Goal: Task Accomplishment & Management: Use online tool/utility

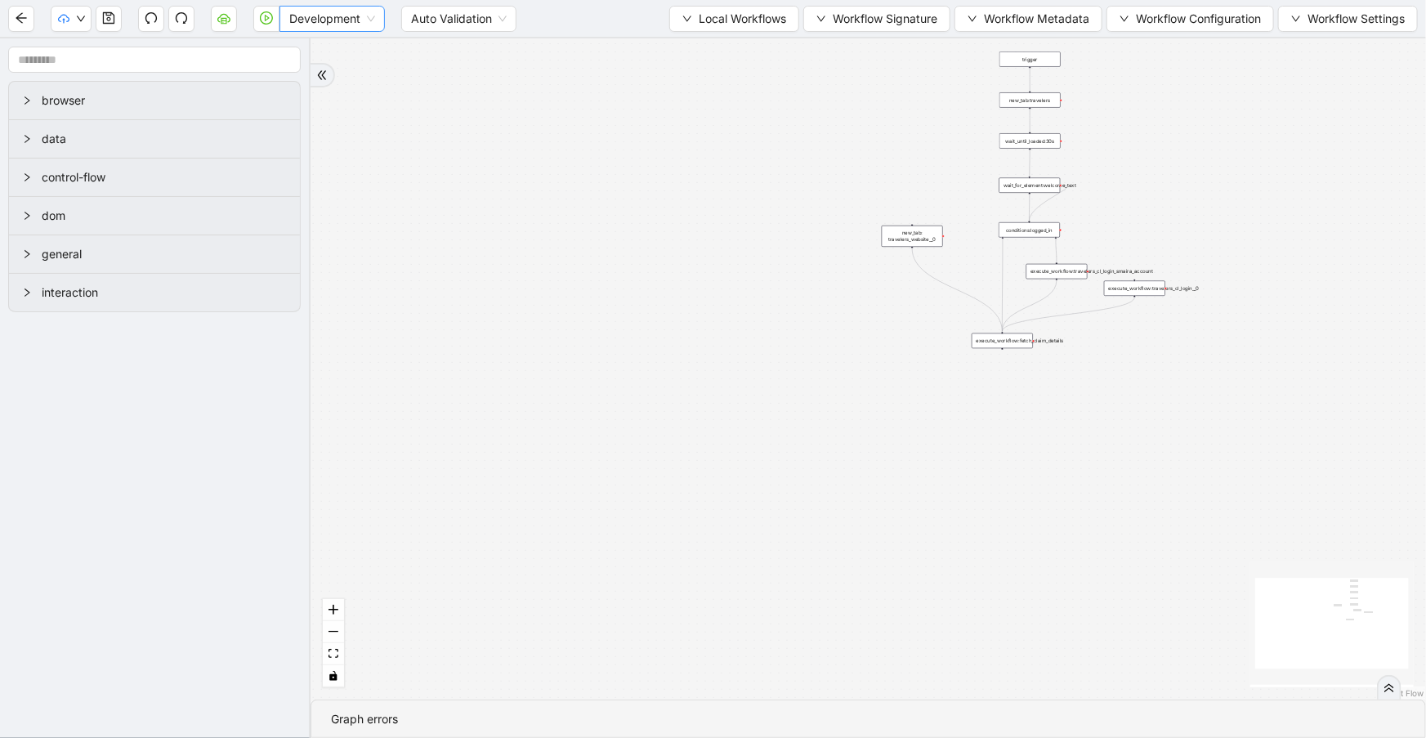
click at [352, 25] on span "Development" at bounding box center [332, 19] width 86 height 25
click at [352, 70] on div "Production" at bounding box center [332, 78] width 79 height 18
click at [264, 17] on icon "play-circle" at bounding box center [266, 17] width 13 height 13
click at [25, 19] on icon "arrow-left" at bounding box center [21, 17] width 13 height 13
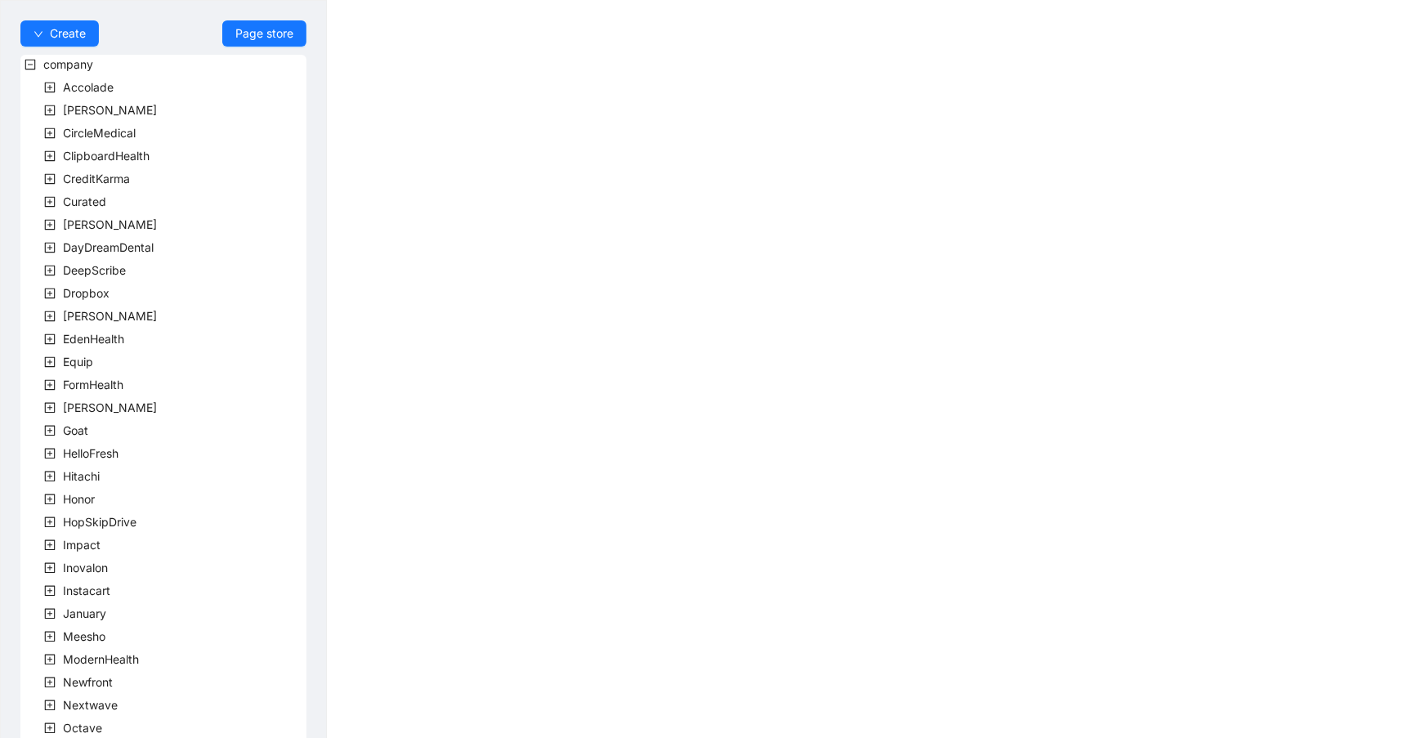
scroll to position [267, 0]
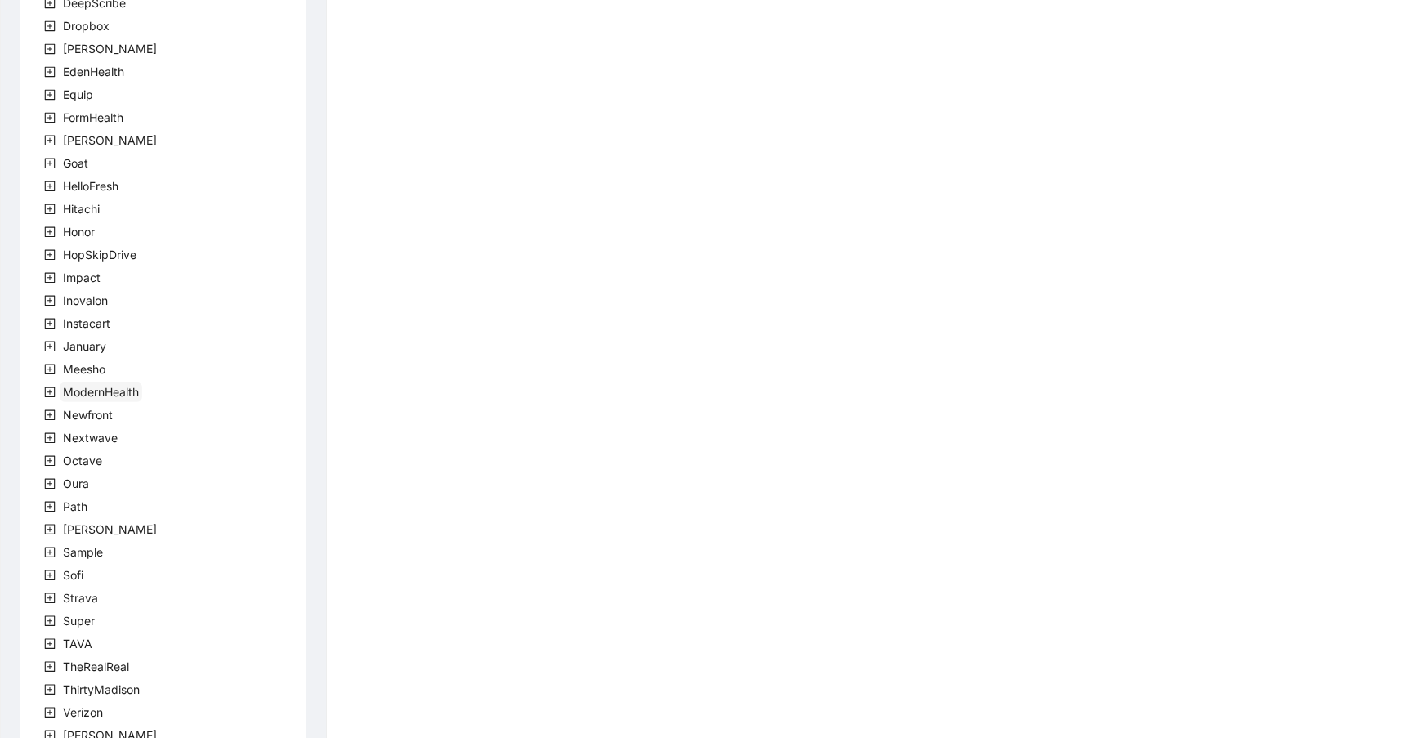
click at [124, 399] on span "ModernHealth" at bounding box center [101, 393] width 83 height 20
click at [97, 410] on span "team" at bounding box center [96, 415] width 27 height 14
click at [119, 440] on span "ModernHealthTeam" at bounding box center [154, 438] width 105 height 14
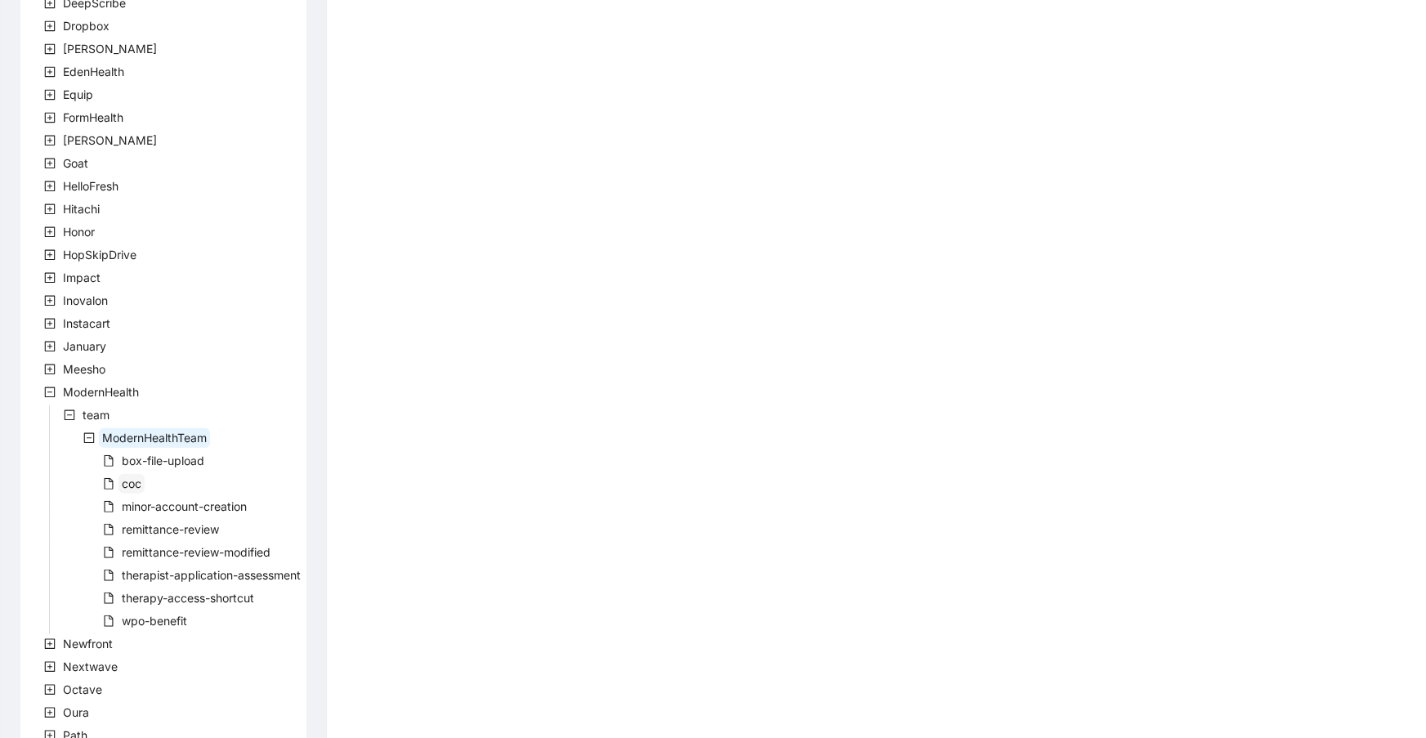
click at [133, 480] on span "coc" at bounding box center [132, 484] width 20 height 14
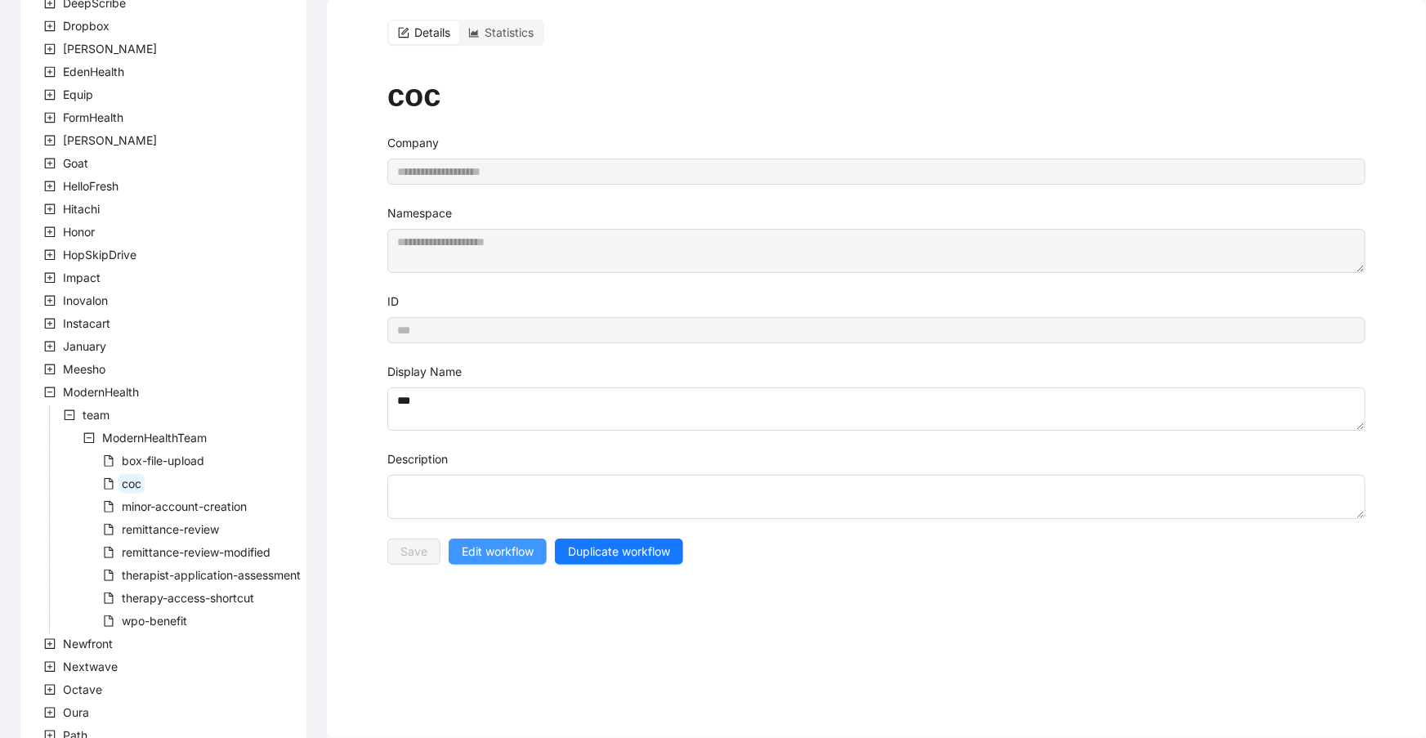
click at [496, 547] on span "Edit workflow" at bounding box center [498, 552] width 72 height 18
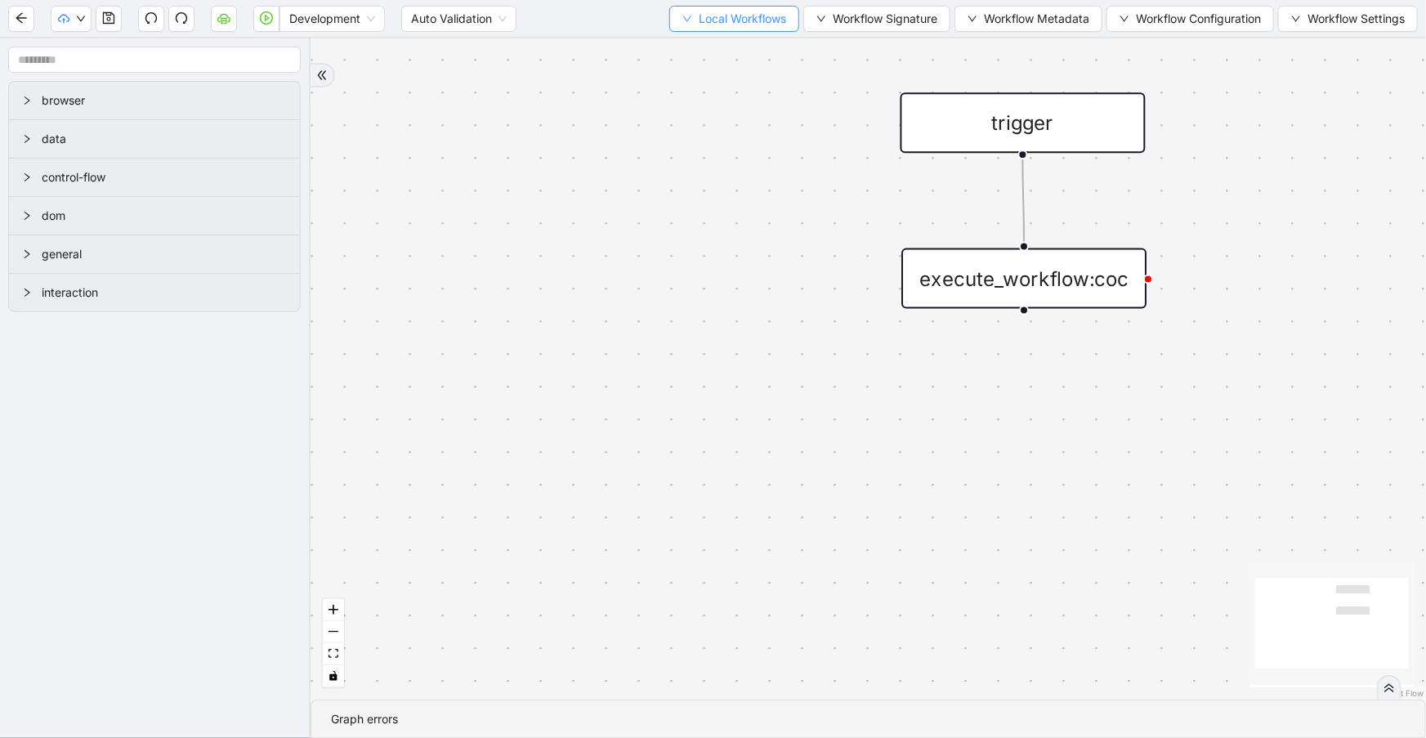
click at [682, 19] on icon "down" at bounding box center [687, 19] width 10 height 10
click at [694, 47] on span "Select" at bounding box center [728, 50] width 106 height 18
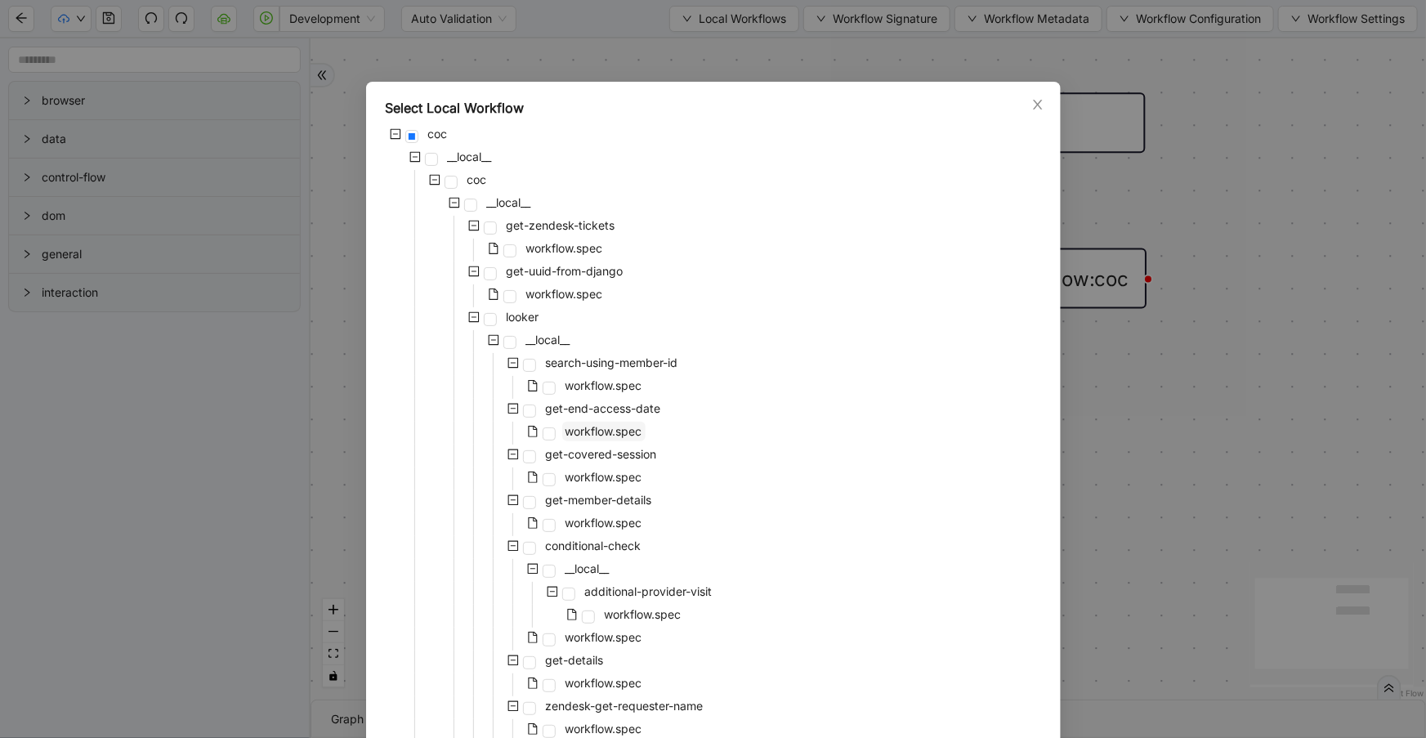
click at [593, 427] on span "workflow.spec" at bounding box center [604, 431] width 77 height 14
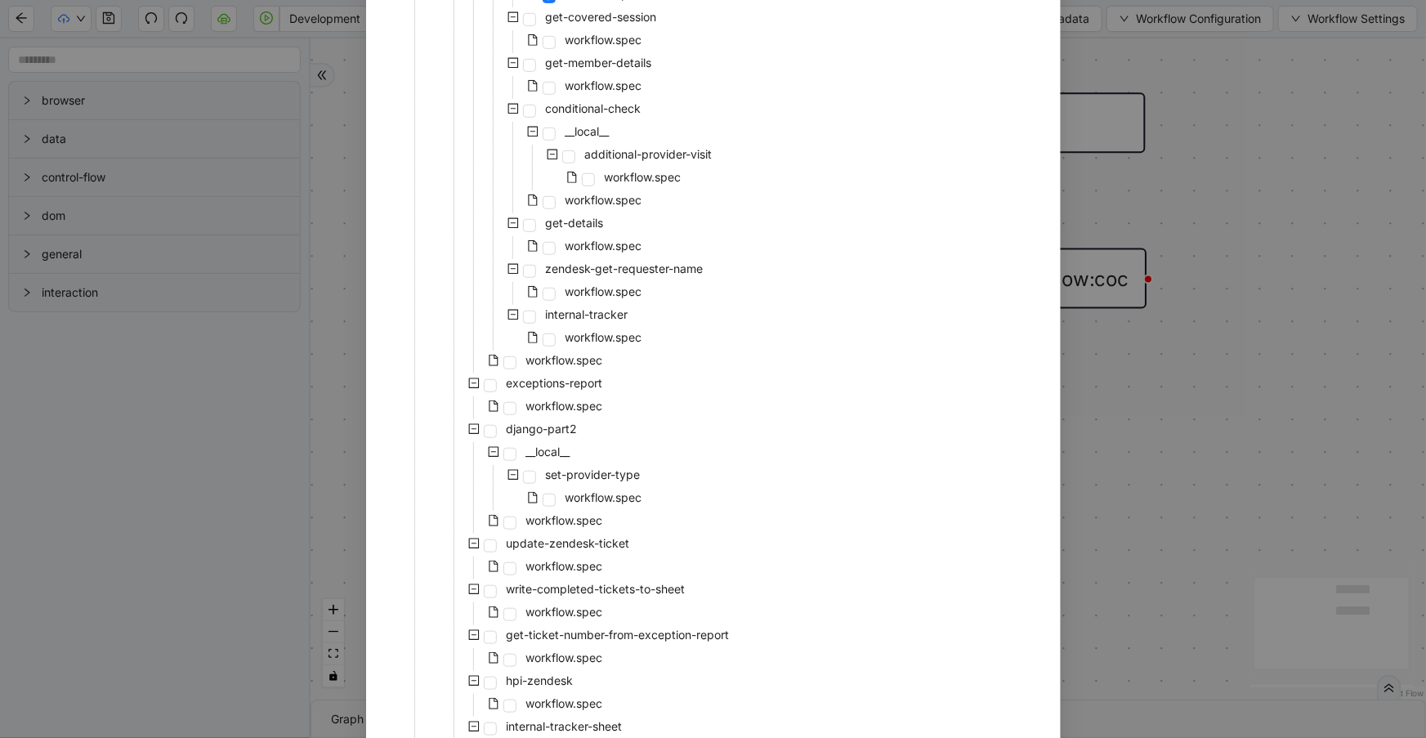
scroll to position [579, 0]
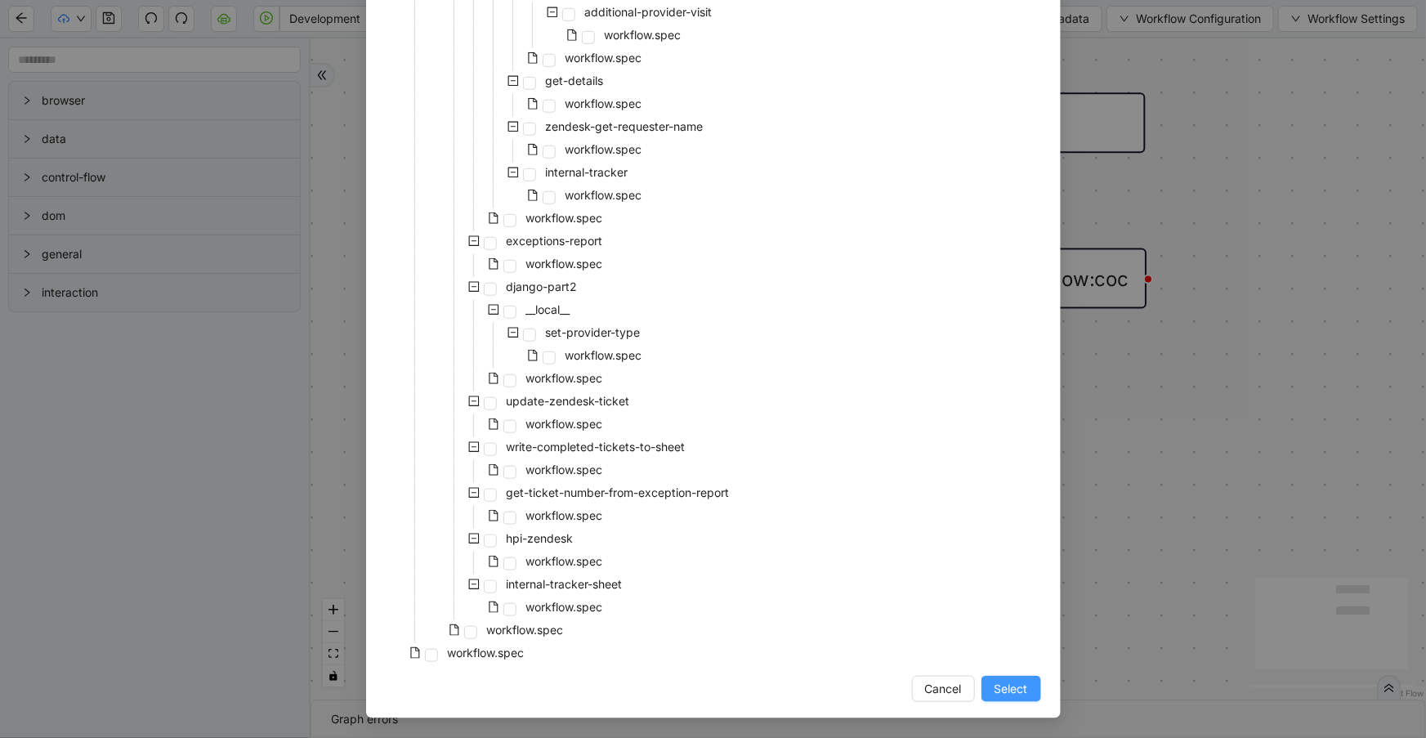
click at [1008, 687] on span "Select" at bounding box center [1012, 689] width 34 height 18
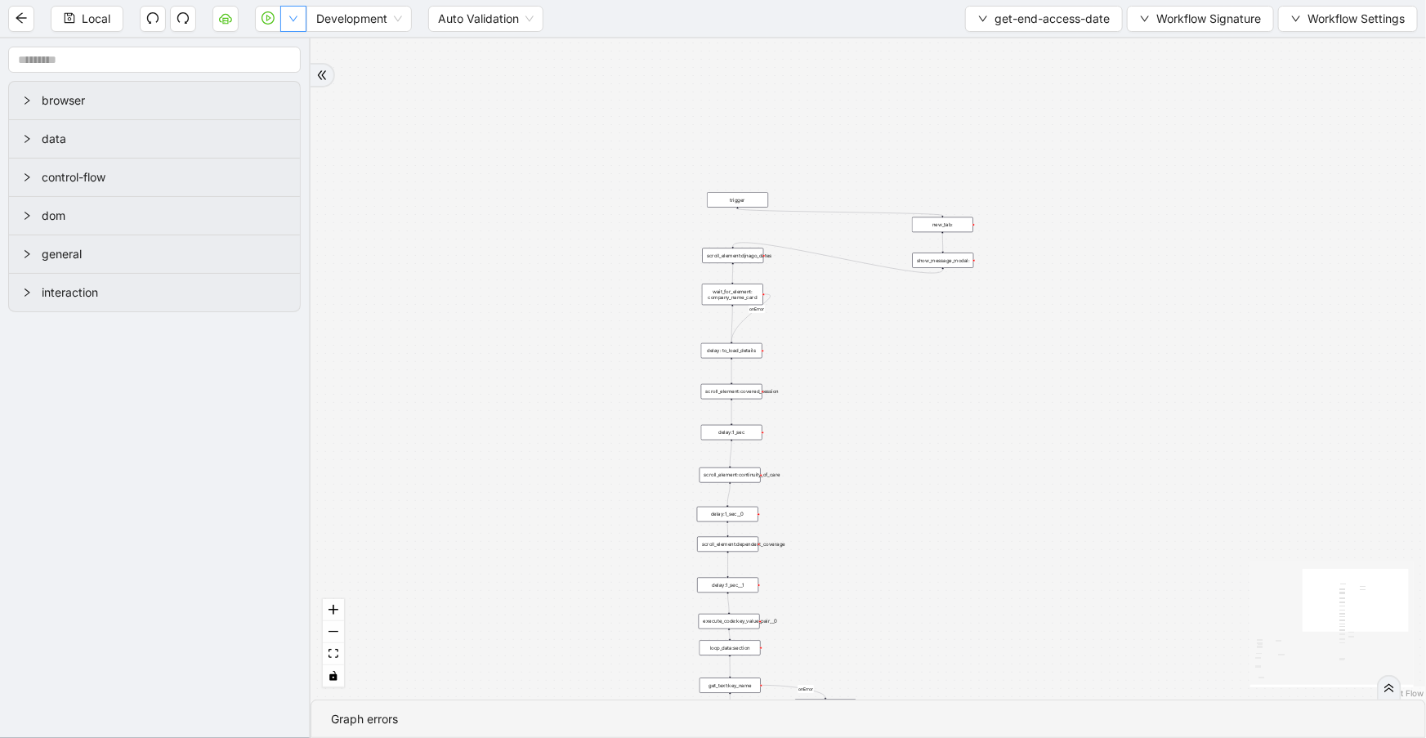
click at [294, 20] on icon "down" at bounding box center [294, 19] width 10 height 10
click at [288, 57] on span "Run local workflow" at bounding box center [240, 50] width 100 height 18
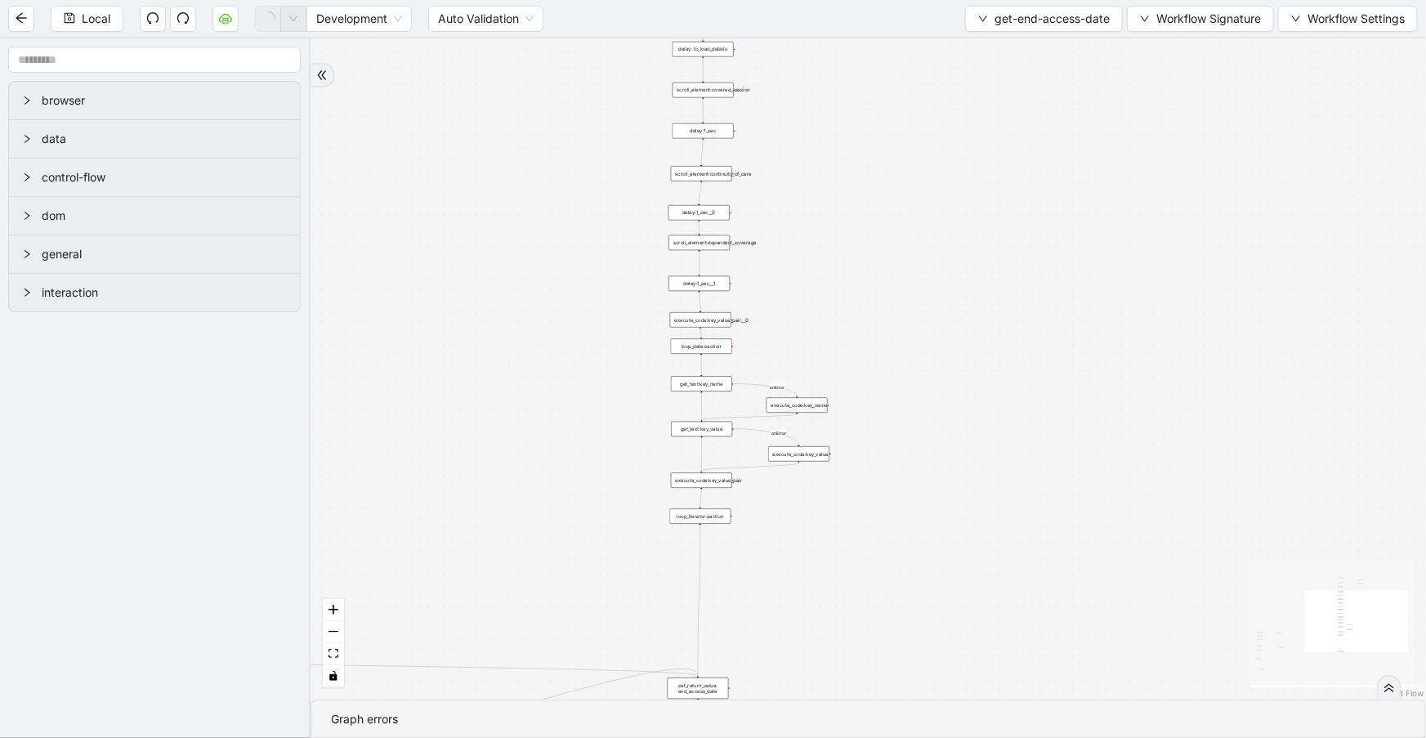
drag, startPoint x: 852, startPoint y: 562, endPoint x: 825, endPoint y: 224, distance: 339.5
click at [825, 224] on div "c15a5e76_c89b_4639_a78a_79ea8a52ecc3 onError onError onError trigger wait_for_e…" at bounding box center [869, 368] width 1116 height 661
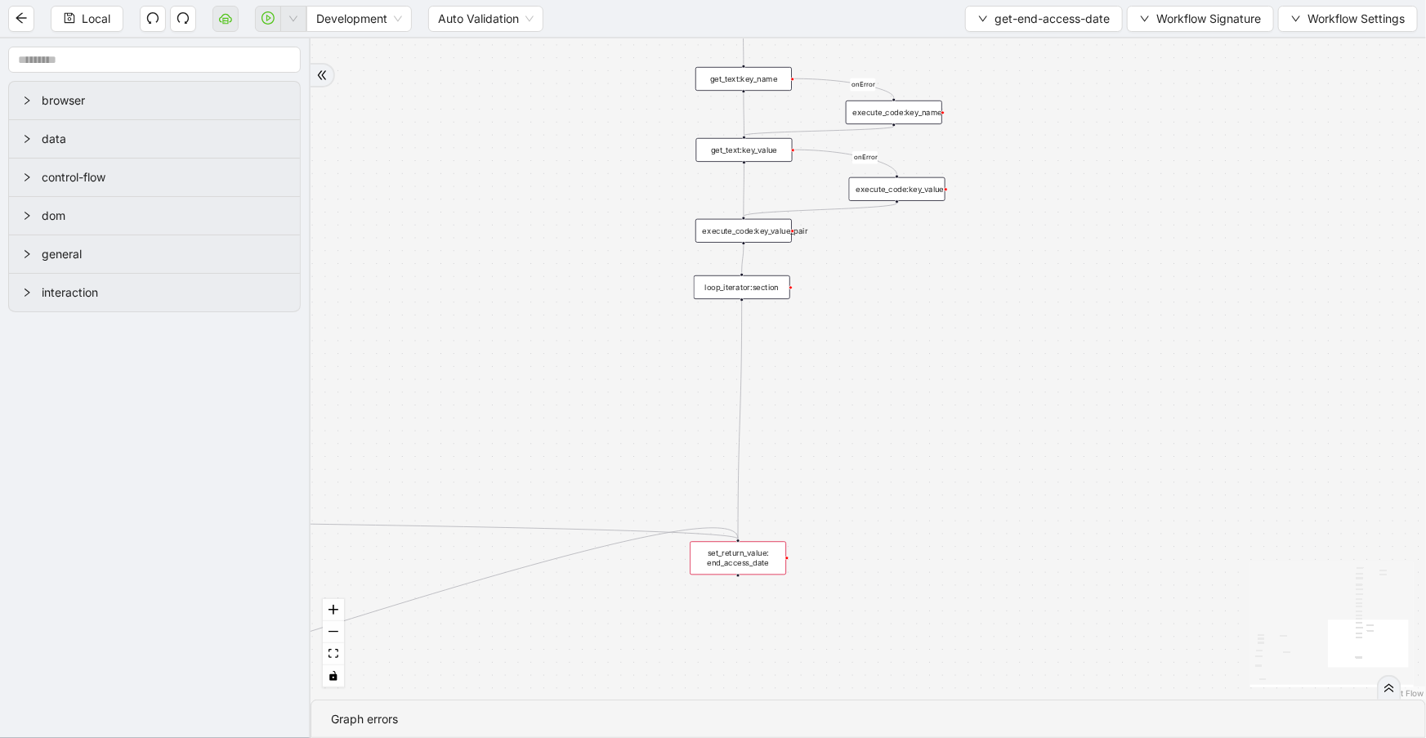
drag, startPoint x: 775, startPoint y: 521, endPoint x: 829, endPoint y: 345, distance: 183.8
click at [829, 345] on div "c15a5e76_c89b_4639_a78a_79ea8a52ecc3 onError onError onError trigger wait_for_e…" at bounding box center [869, 368] width 1116 height 661
click at [885, 400] on div "c15a5e76_c89b_4639_a78a_79ea8a52ecc3 onError onError onError trigger wait_for_e…" at bounding box center [869, 368] width 1116 height 661
click at [950, 503] on div "c15a5e76_c89b_4639_a78a_79ea8a52ecc3 onError onError onError trigger wait_for_e…" at bounding box center [869, 368] width 1116 height 661
drag, startPoint x: 979, startPoint y: 508, endPoint x: 909, endPoint y: 457, distance: 86.7
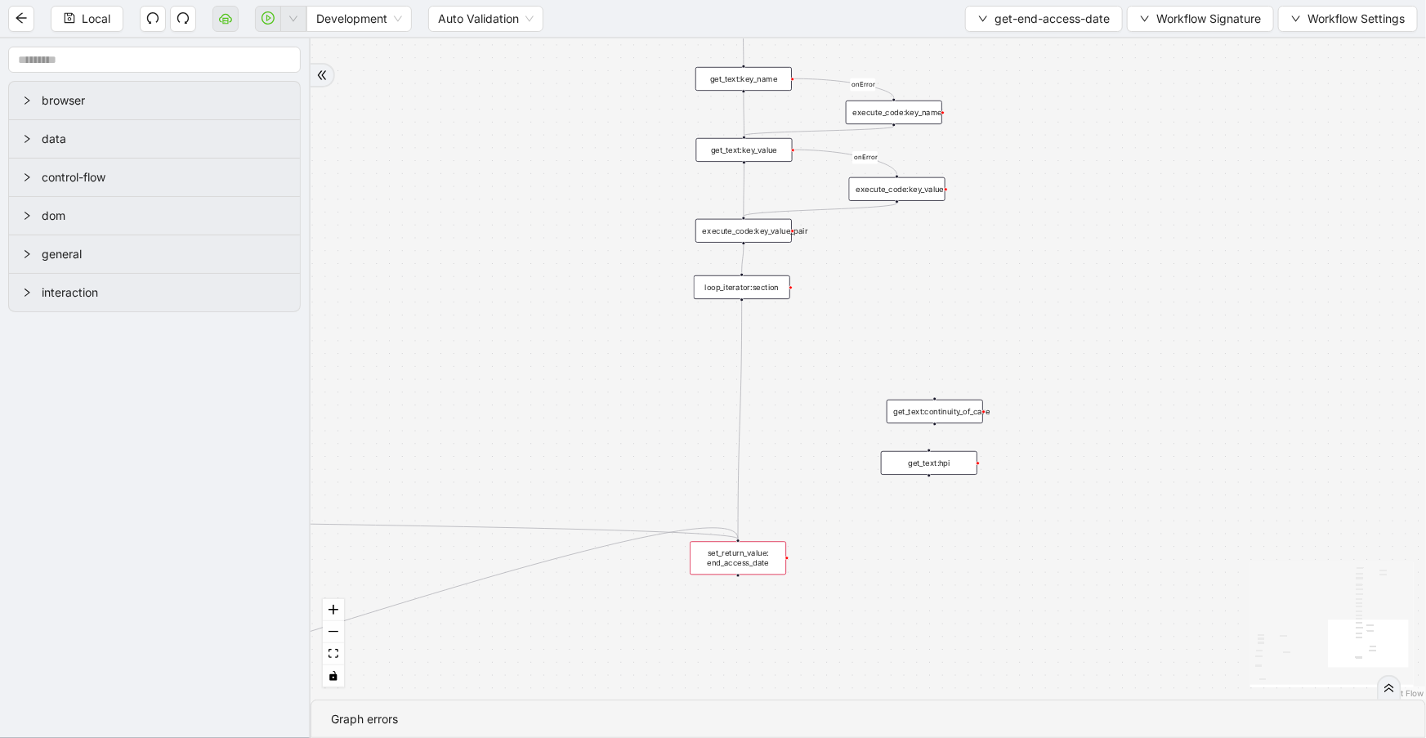
click at [909, 457] on div "get_text:hpi" at bounding box center [929, 463] width 96 height 24
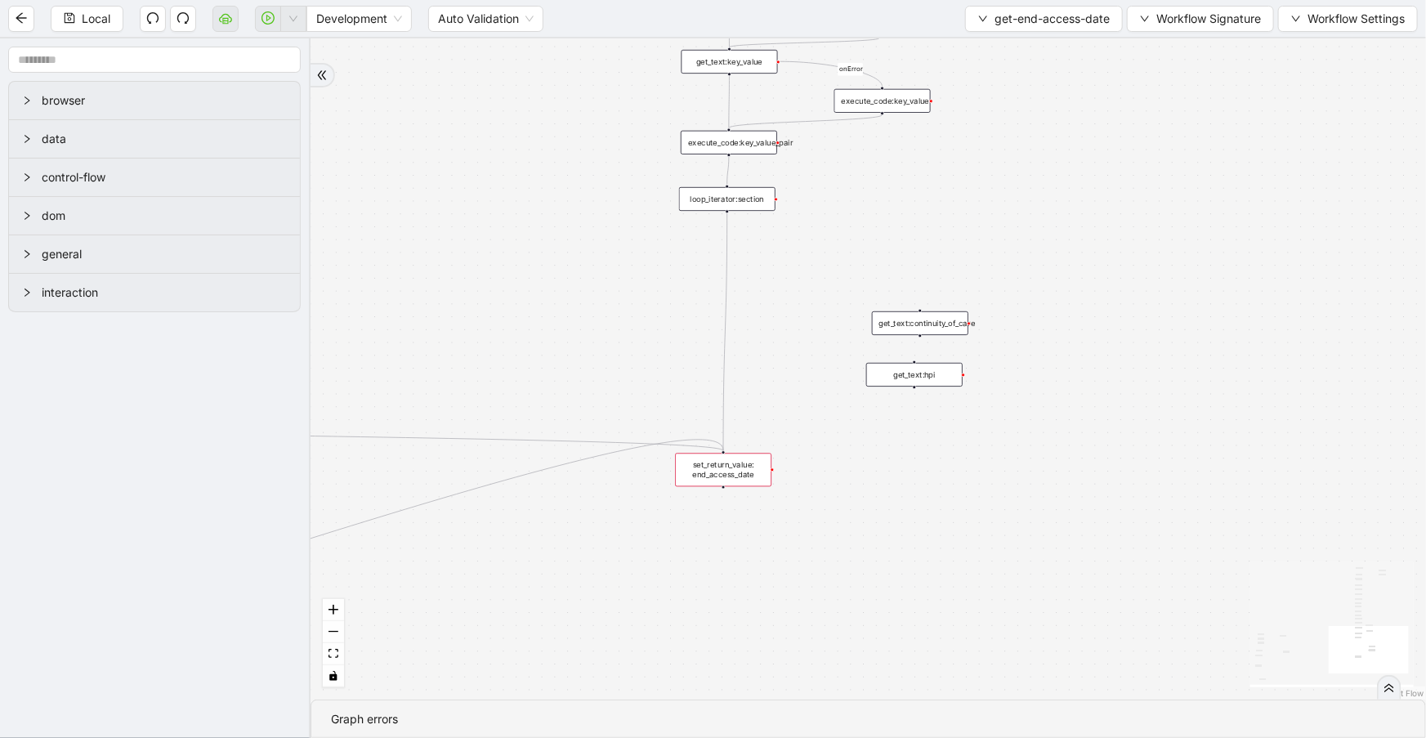
drag, startPoint x: 1072, startPoint y: 463, endPoint x: 1071, endPoint y: 321, distance: 141.4
click at [1071, 321] on div "c15a5e76_c89b_4639_a78a_79ea8a52ecc3 onError onError onError trigger wait_for_e…" at bounding box center [869, 368] width 1116 height 661
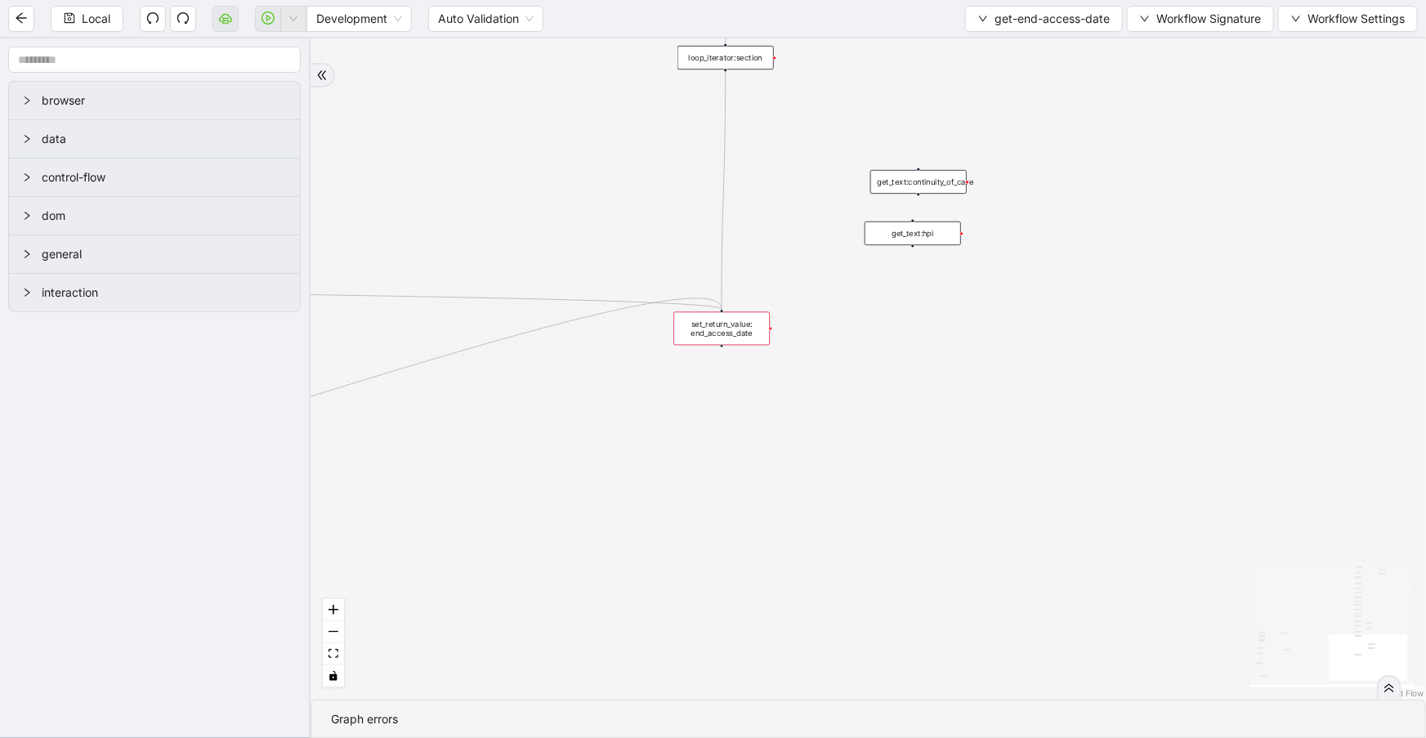
click at [986, 363] on div "c15a5e76_c89b_4639_a78a_79ea8a52ecc3 onError onError onError trigger wait_for_e…" at bounding box center [869, 368] width 1116 height 661
drag, startPoint x: 1042, startPoint y: 373, endPoint x: 946, endPoint y: 290, distance: 126.3
click at [946, 290] on div "get_text:hpi_only_sub_text" at bounding box center [950, 298] width 96 height 24
drag, startPoint x: 939, startPoint y: 297, endPoint x: 946, endPoint y: 292, distance: 8.8
click at [946, 292] on div "get_text:hpi" at bounding box center [941, 288] width 96 height 24
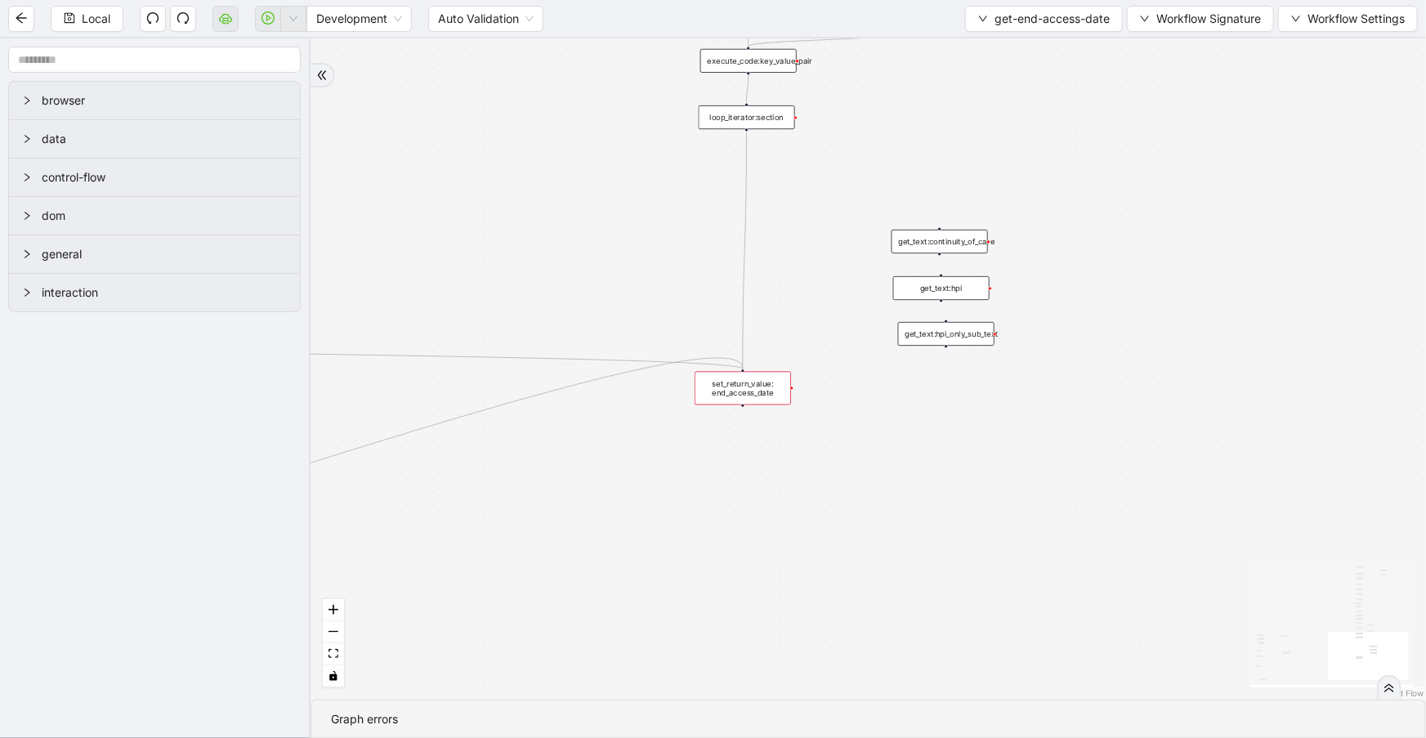
drag, startPoint x: 936, startPoint y: 351, endPoint x: 923, endPoint y: 332, distance: 22.9
click at [923, 332] on div "get_text:hpi_only_sub_text" at bounding box center [946, 334] width 96 height 24
drag, startPoint x: 932, startPoint y: 243, endPoint x: 718, endPoint y: 172, distance: 224.9
click at [718, 172] on div "get_text:continuity_of_care" at bounding box center [726, 171] width 96 height 24
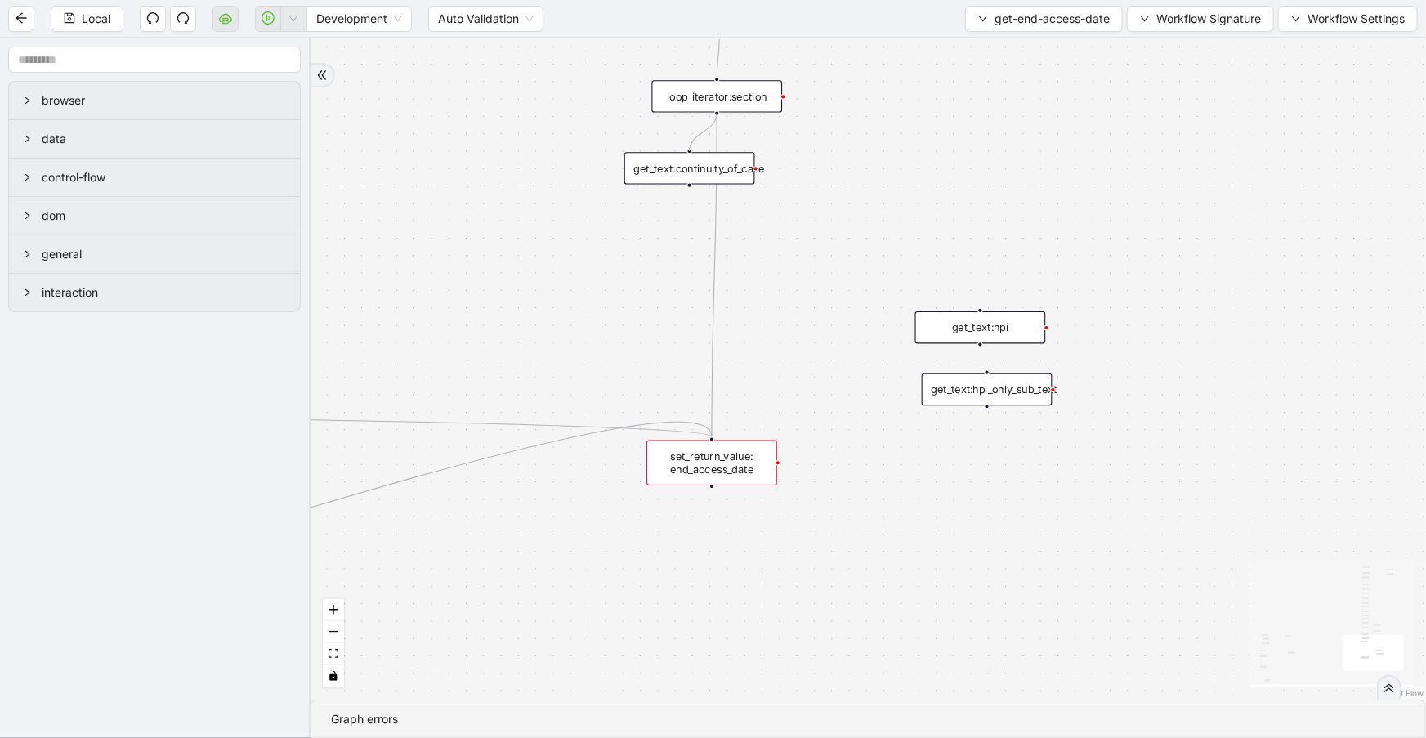
drag, startPoint x: 715, startPoint y: 114, endPoint x: 685, endPoint y: 150, distance: 47.0
click at [685, 150] on div "c15a5e76_c89b_4639_a78a_79ea8a52ecc3 onError onError onError trigger wait_for_e…" at bounding box center [869, 368] width 1116 height 661
drag, startPoint x: 975, startPoint y: 342, endPoint x: 683, endPoint y: 234, distance: 311.4
click at [683, 234] on div "get_text:hpi" at bounding box center [689, 219] width 131 height 32
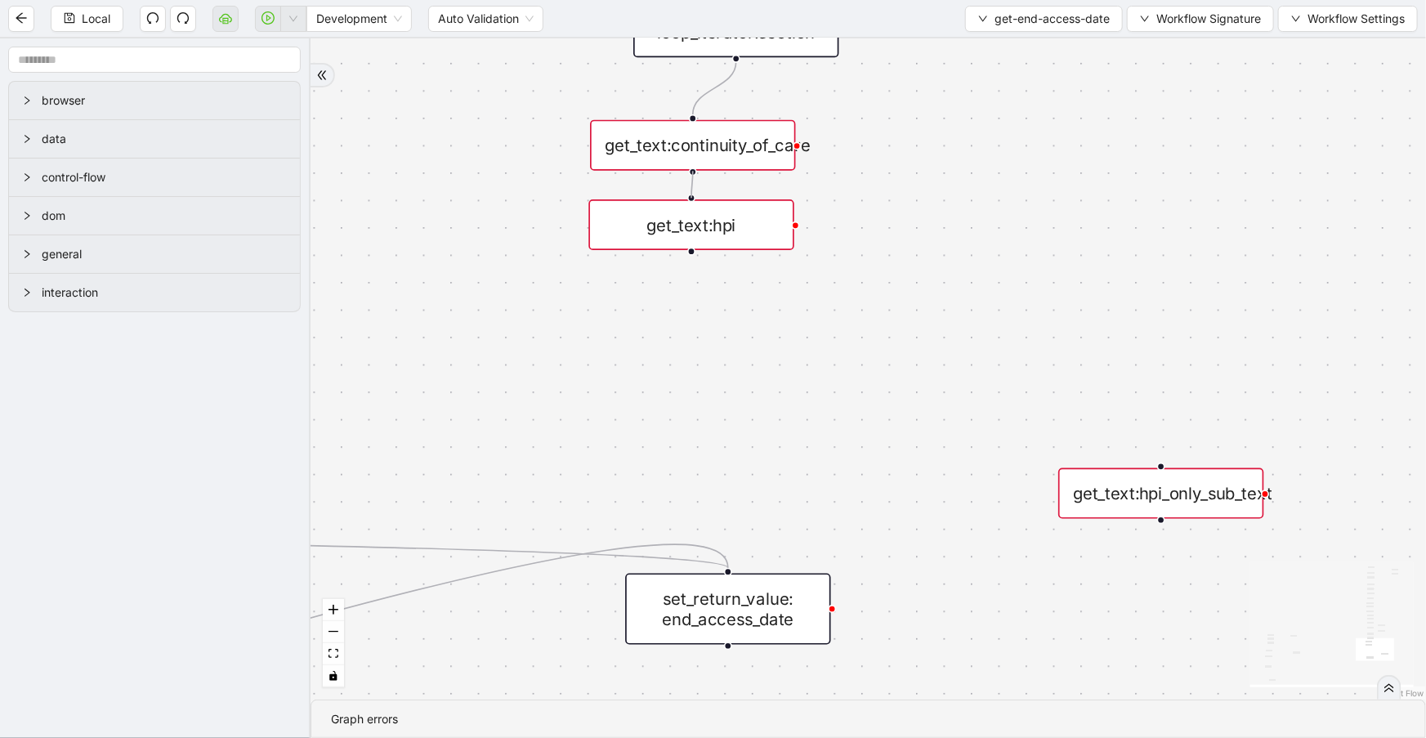
drag, startPoint x: 691, startPoint y: 174, endPoint x: 691, endPoint y: 194, distance: 19.6
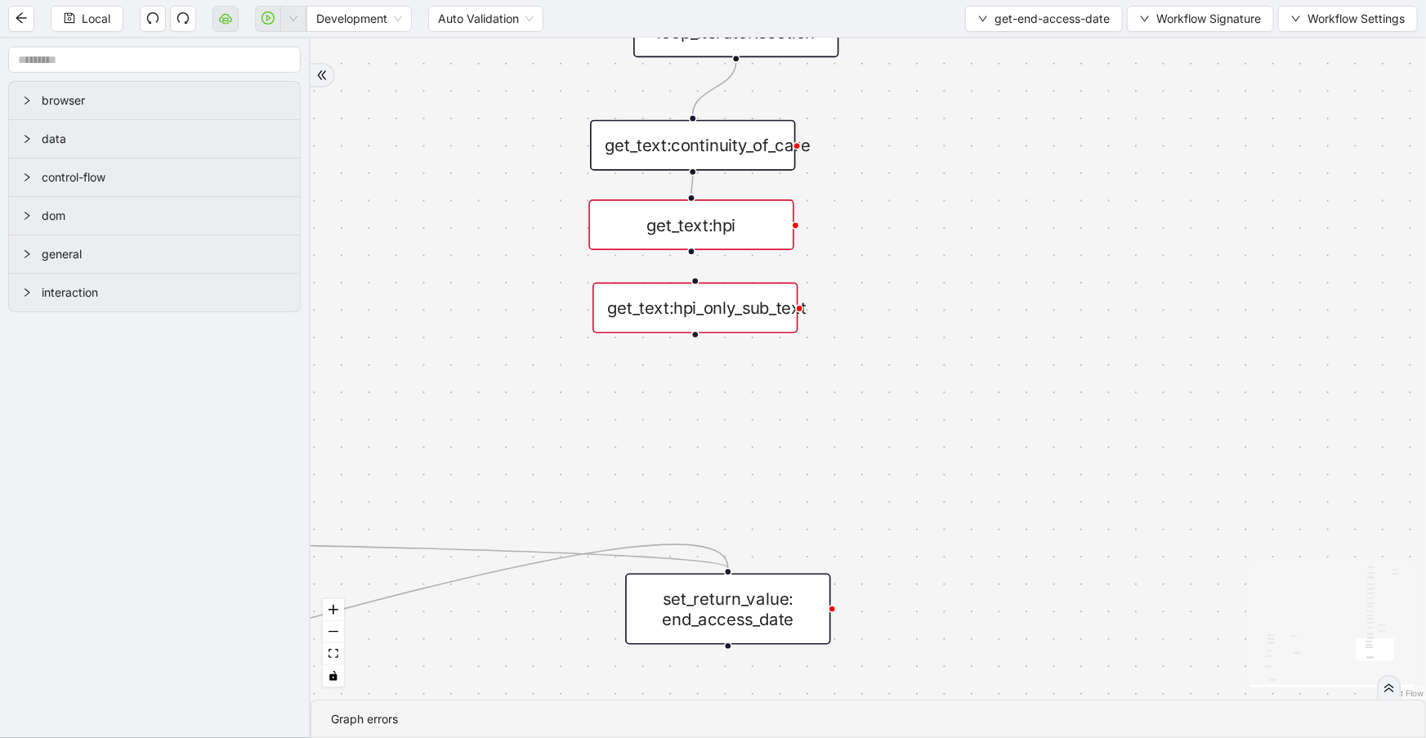
drag, startPoint x: 1120, startPoint y: 504, endPoint x: 654, endPoint y: 319, distance: 501.5
click at [654, 319] on div "get_text:hpi_only_sub_text" at bounding box center [695, 308] width 205 height 51
drag, startPoint x: 691, startPoint y: 250, endPoint x: 691, endPoint y: 280, distance: 30.2
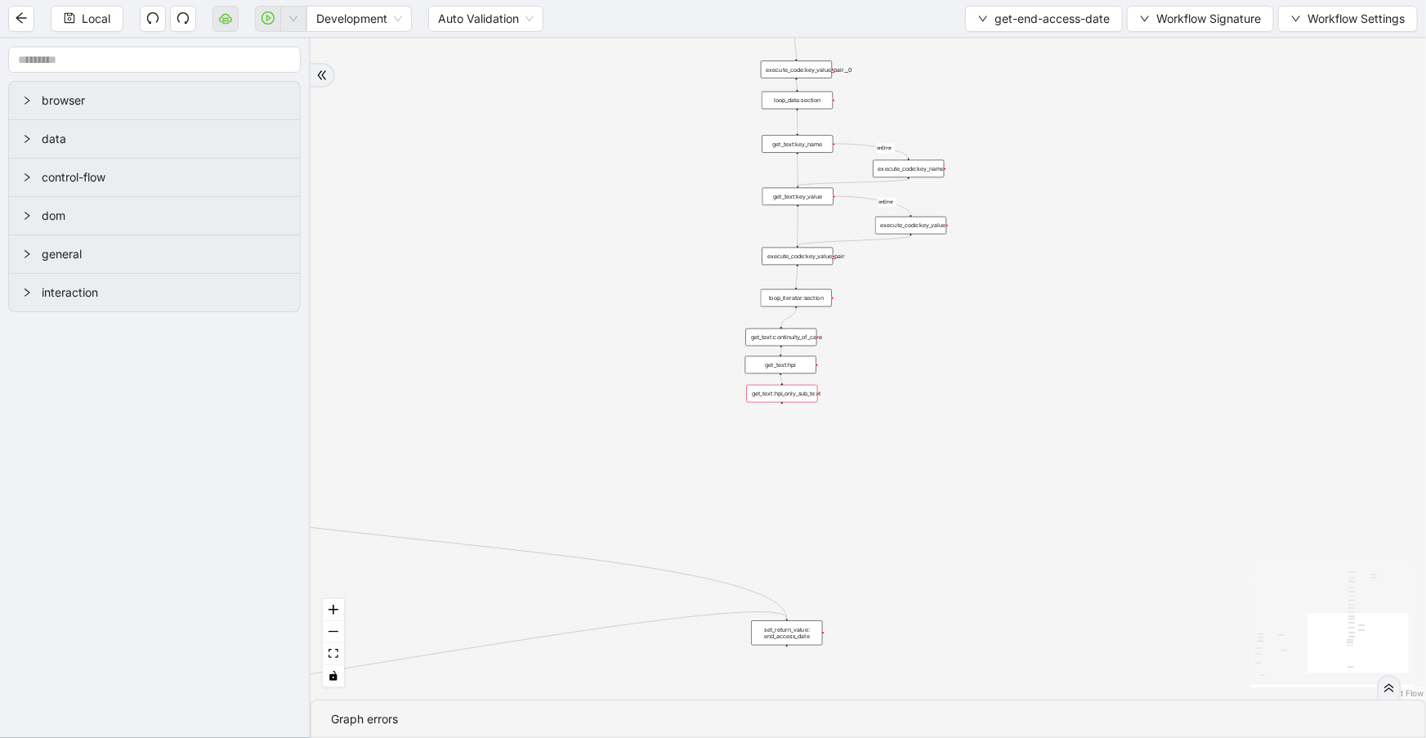
drag, startPoint x: 812, startPoint y: 499, endPoint x: 793, endPoint y: 577, distance: 79.9
click at [806, 636] on div "set_return_value: end_access_date" at bounding box center [786, 632] width 71 height 25
click at [818, 503] on div "c15a5e76_c89b_4639_a78a_79ea8a52ecc3 onError onError onError trigger wait_for_e…" at bounding box center [869, 368] width 1116 height 661
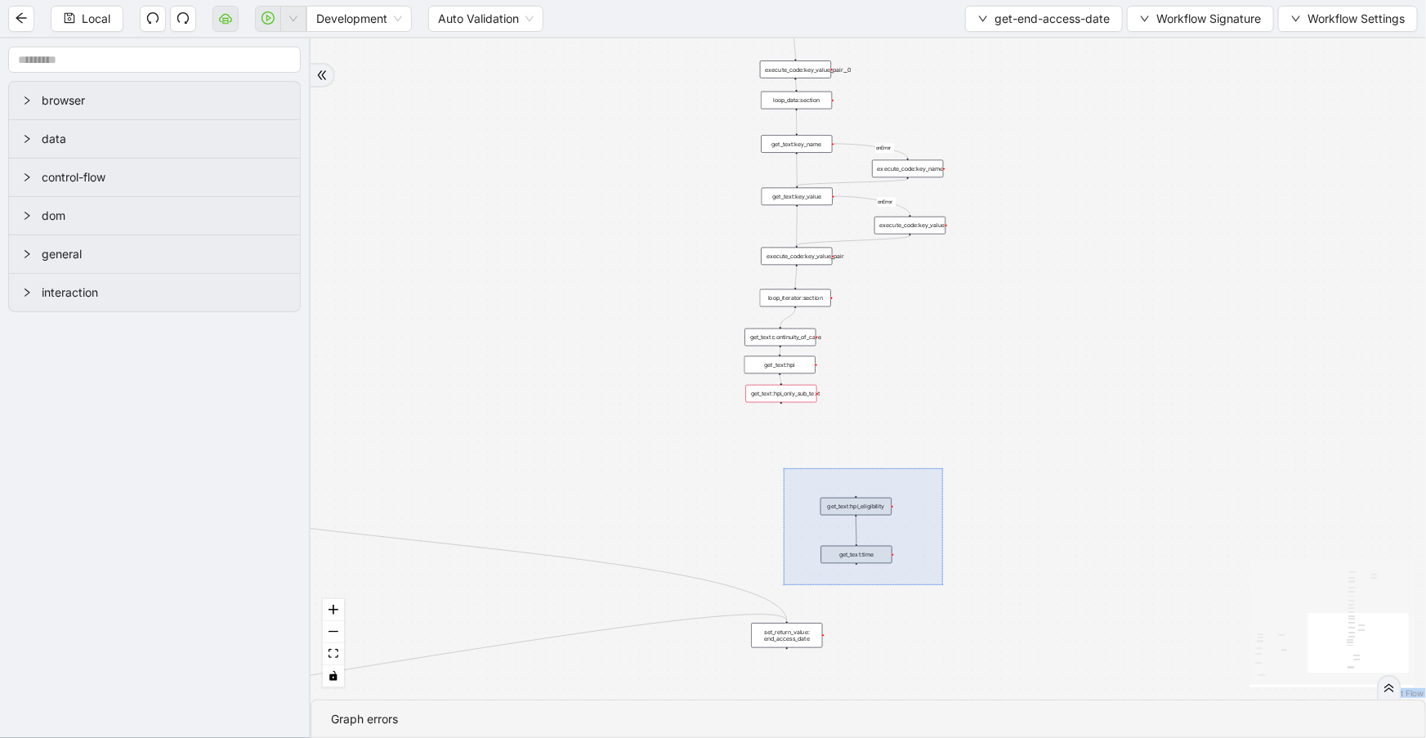
drag, startPoint x: 784, startPoint y: 468, endPoint x: 918, endPoint y: 567, distance: 166.6
click at [943, 584] on div "c15a5e76_c89b_4639_a78a_79ea8a52ecc3 onError onError onError trigger wait_for_e…" at bounding box center [869, 368] width 1116 height 661
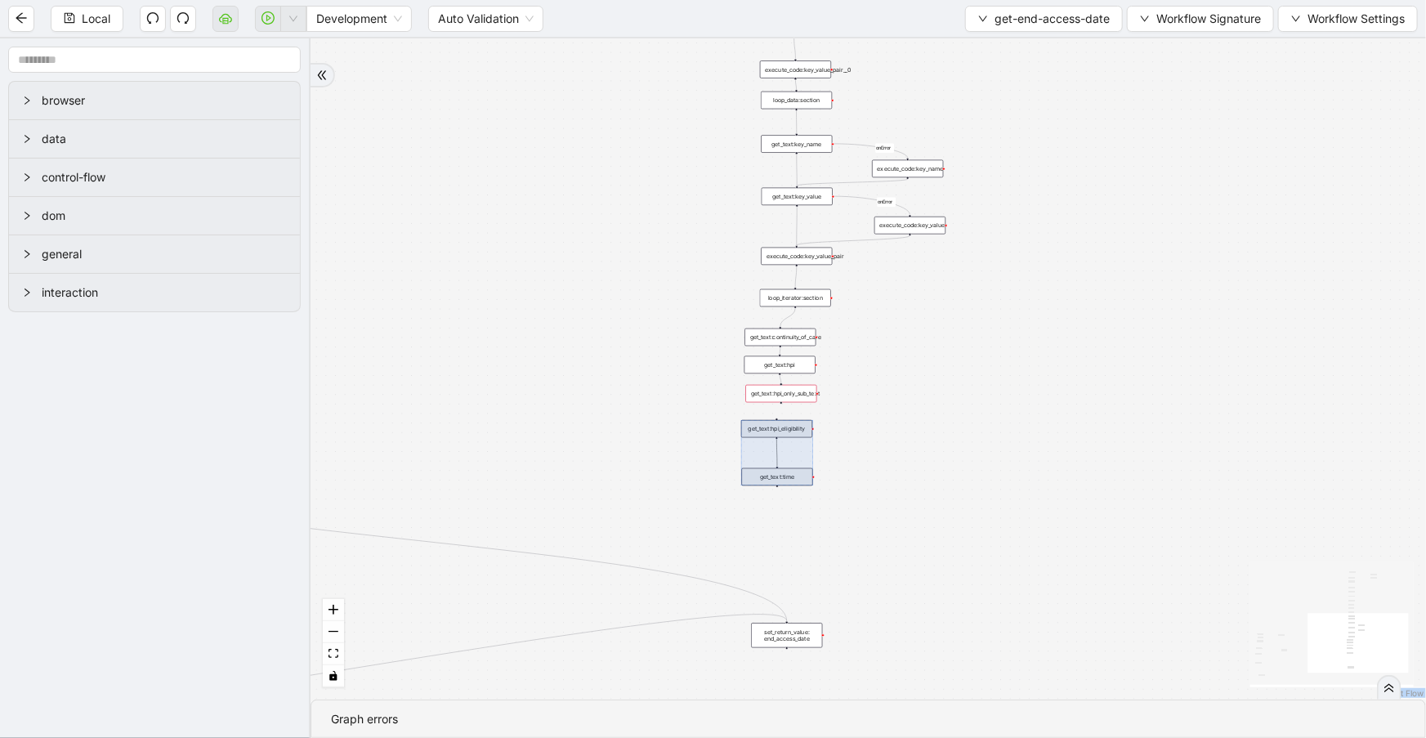
drag, startPoint x: 879, startPoint y: 539, endPoint x: 799, endPoint y: 462, distance: 111.0
click at [799, 462] on div at bounding box center [777, 452] width 72 height 65
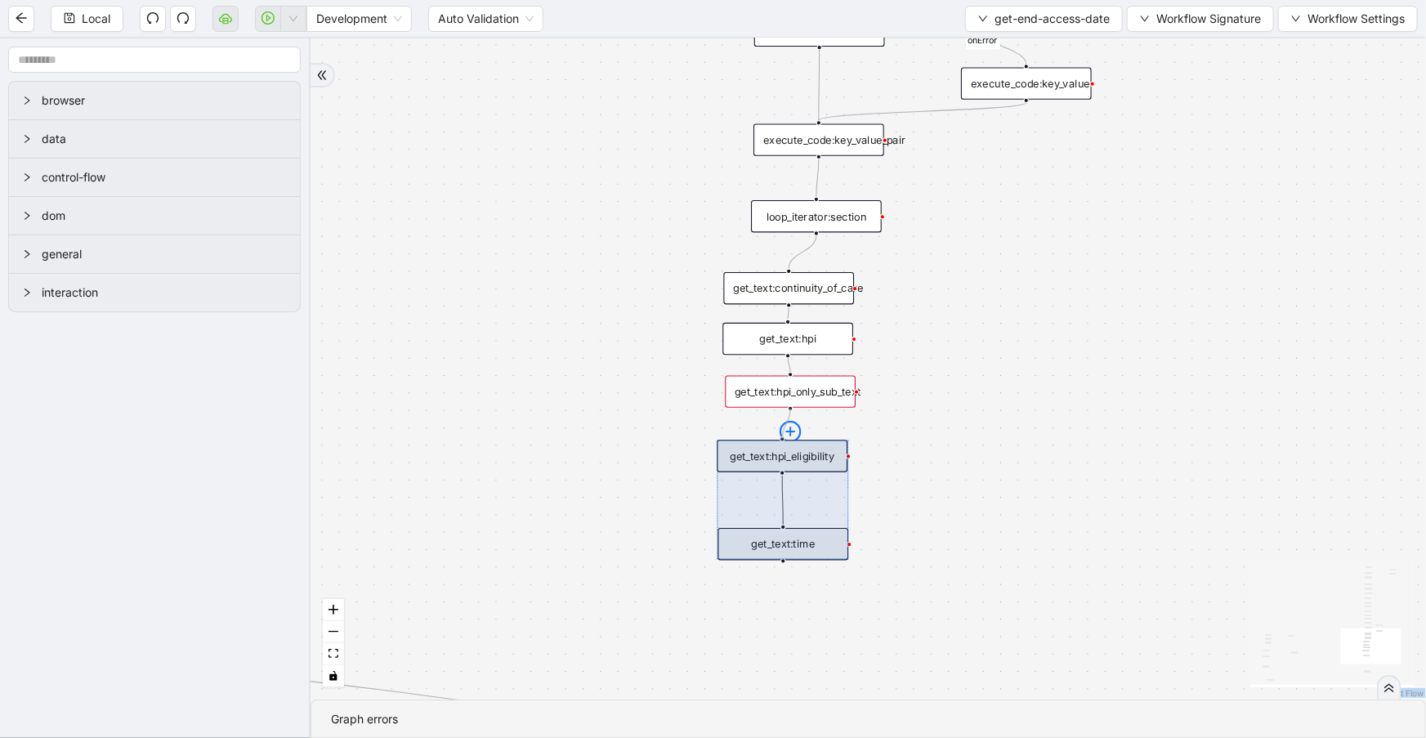
drag, startPoint x: 790, startPoint y: 409, endPoint x: 786, endPoint y: 432, distance: 23.2
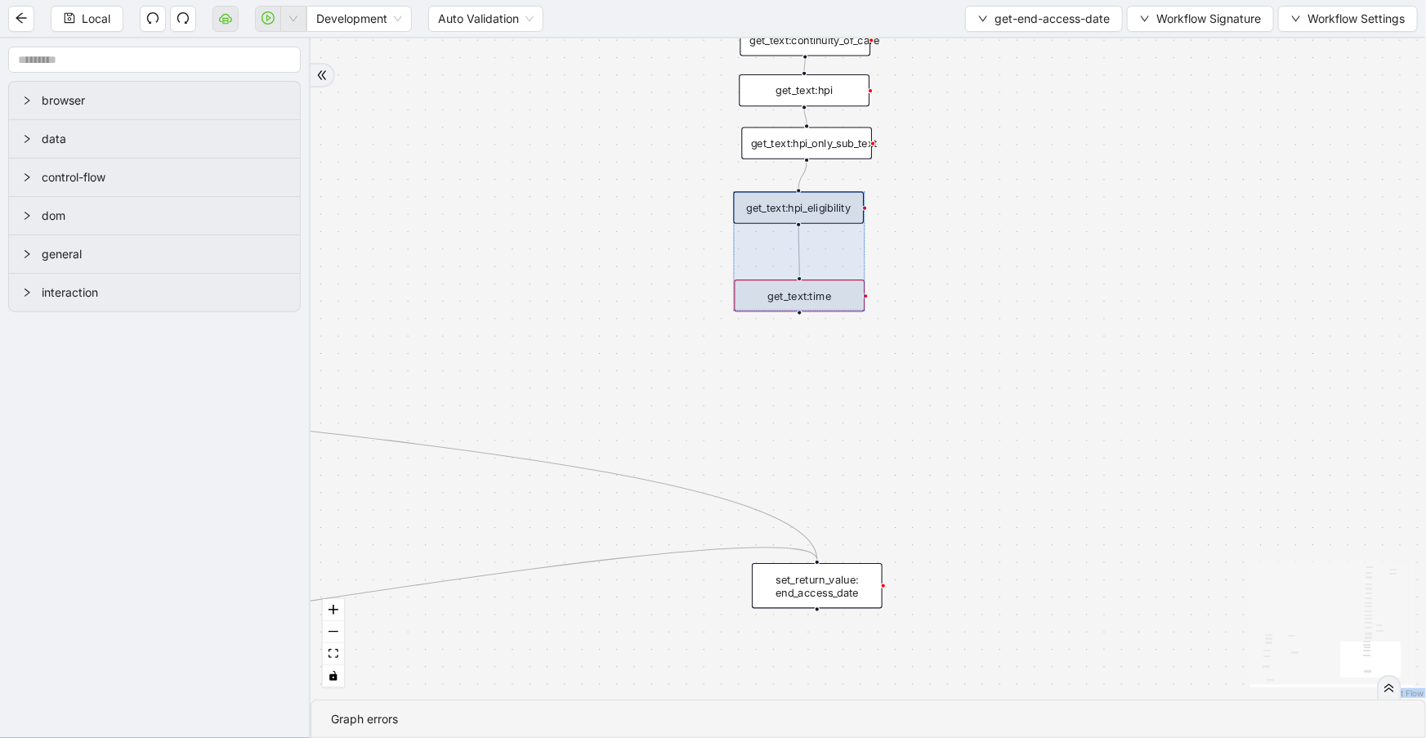
drag, startPoint x: 963, startPoint y: 465, endPoint x: 978, endPoint y: 248, distance: 218.0
click at [983, 240] on div "c15a5e76_c89b_4639_a78a_79ea8a52ecc3 onError onError onError trigger wait_for_e…" at bounding box center [869, 368] width 1116 height 661
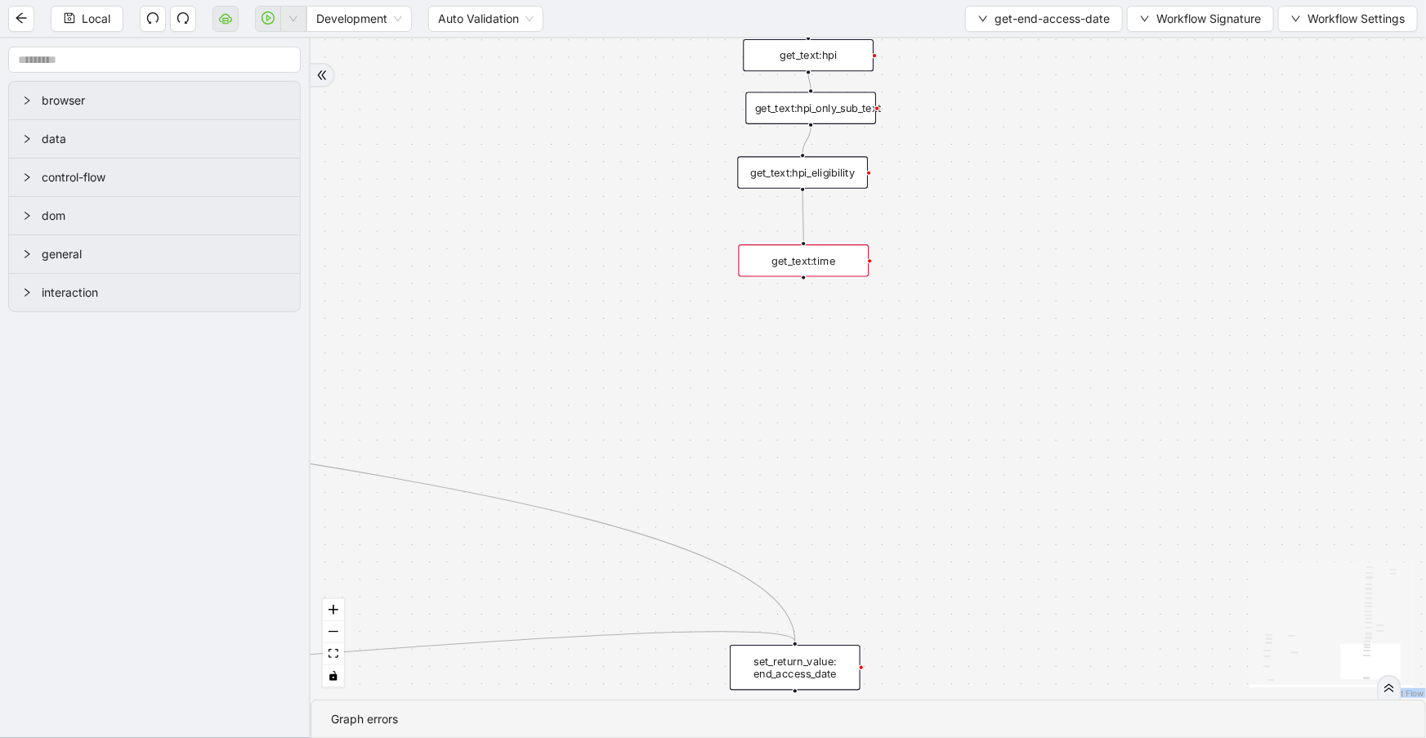
drag, startPoint x: 819, startPoint y: 598, endPoint x: 820, endPoint y: 616, distance: 18.0
click at [795, 671] on div "set_return_value: end_access_date" at bounding box center [795, 667] width 131 height 45
click at [989, 454] on div "c15a5e76_c89b_4639_a78a_79ea8a52ecc3 onError onError onError trigger wait_for_e…" at bounding box center [869, 368] width 1116 height 661
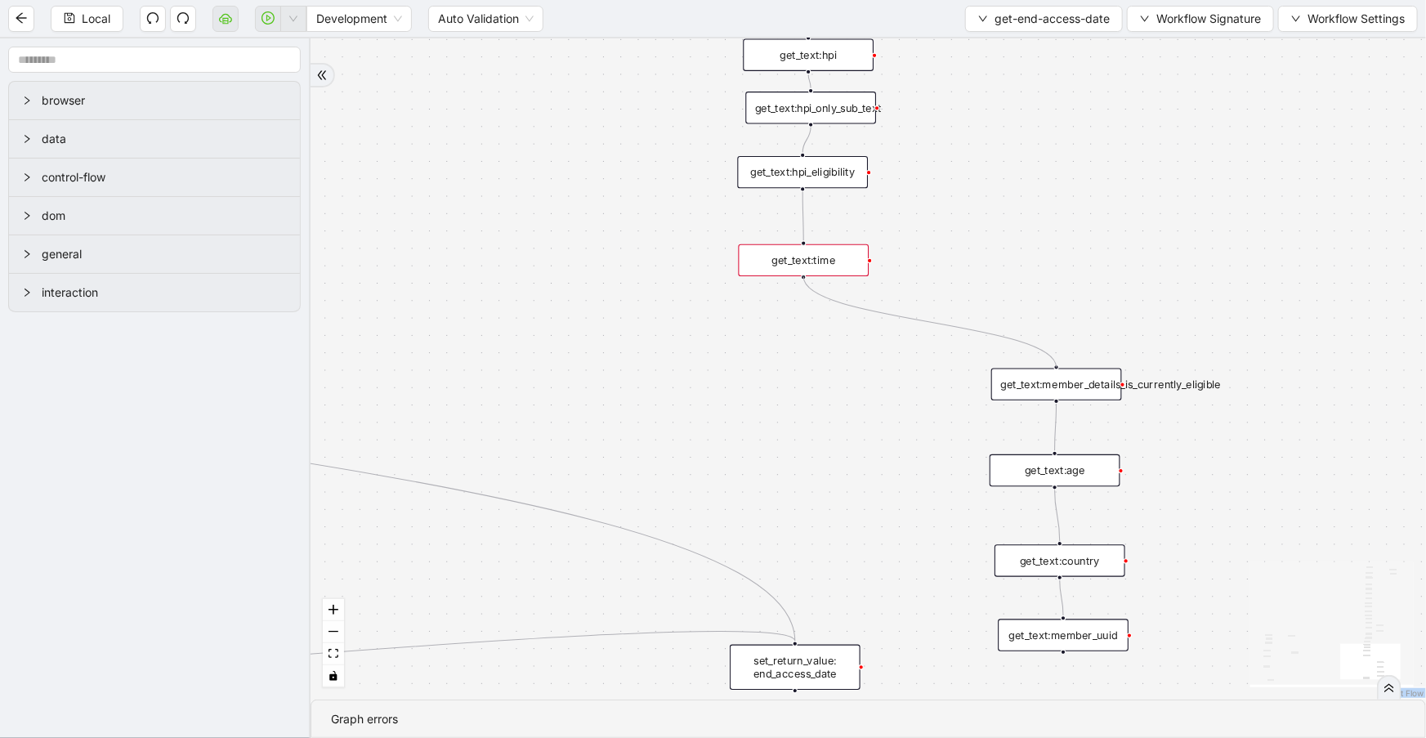
drag, startPoint x: 801, startPoint y: 277, endPoint x: 905, endPoint y: 341, distance: 121.8
click at [1056, 364] on div "c15a5e76_c89b_4639_a78a_79ea8a52ecc3 onError onError onError trigger wait_for_e…" at bounding box center [869, 368] width 1116 height 661
click at [906, 436] on div "c15a5e76_c89b_4639_a78a_79ea8a52ecc3 onError onError onError trigger wait_for_e…" at bounding box center [869, 368] width 1116 height 661
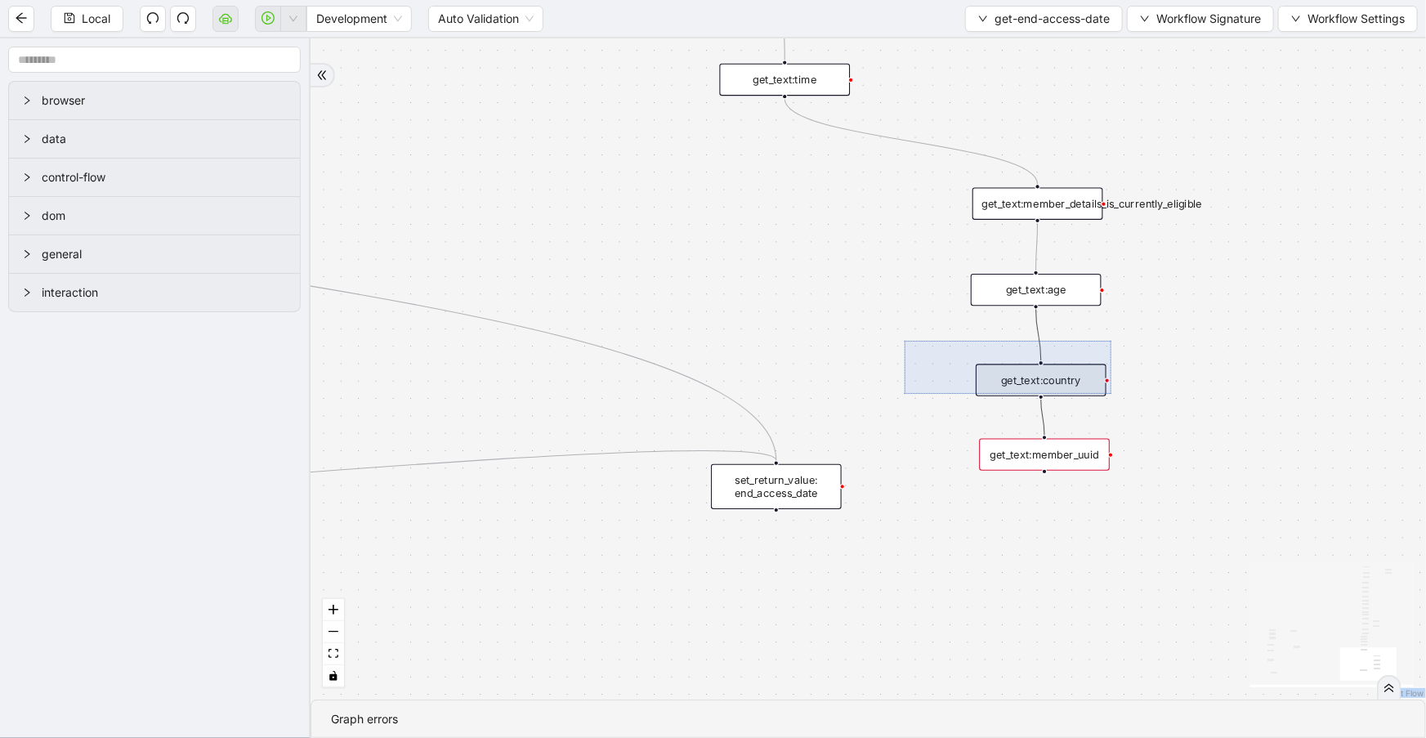
drag, startPoint x: 905, startPoint y: 341, endPoint x: 1112, endPoint y: 394, distance: 213.5
click at [1112, 394] on div "c15a5e76_c89b_4639_a78a_79ea8a52ecc3 onError onError onError trigger wait_for_e…" at bounding box center [869, 368] width 1116 height 661
click at [1187, 498] on div "c15a5e76_c89b_4639_a78a_79ea8a52ecc3 onError onError onError trigger wait_for_e…" at bounding box center [869, 368] width 1116 height 661
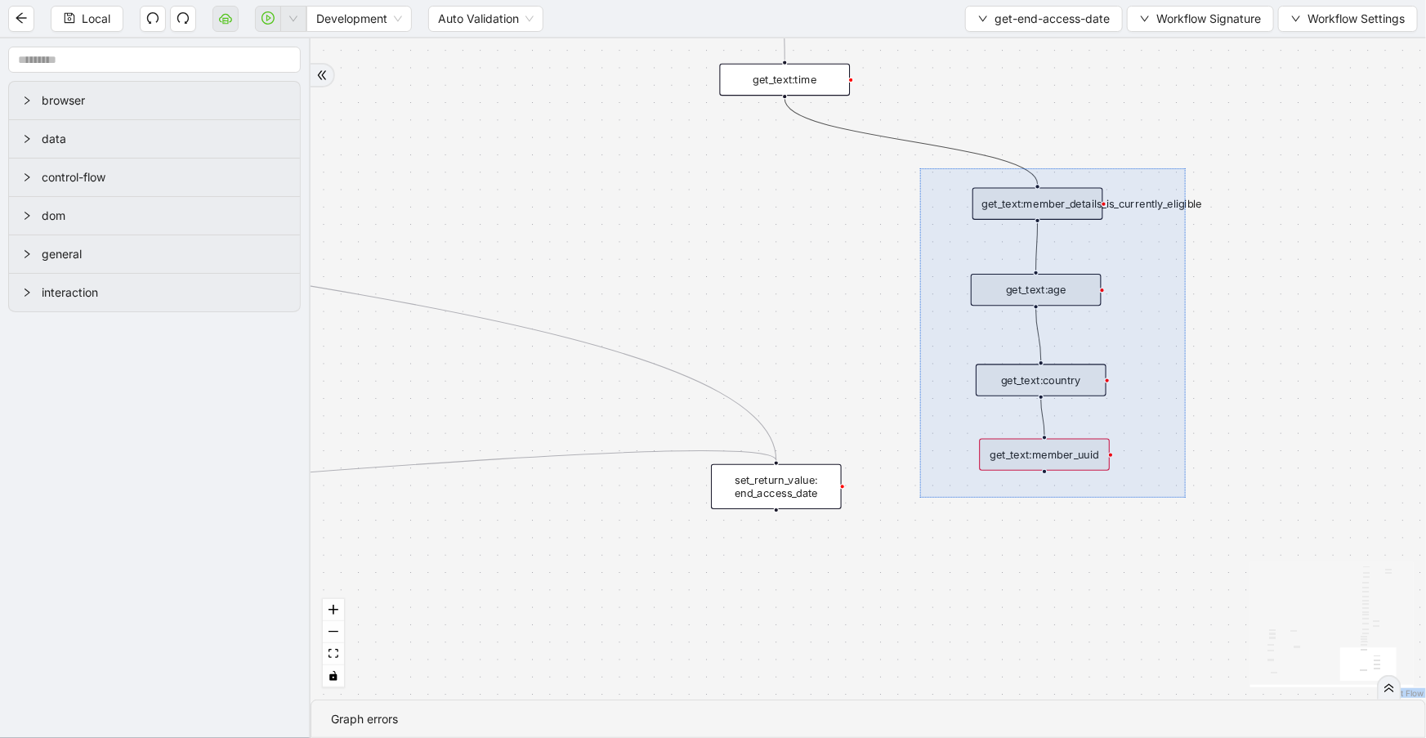
drag, startPoint x: 1186, startPoint y: 498, endPoint x: 920, endPoint y: 168, distance: 423.2
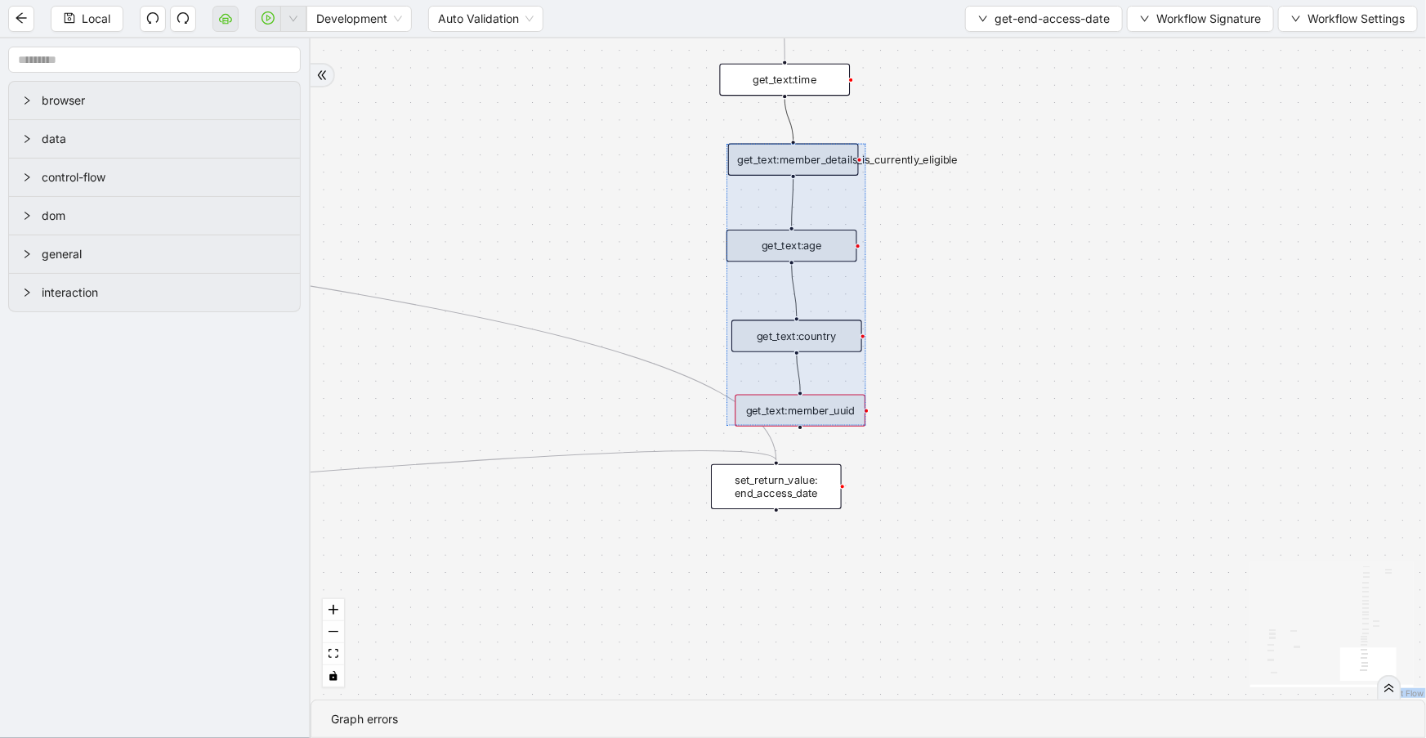
drag, startPoint x: 1009, startPoint y: 329, endPoint x: 764, endPoint y: 284, distance: 248.3
click at [764, 284] on div at bounding box center [796, 285] width 139 height 282
click at [933, 447] on div "c15a5e76_c89b_4639_a78a_79ea8a52ecc3 onError onError onError trigger wait_for_e…" at bounding box center [869, 368] width 1116 height 661
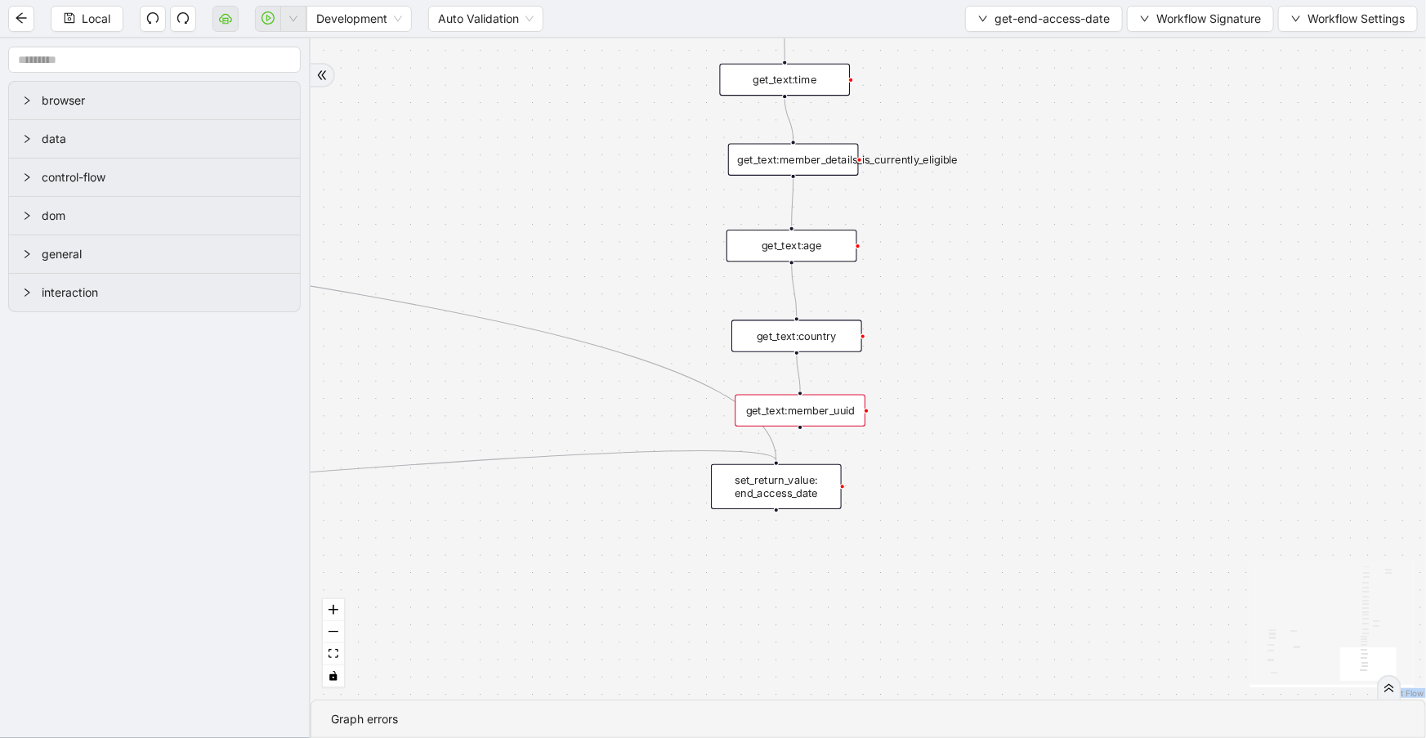
drag, startPoint x: 962, startPoint y: 441, endPoint x: 929, endPoint y: 452, distance: 35.2
click at [963, 441] on div "c15a5e76_c89b_4639_a78a_79ea8a52ecc3 onError onError onError trigger wait_for_e…" at bounding box center [869, 368] width 1116 height 661
drag, startPoint x: 755, startPoint y: 490, endPoint x: 626, endPoint y: 667, distance: 218.7
click at [620, 672] on div "set_return_value: end_access_date" at bounding box center [653, 655] width 131 height 45
click at [938, 566] on div "c15a5e76_c89b_4639_a78a_79ea8a52ecc3 onError onError onError trigger wait_for_e…" at bounding box center [869, 368] width 1116 height 661
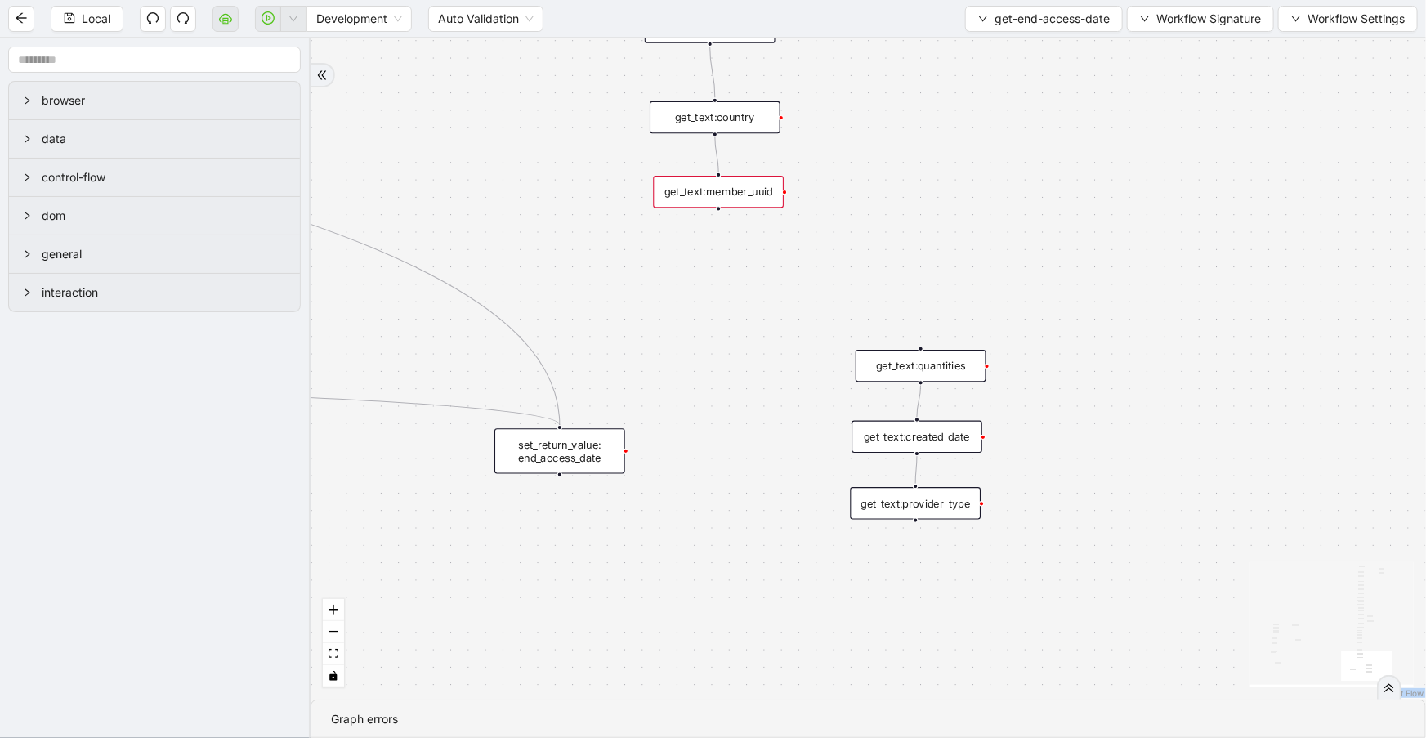
drag, startPoint x: 993, startPoint y: 439, endPoint x: 922, endPoint y: 226, distance: 224.9
click at [922, 226] on div "c15a5e76_c89b_4639_a78a_79ea8a52ecc3 onError onError onError trigger wait_for_e…" at bounding box center [869, 368] width 1116 height 661
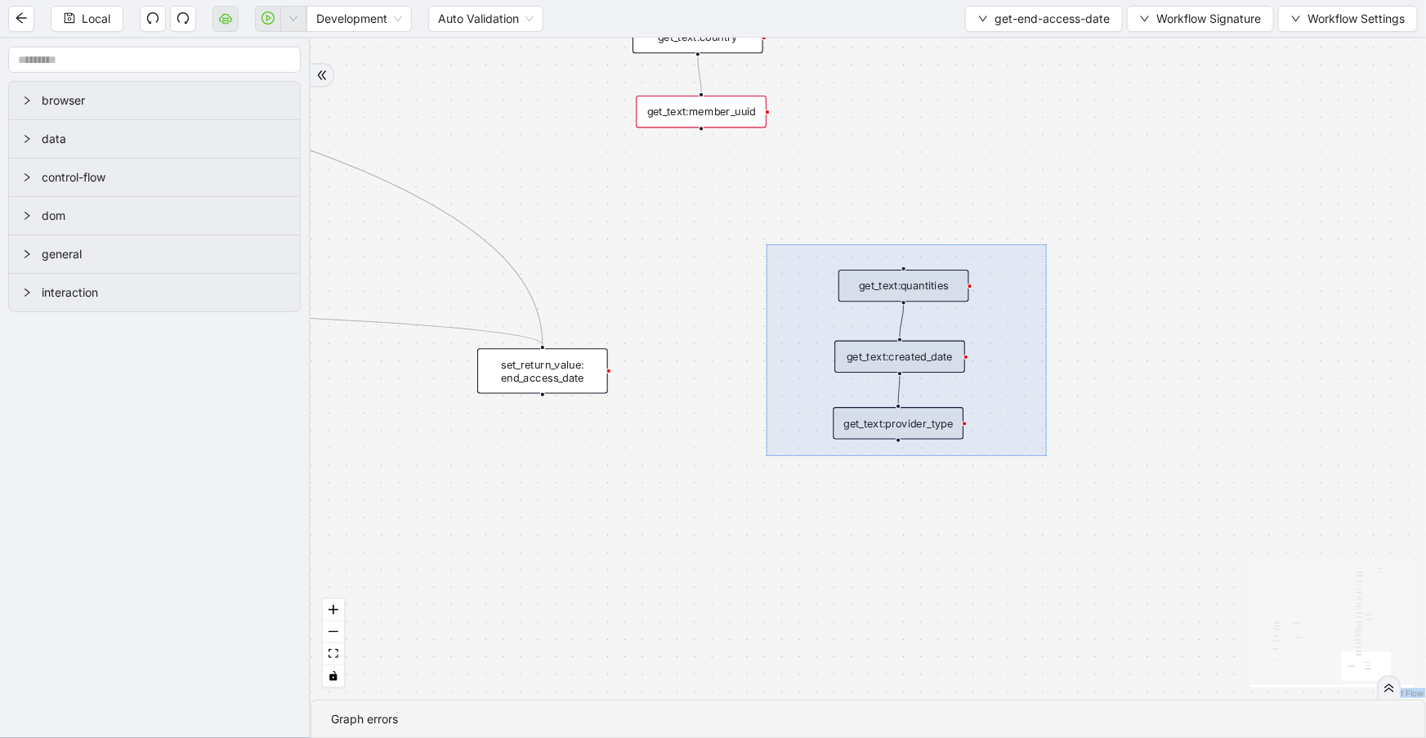
drag, startPoint x: 767, startPoint y: 244, endPoint x: 1047, endPoint y: 456, distance: 351.3
click at [1047, 456] on div "c15a5e76_c89b_4639_a78a_79ea8a52ecc3 onError onError onError trigger wait_for_e…" at bounding box center [869, 368] width 1116 height 661
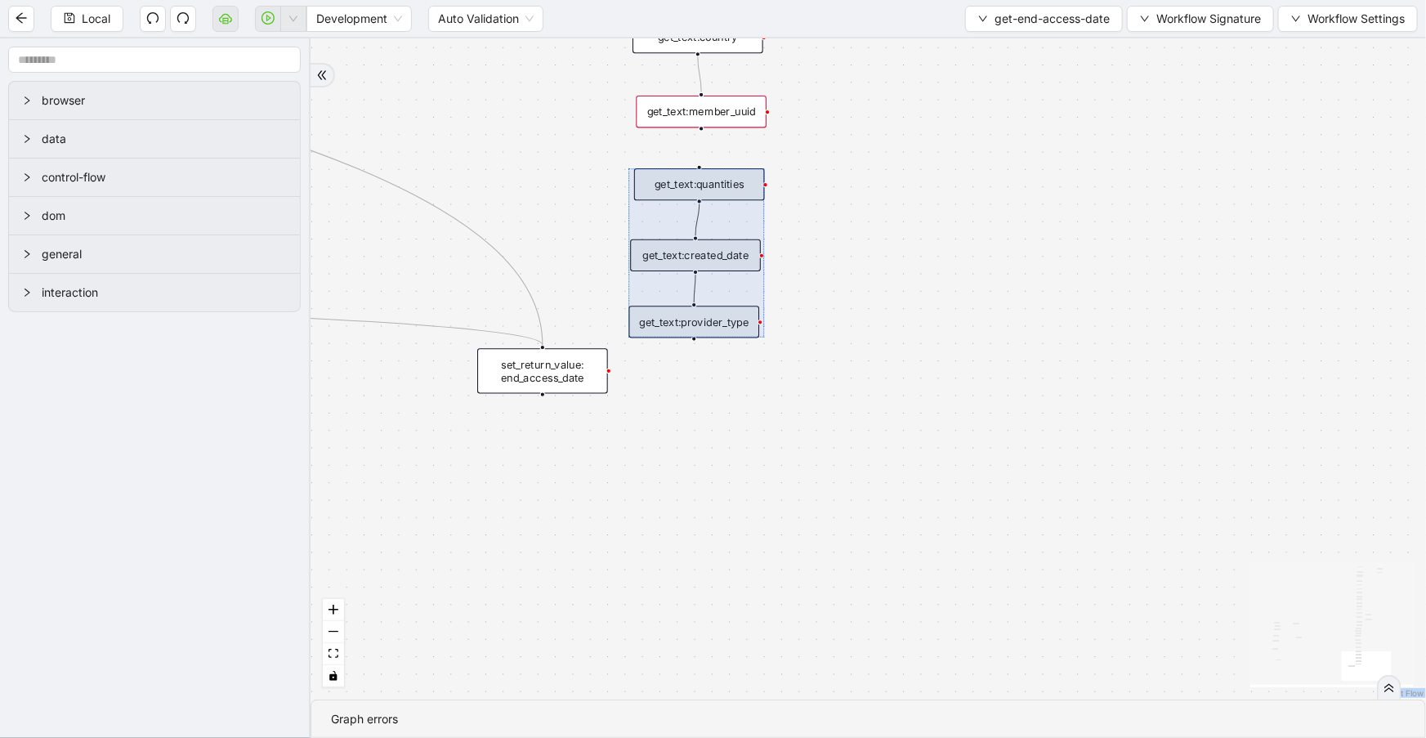
drag, startPoint x: 843, startPoint y: 359, endPoint x: 638, endPoint y: 257, distance: 228.1
click at [638, 257] on div at bounding box center [697, 252] width 136 height 169
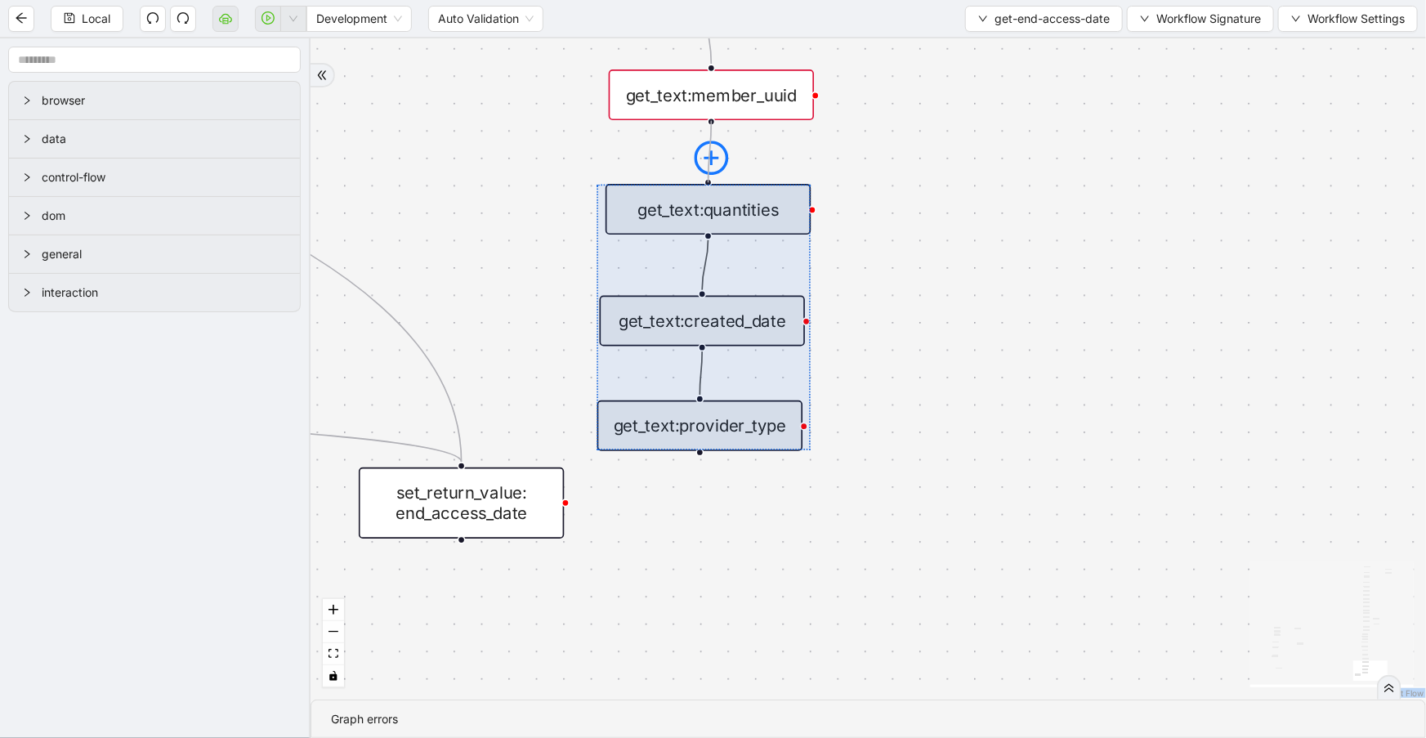
drag, startPoint x: 713, startPoint y: 118, endPoint x: 714, endPoint y: 172, distance: 54.8
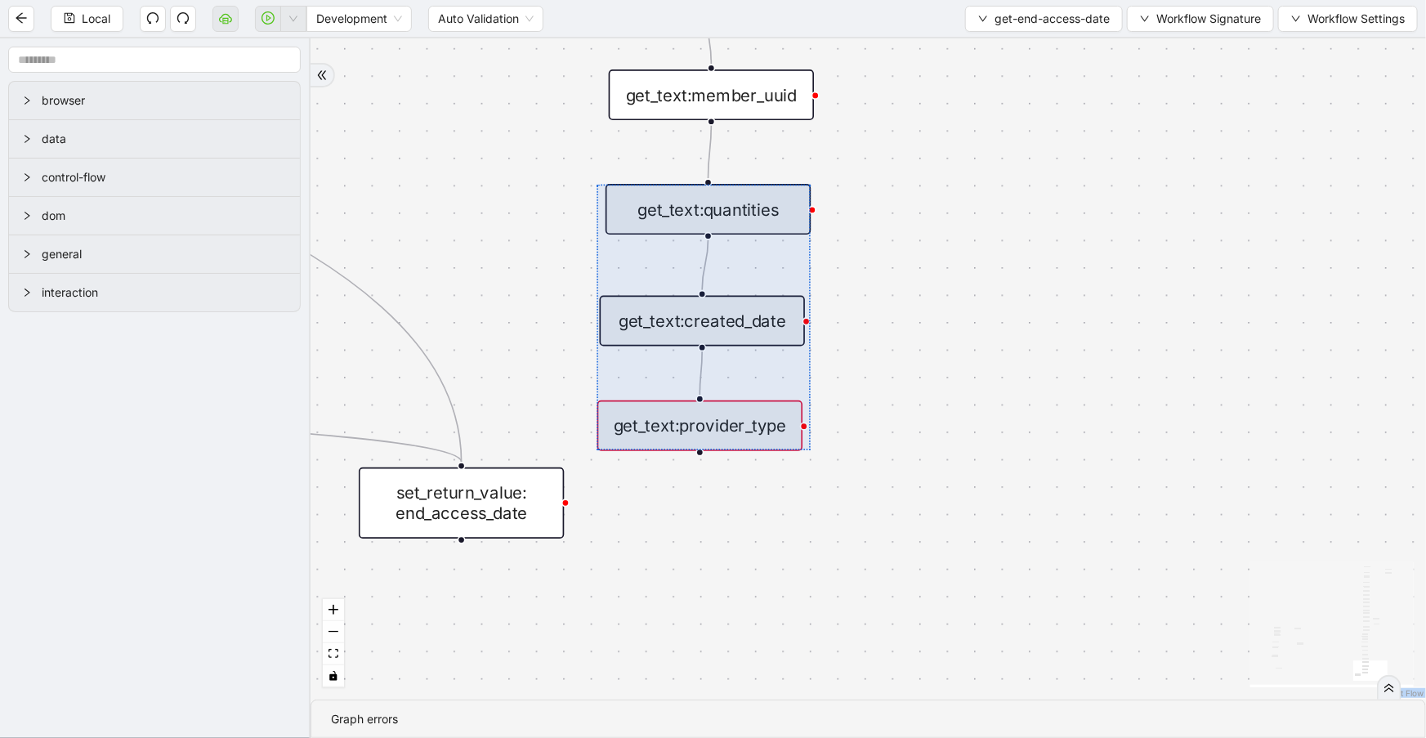
click at [929, 475] on div "c15a5e76_c89b_4639_a78a_79ea8a52ecc3 onError onError onError trigger wait_for_e…" at bounding box center [869, 368] width 1116 height 661
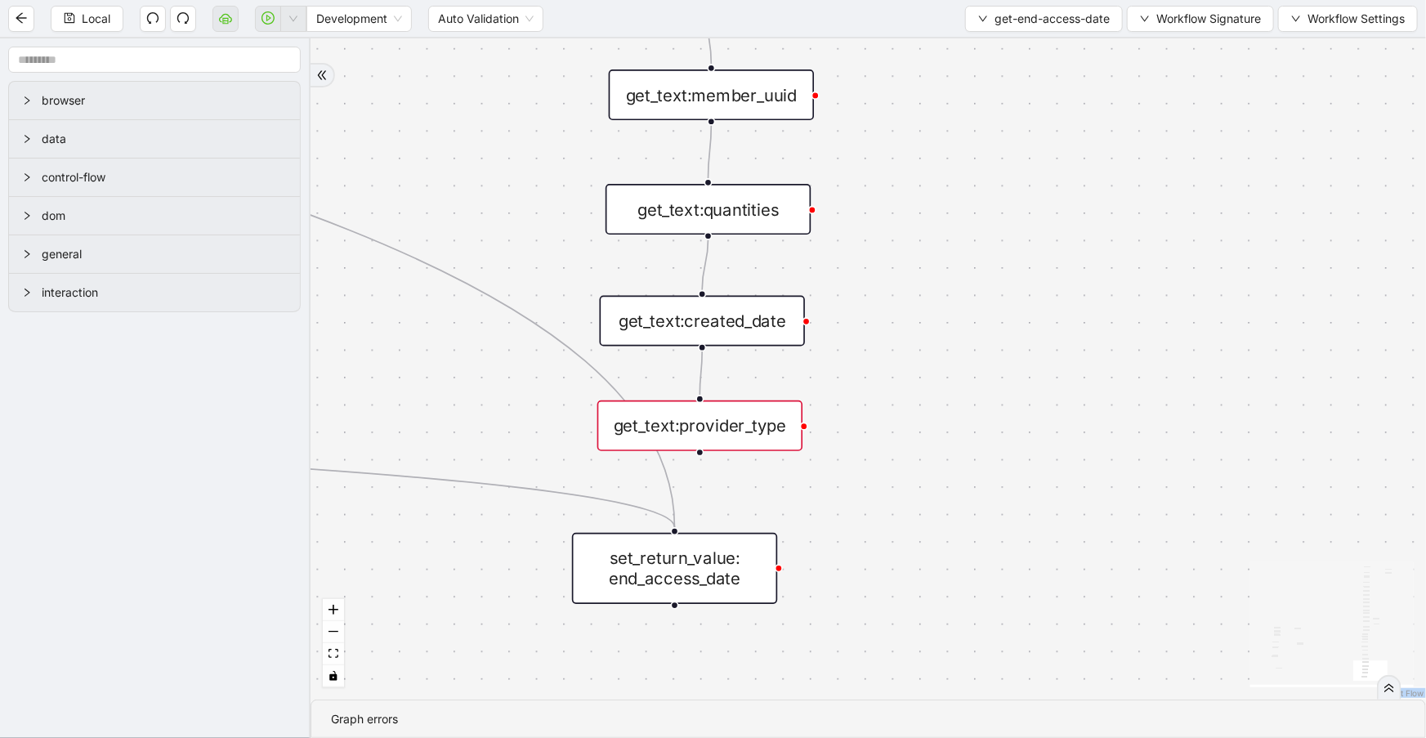
drag, startPoint x: 507, startPoint y: 498, endPoint x: 717, endPoint y: 548, distance: 215.9
click at [723, 563] on div "set_return_value: end_access_date" at bounding box center [674, 568] width 205 height 71
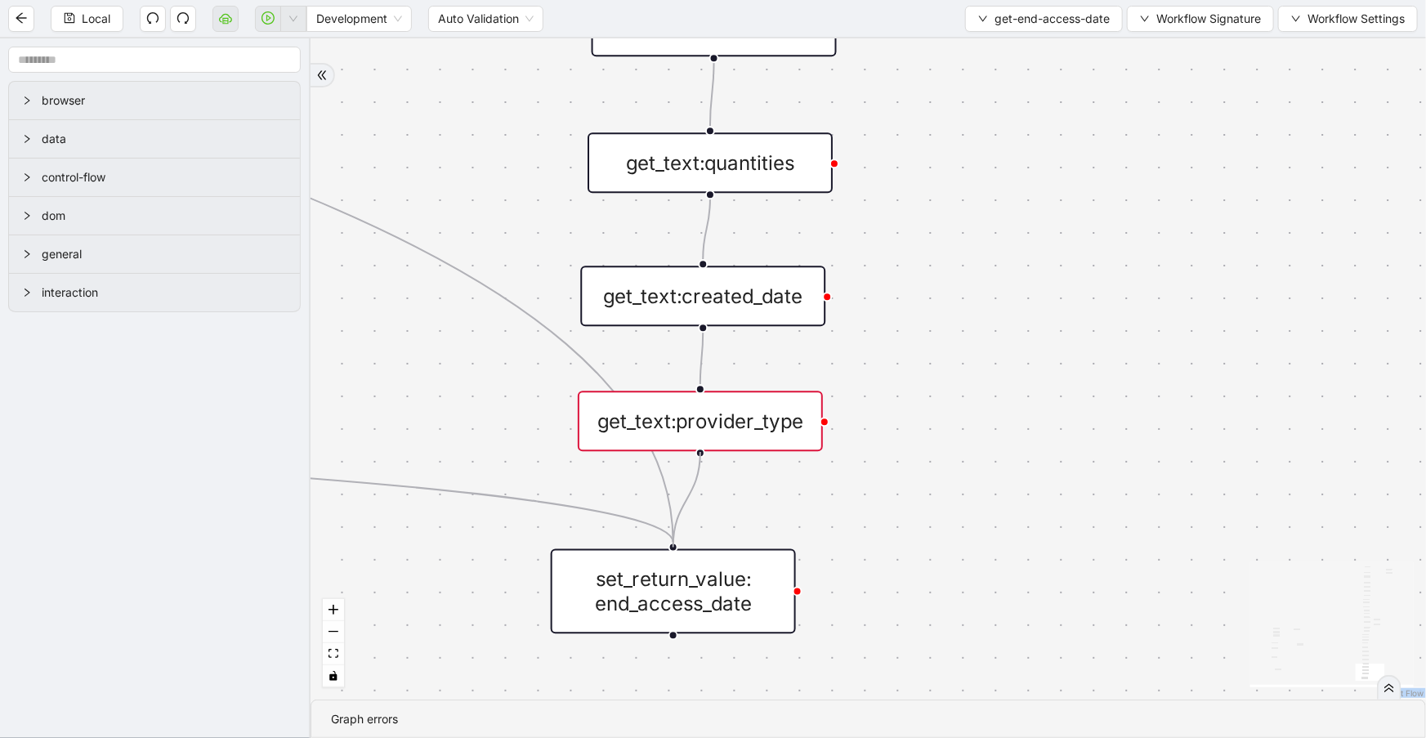
drag, startPoint x: 700, startPoint y: 453, endPoint x: 689, endPoint y: 540, distance: 88.2
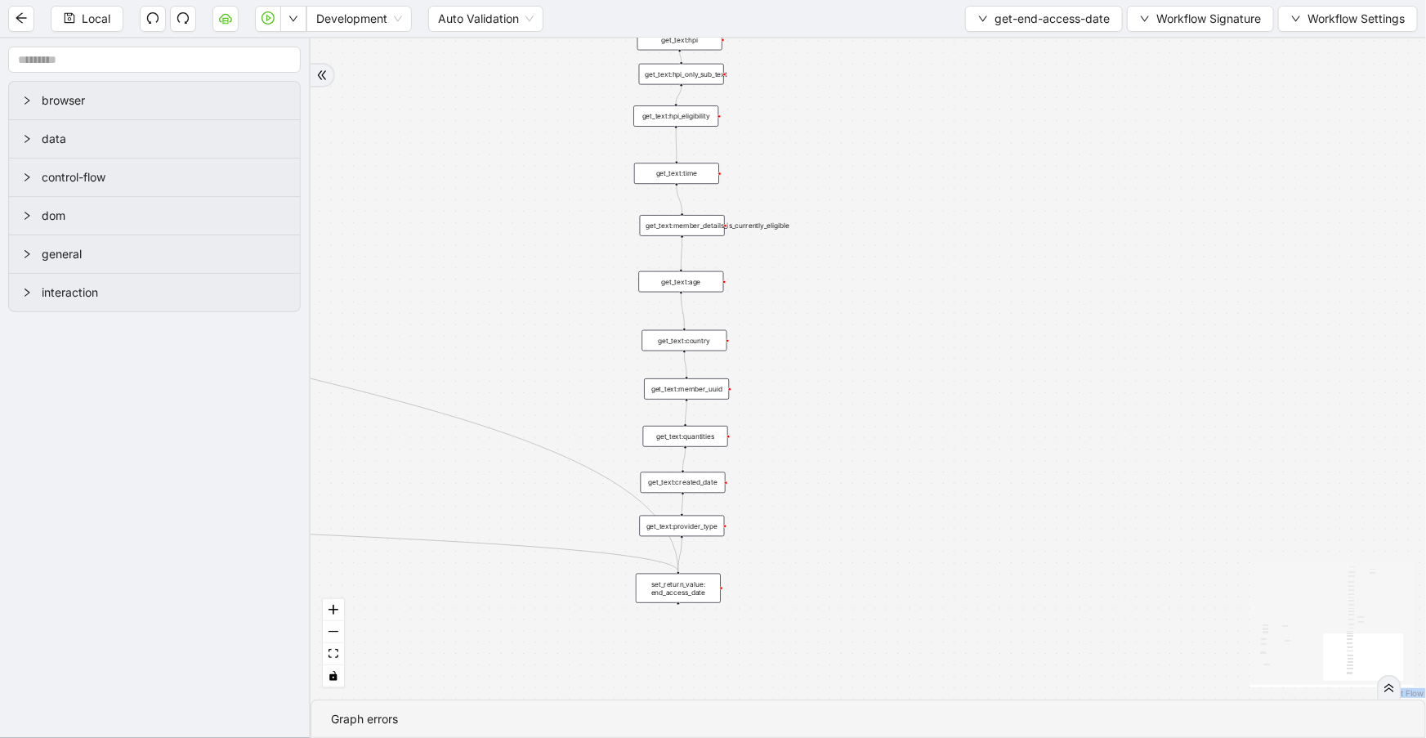
click at [694, 593] on div "set_return_value: end_access_date" at bounding box center [678, 588] width 85 height 29
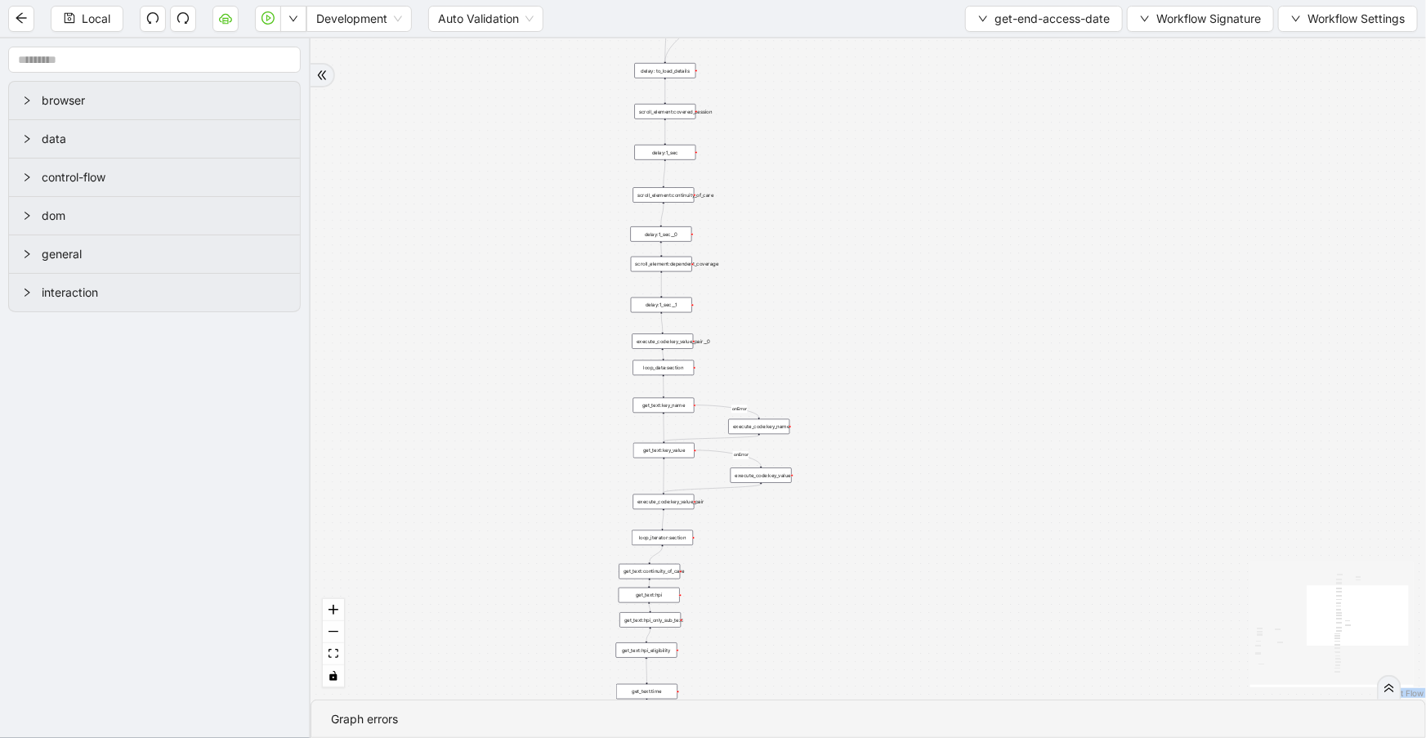
drag, startPoint x: 917, startPoint y: 247, endPoint x: 883, endPoint y: 651, distance: 406.0
click at [883, 651] on div "c15a5e76_c89b_4639_a78a_79ea8a52ecc3 onError onError onError trigger wait_for_e…" at bounding box center [869, 368] width 1116 height 661
drag, startPoint x: 917, startPoint y: 278, endPoint x: 904, endPoint y: 588, distance: 310.0
click at [912, 612] on div "c15a5e76_c89b_4639_a78a_79ea8a52ecc3 onError onError onError trigger wait_for_e…" at bounding box center [869, 368] width 1116 height 661
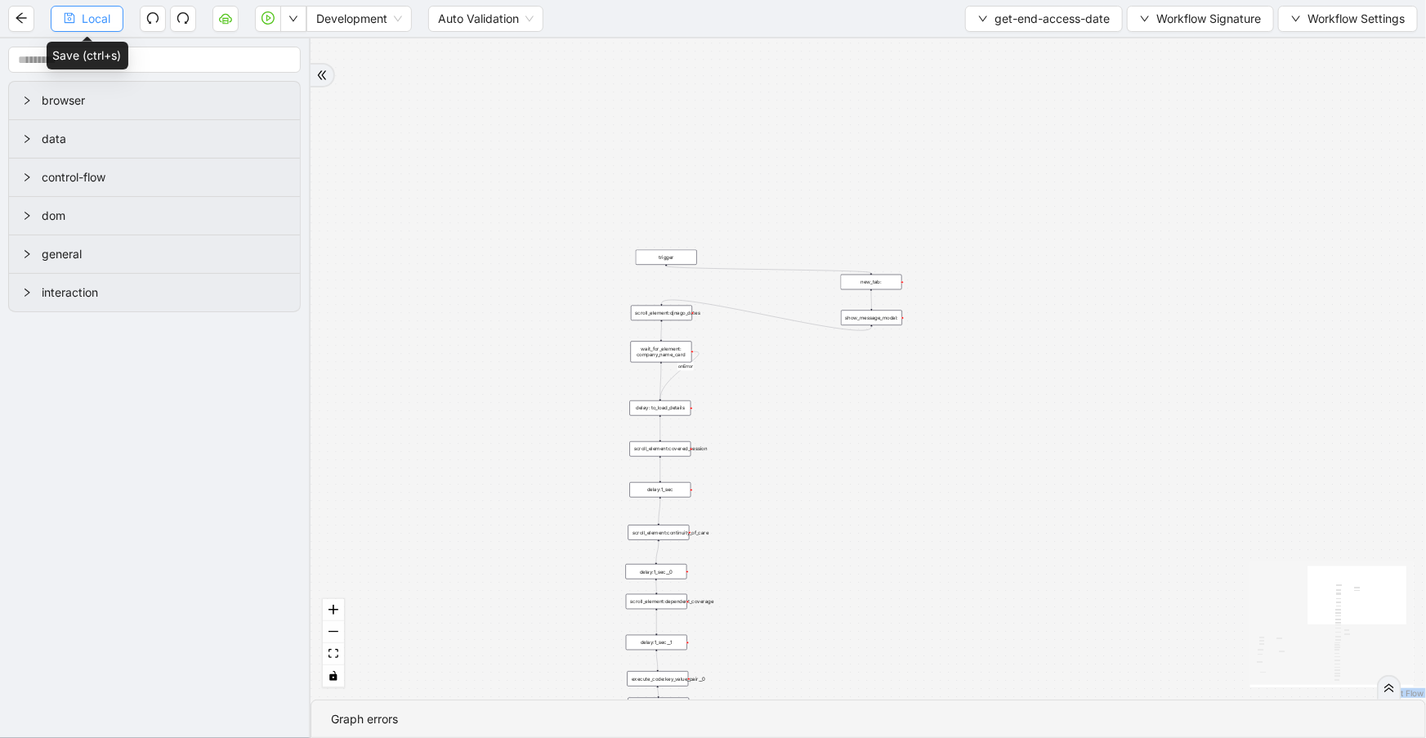
click at [89, 18] on span "Local" at bounding box center [96, 19] width 29 height 18
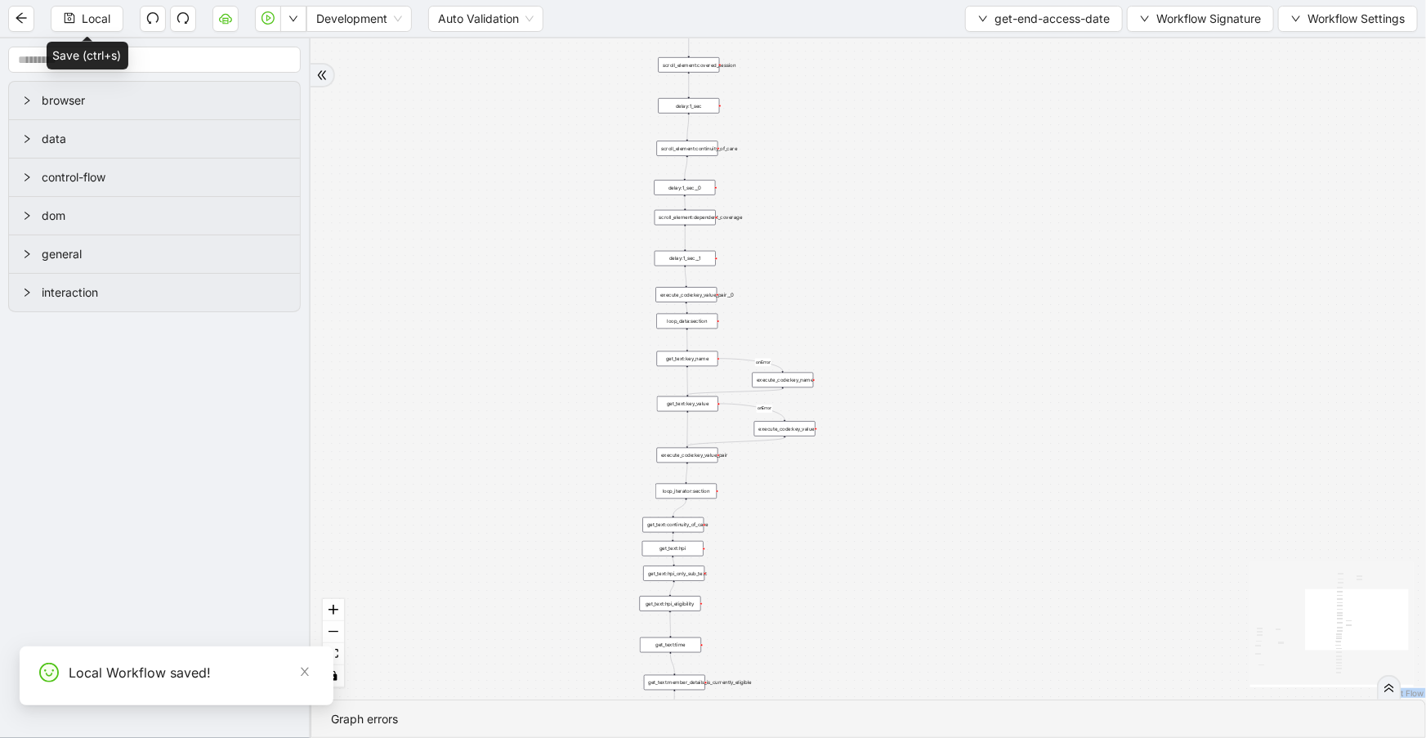
drag, startPoint x: 929, startPoint y: 588, endPoint x: 959, endPoint y: 203, distance: 386.1
click at [959, 203] on div "c15a5e76_c89b_4639_a78a_79ea8a52ecc3 onError onError onError trigger wait_for_e…" at bounding box center [869, 368] width 1116 height 661
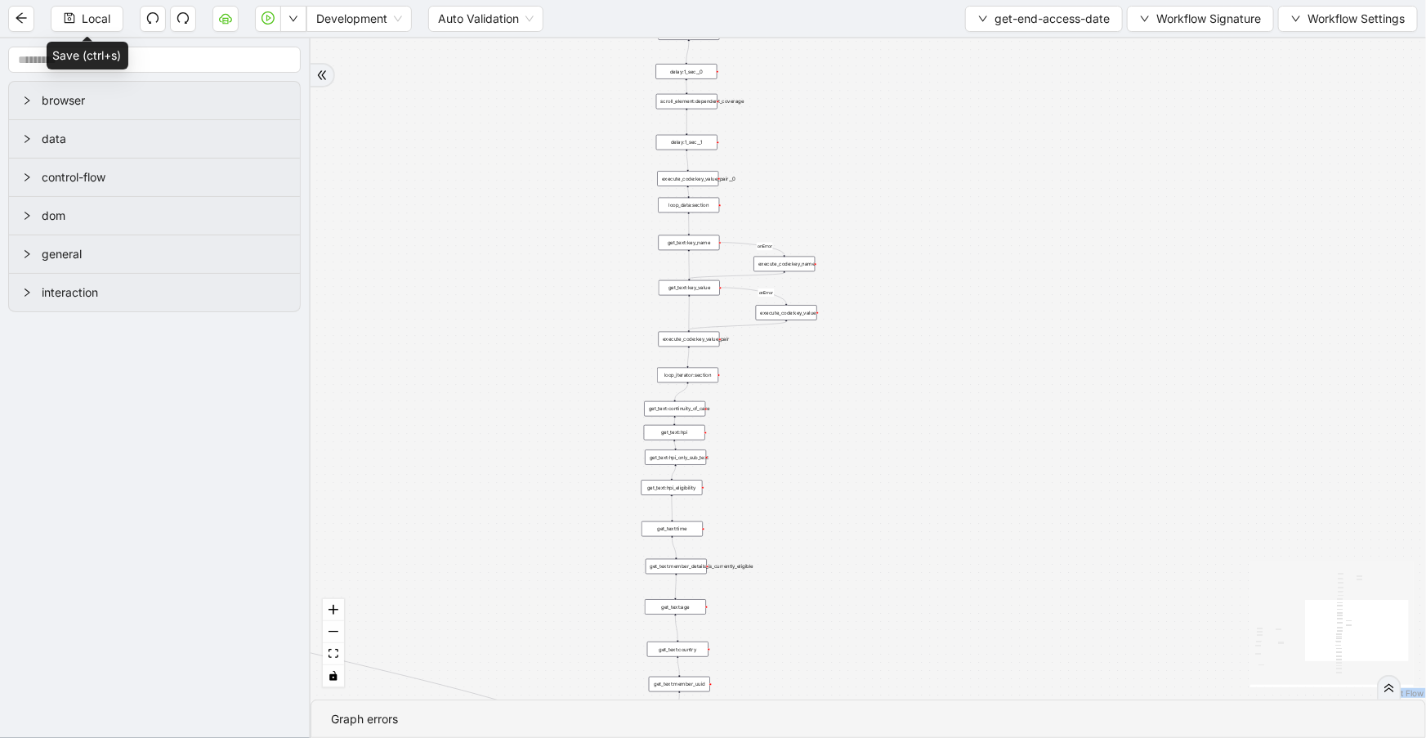
drag, startPoint x: 873, startPoint y: 341, endPoint x: 877, endPoint y: 257, distance: 83.5
click at [877, 257] on div "c15a5e76_c89b_4639_a78a_79ea8a52ecc3 onError onError onError trigger wait_for_e…" at bounding box center [869, 368] width 1116 height 661
drag, startPoint x: 812, startPoint y: 380, endPoint x: 840, endPoint y: 204, distance: 178.7
click at [840, 205] on div "c15a5e76_c89b_4639_a78a_79ea8a52ecc3 onError onError onError trigger wait_for_e…" at bounding box center [869, 368] width 1116 height 661
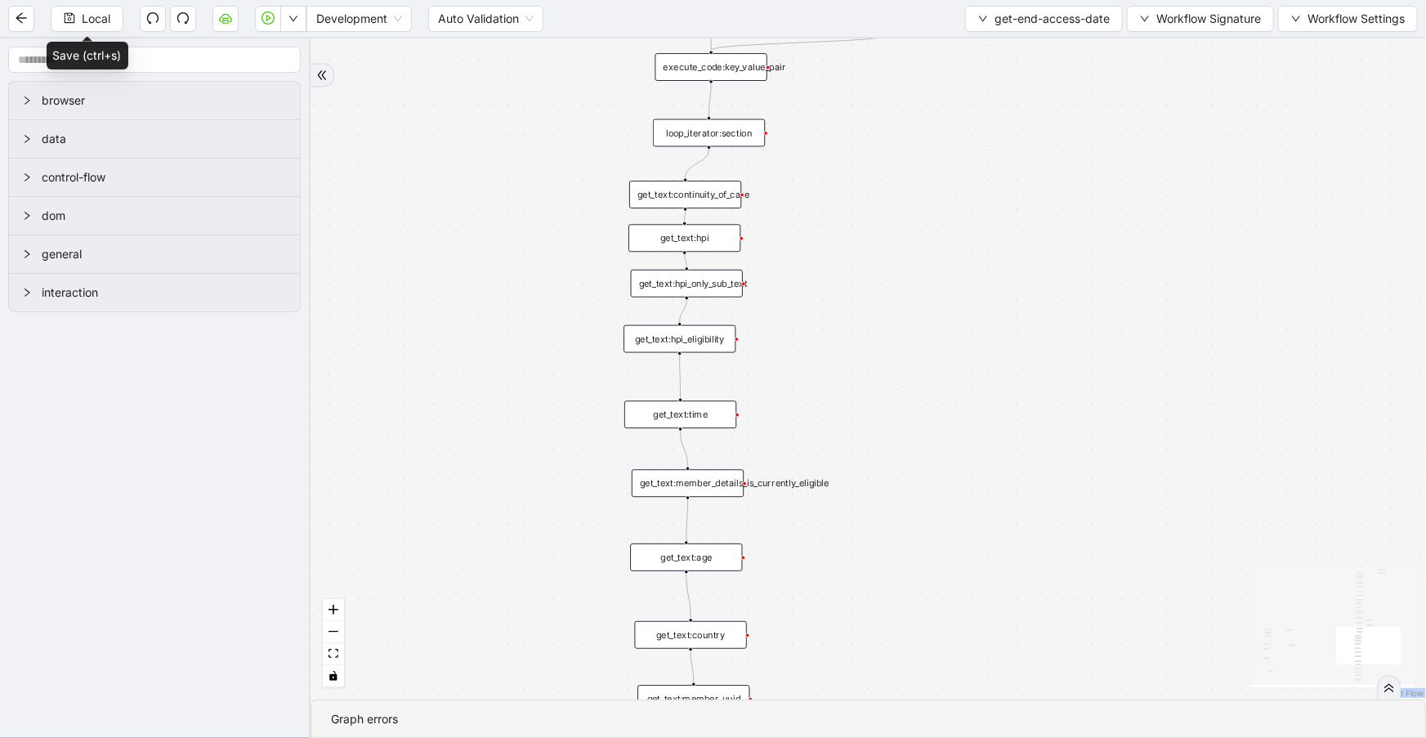
click at [710, 209] on div "c15a5e76_c89b_4639_a78a_79ea8a52ecc3 onError onError onError trigger wait_for_e…" at bounding box center [869, 368] width 1116 height 661
click at [710, 204] on div "get_text:continuity_of_care" at bounding box center [685, 195] width 112 height 28
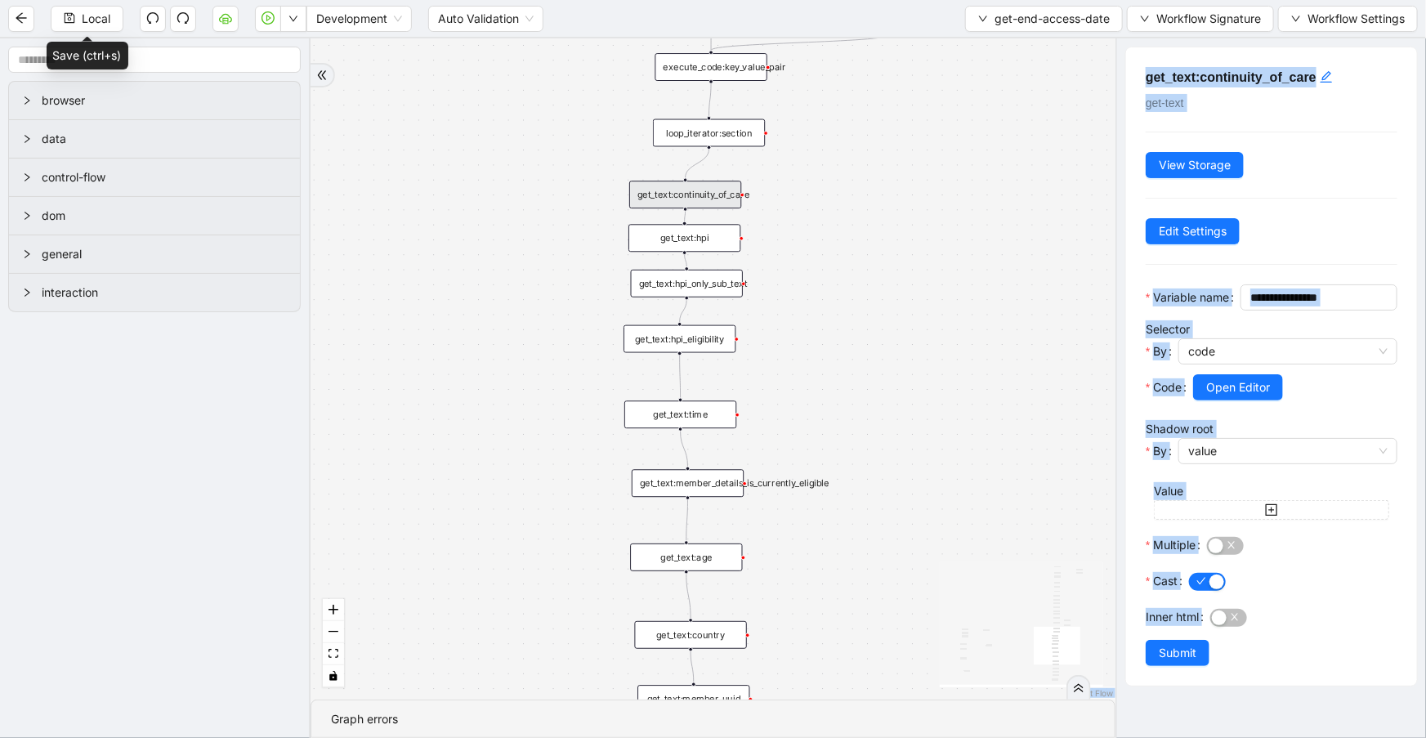
click at [1229, 420] on div at bounding box center [1295, 410] width 204 height 20
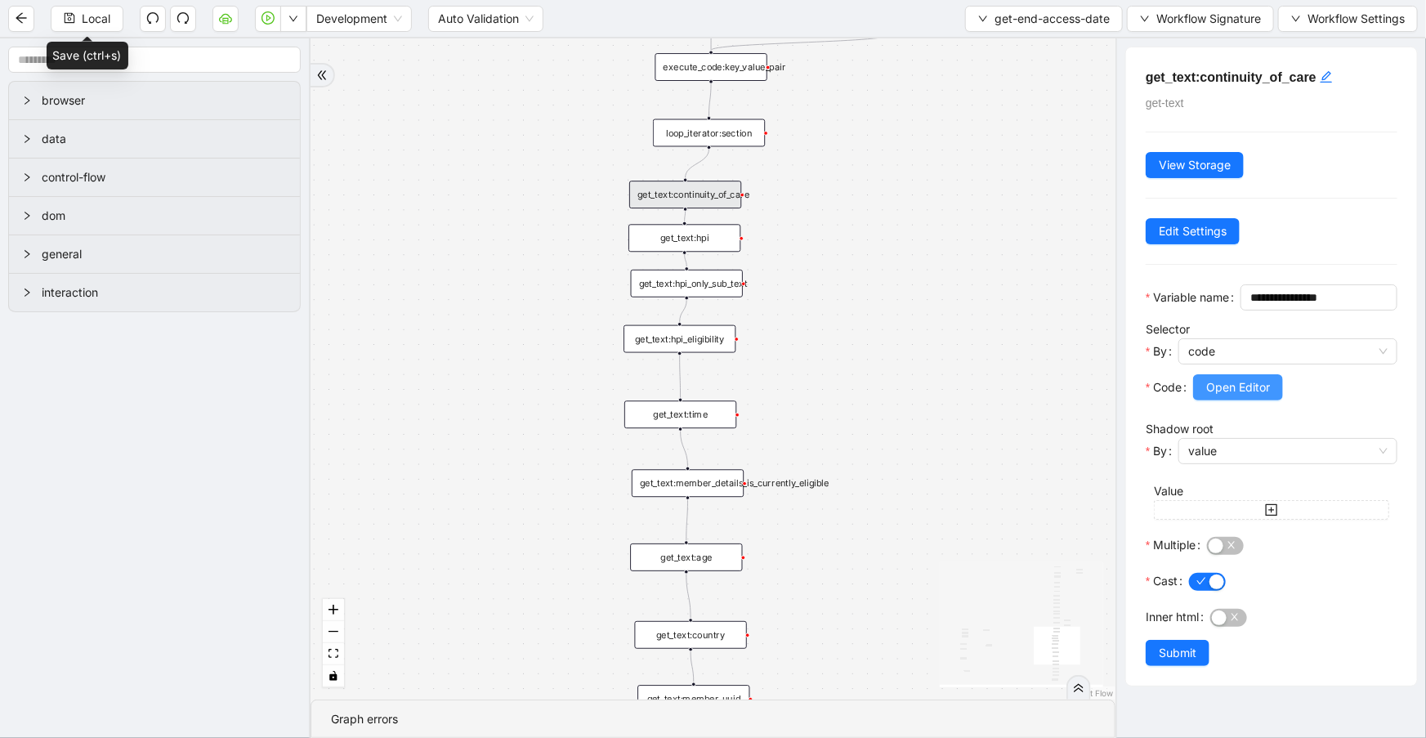
click at [1230, 396] on span "Open Editor" at bounding box center [1238, 387] width 64 height 18
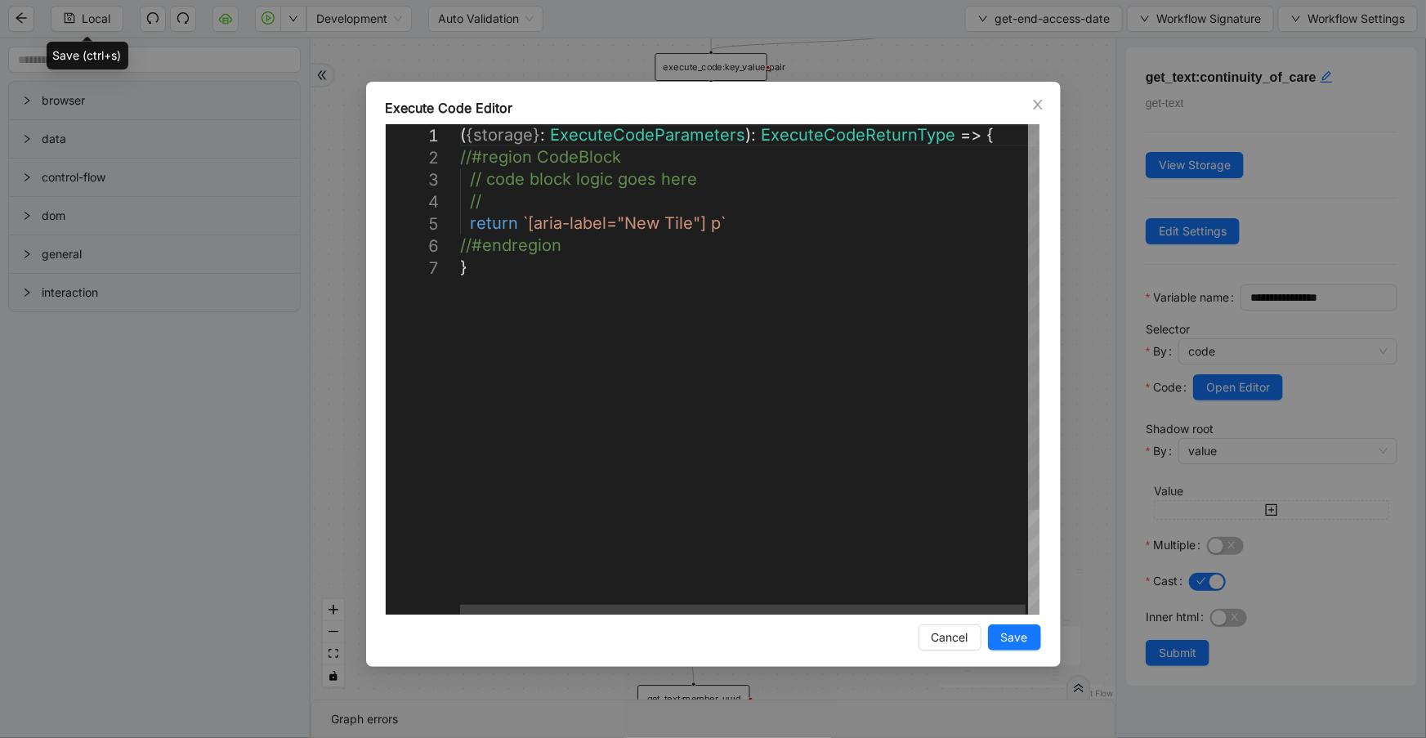
scroll to position [0, 8]
drag, startPoint x: 715, startPoint y: 228, endPoint x: 525, endPoint y: 220, distance: 190.6
click at [738, 253] on div "( { storage } : ExecuteCodeParameters ): ExecuteCodeReturnType => { //#region C…" at bounding box center [751, 435] width 582 height 623
drag, startPoint x: 603, startPoint y: 221, endPoint x: 529, endPoint y: 216, distance: 74.5
drag, startPoint x: 751, startPoint y: 223, endPoint x: 465, endPoint y: 217, distance: 286.1
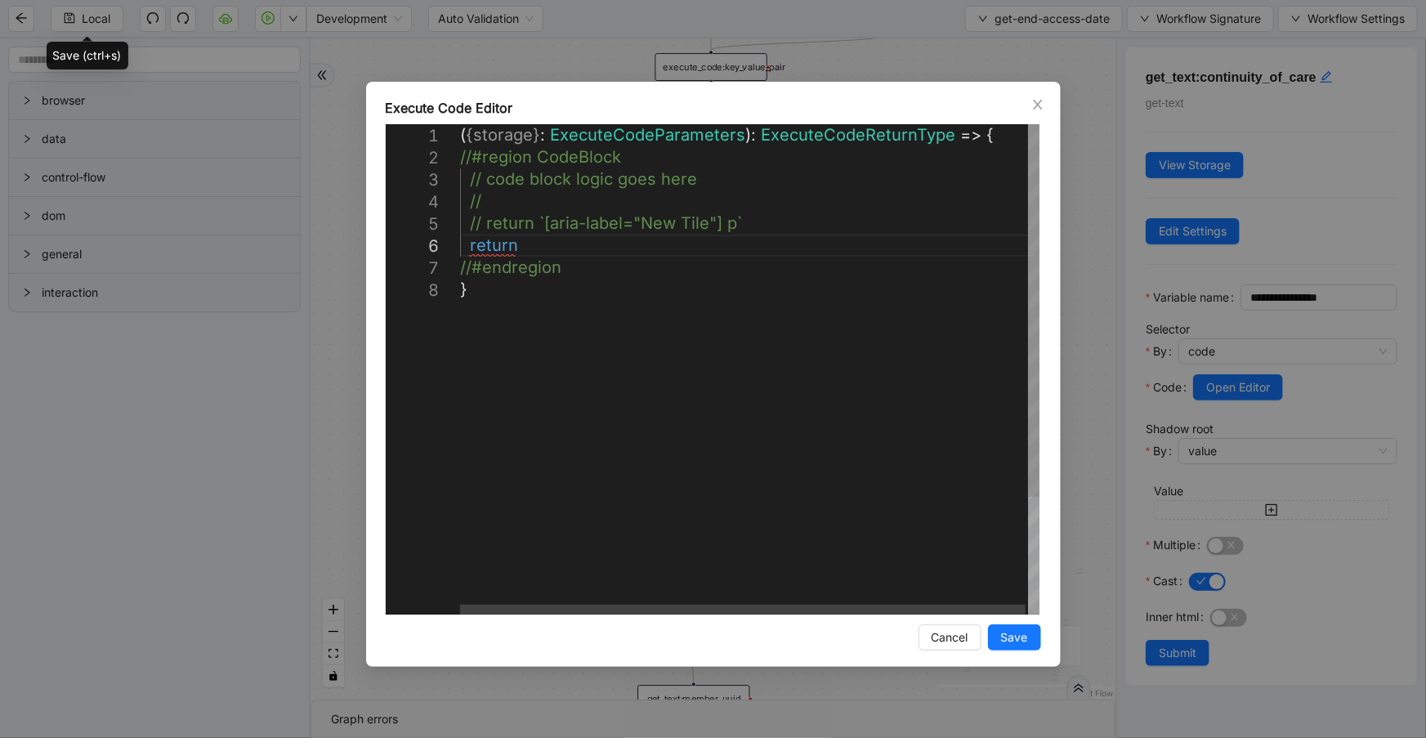
scroll to position [111, 98]
paste textarea "**********"
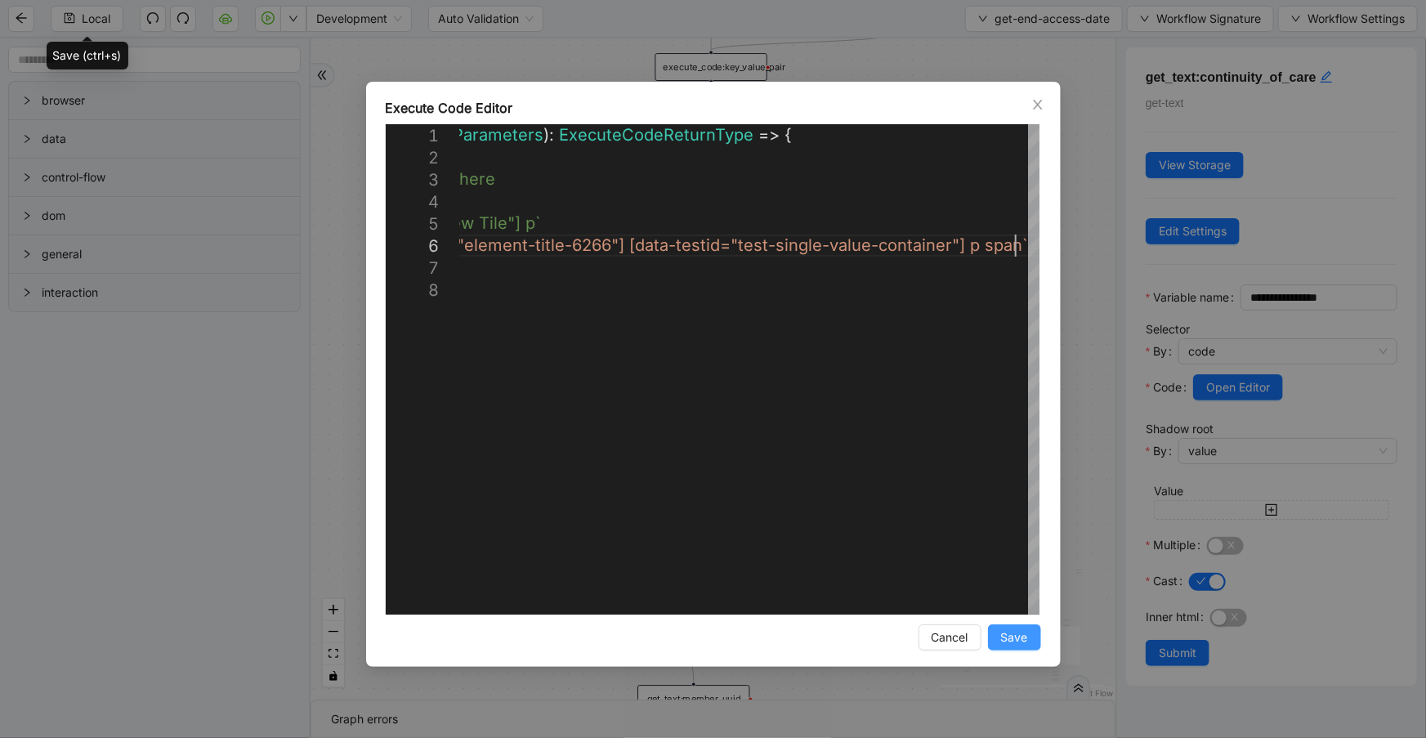
type textarea "**********"
click at [1034, 635] on button "Save" at bounding box center [1014, 637] width 53 height 26
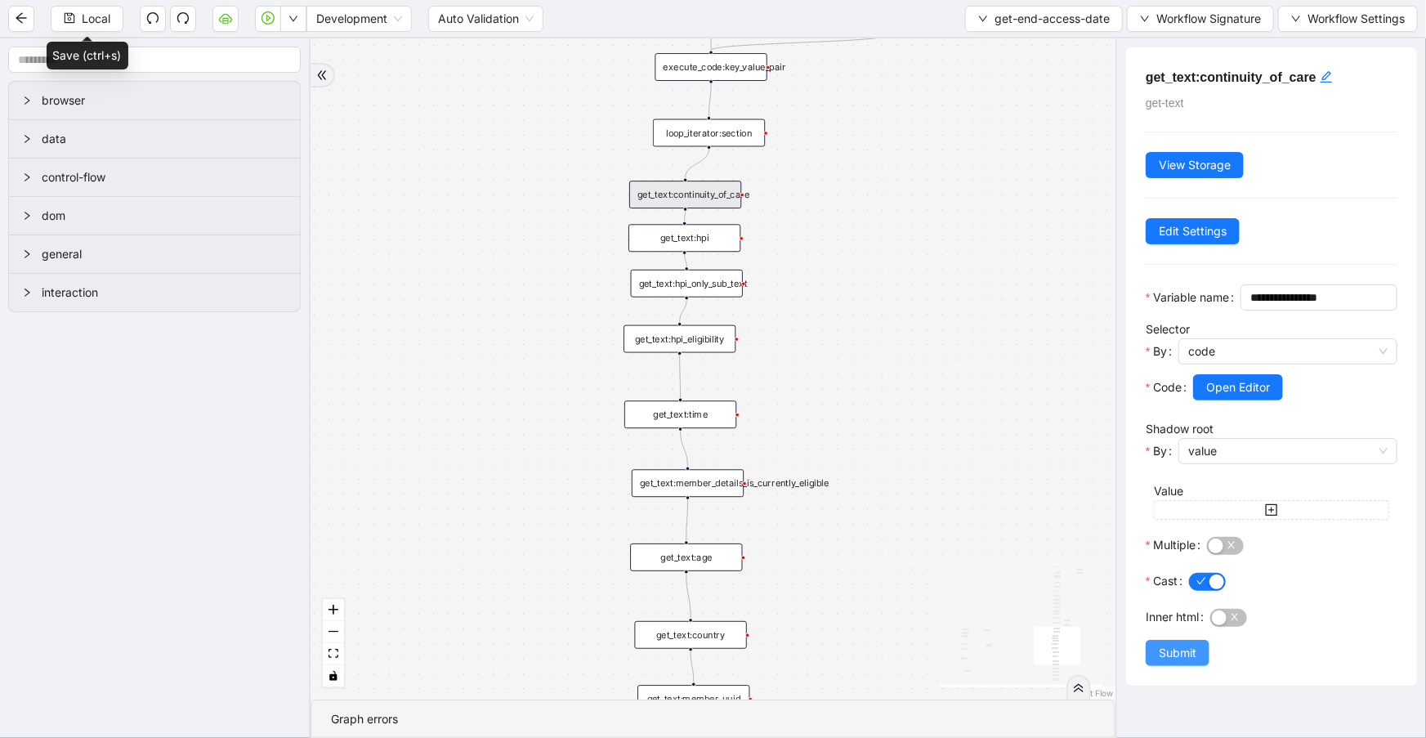
click at [1157, 666] on button "Submit" at bounding box center [1178, 653] width 64 height 26
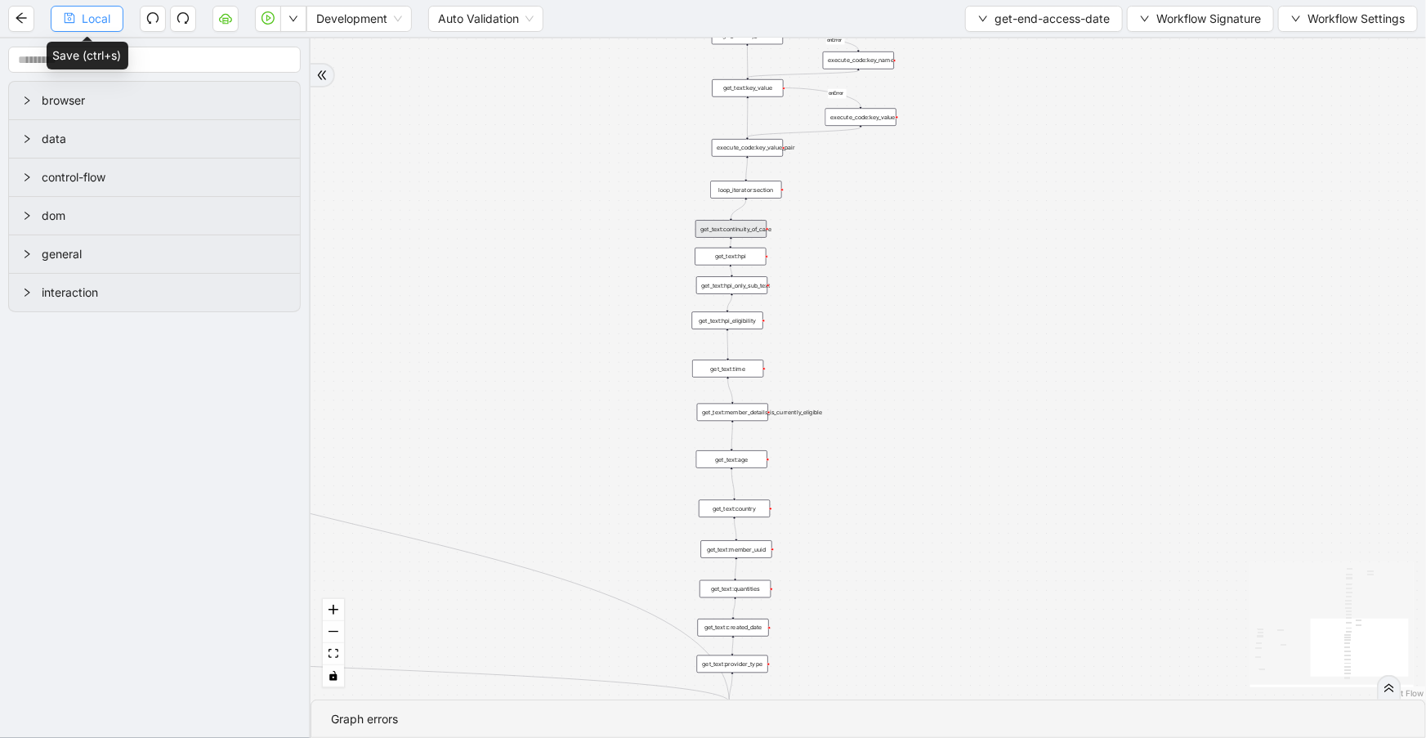
click at [90, 16] on span "Local" at bounding box center [96, 19] width 29 height 18
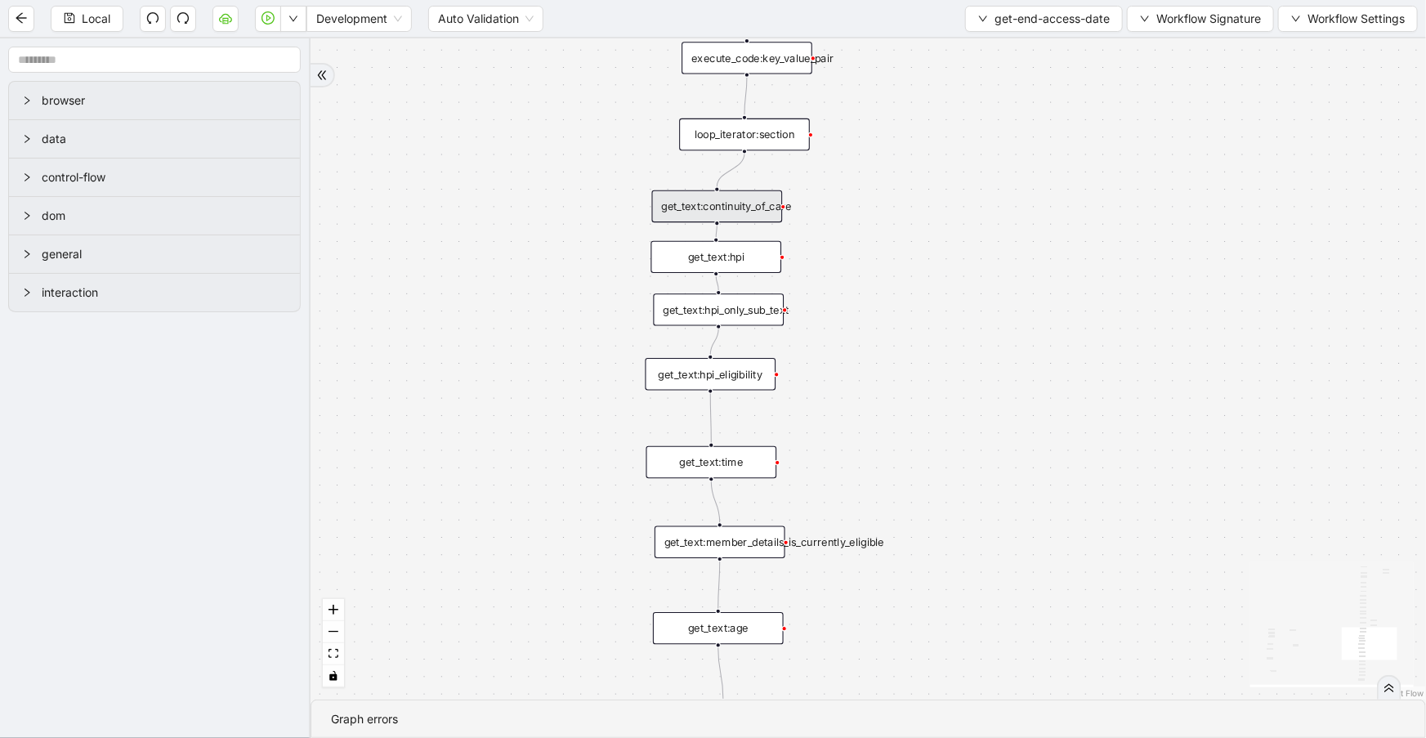
click at [754, 260] on div "get_text:hpi" at bounding box center [716, 257] width 131 height 32
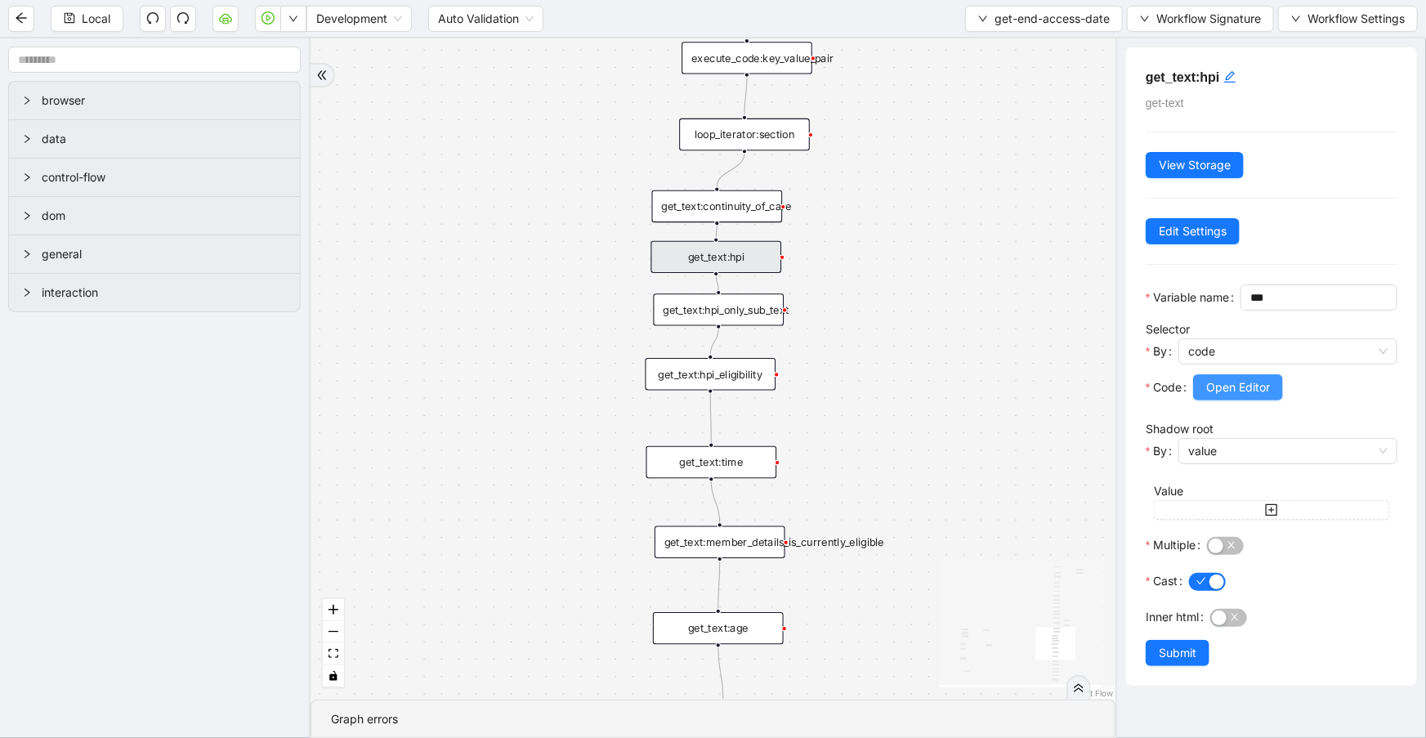
click at [1251, 396] on span "Open Editor" at bounding box center [1238, 387] width 64 height 18
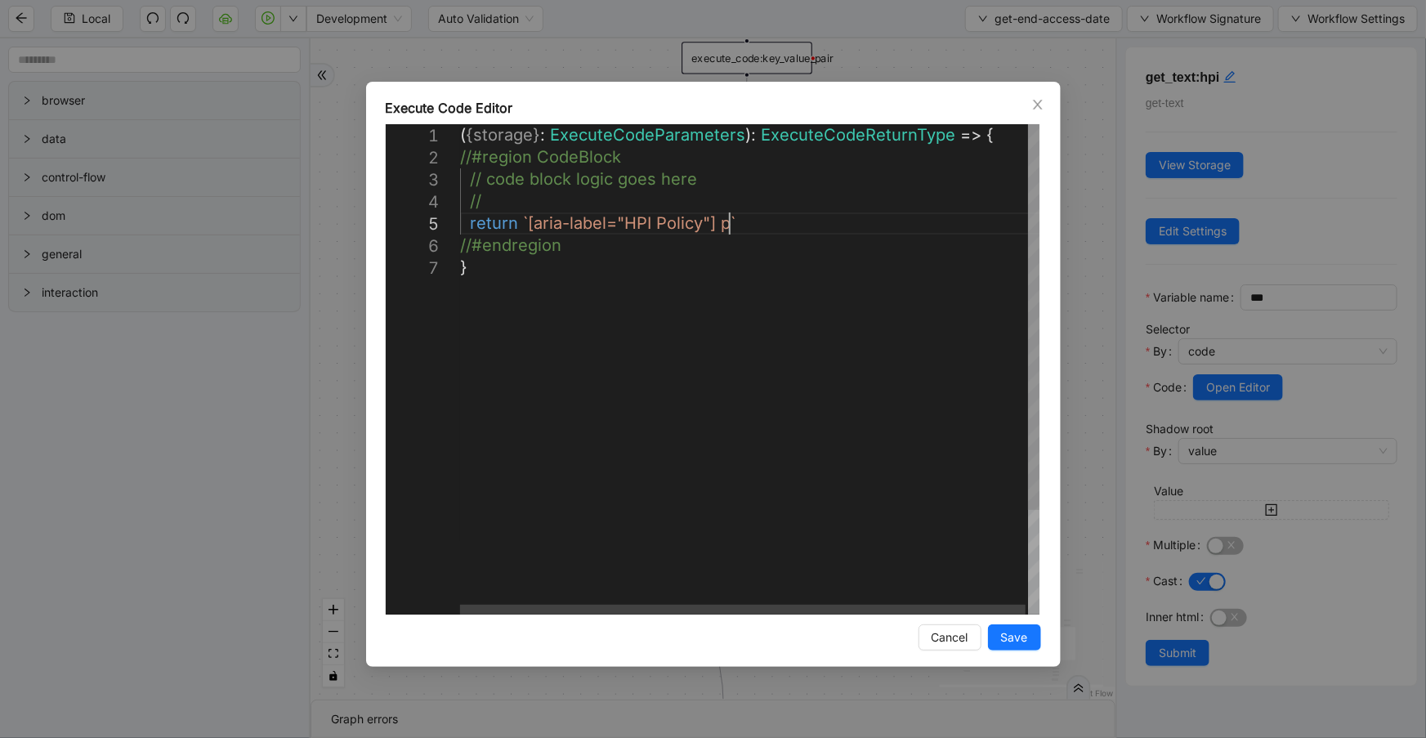
scroll to position [0, 8]
drag, startPoint x: 726, startPoint y: 226, endPoint x: 526, endPoint y: 224, distance: 200.3
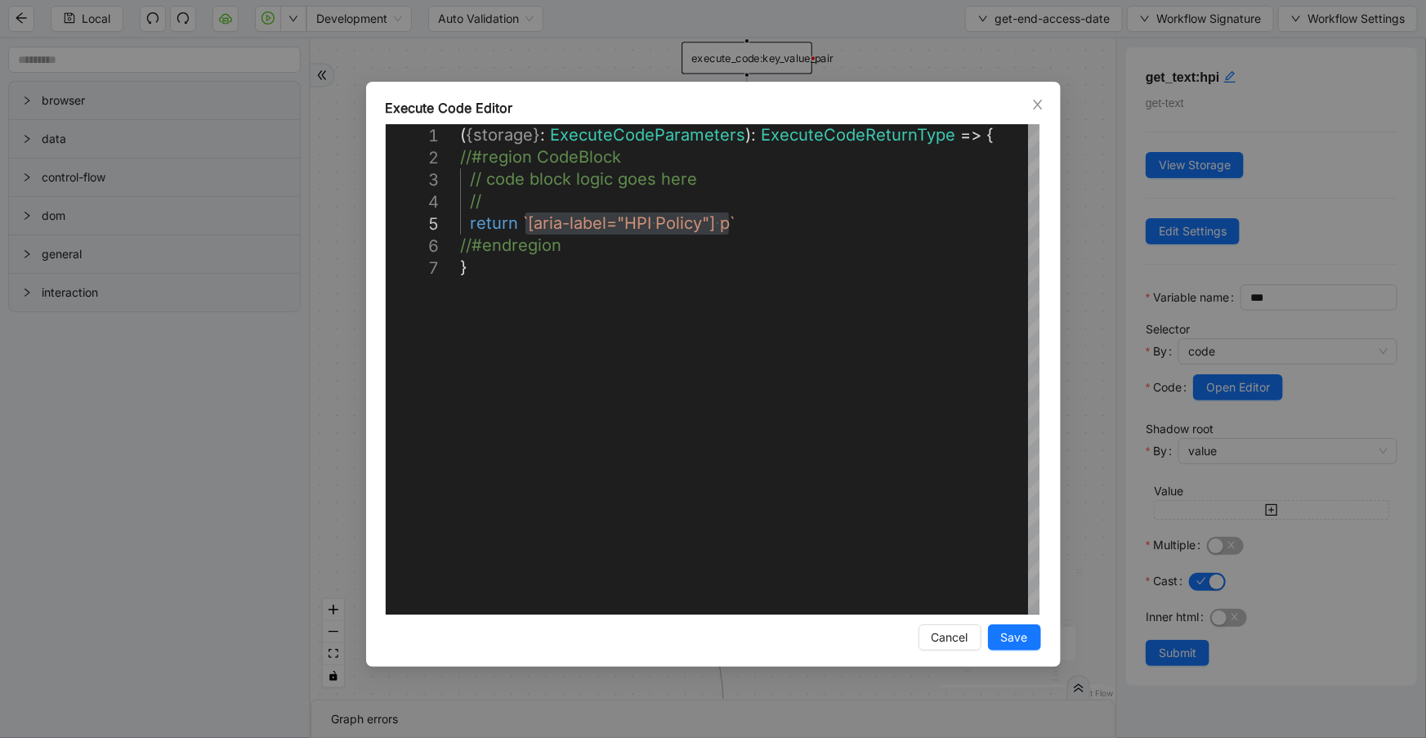
click at [853, 98] on div "Execute Code Editor" at bounding box center [714, 108] width 656 height 20
click at [884, 64] on div "**********" at bounding box center [713, 369] width 1426 height 738
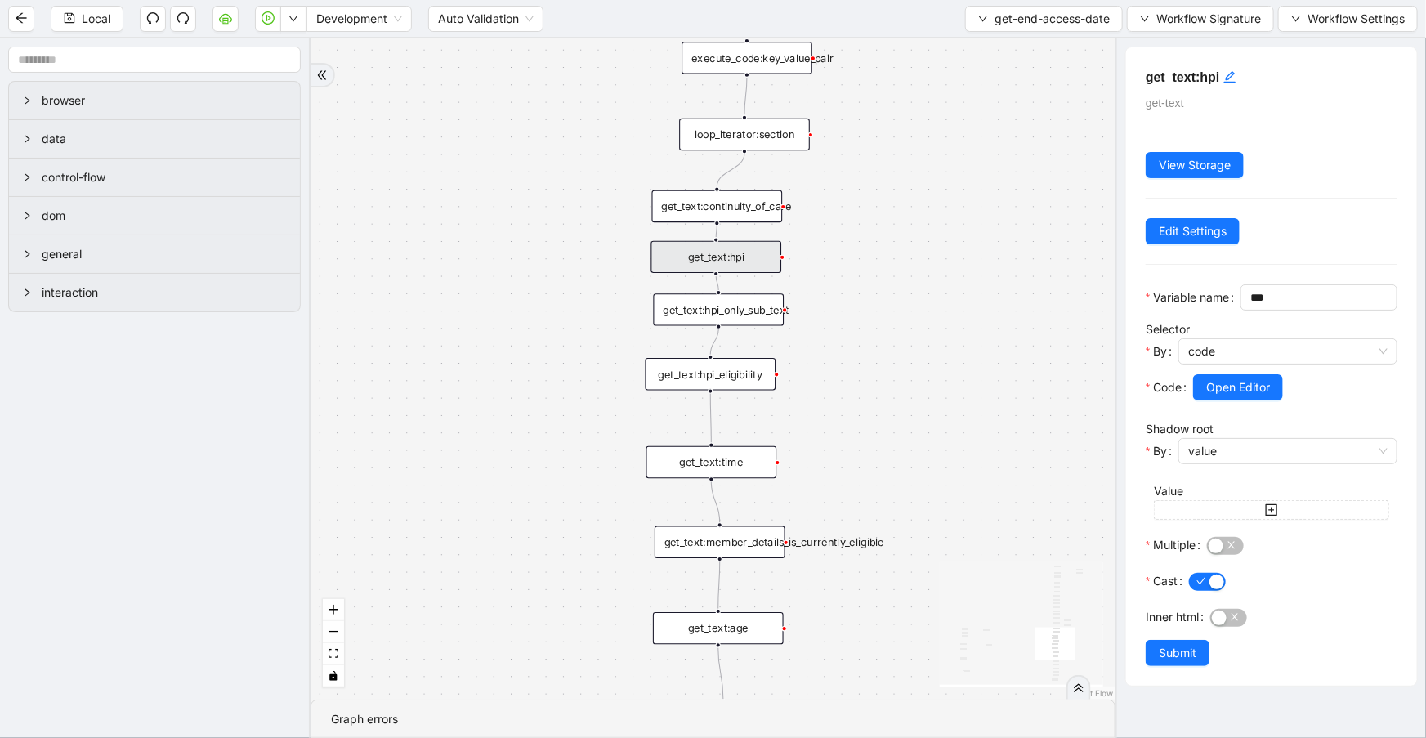
click at [757, 200] on div "get_text:continuity_of_care" at bounding box center [717, 206] width 131 height 32
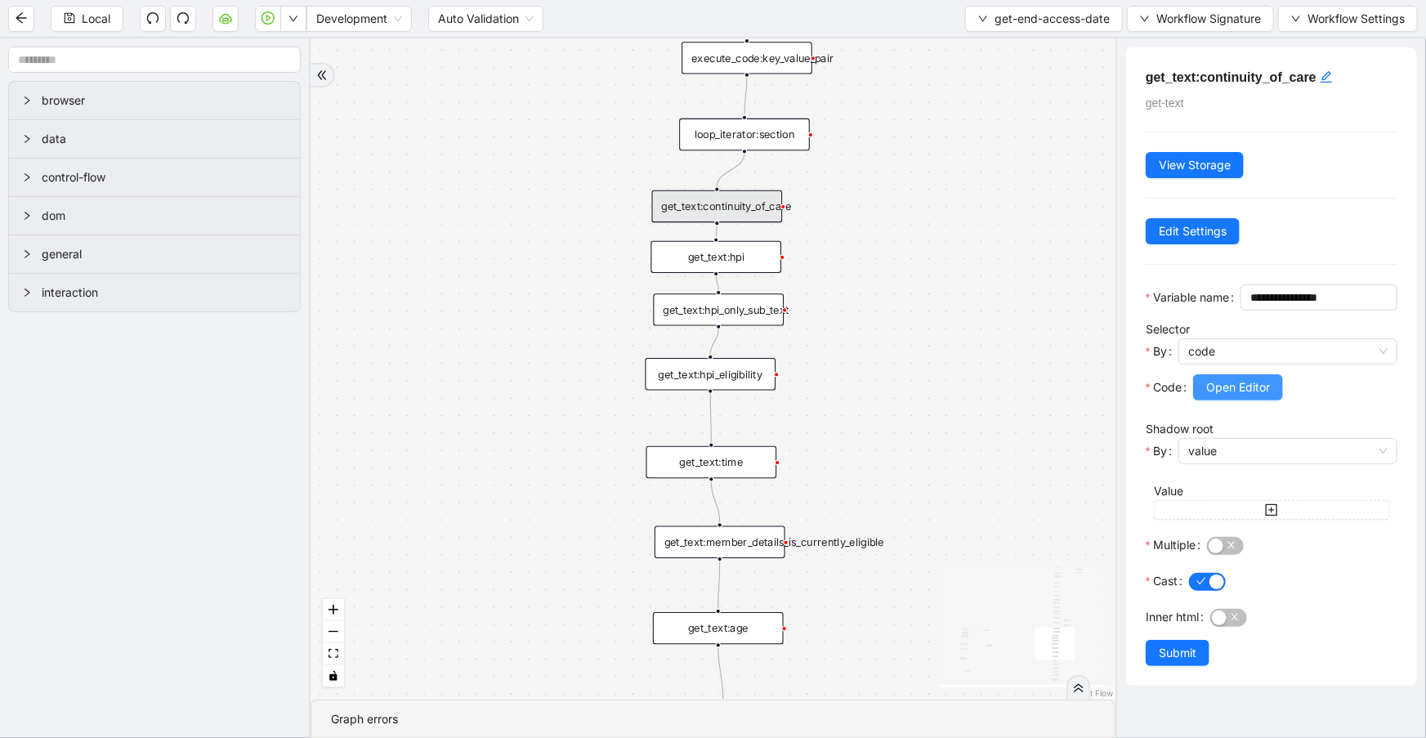
click at [1251, 396] on span "Open Editor" at bounding box center [1238, 387] width 64 height 18
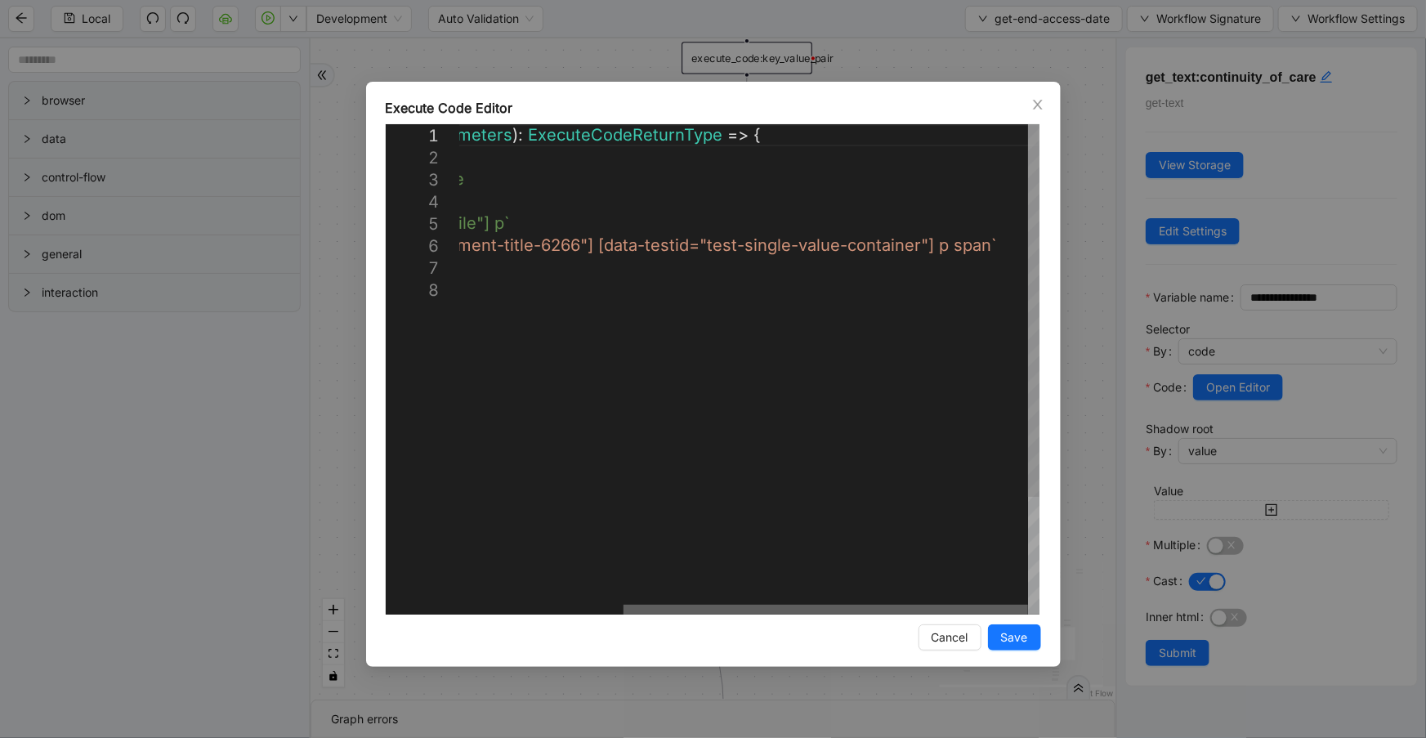
click at [1006, 605] on div at bounding box center [826, 610] width 405 height 10
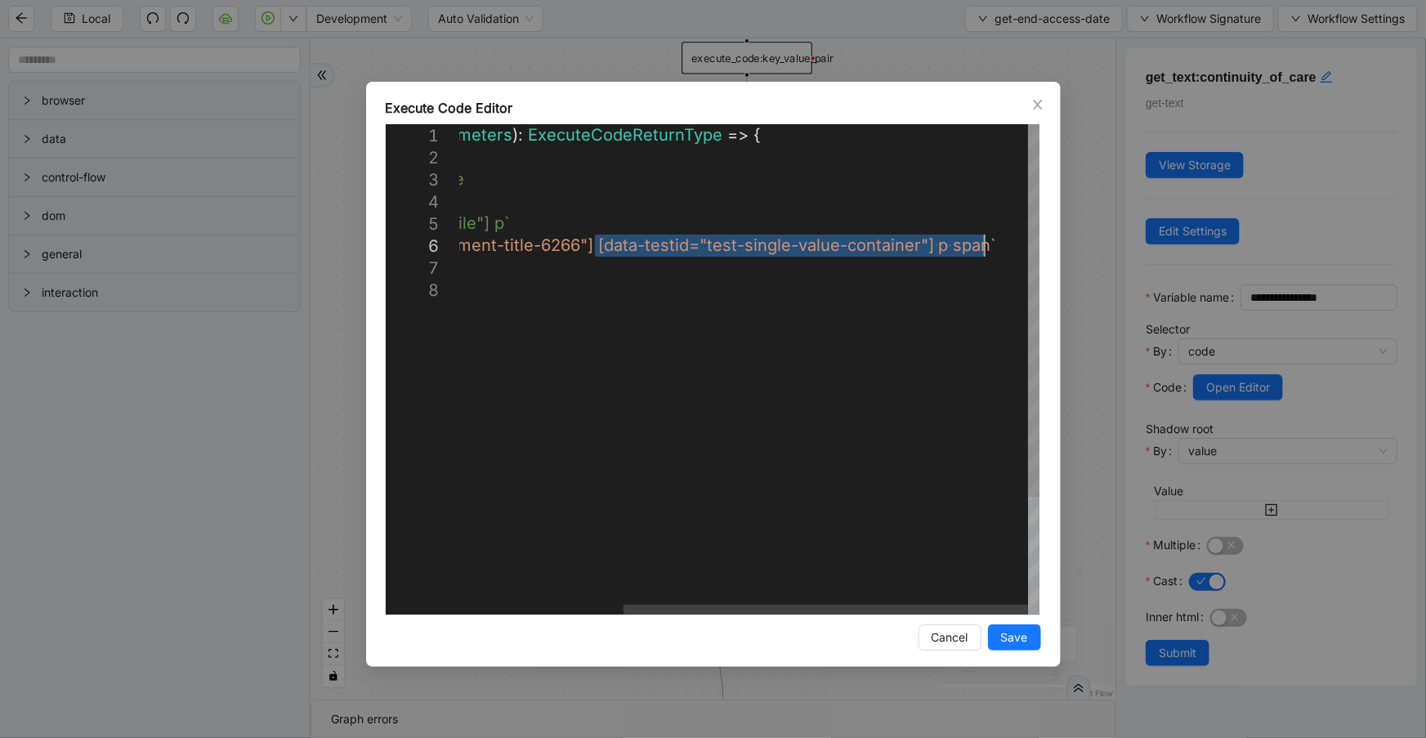
drag, startPoint x: 596, startPoint y: 243, endPoint x: 982, endPoint y: 240, distance: 385.8
click at [1031, 93] on div "**********" at bounding box center [713, 374] width 695 height 585
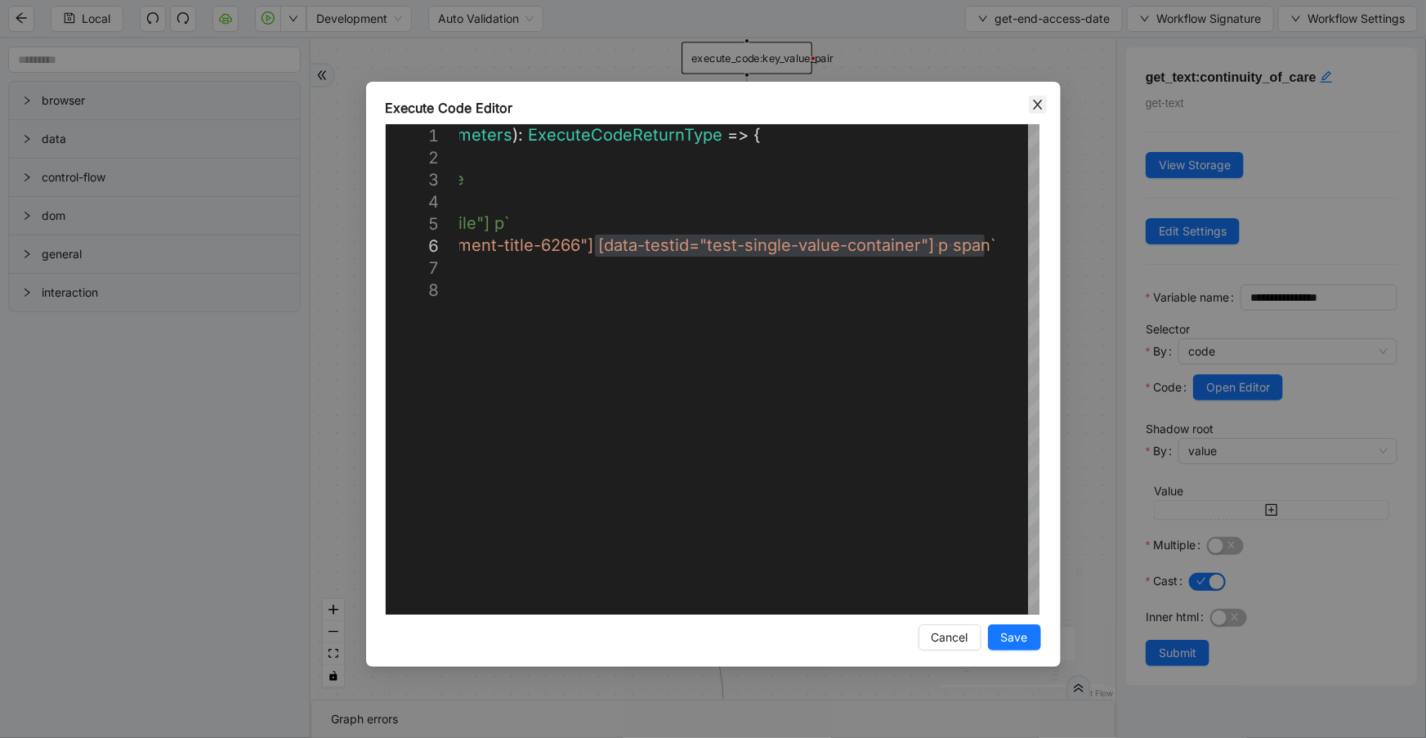
click at [1035, 105] on icon "close" at bounding box center [1037, 104] width 13 height 13
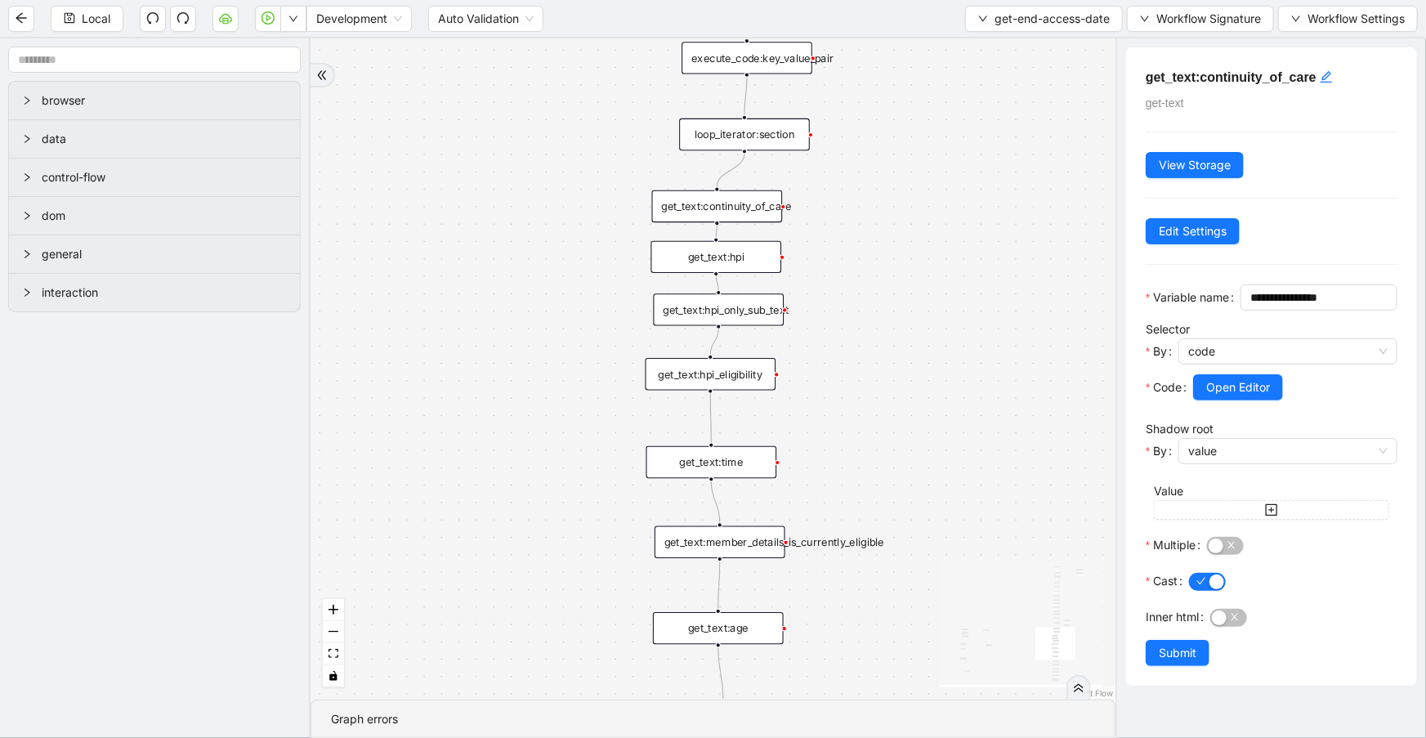
click at [764, 263] on div "get_text:hpi" at bounding box center [716, 257] width 131 height 32
click at [1245, 396] on span "Open Editor" at bounding box center [1238, 387] width 64 height 18
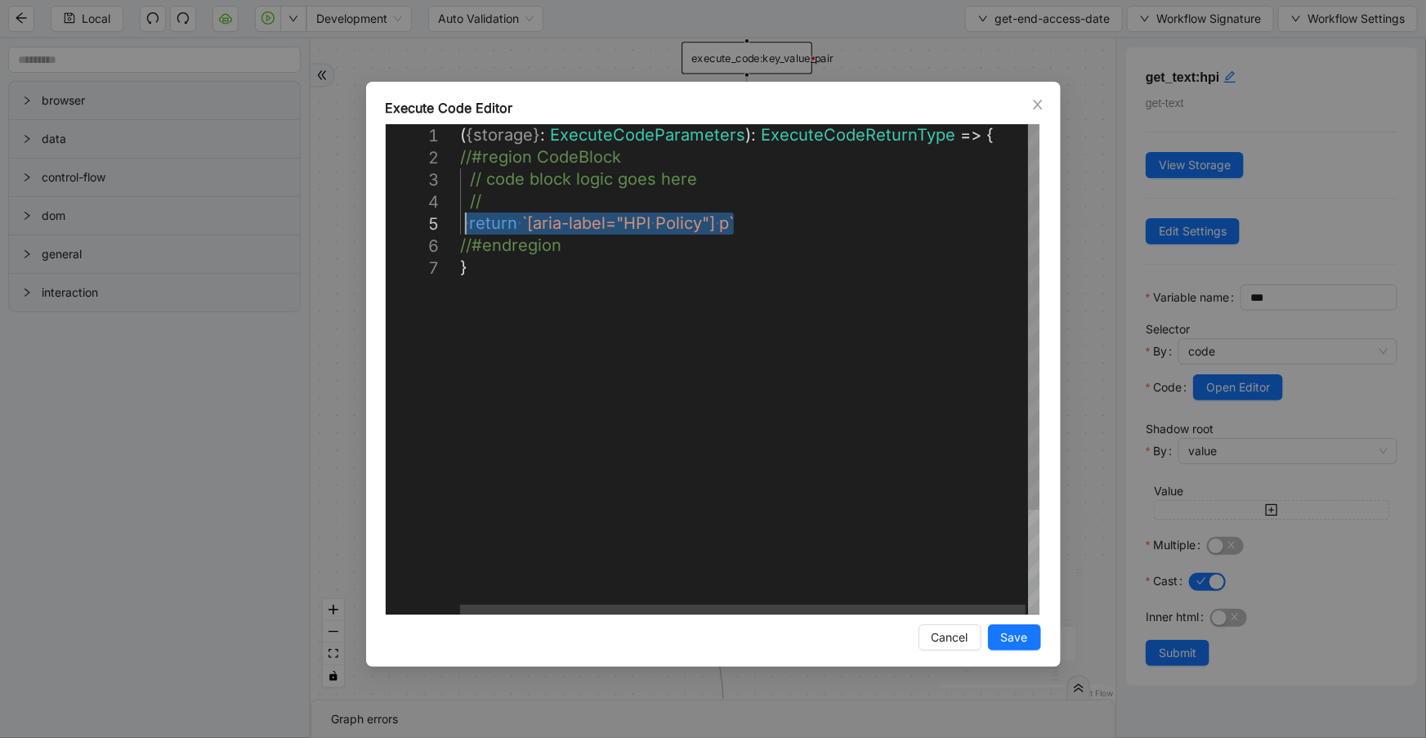
drag, startPoint x: 762, startPoint y: 217, endPoint x: 466, endPoint y: 225, distance: 296.0
paste textarea "**********"
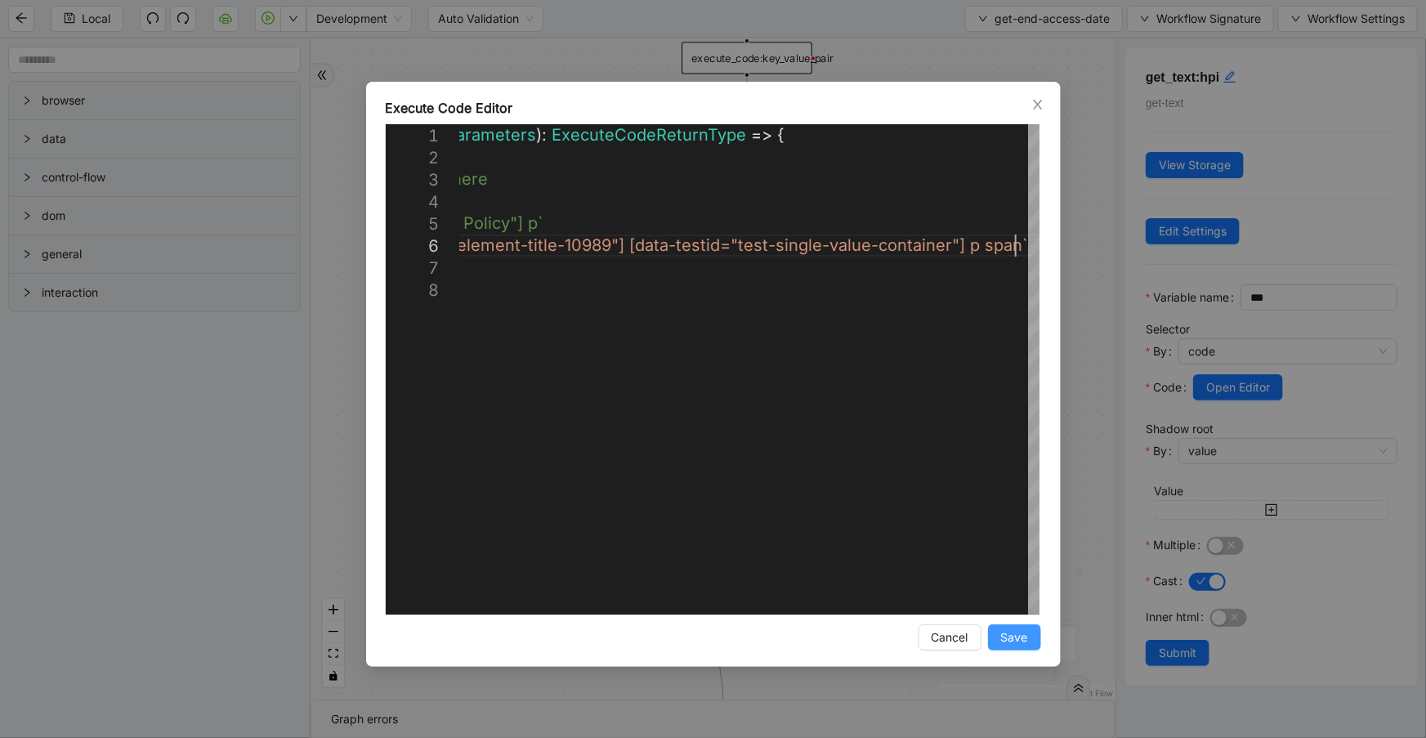
type textarea "**********"
click at [1035, 629] on button "Save" at bounding box center [1014, 637] width 53 height 26
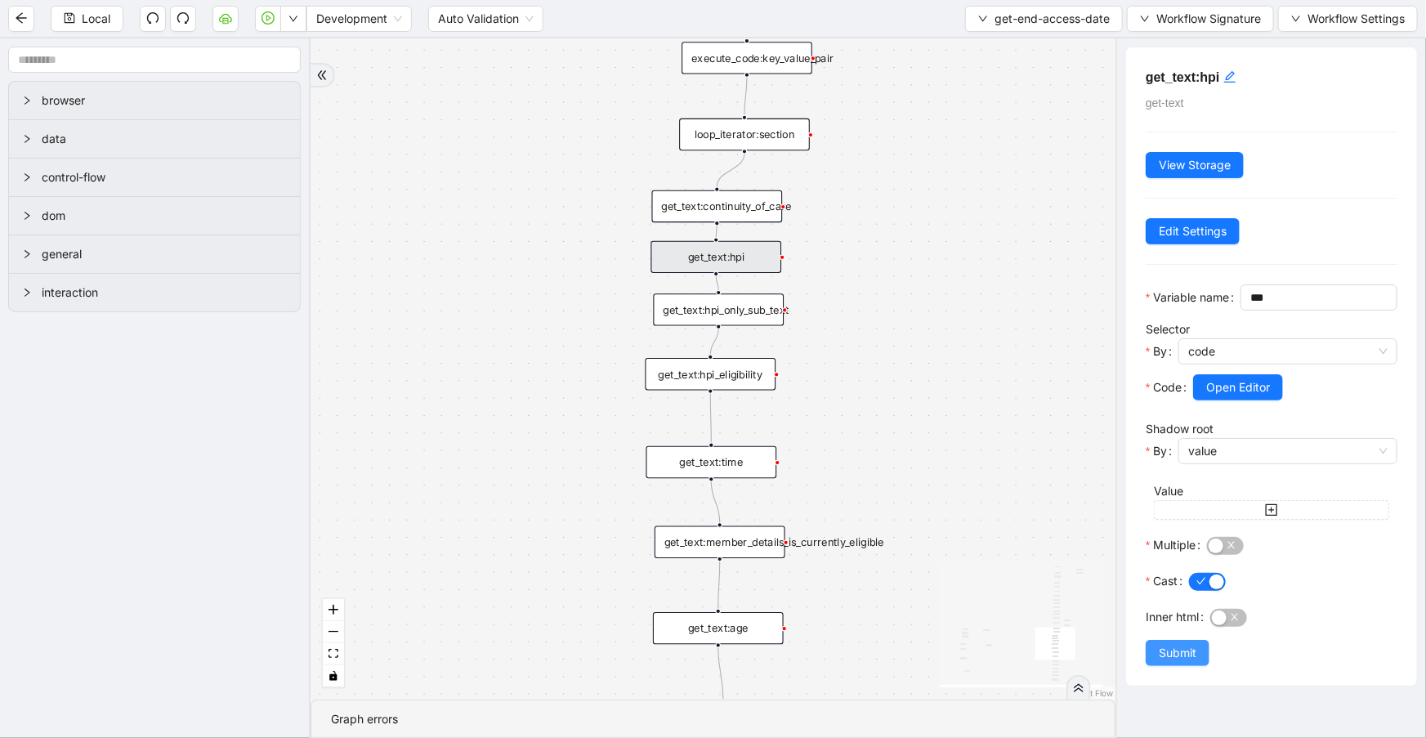
click at [1148, 666] on button "Submit" at bounding box center [1178, 653] width 64 height 26
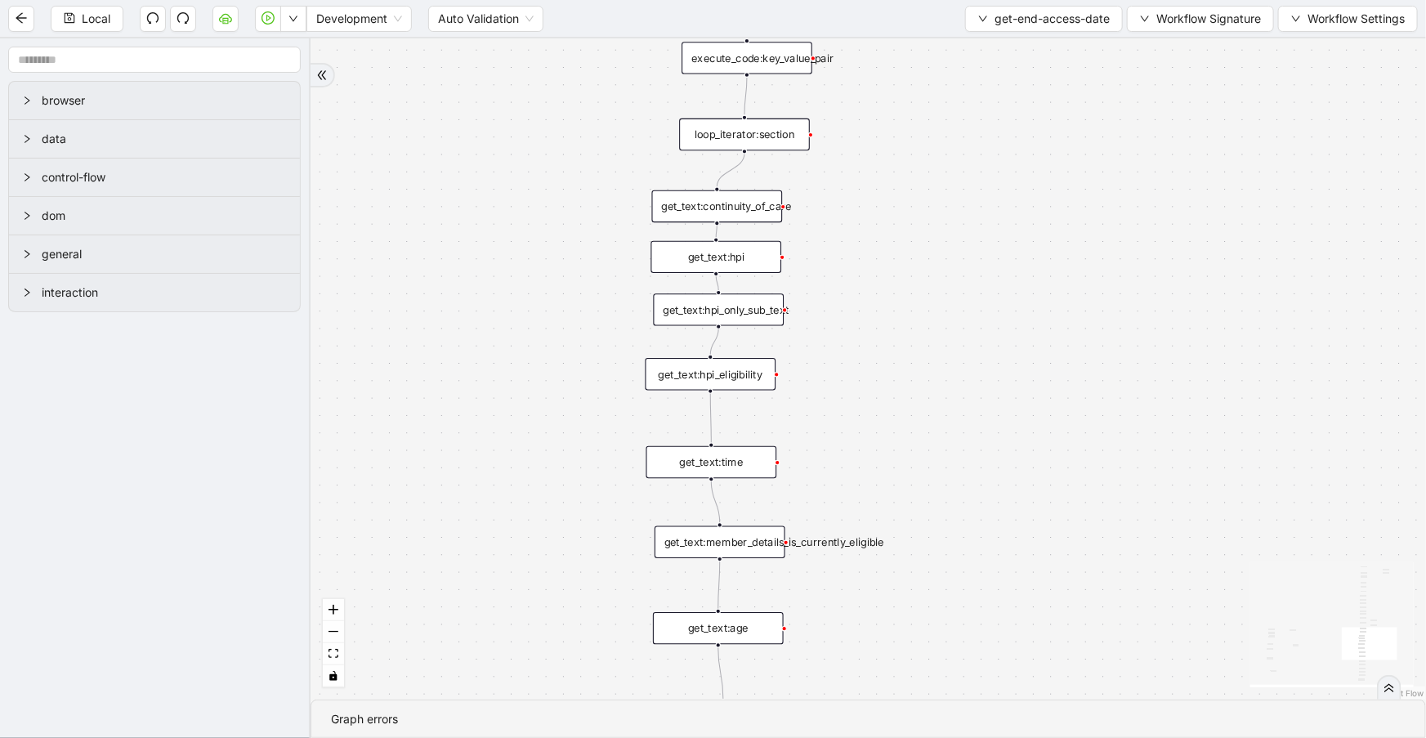
click at [715, 311] on div "get_text:hpi_only_sub_text" at bounding box center [719, 309] width 131 height 32
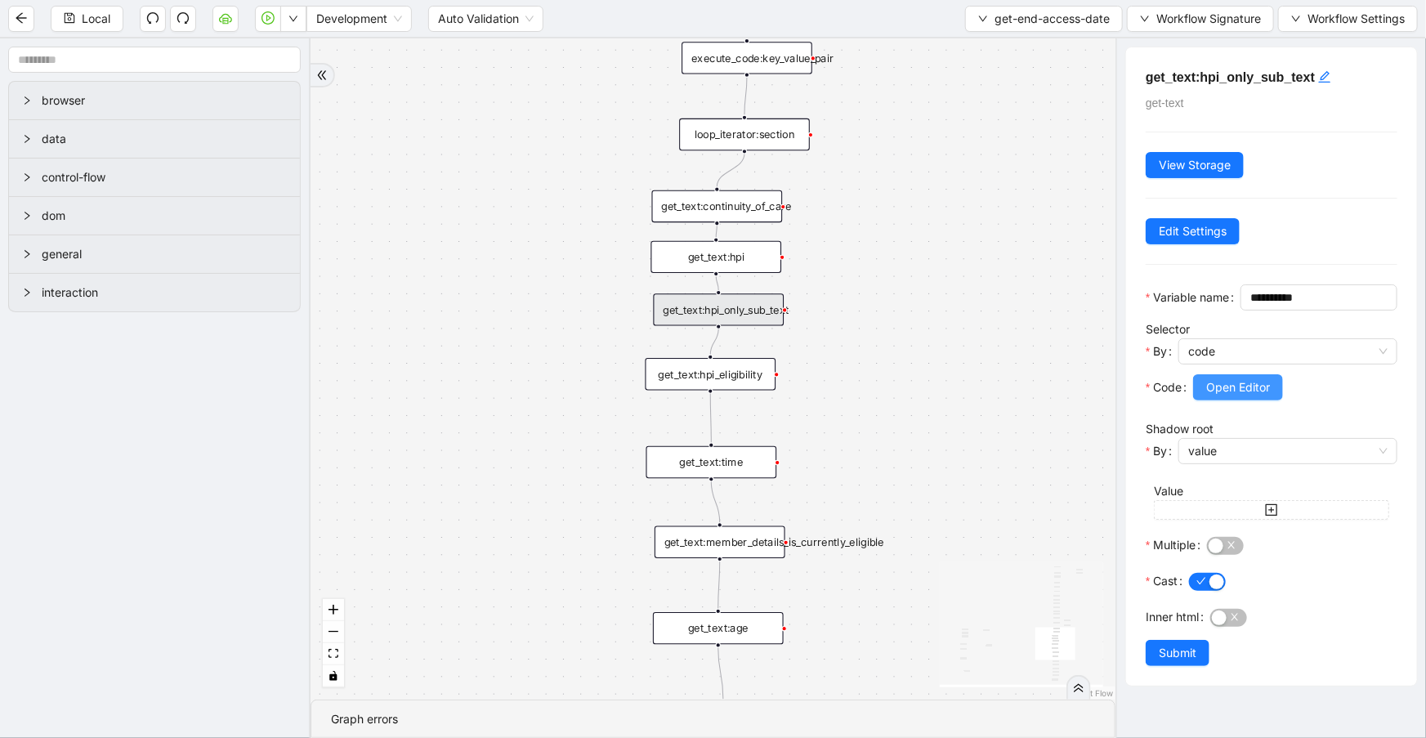
click at [1215, 396] on span "Open Editor" at bounding box center [1238, 387] width 64 height 18
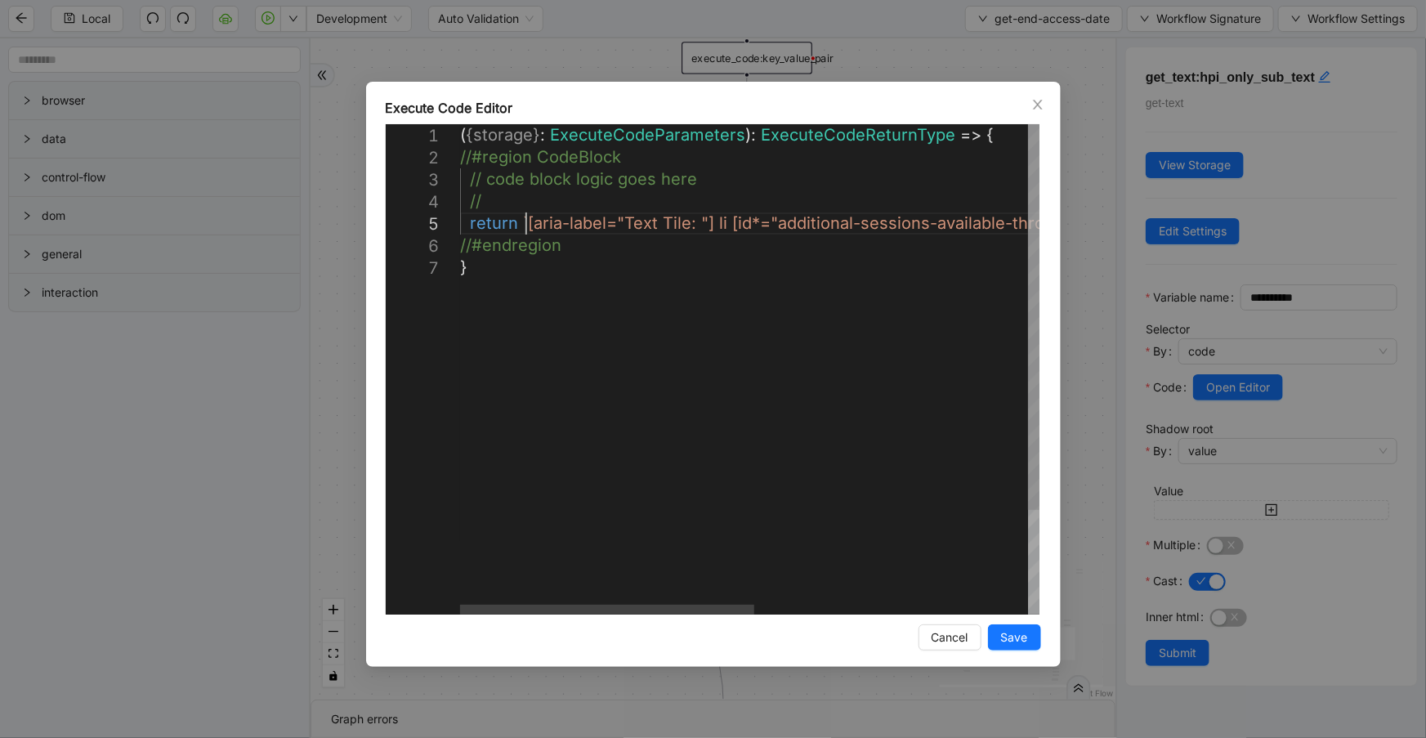
scroll to position [0, 8]
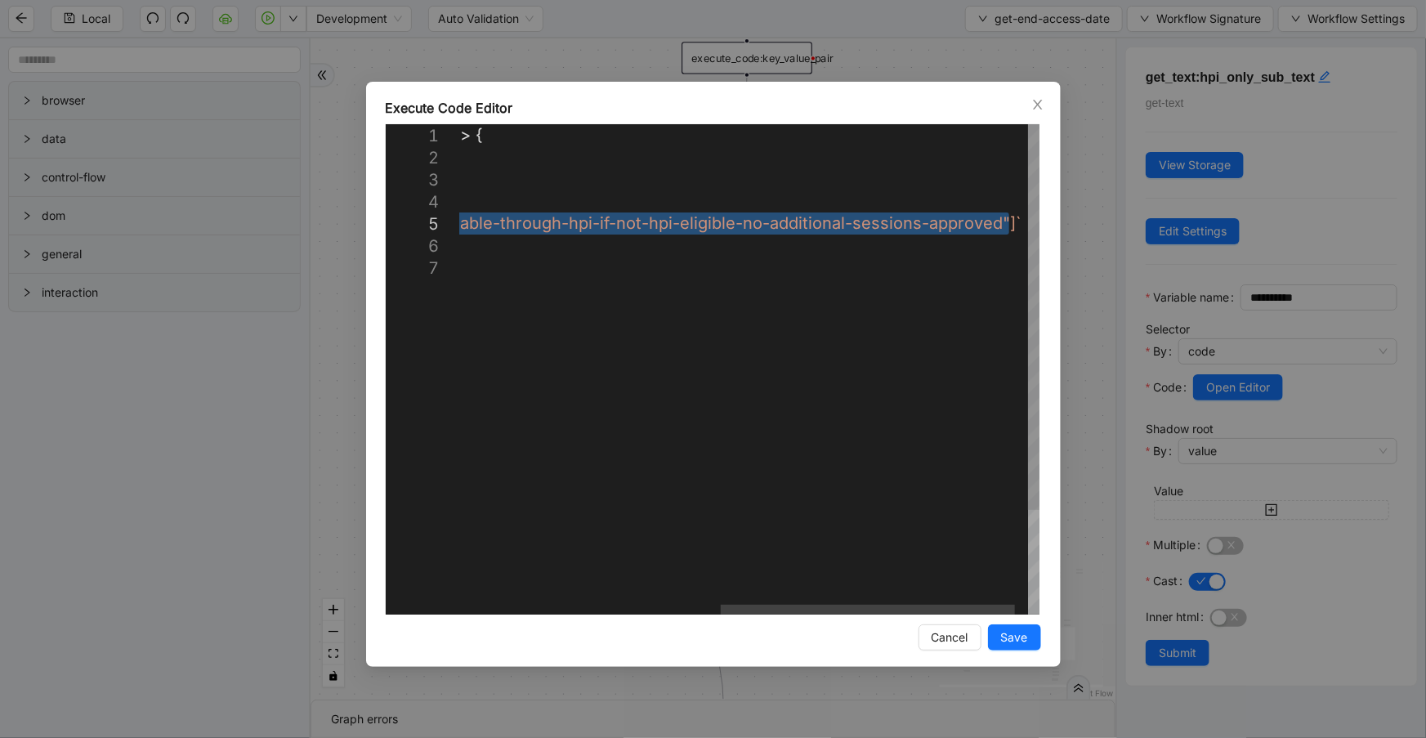
drag, startPoint x: 526, startPoint y: 222, endPoint x: 1008, endPoint y: 220, distance: 482.2
drag, startPoint x: 1042, startPoint y: 106, endPoint x: 1027, endPoint y: 123, distance: 22.0
click at [1043, 106] on icon "close" at bounding box center [1037, 104] width 13 height 13
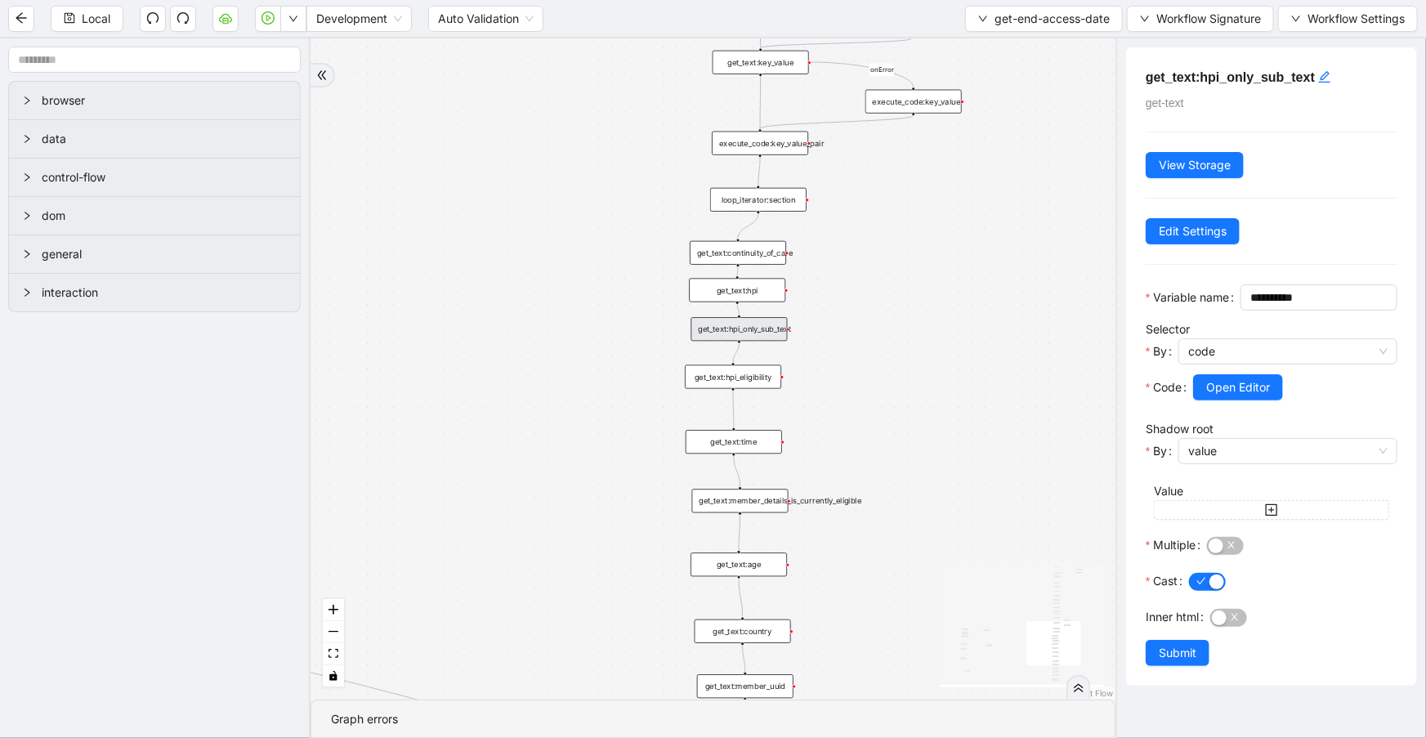
click at [767, 381] on div "get_text:hpi_eligibility" at bounding box center [733, 377] width 96 height 24
click at [1232, 396] on span "Open Editor" at bounding box center [1238, 387] width 64 height 18
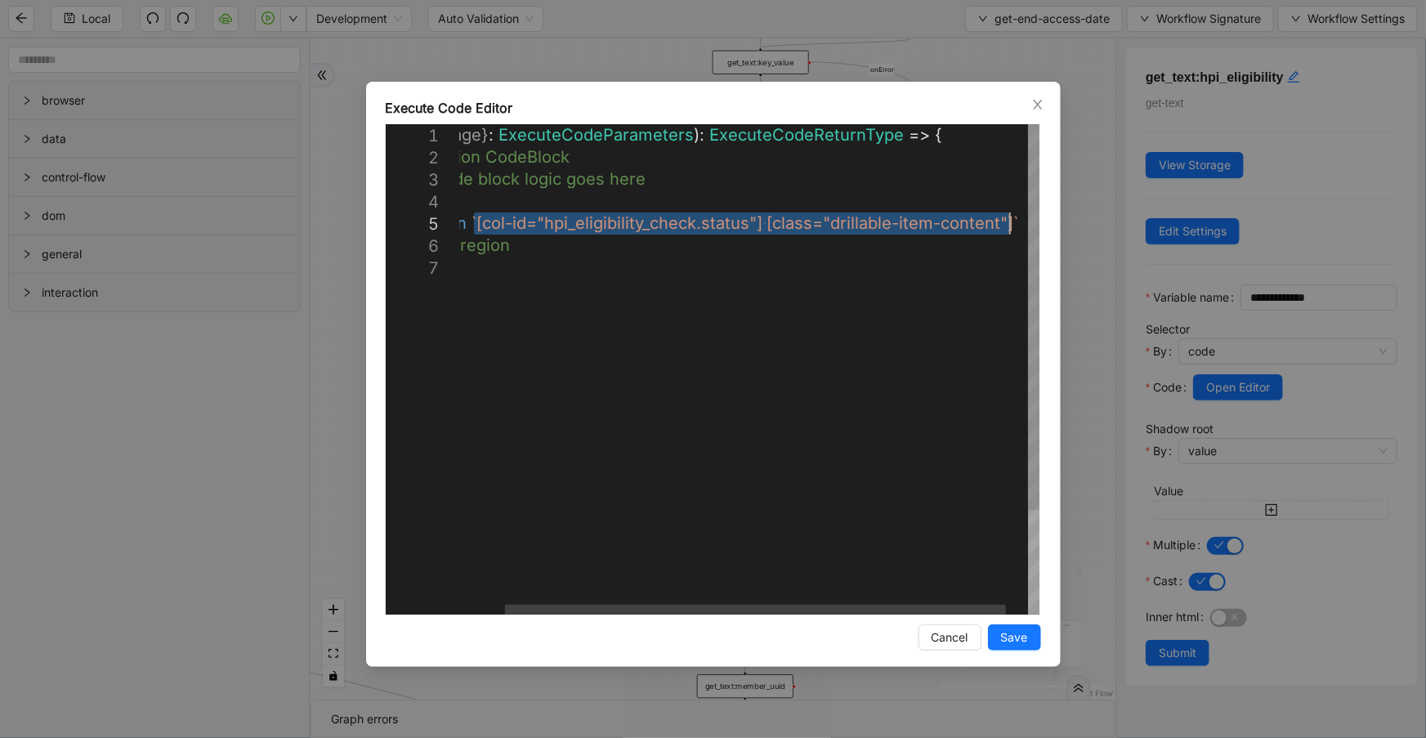
drag, startPoint x: 526, startPoint y: 217, endPoint x: 1009, endPoint y: 221, distance: 483.9
click at [1044, 101] on icon "close" at bounding box center [1037, 104] width 13 height 13
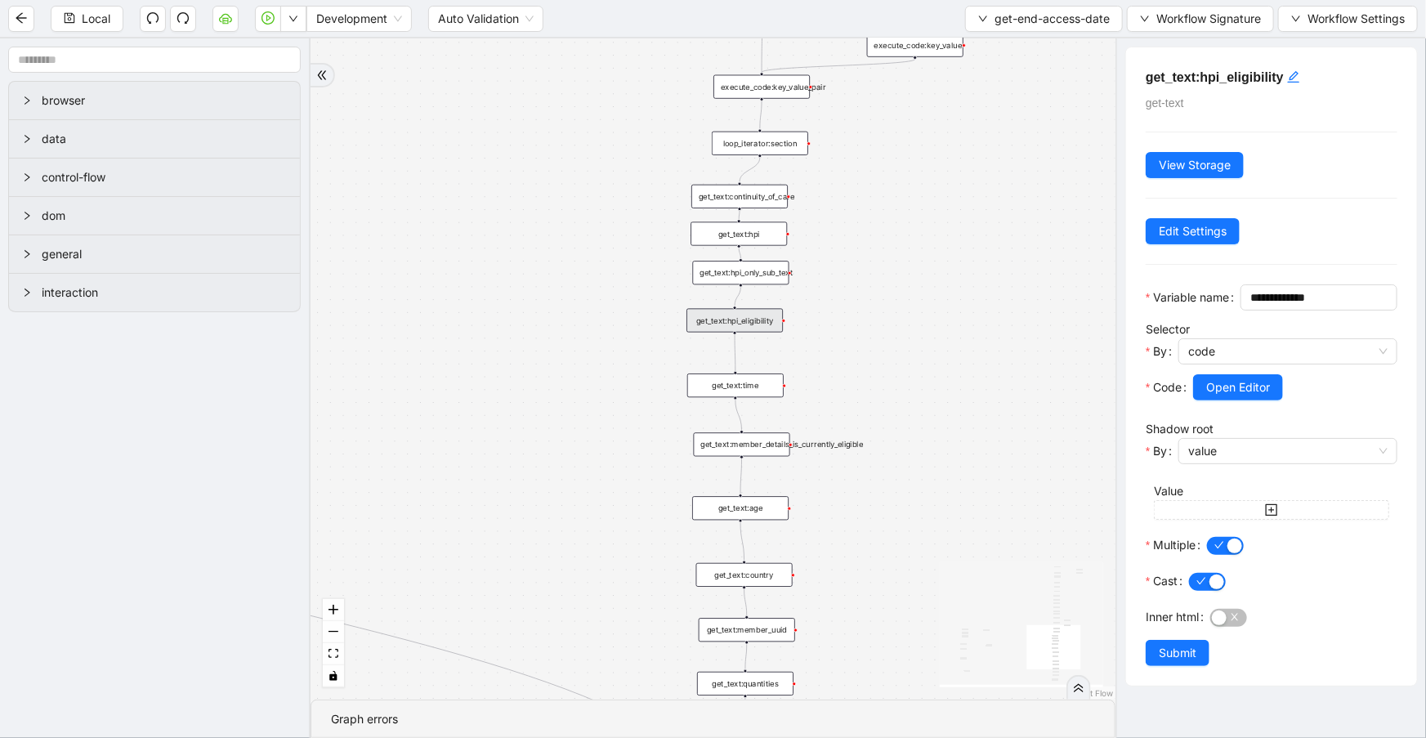
drag, startPoint x: 807, startPoint y: 396, endPoint x: 803, endPoint y: 329, distance: 67.9
click at [806, 329] on div "c15a5e76_c89b_4639_a78a_79ea8a52ecc3 onError onError onError trigger wait_for_e…" at bounding box center [713, 368] width 805 height 661
click at [753, 370] on div "get_text:time" at bounding box center [733, 374] width 96 height 24
click at [764, 434] on div "get_text:member_details_is_currently_eligible" at bounding box center [739, 433] width 96 height 24
click at [764, 434] on div "get_text:member_details_is_currently_eligible" at bounding box center [739, 434] width 96 height 24
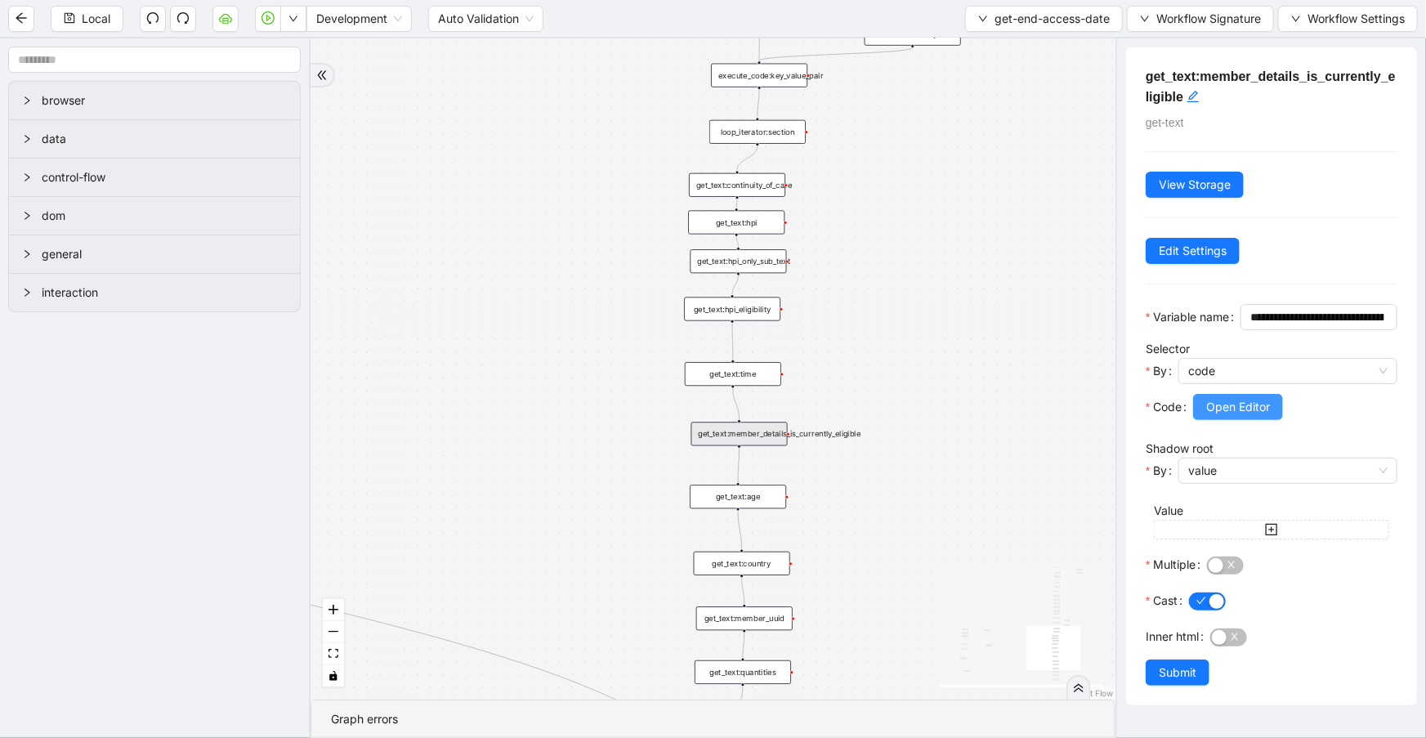
click at [1229, 416] on span "Open Editor" at bounding box center [1238, 407] width 64 height 18
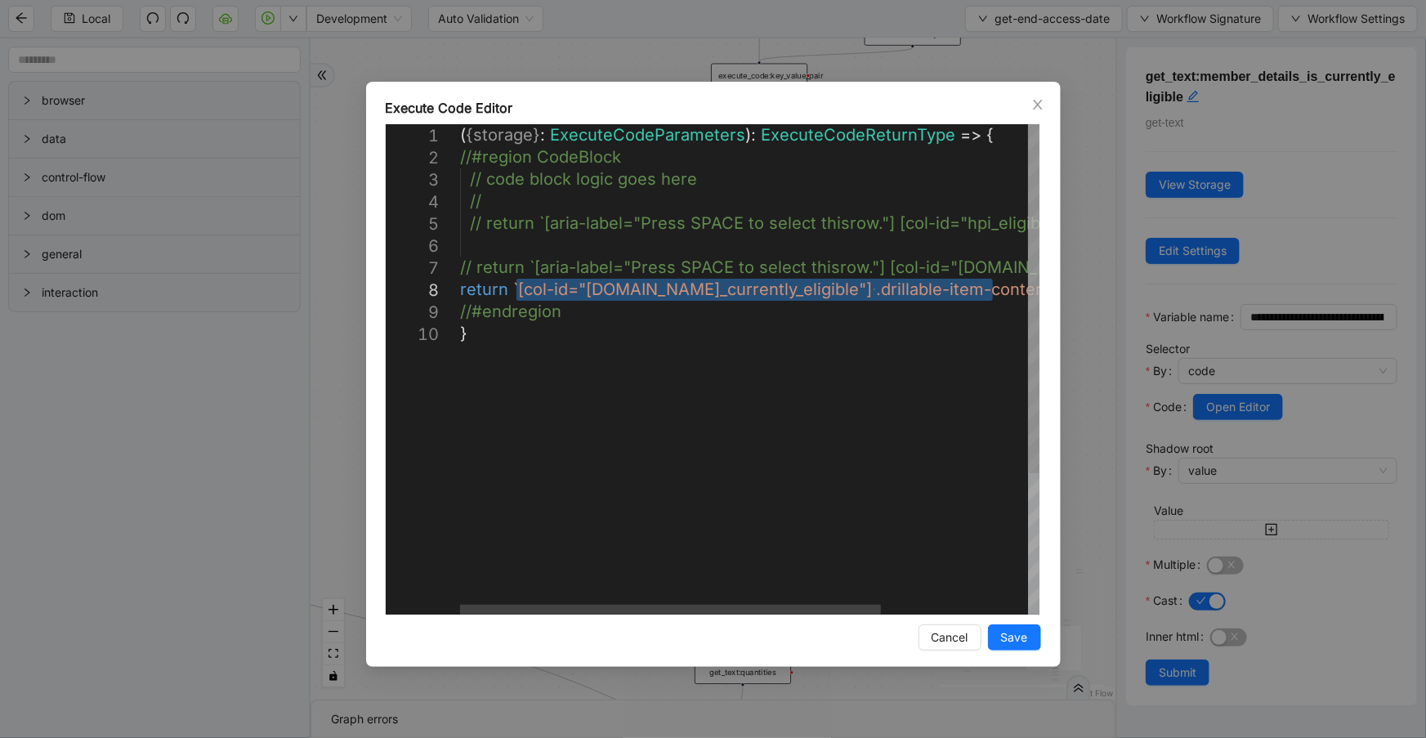
drag, startPoint x: 516, startPoint y: 286, endPoint x: 991, endPoint y: 286, distance: 475.7
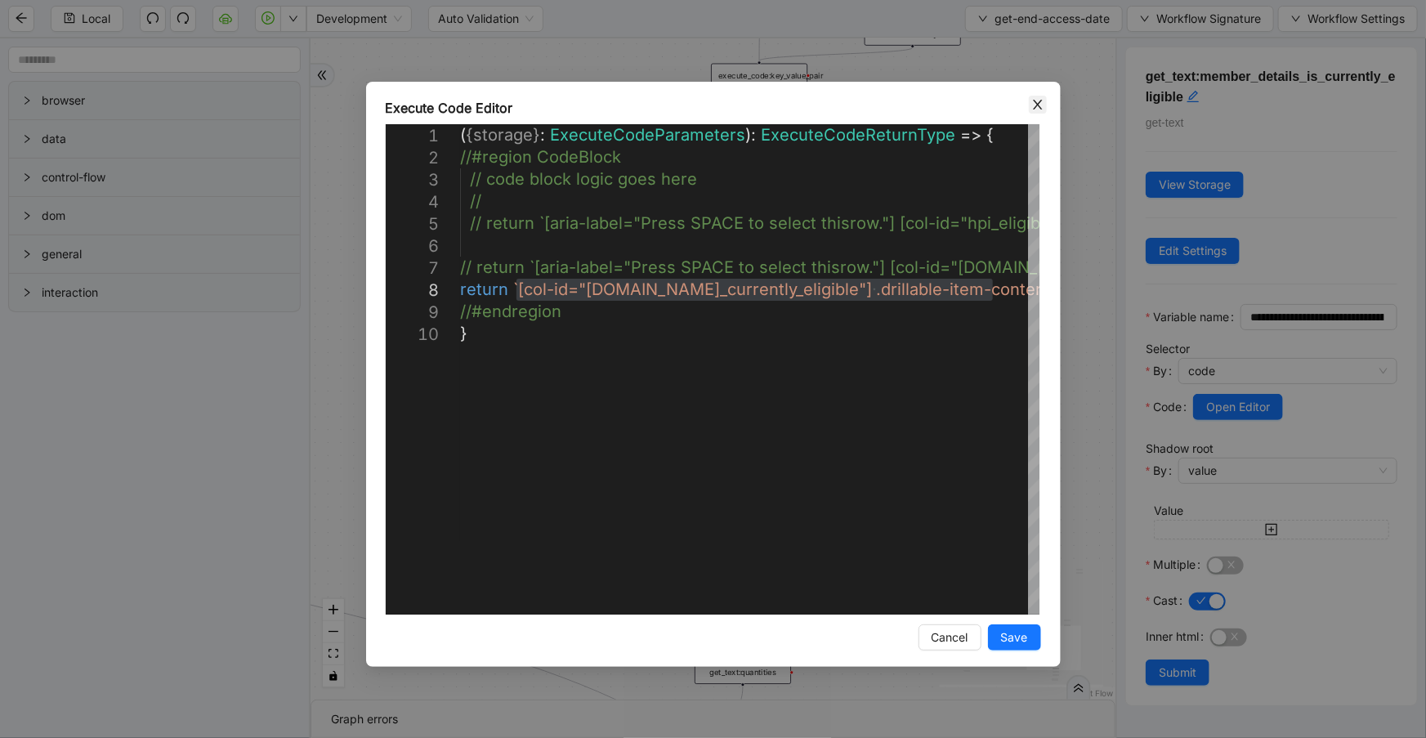
click at [1029, 102] on span "Close" at bounding box center [1038, 105] width 18 height 18
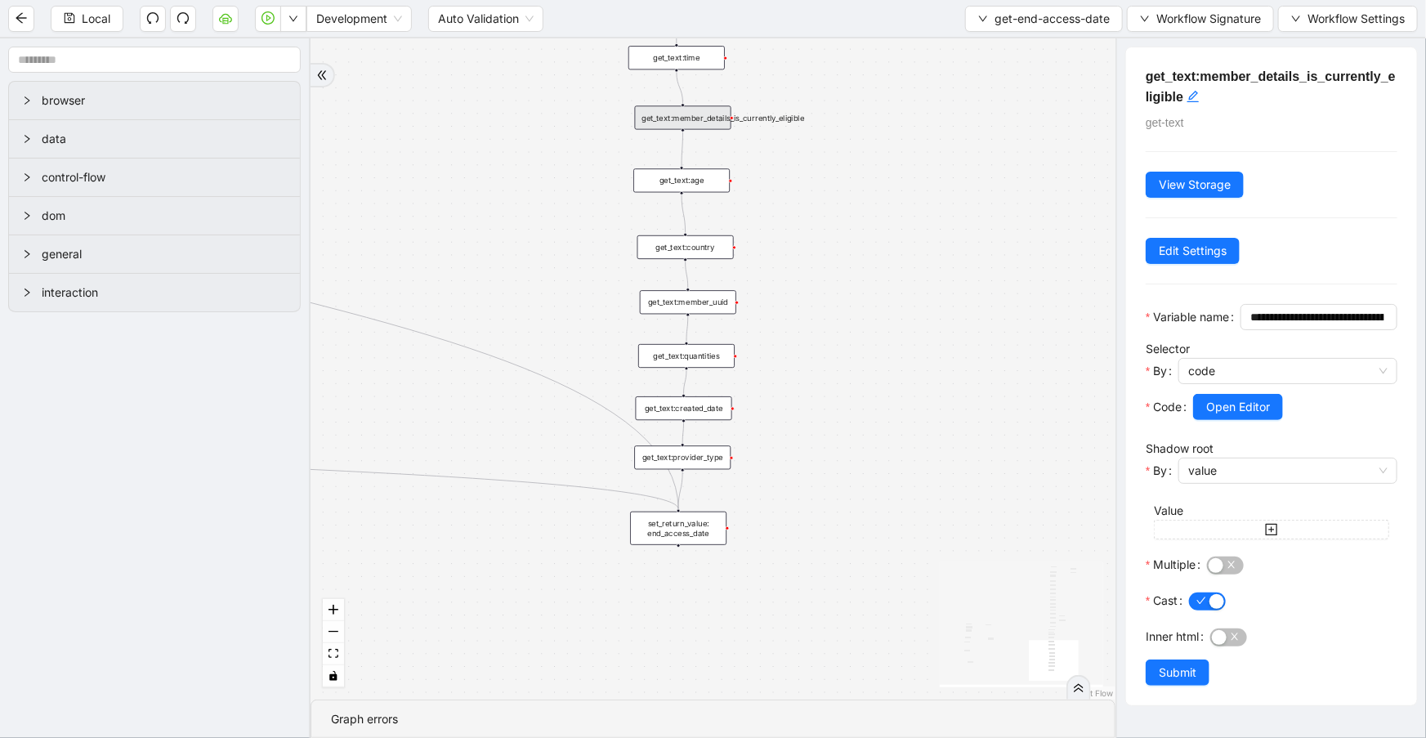
drag, startPoint x: 894, startPoint y: 162, endPoint x: 857, endPoint y: 52, distance: 115.5
click at [873, 34] on section "Local Development Auto Validation get-end-access-date Workflow Signature Workfl…" at bounding box center [713, 369] width 1426 height 738
drag, startPoint x: 752, startPoint y: 251, endPoint x: 710, endPoint y: 235, distance: 44.5
click at [751, 238] on div "c15a5e76_c89b_4639_a78a_79ea8a52ecc3 onError onError onError trigger wait_for_e…" at bounding box center [713, 368] width 805 height 661
click at [707, 235] on div "get_text:member_uuid" at bounding box center [681, 239] width 112 height 28
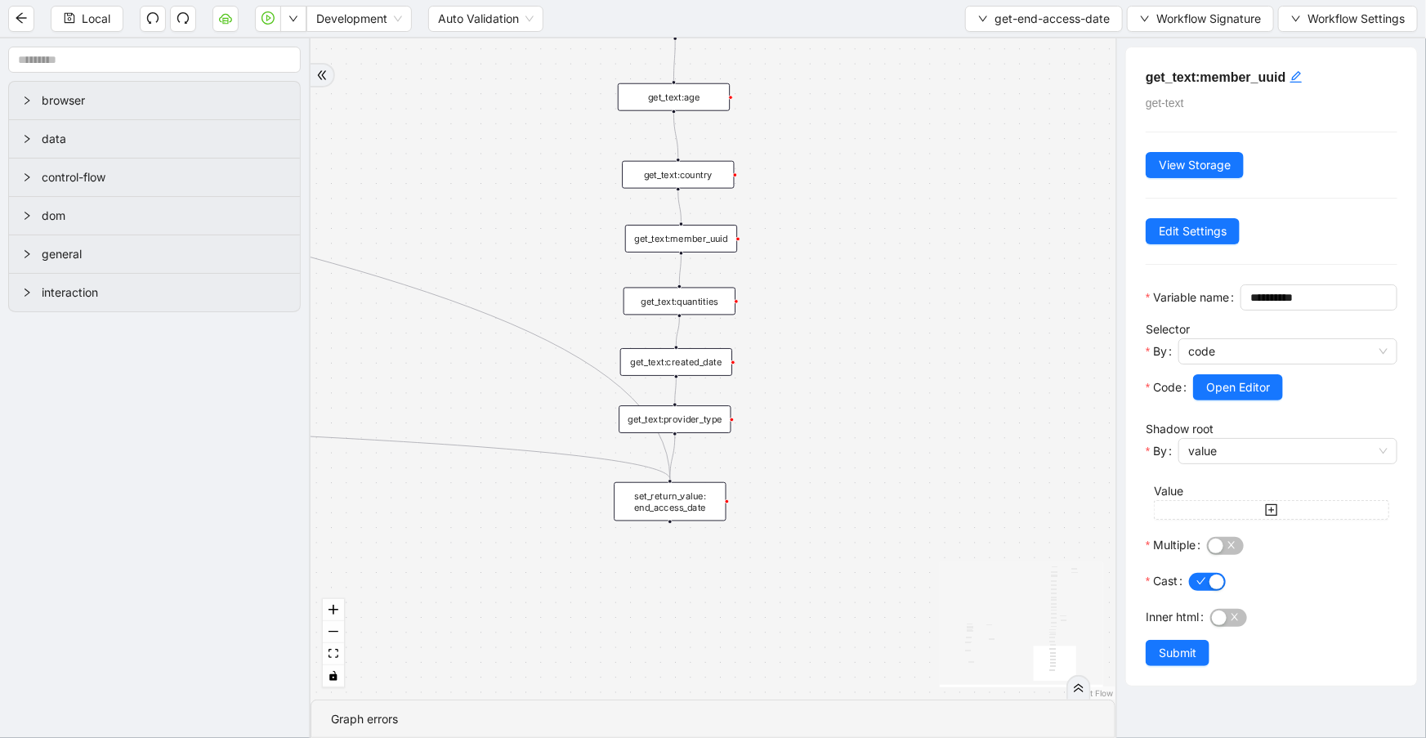
click at [704, 308] on div "get_text:quantities" at bounding box center [680, 302] width 112 height 28
click at [1208, 396] on span "Open Editor" at bounding box center [1238, 387] width 64 height 18
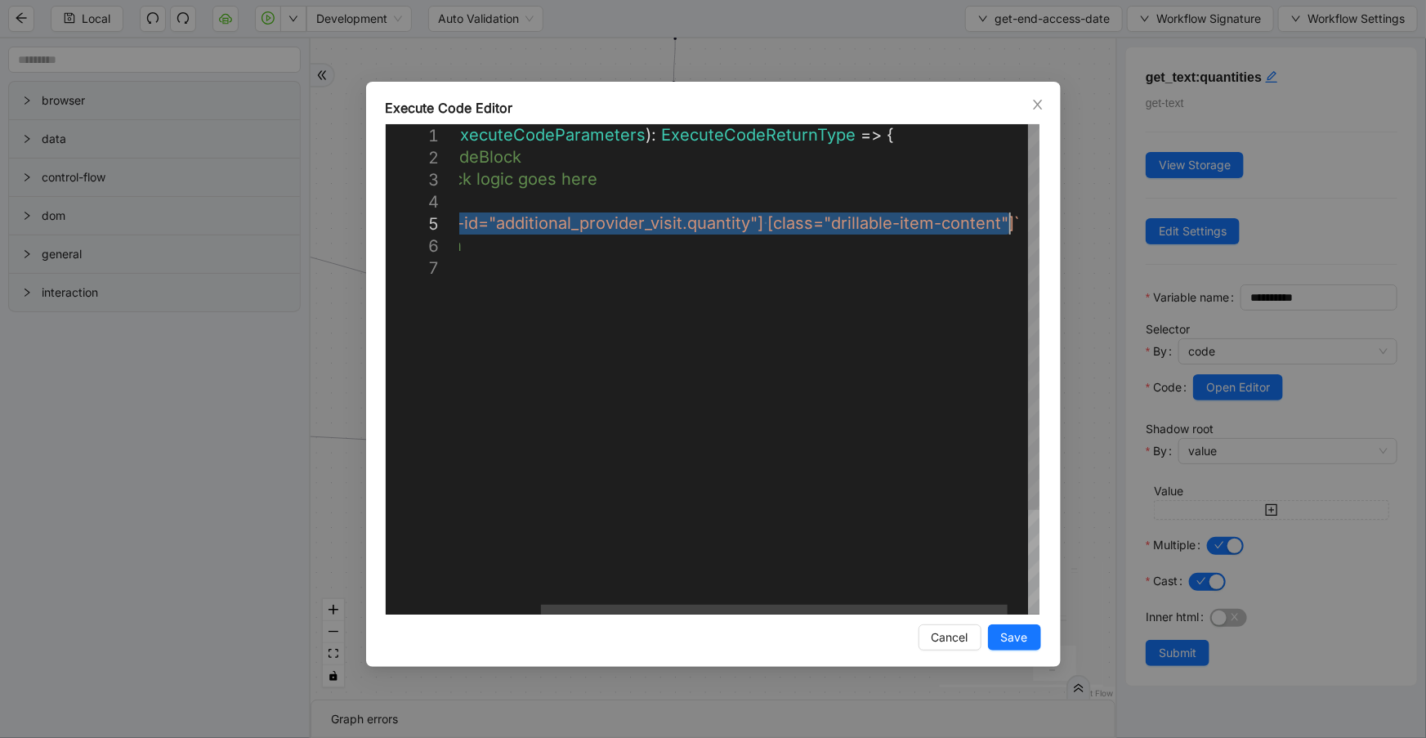
drag, startPoint x: 527, startPoint y: 223, endPoint x: 1010, endPoint y: 217, distance: 483.1
click at [1032, 109] on icon "close" at bounding box center [1037, 104] width 13 height 13
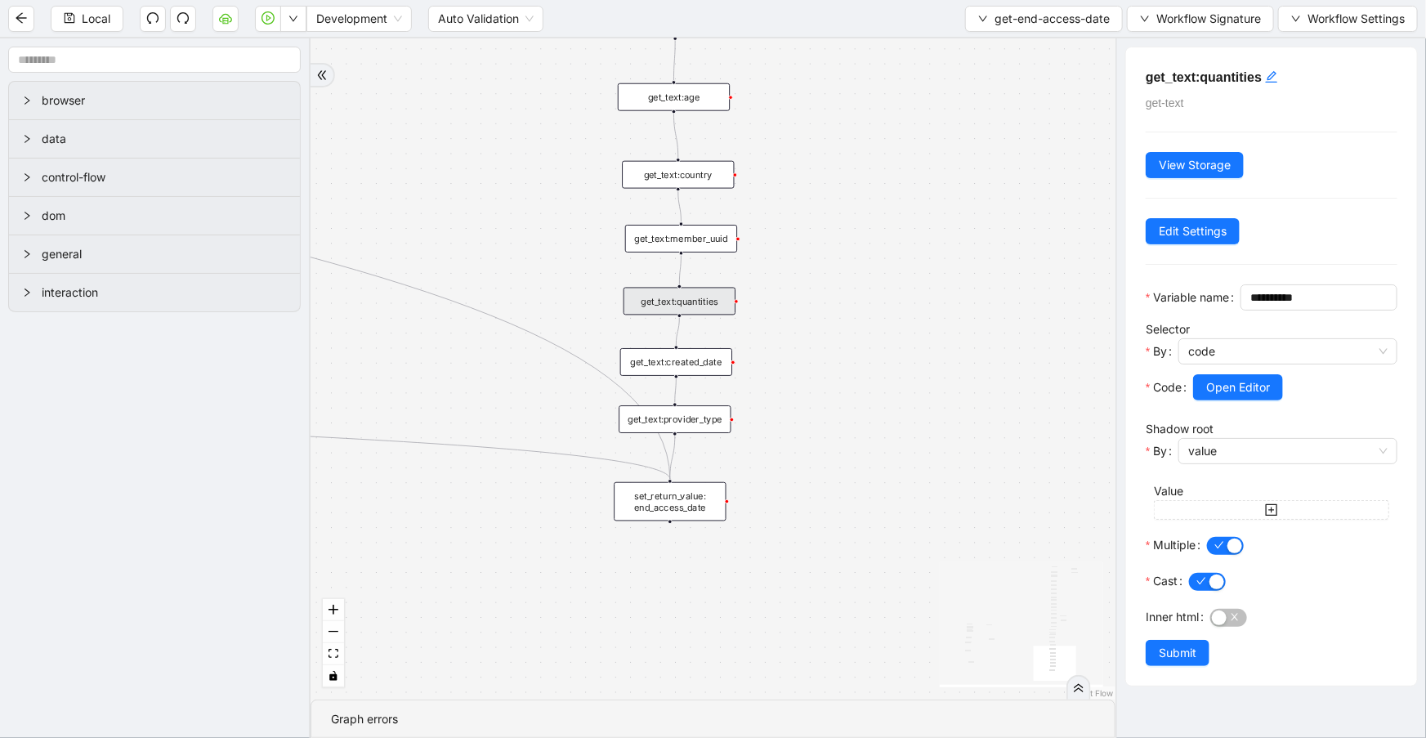
click at [717, 367] on div "get_text:created_date" at bounding box center [676, 362] width 112 height 28
click at [94, 17] on span "Local" at bounding box center [96, 19] width 29 height 18
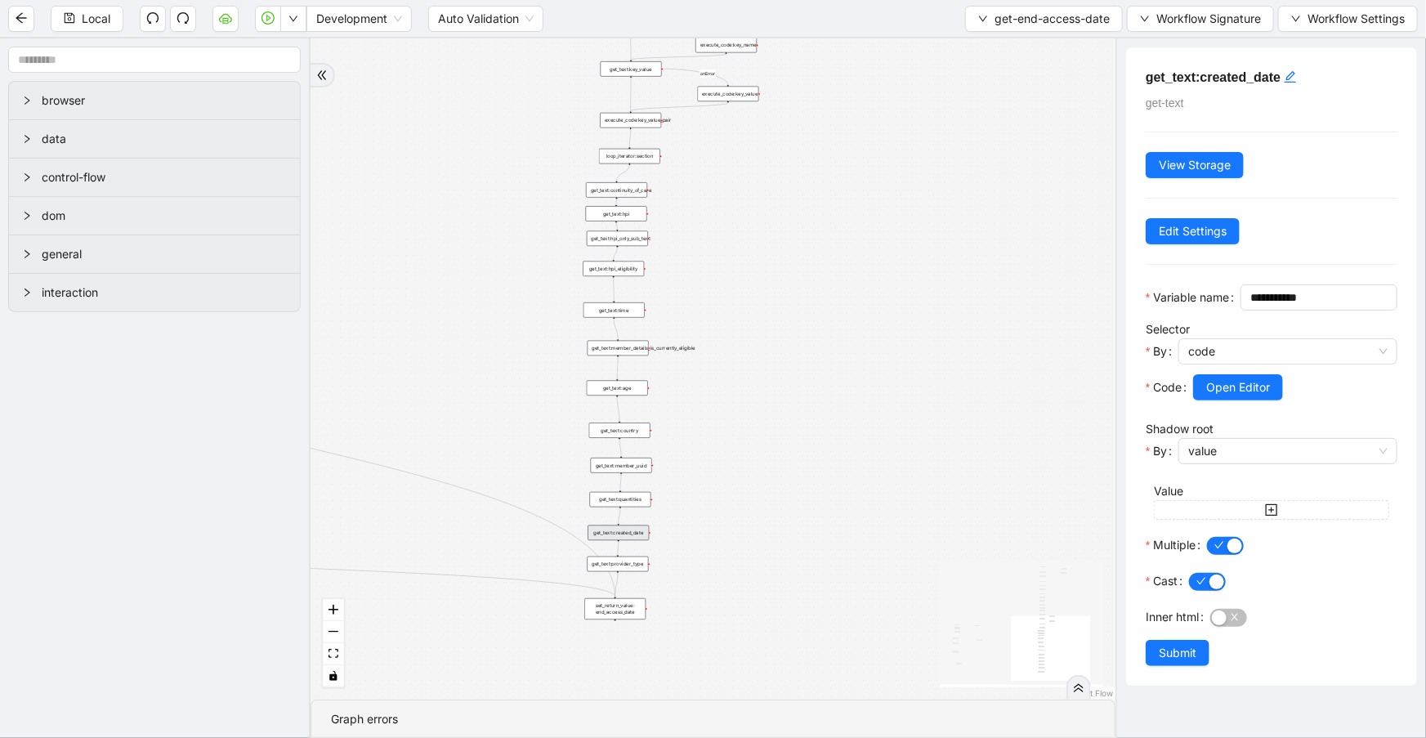
drag, startPoint x: 832, startPoint y: 189, endPoint x: 725, endPoint y: 358, distance: 200.2
click at [723, 360] on div "c15a5e76_c89b_4639_a78a_79ea8a52ecc3 onError onError onError trigger wait_for_e…" at bounding box center [713, 368] width 805 height 661
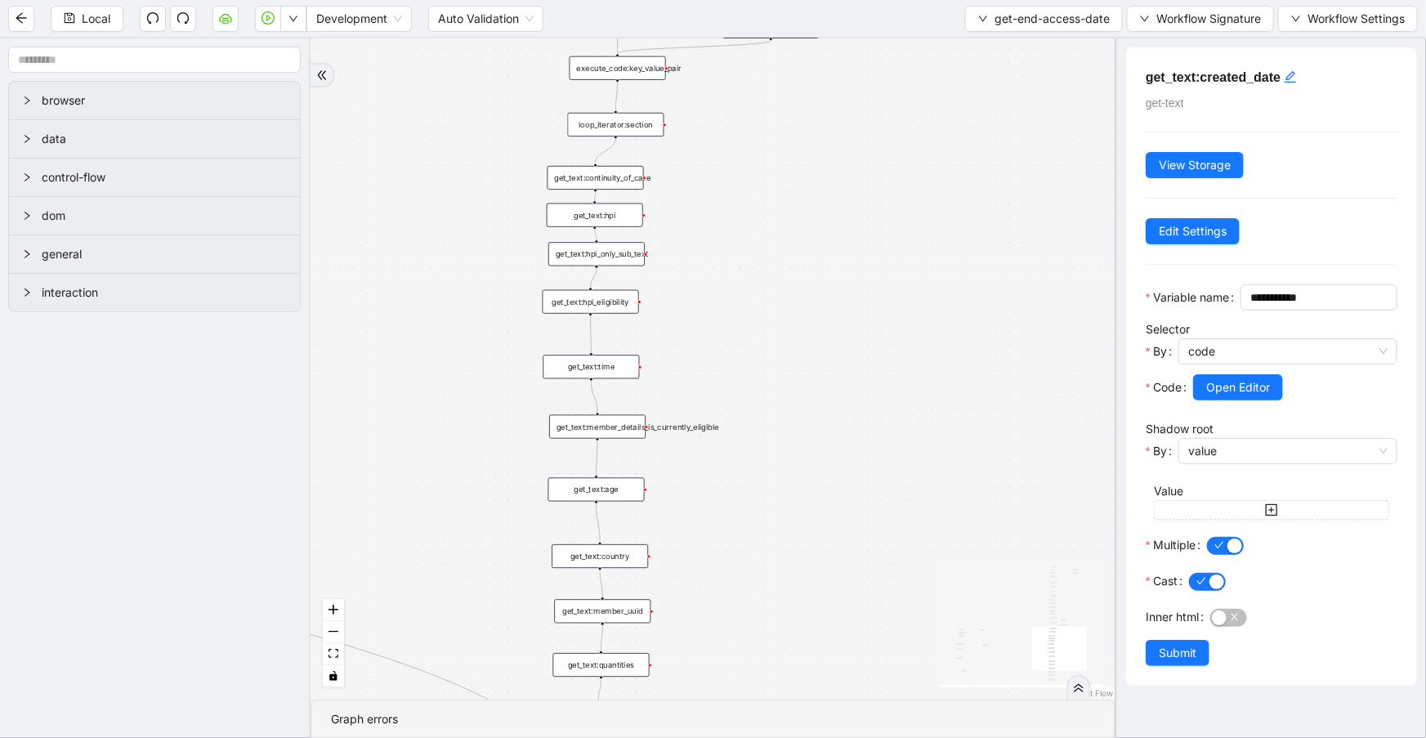
click at [591, 78] on div "execute_code:key_value_pair" at bounding box center [618, 68] width 96 height 24
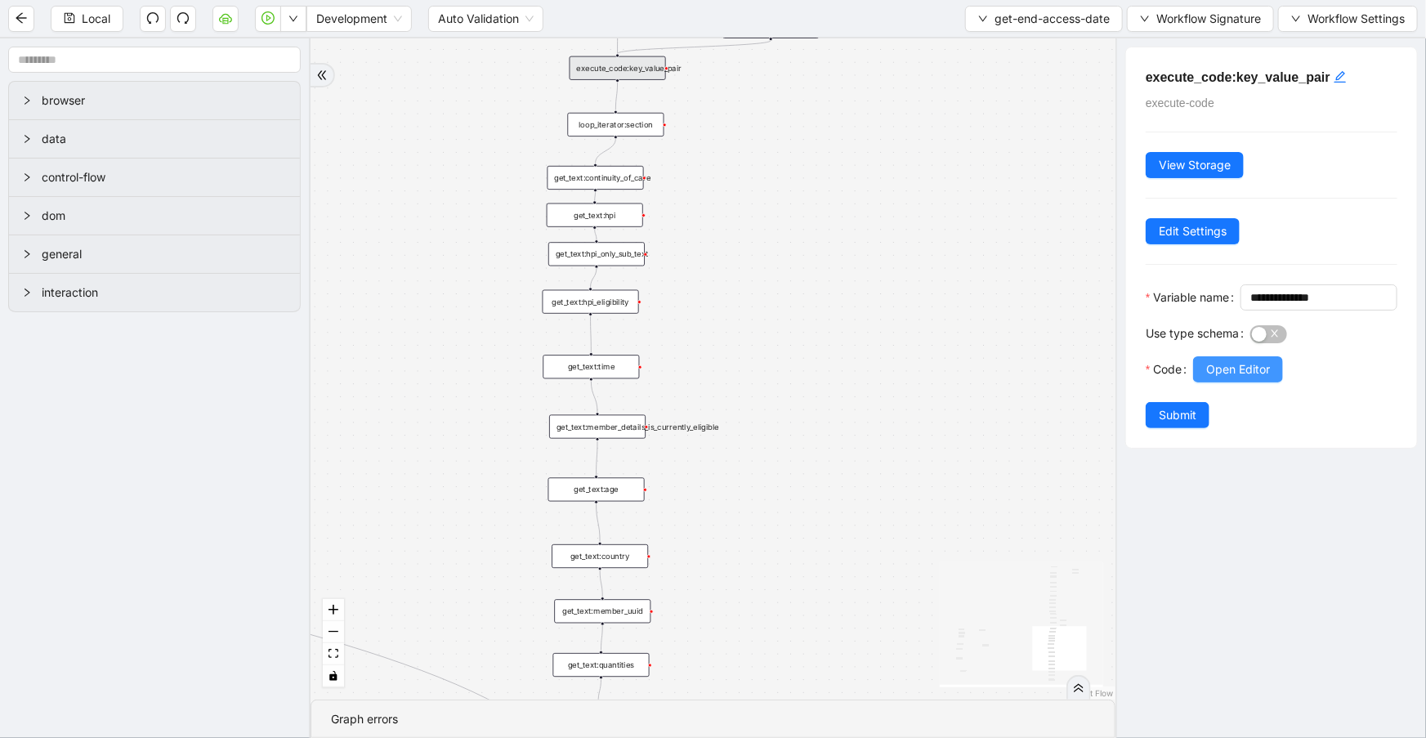
click at [1268, 378] on span "Open Editor" at bounding box center [1238, 369] width 64 height 18
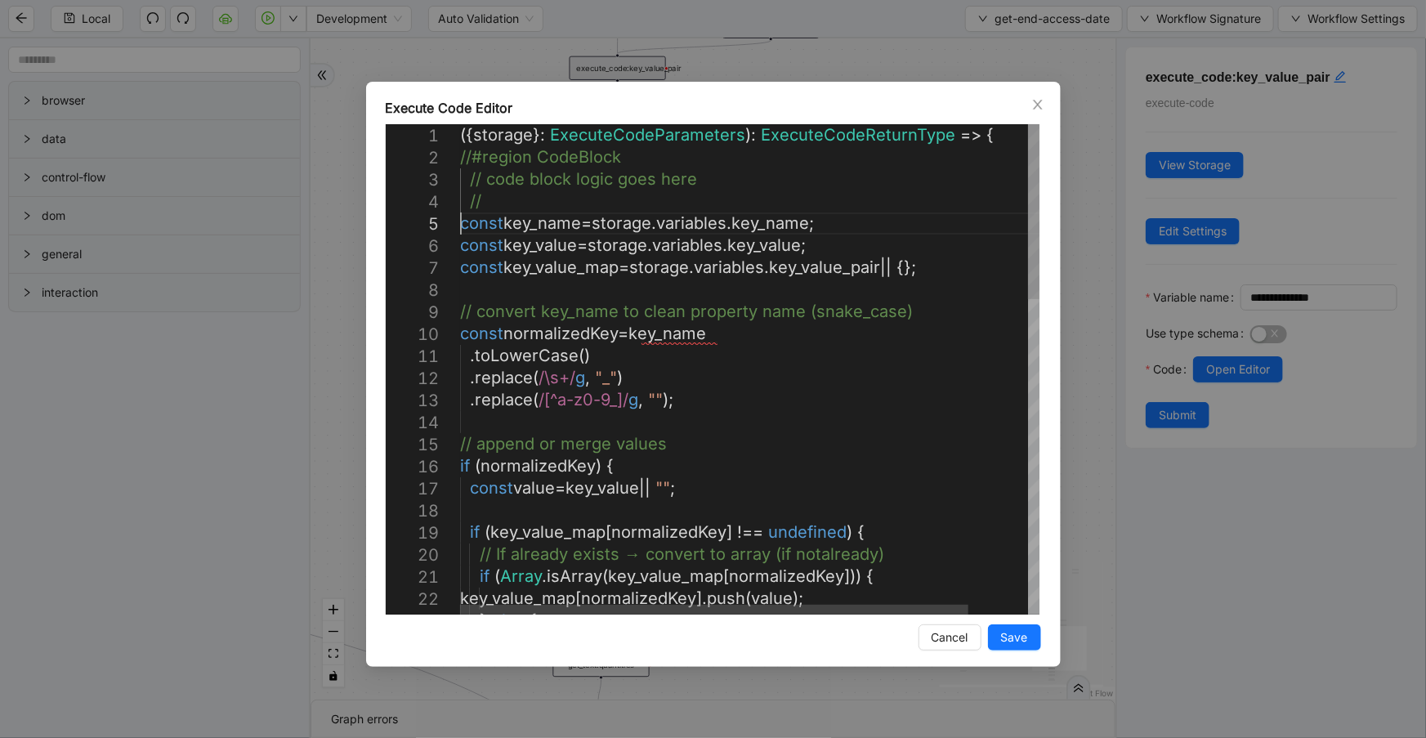
scroll to position [0, 0]
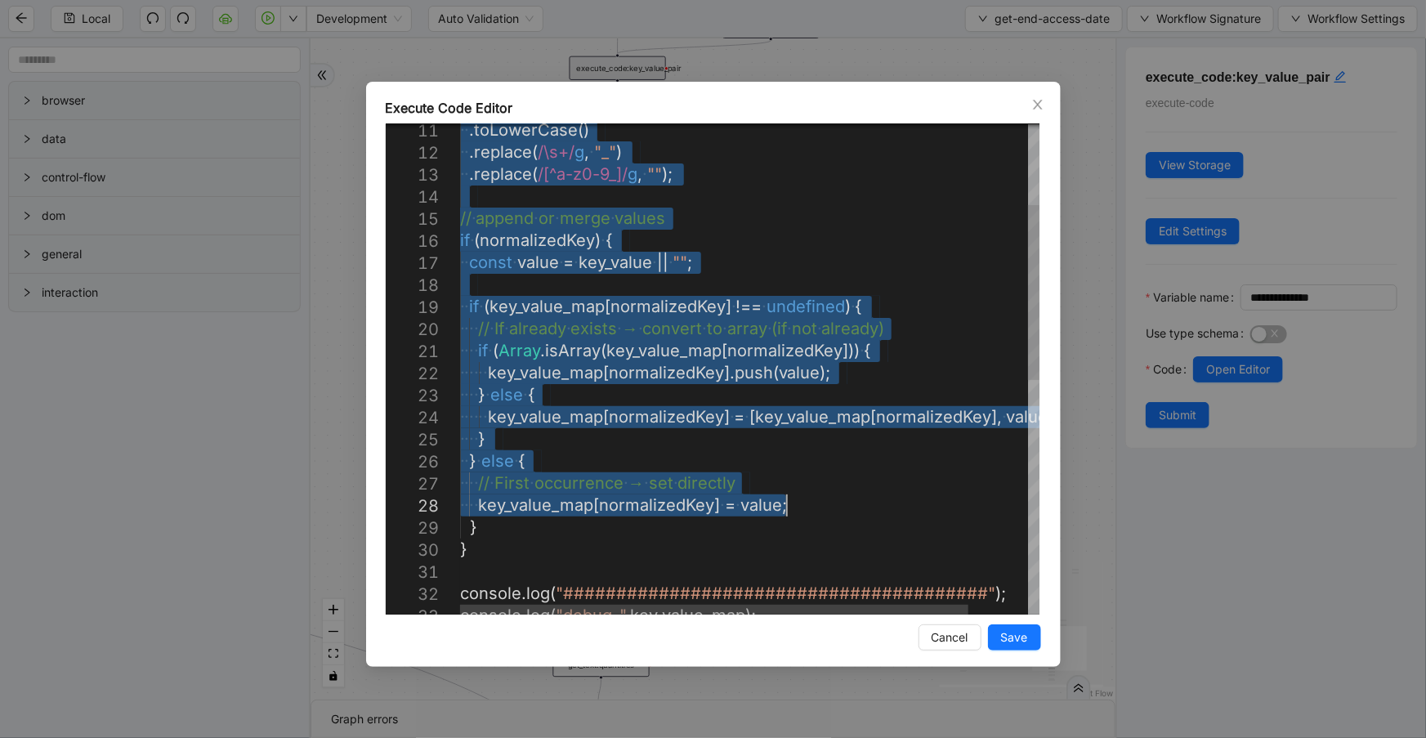
type textarea "**********"
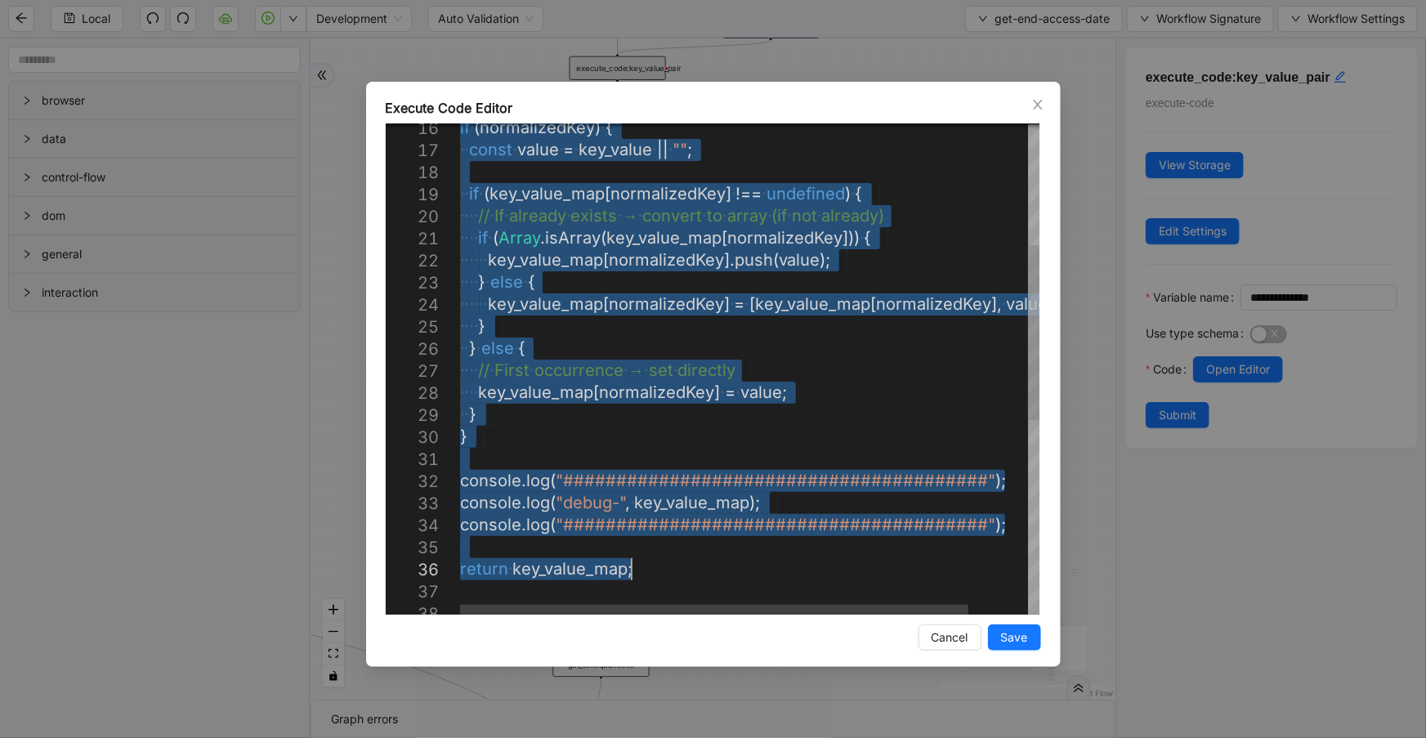
drag, startPoint x: 463, startPoint y: 223, endPoint x: 807, endPoint y: 565, distance: 484.9
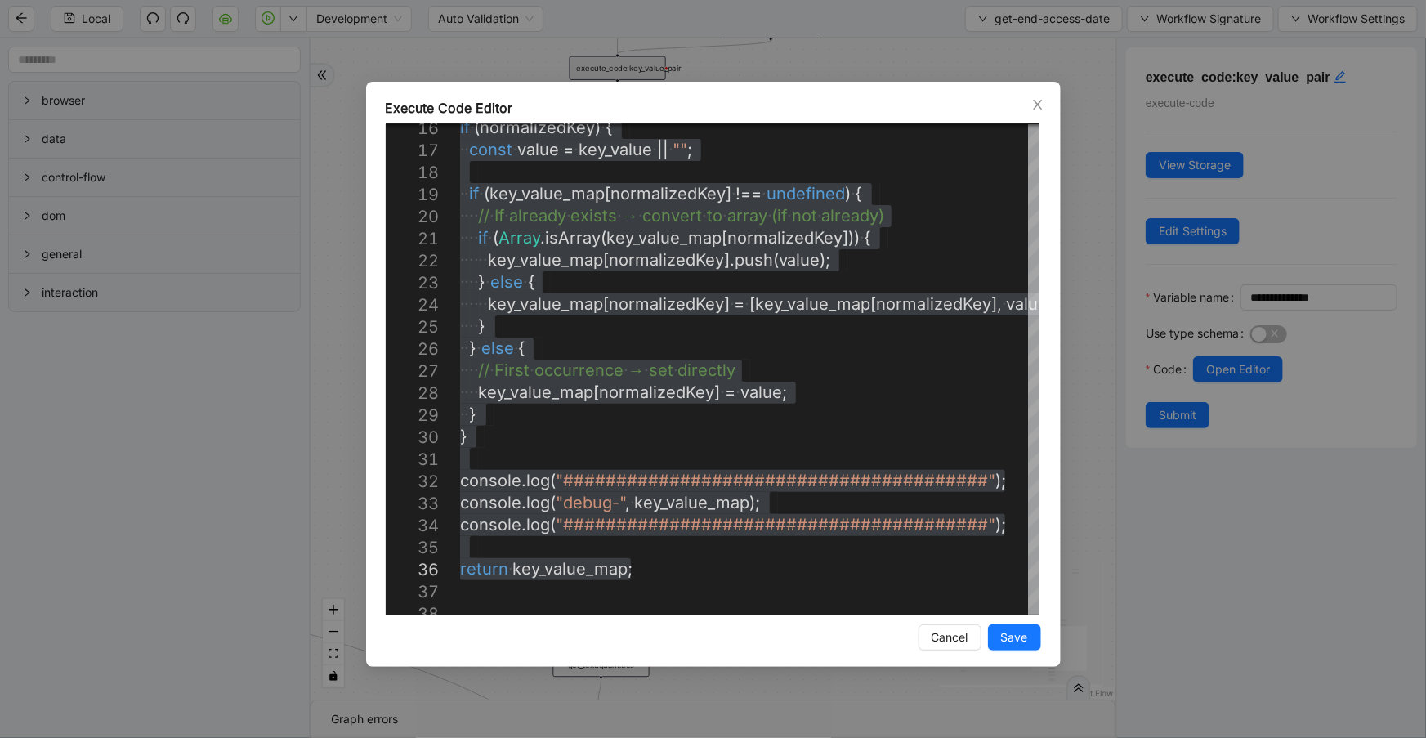
click at [895, 53] on div "Execute Code Editor 16 17 18 19 20 21 22 23 24 25 26 27 28 29 30 31 32 33 34 35…" at bounding box center [713, 369] width 1426 height 738
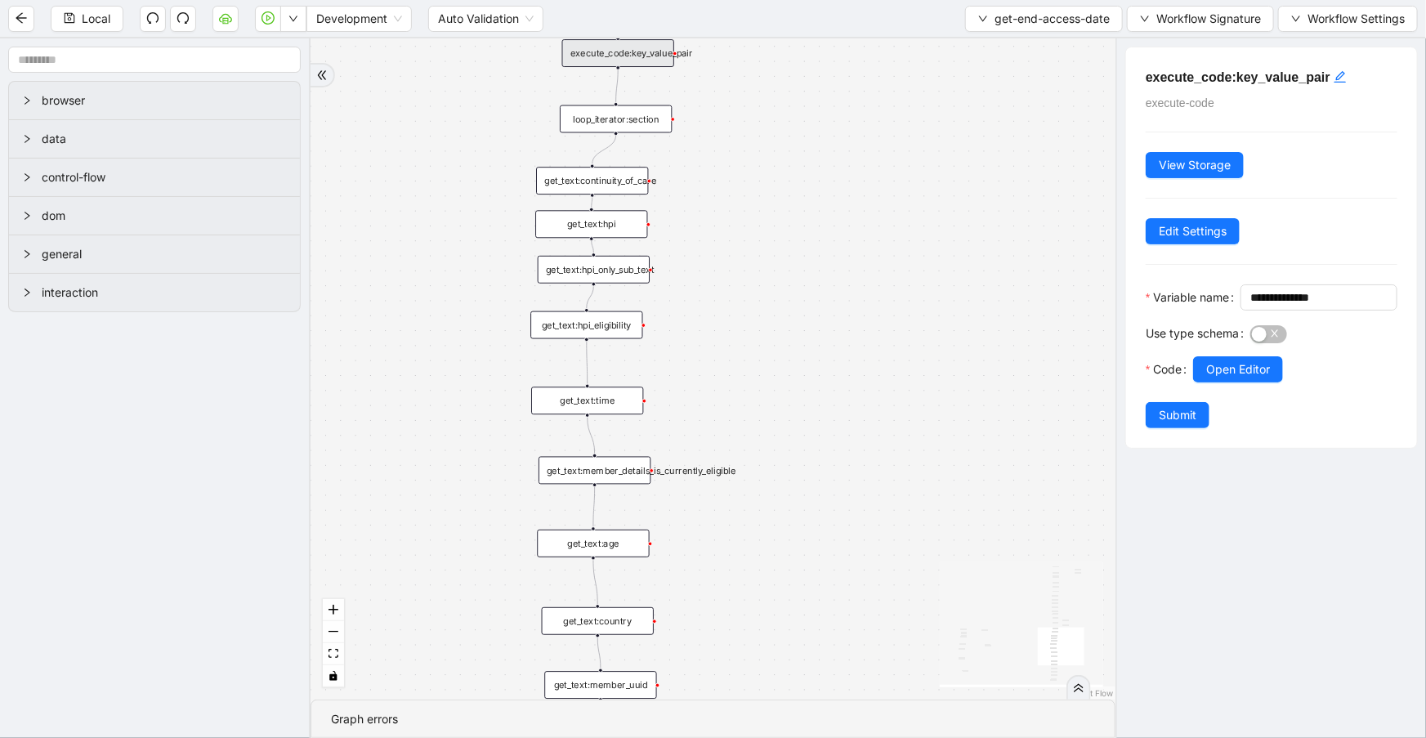
click at [617, 183] on div "get_text:continuity_of_care" at bounding box center [592, 181] width 112 height 28
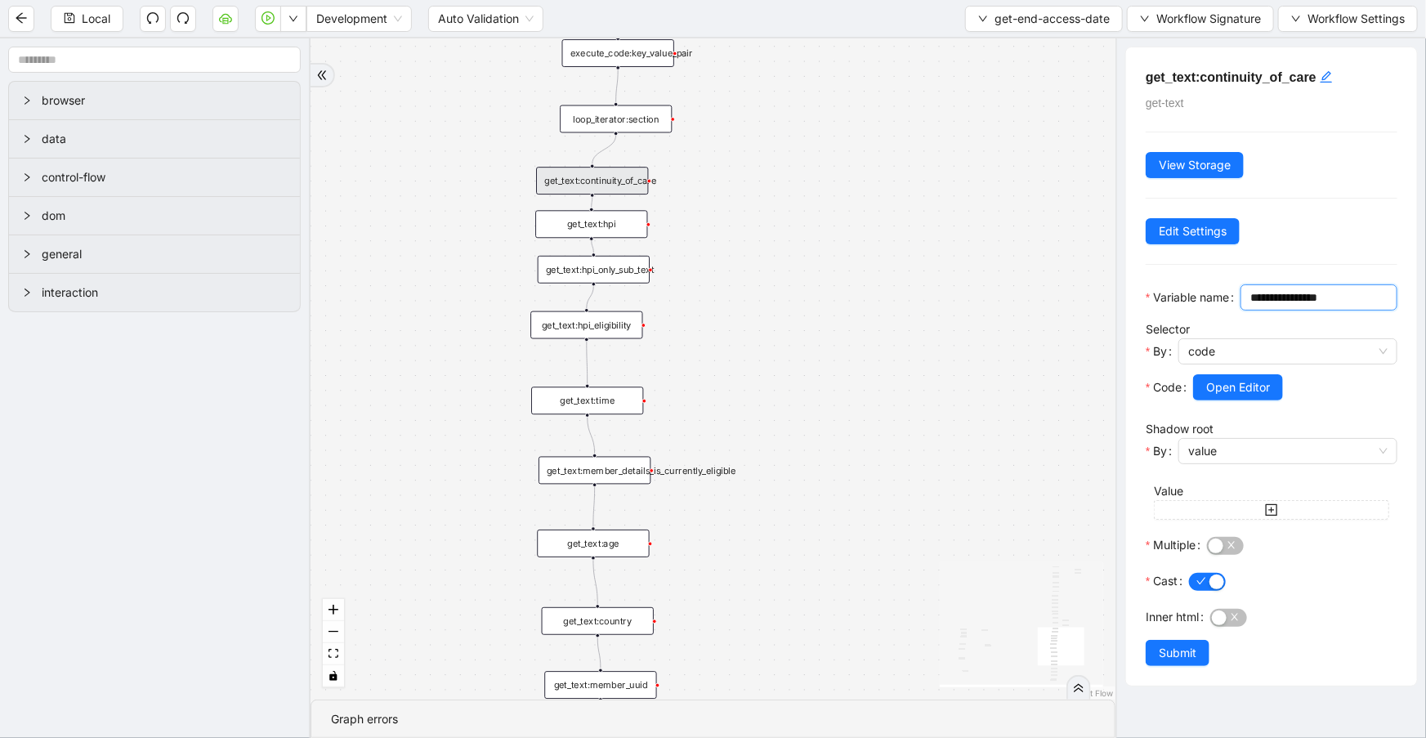
drag, startPoint x: 1263, startPoint y: 323, endPoint x: 1112, endPoint y: 307, distance: 152.0
click at [1112, 307] on section "browser data control-flow dom general interaction c15a5e76_c89b_4639_a78a_79ea8…" at bounding box center [713, 388] width 1426 height 700
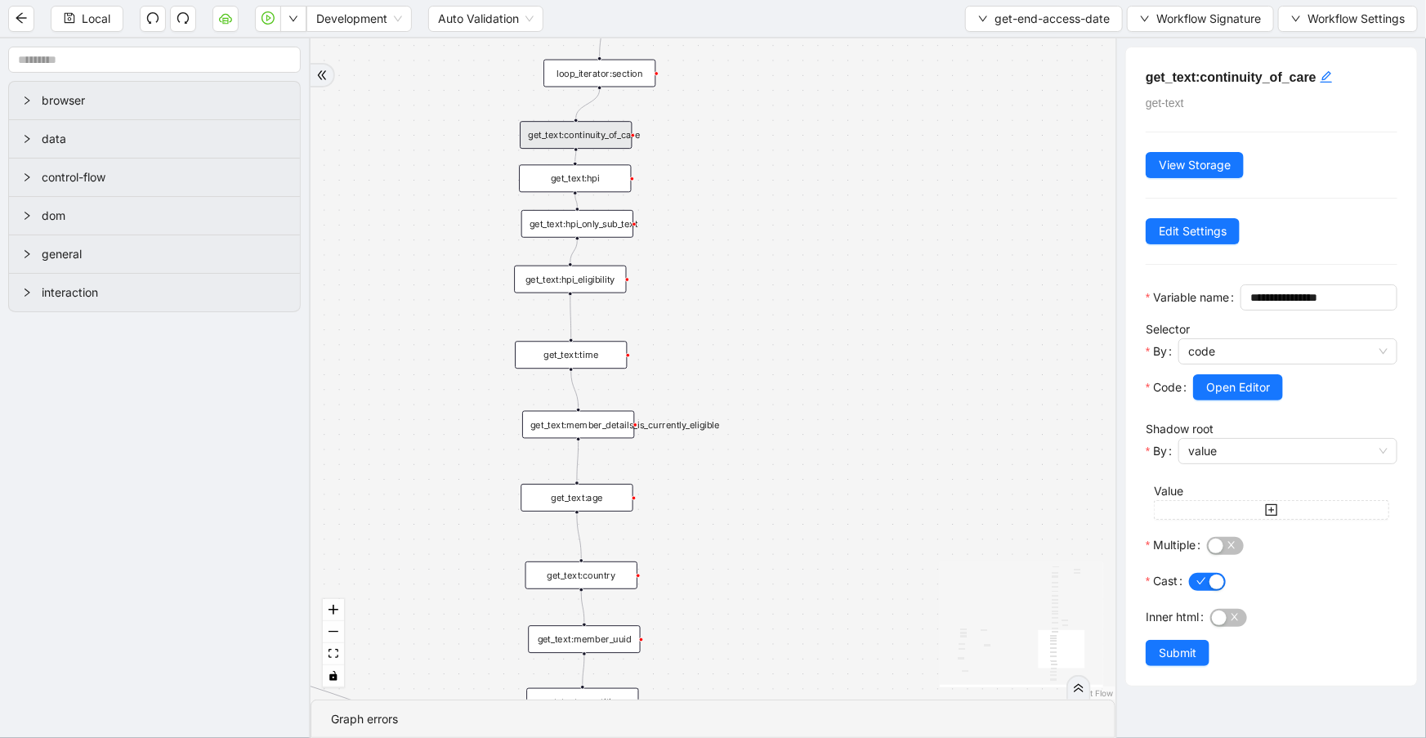
drag, startPoint x: 759, startPoint y: 295, endPoint x: 743, endPoint y: 249, distance: 48.6
click at [743, 249] on div "c15a5e76_c89b_4639_a78a_79ea8a52ecc3 onError onError onError trigger wait_for_e…" at bounding box center [713, 368] width 805 height 661
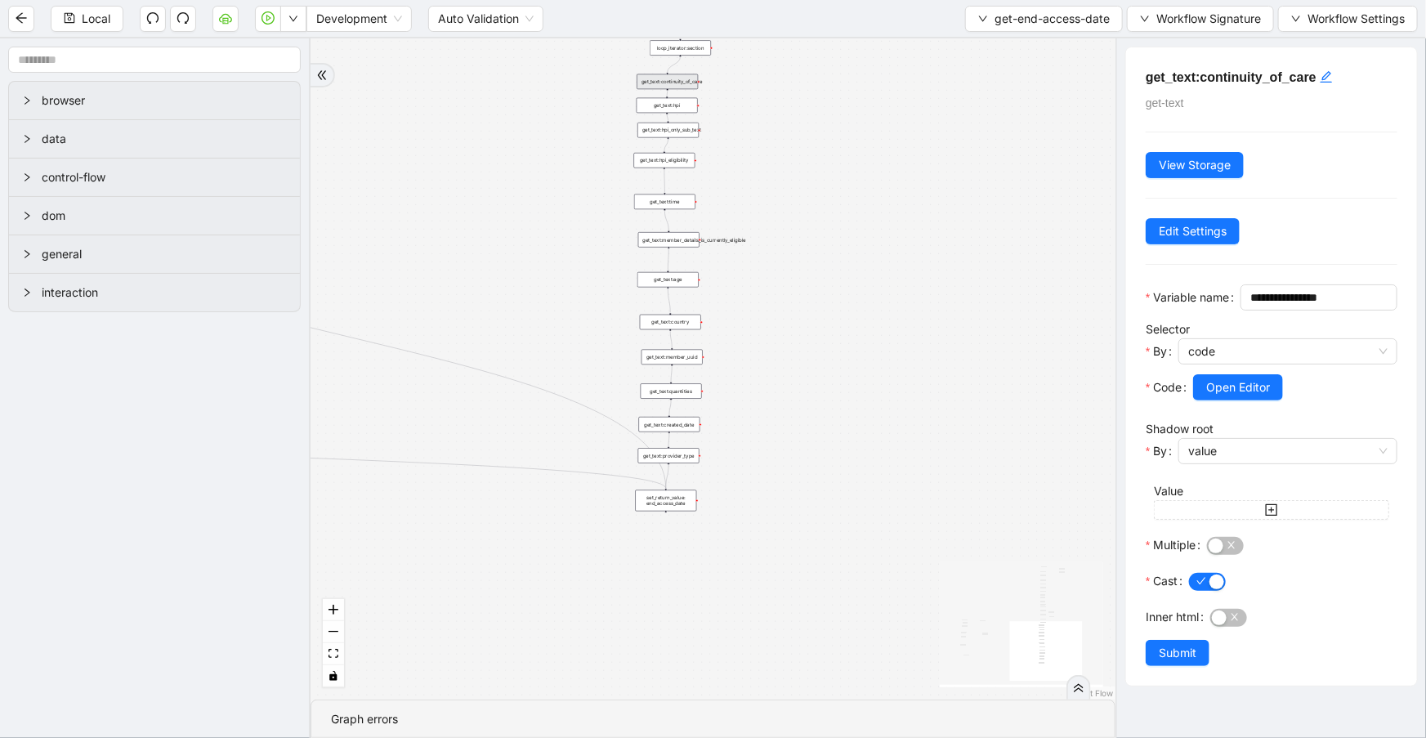
drag, startPoint x: 751, startPoint y: 513, endPoint x: 785, endPoint y: 241, distance: 274.3
click at [785, 241] on div "c15a5e76_c89b_4639_a78a_79ea8a52ecc3 onError onError onError trigger wait_for_e…" at bounding box center [713, 368] width 805 height 661
drag, startPoint x: 781, startPoint y: 353, endPoint x: 786, endPoint y: 444, distance: 90.9
click at [786, 444] on div "c15a5e76_c89b_4639_a78a_79ea8a52ecc3 onError onError onError trigger wait_for_e…" at bounding box center [713, 368] width 805 height 661
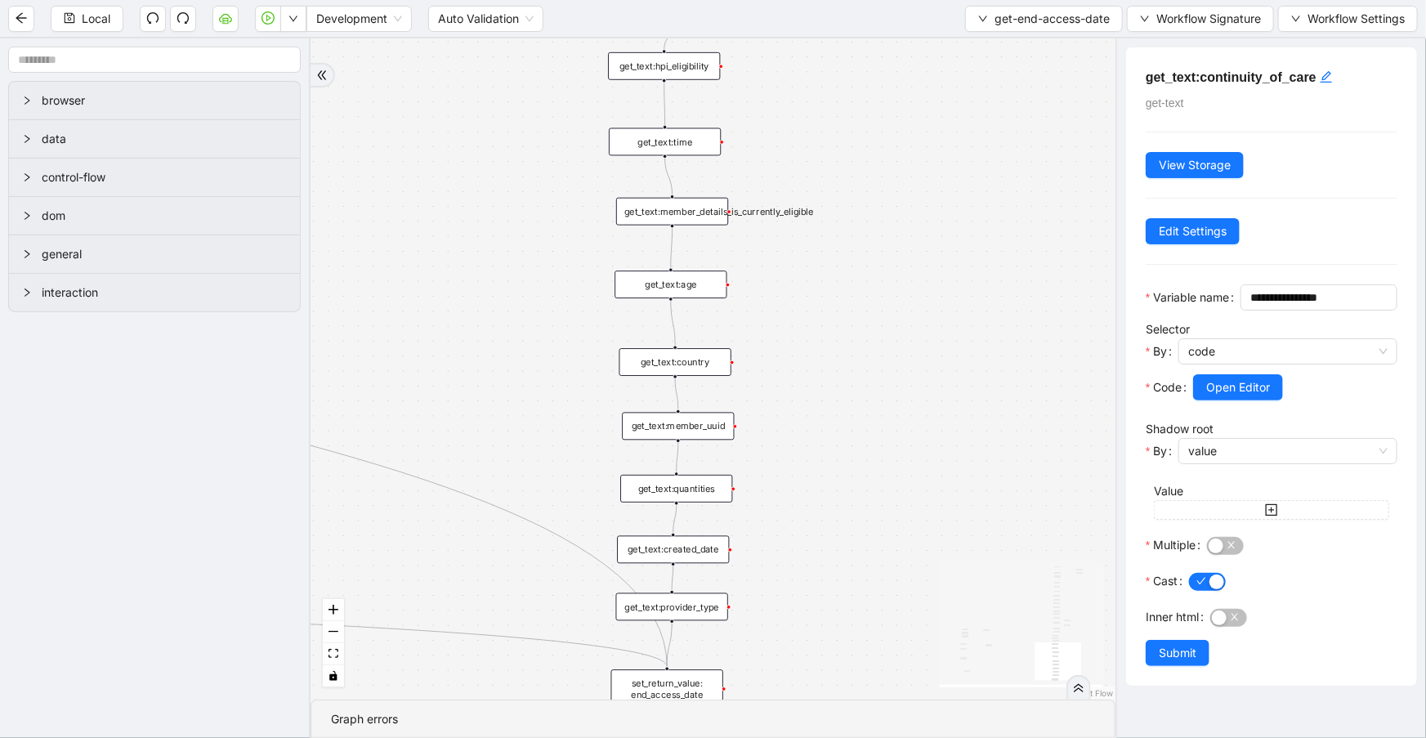
drag, startPoint x: 869, startPoint y: 165, endPoint x: 868, endPoint y: 564, distance: 398.9
click at [868, 603] on div "c15a5e76_c89b_4639_a78a_79ea8a52ecc3 onError onError onError trigger wait_for_e…" at bounding box center [713, 368] width 805 height 661
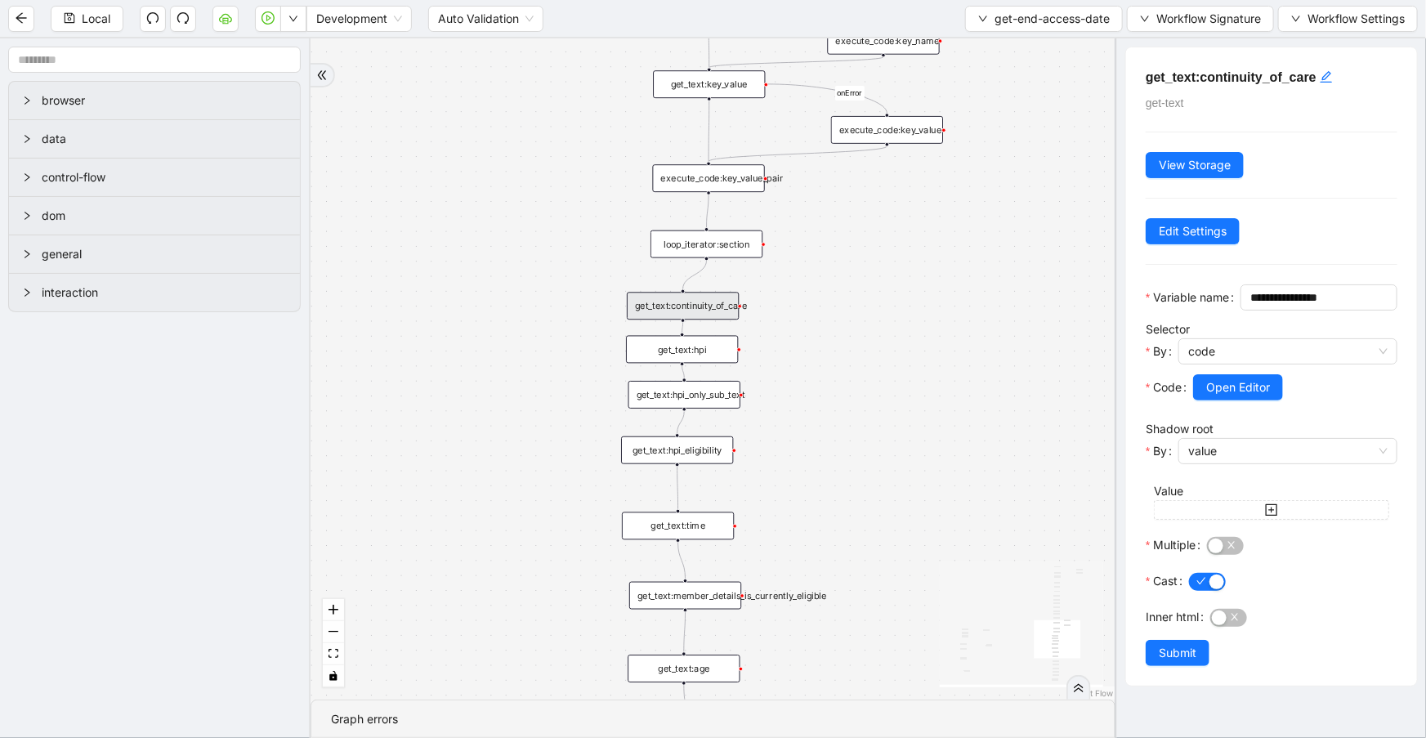
drag, startPoint x: 891, startPoint y: 235, endPoint x: 845, endPoint y: 261, distance: 52.3
click at [900, 353] on div "c15a5e76_c89b_4639_a78a_79ea8a52ecc3 onError onError onError trigger wait_for_e…" at bounding box center [713, 368] width 805 height 661
click at [745, 177] on div "execute_code:key_value_pair" at bounding box center [709, 179] width 112 height 28
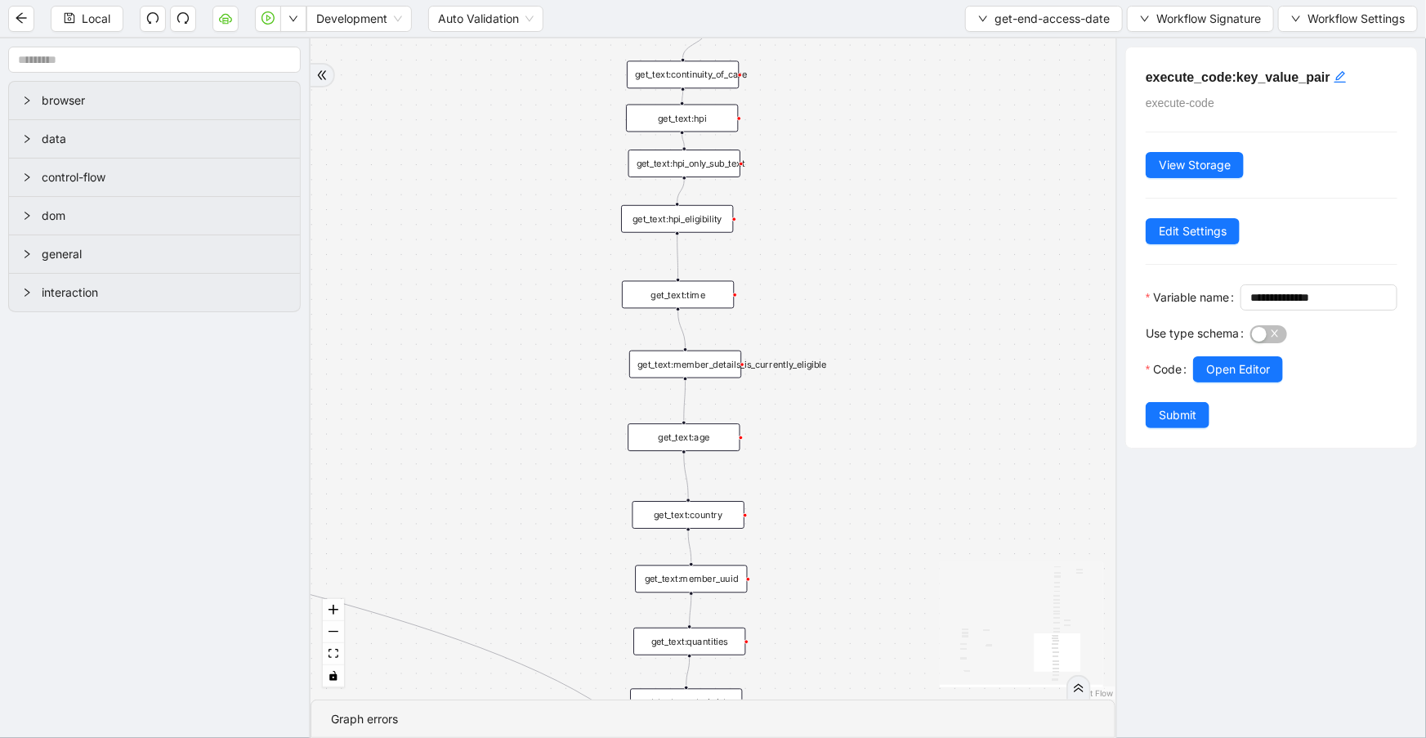
drag, startPoint x: 923, startPoint y: 446, endPoint x: 940, endPoint y: 16, distance: 431.1
click at [936, 16] on section "Local Development Auto Validation get-end-access-date Workflow Signature Workfl…" at bounding box center [713, 369] width 1426 height 738
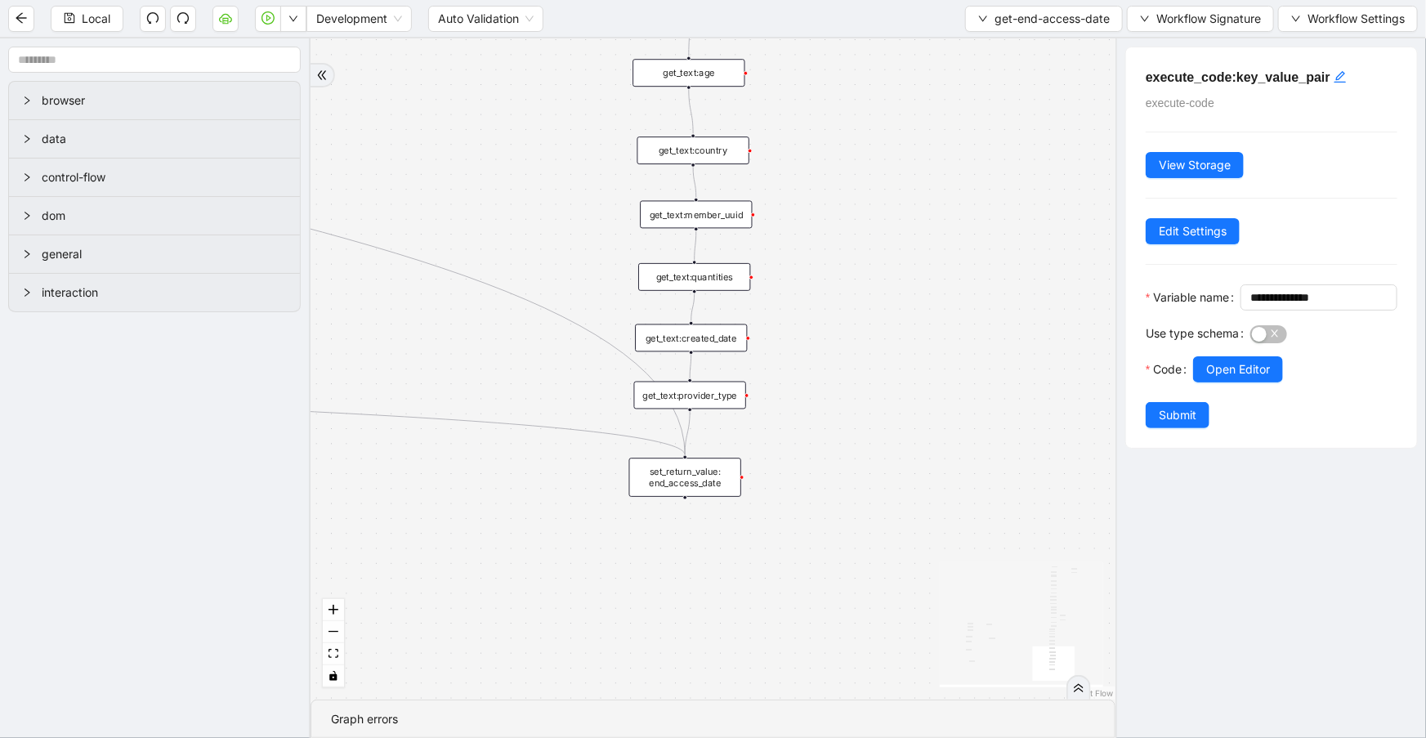
drag, startPoint x: 940, startPoint y: 233, endPoint x: 929, endPoint y: 250, distance: 20.2
click at [939, 218] on div "c15a5e76_c89b_4639_a78a_79ea8a52ecc3 onError onError onError trigger wait_for_e…" at bounding box center [713, 368] width 805 height 661
click at [878, 387] on div "c15a5e76_c89b_4639_a78a_79ea8a52ecc3 onError onError onError trigger wait_for_e…" at bounding box center [713, 368] width 805 height 661
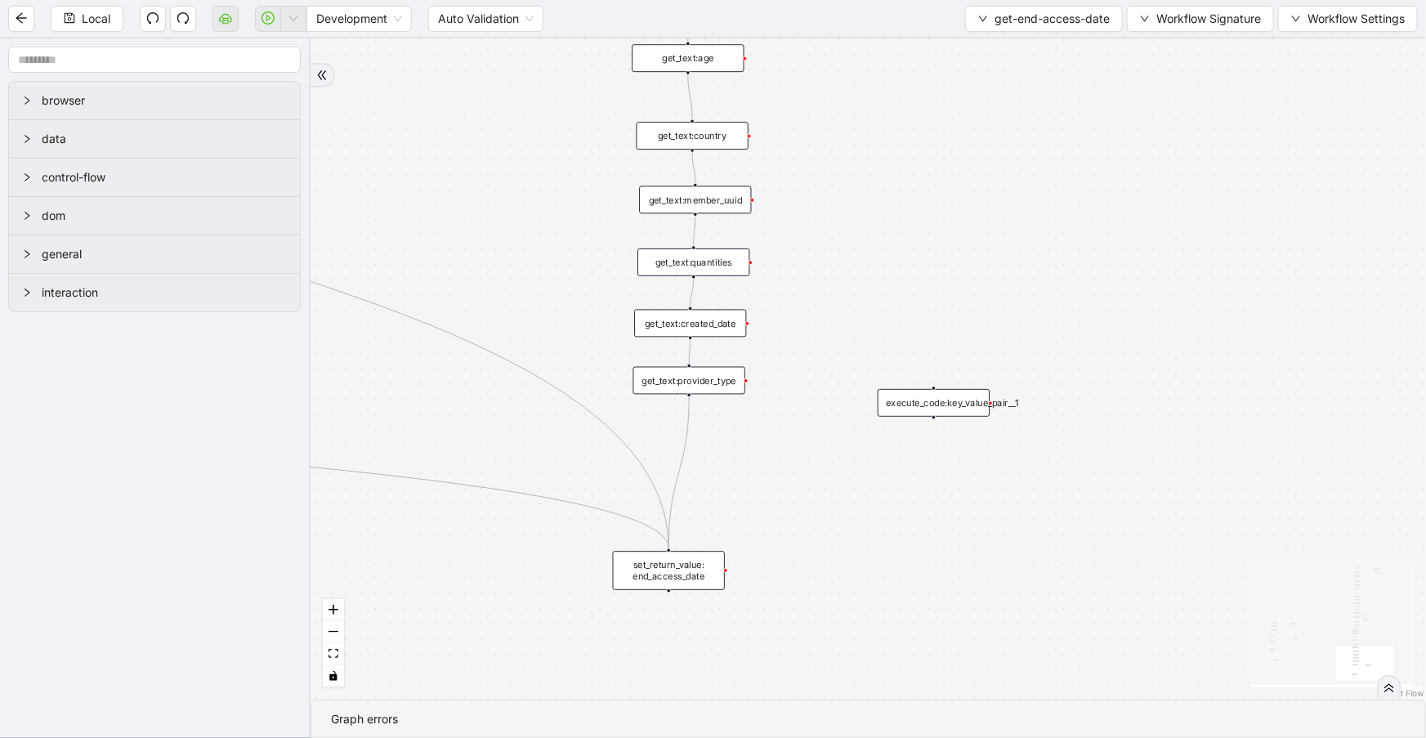
drag, startPoint x: 711, startPoint y: 464, endPoint x: 696, endPoint y: 574, distance: 110.6
click at [696, 574] on div "set_return_value: end_access_date" at bounding box center [669, 570] width 112 height 39
drag, startPoint x: 942, startPoint y: 404, endPoint x: 735, endPoint y: 459, distance: 213.9
click at [735, 459] on div "execute_code:key_value_pair__1" at bounding box center [727, 458] width 112 height 28
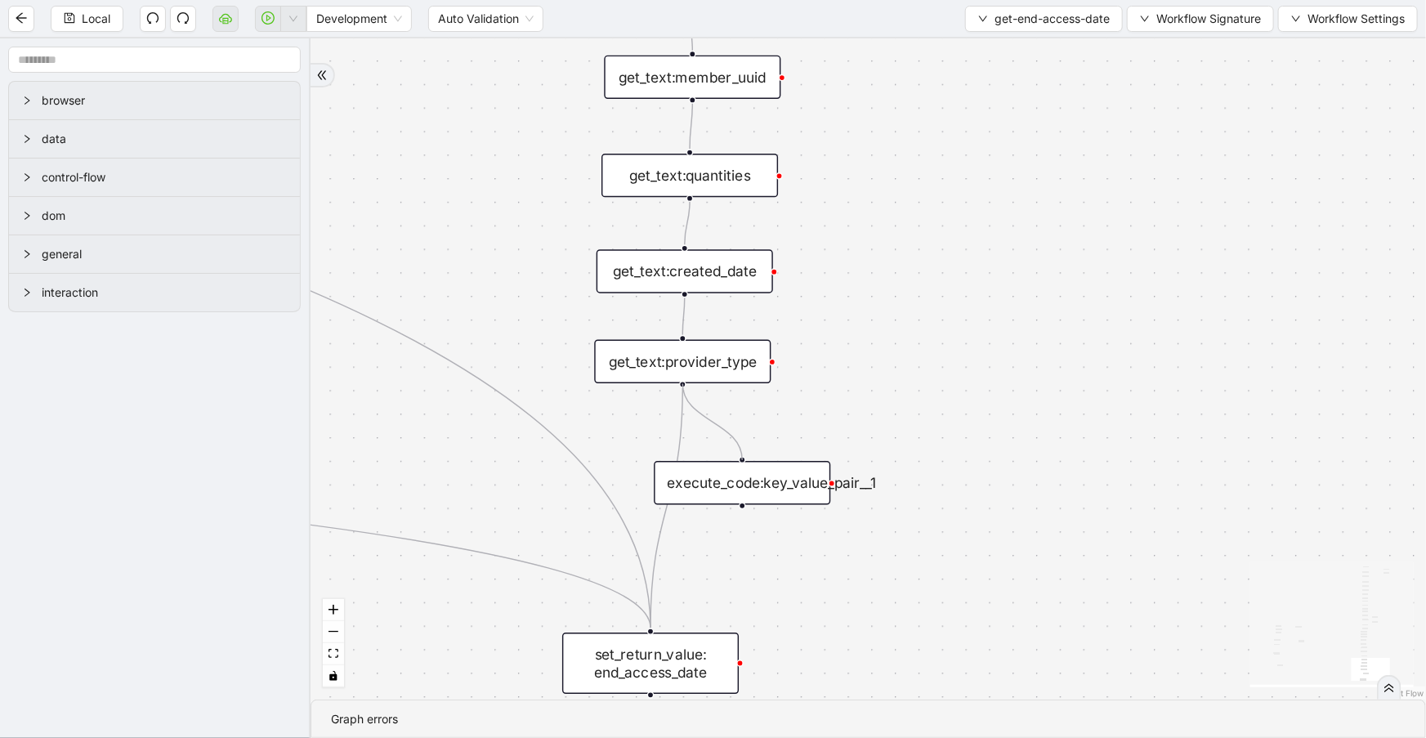
drag, startPoint x: 680, startPoint y: 383, endPoint x: 732, endPoint y: 458, distance: 90.5
click at [732, 458] on div "c15a5e76_c89b_4639_a78a_79ea8a52ecc3 onError onError onError trigger wait_for_e…" at bounding box center [869, 368] width 1116 height 661
drag, startPoint x: 741, startPoint y: 507, endPoint x: 749, endPoint y: 486, distance: 22.5
drag, startPoint x: 749, startPoint y: 486, endPoint x: 681, endPoint y: 474, distance: 68.8
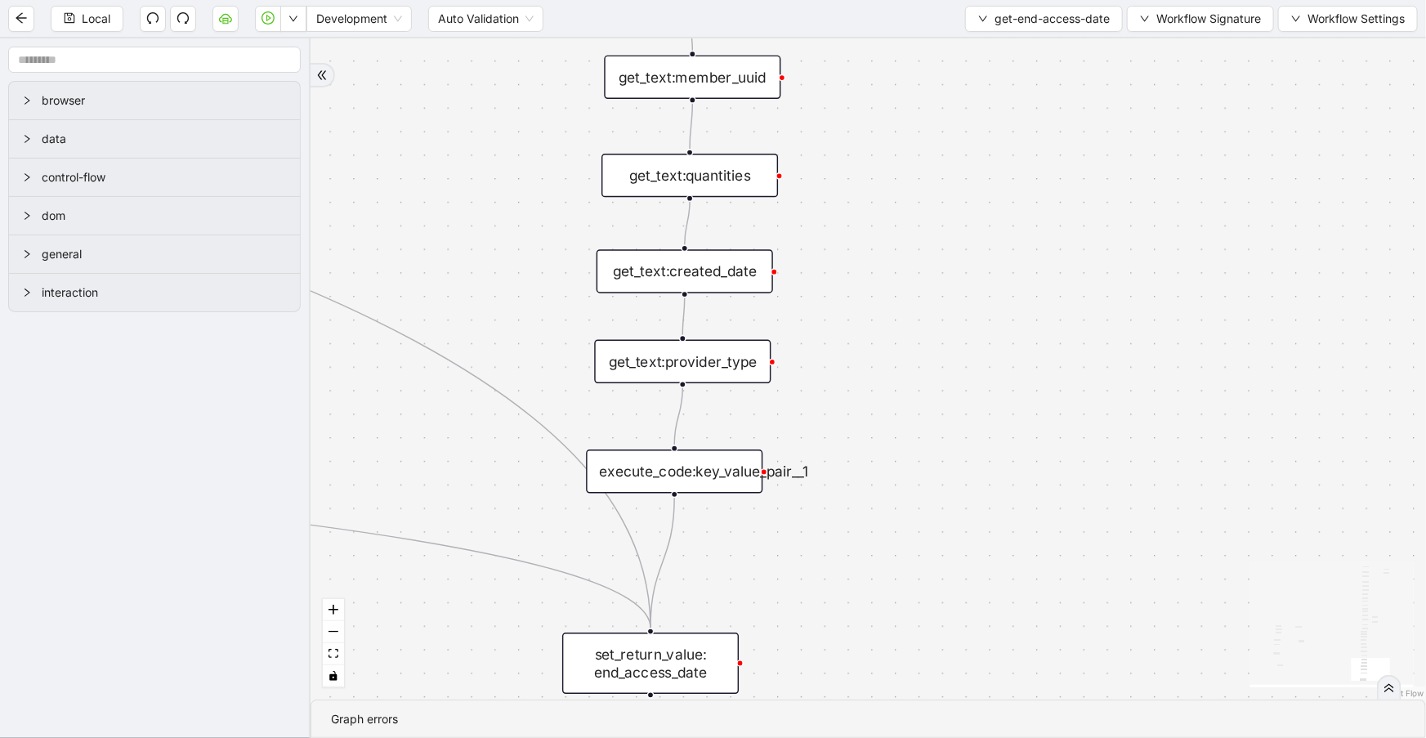
click at [681, 474] on div "execute_code:key_value_pair__1" at bounding box center [674, 471] width 177 height 43
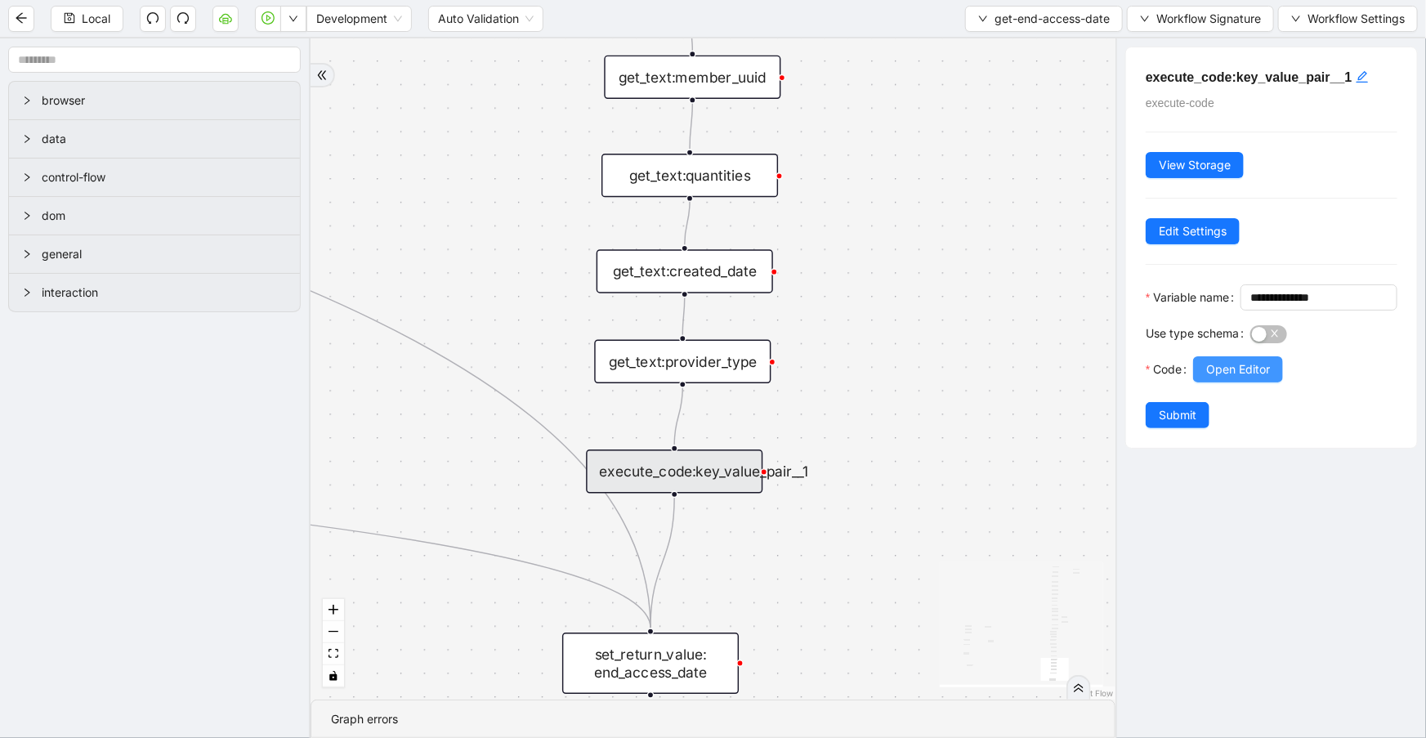
click at [1212, 378] on span "Open Editor" at bounding box center [1238, 369] width 64 height 18
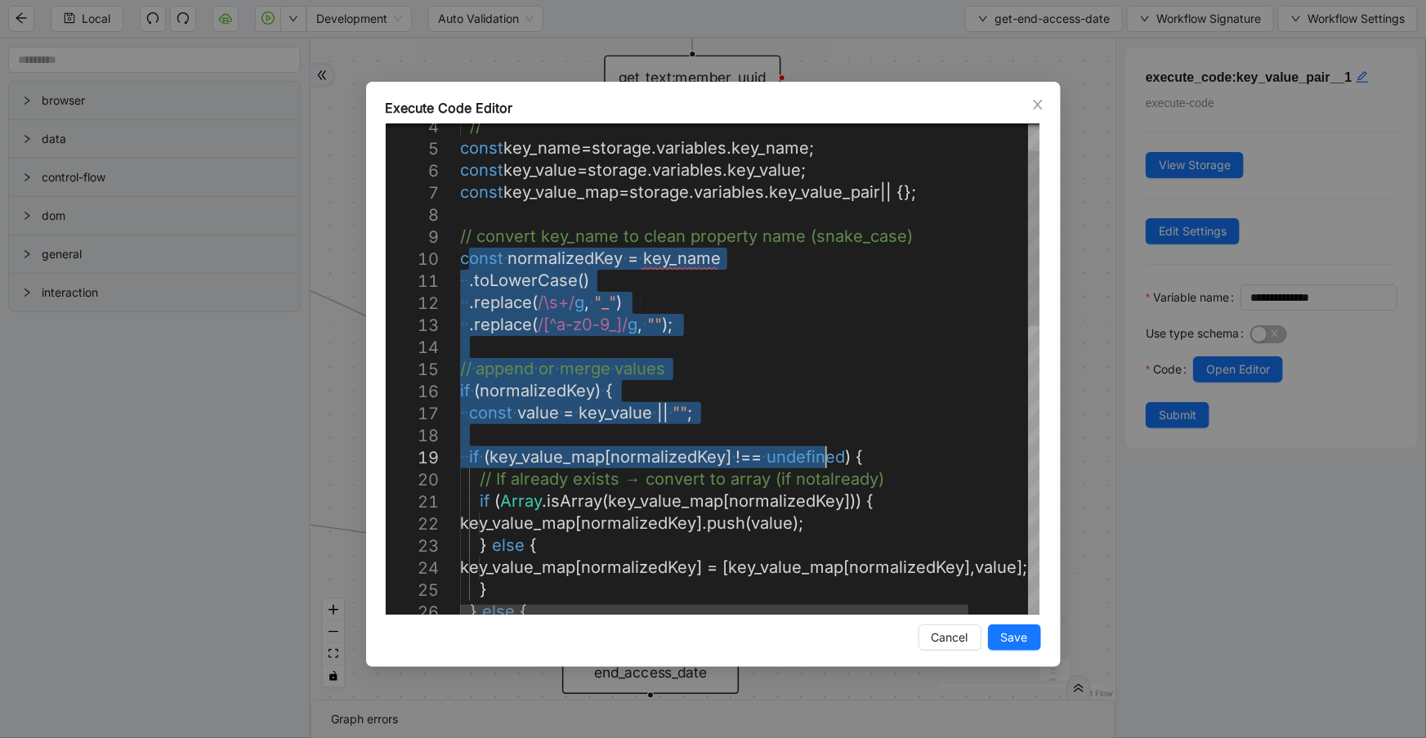
drag, startPoint x: 474, startPoint y: 336, endPoint x: 821, endPoint y: 458, distance: 367.3
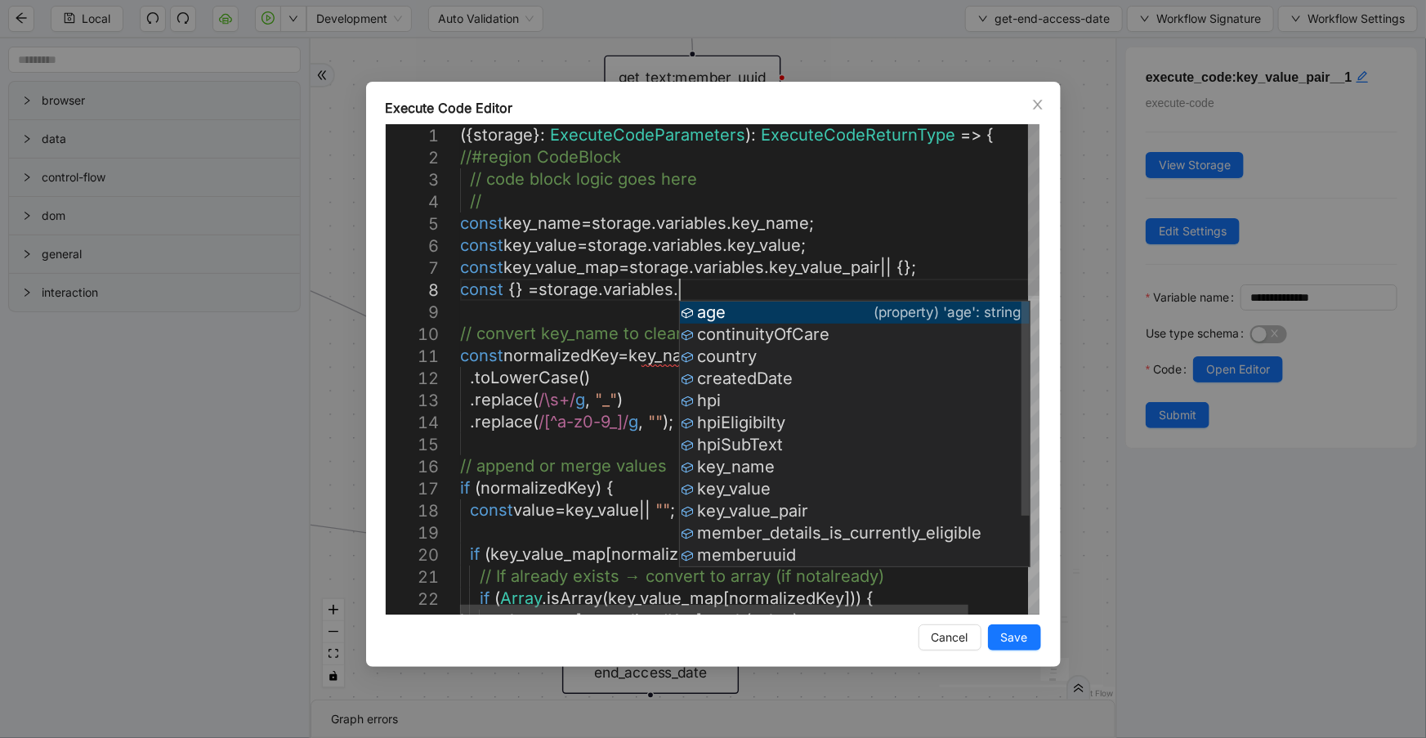
scroll to position [155, 284]
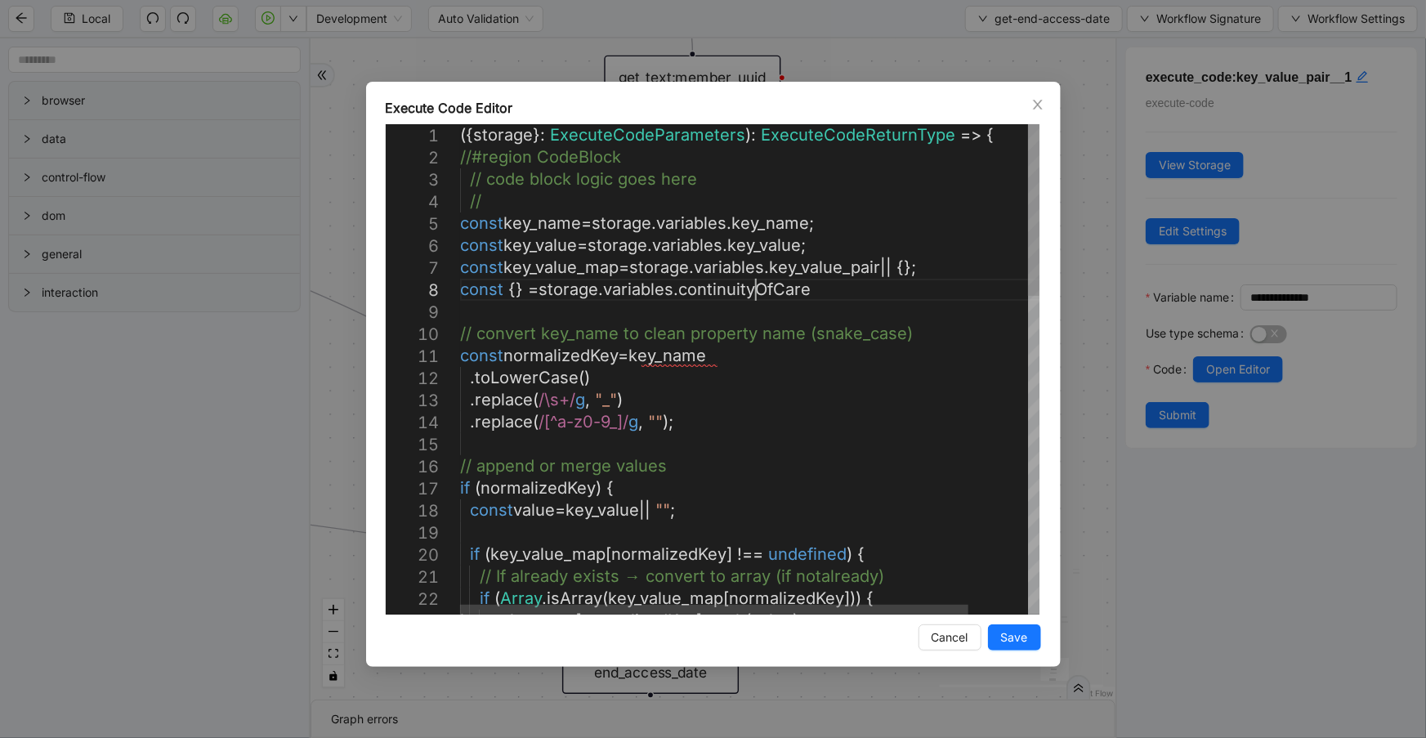
paste textarea "**********"
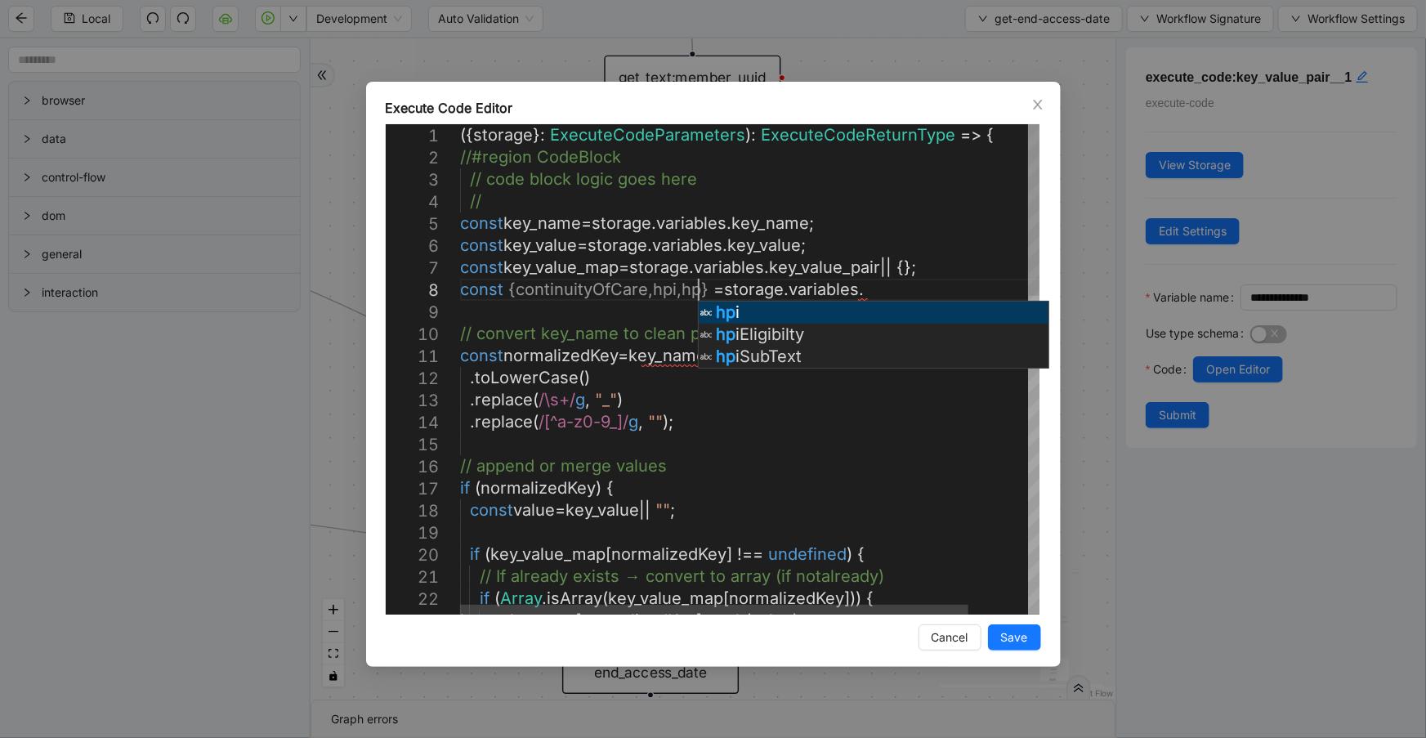
scroll to position [155, 294]
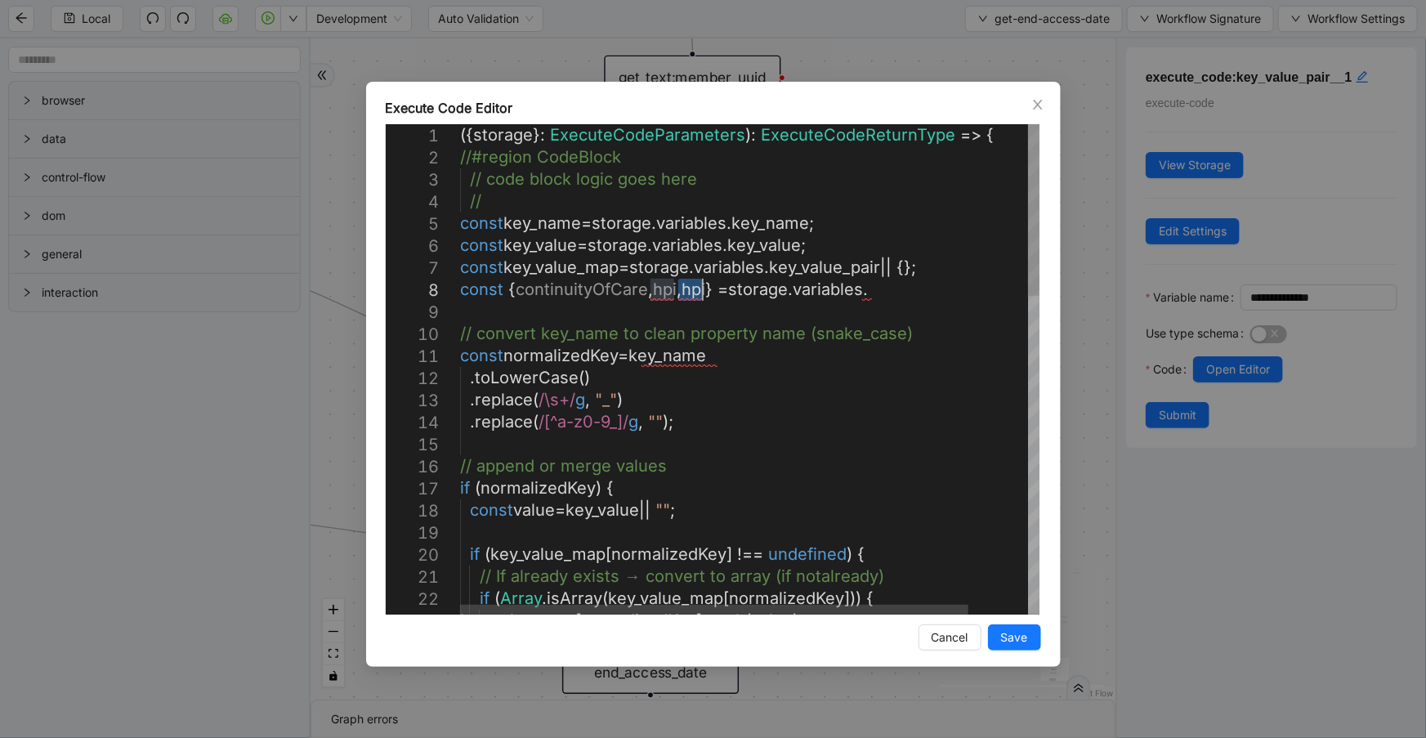
paste textarea "**********"
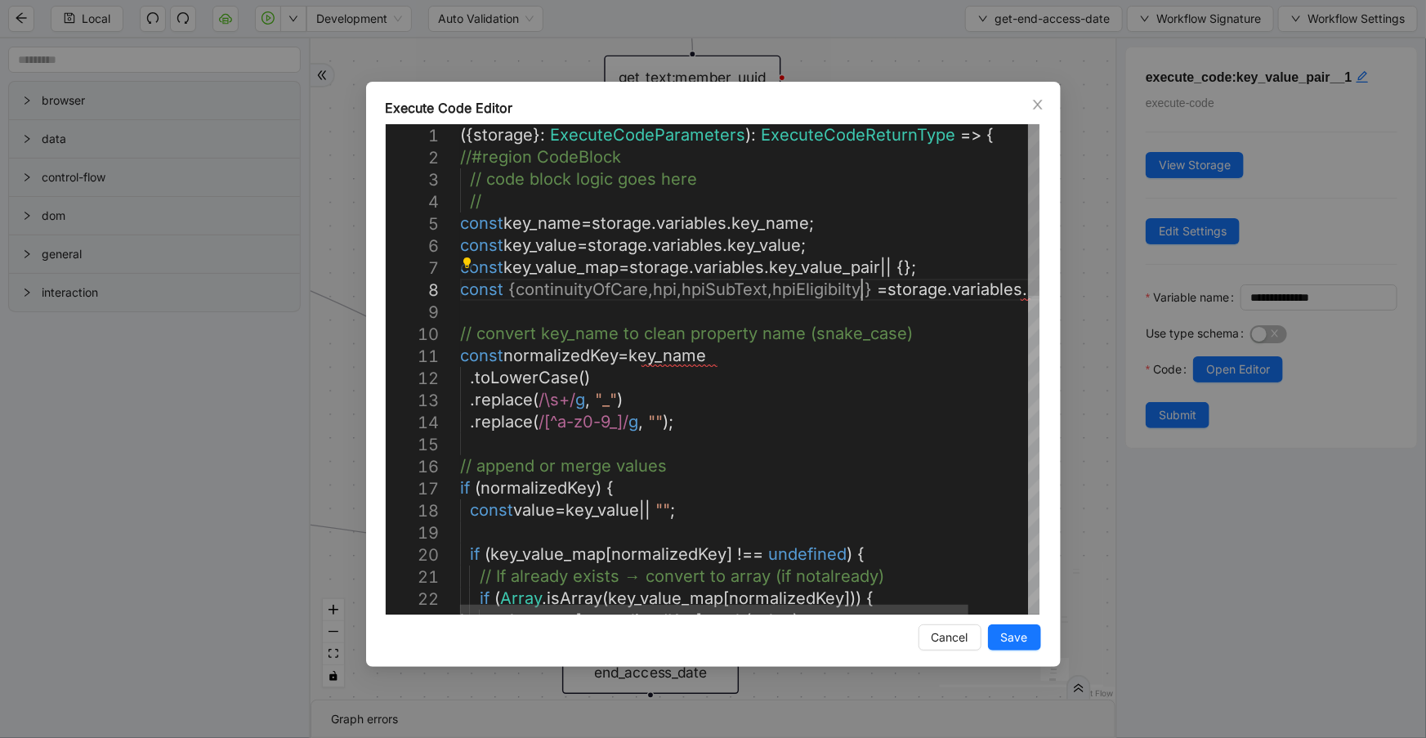
paste textarea "**********"
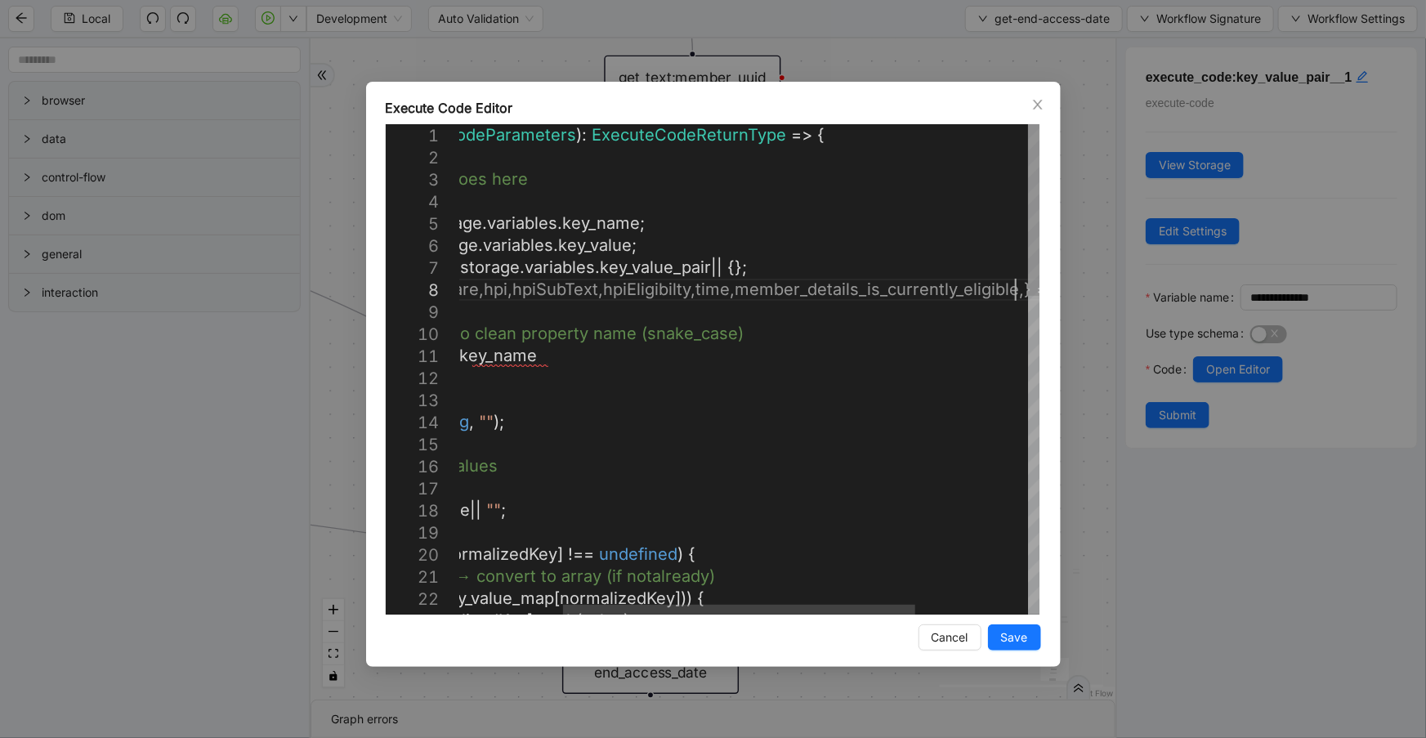
scroll to position [155, 933]
paste textarea "***"
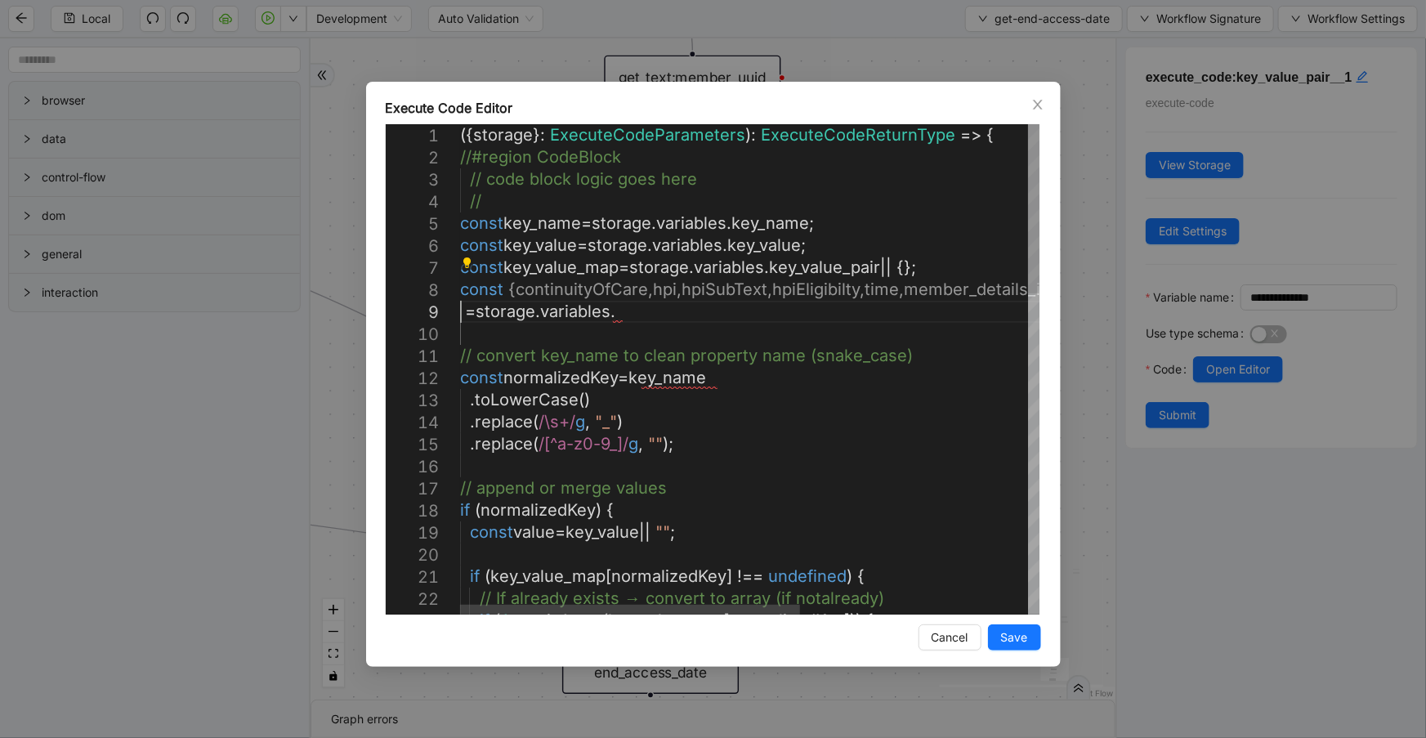
scroll to position [177, 0]
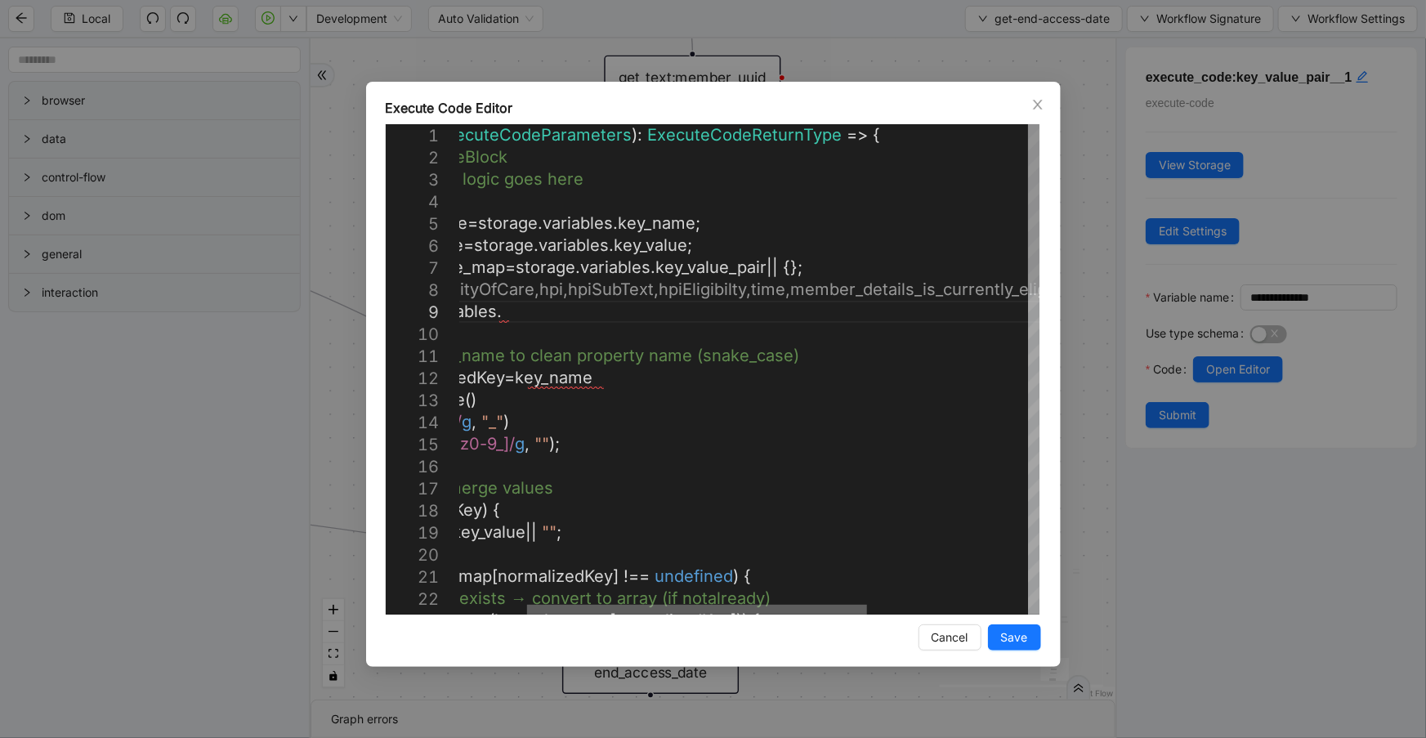
click at [844, 605] on div at bounding box center [697, 610] width 340 height 10
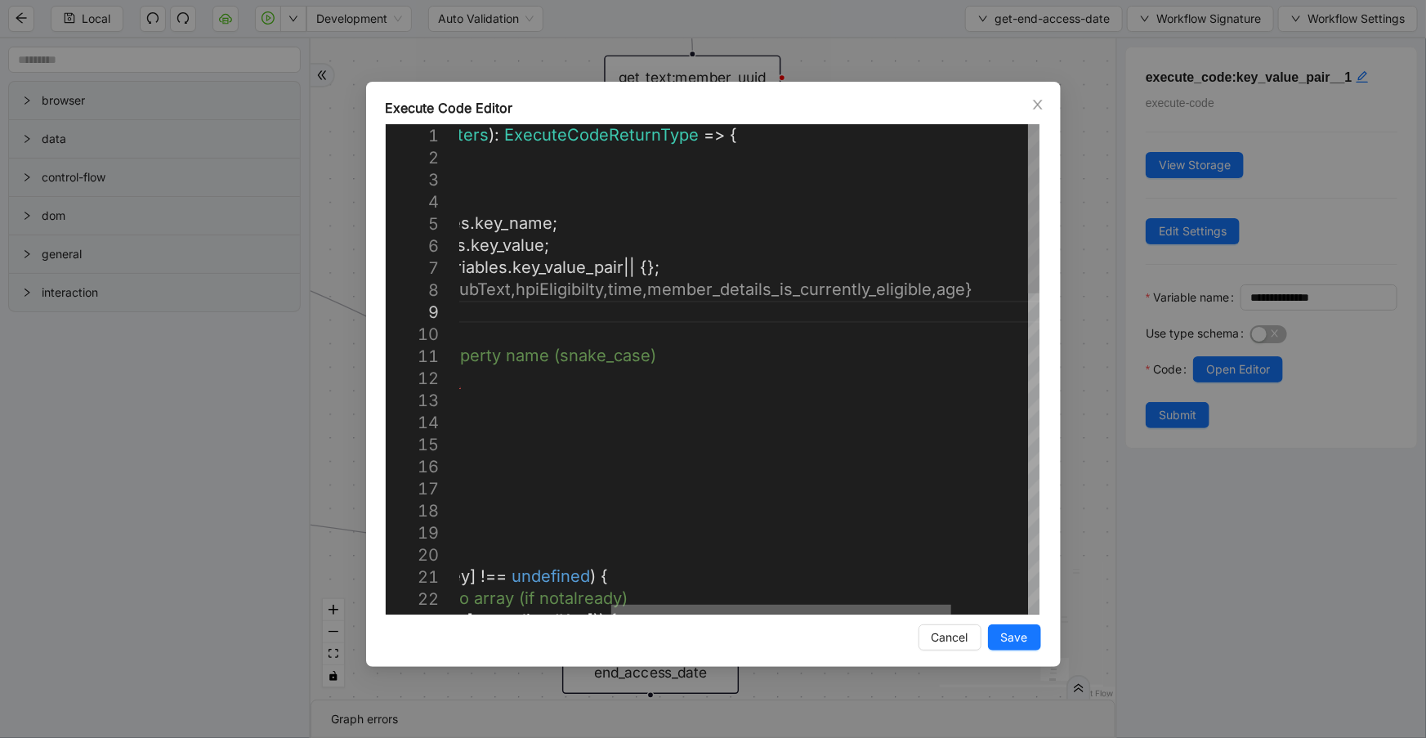
click at [933, 605] on div at bounding box center [781, 610] width 340 height 10
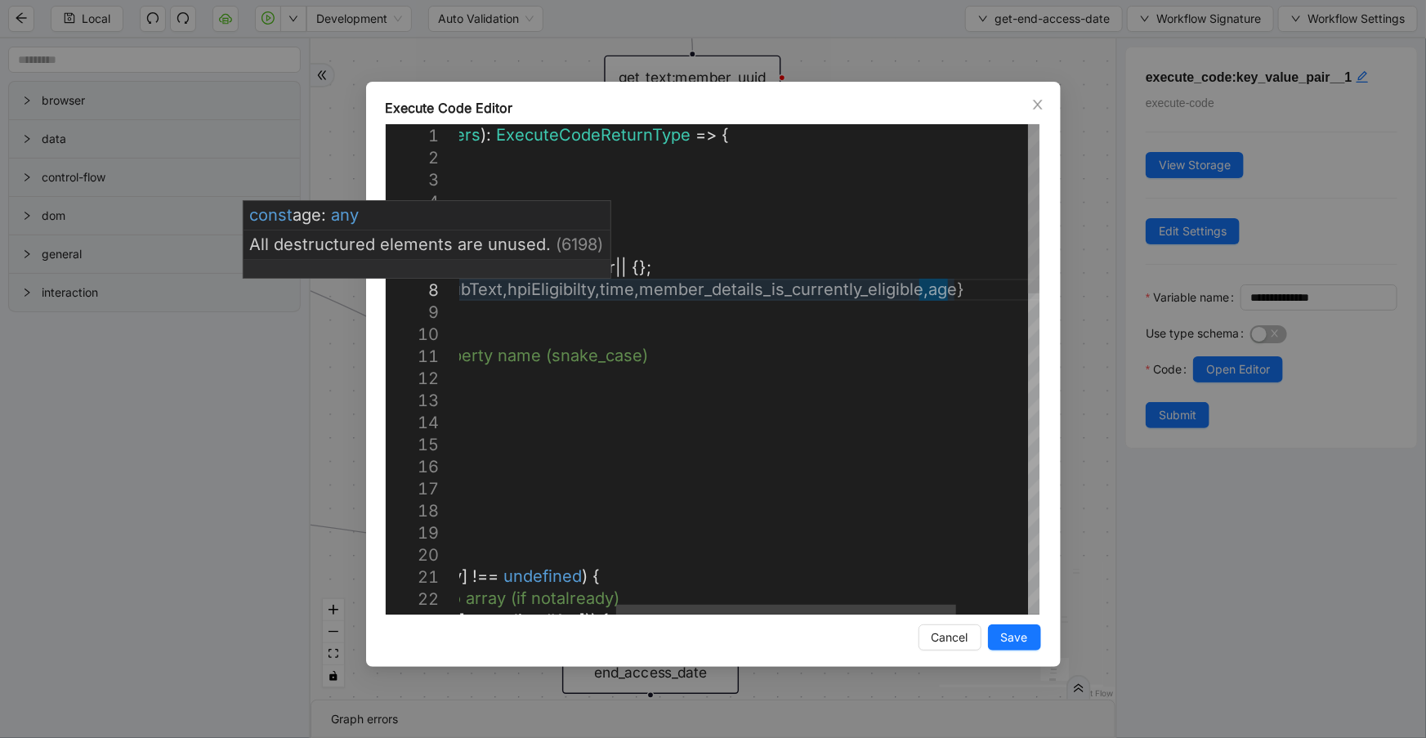
scroll to position [196, 0]
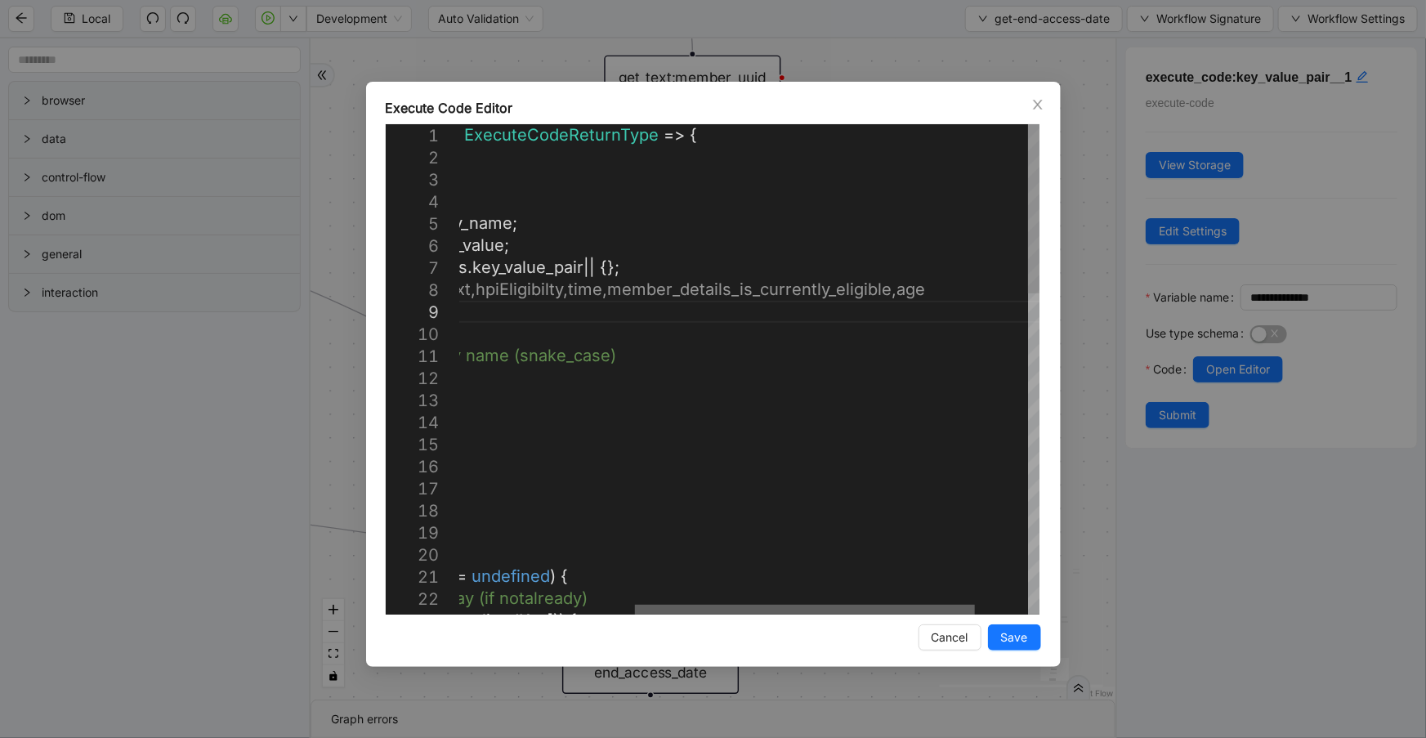
click at [883, 612] on div at bounding box center [805, 610] width 340 height 10
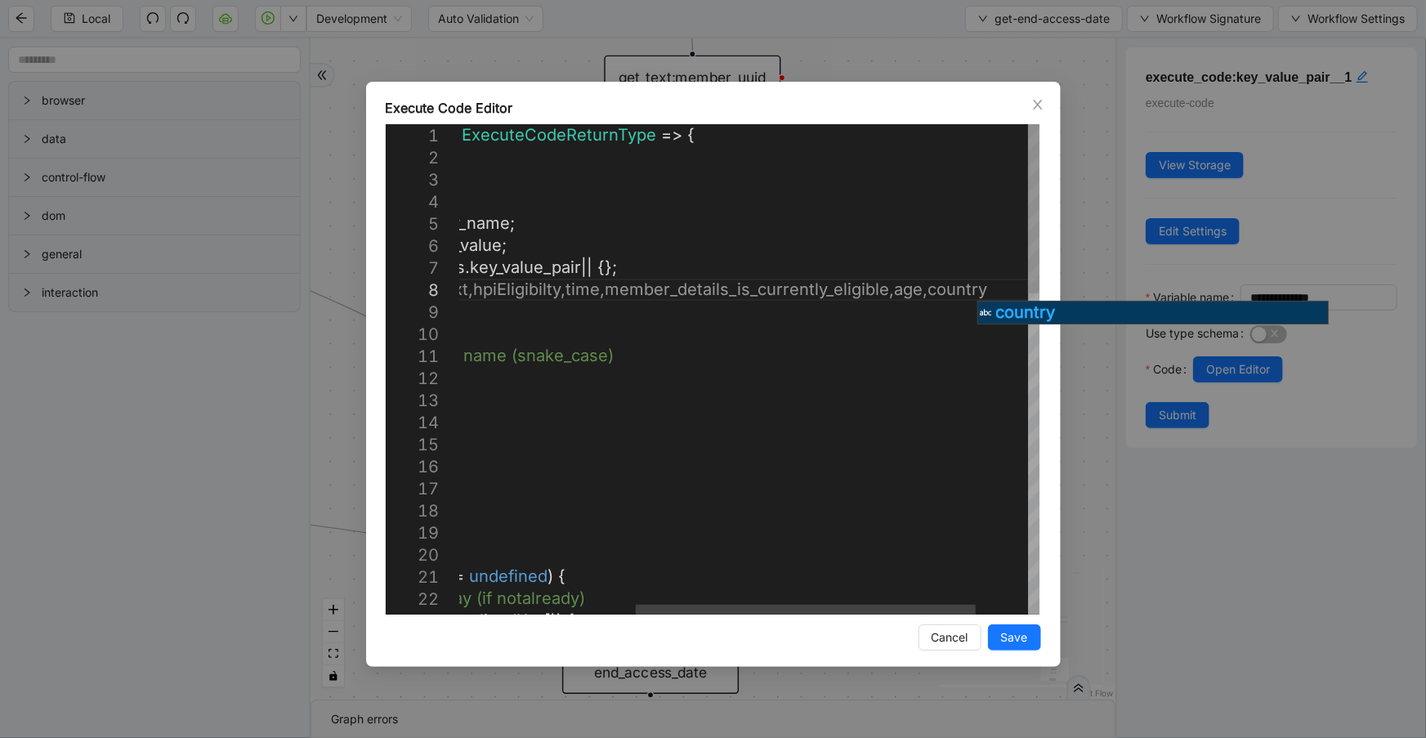
scroll to position [173, 1052]
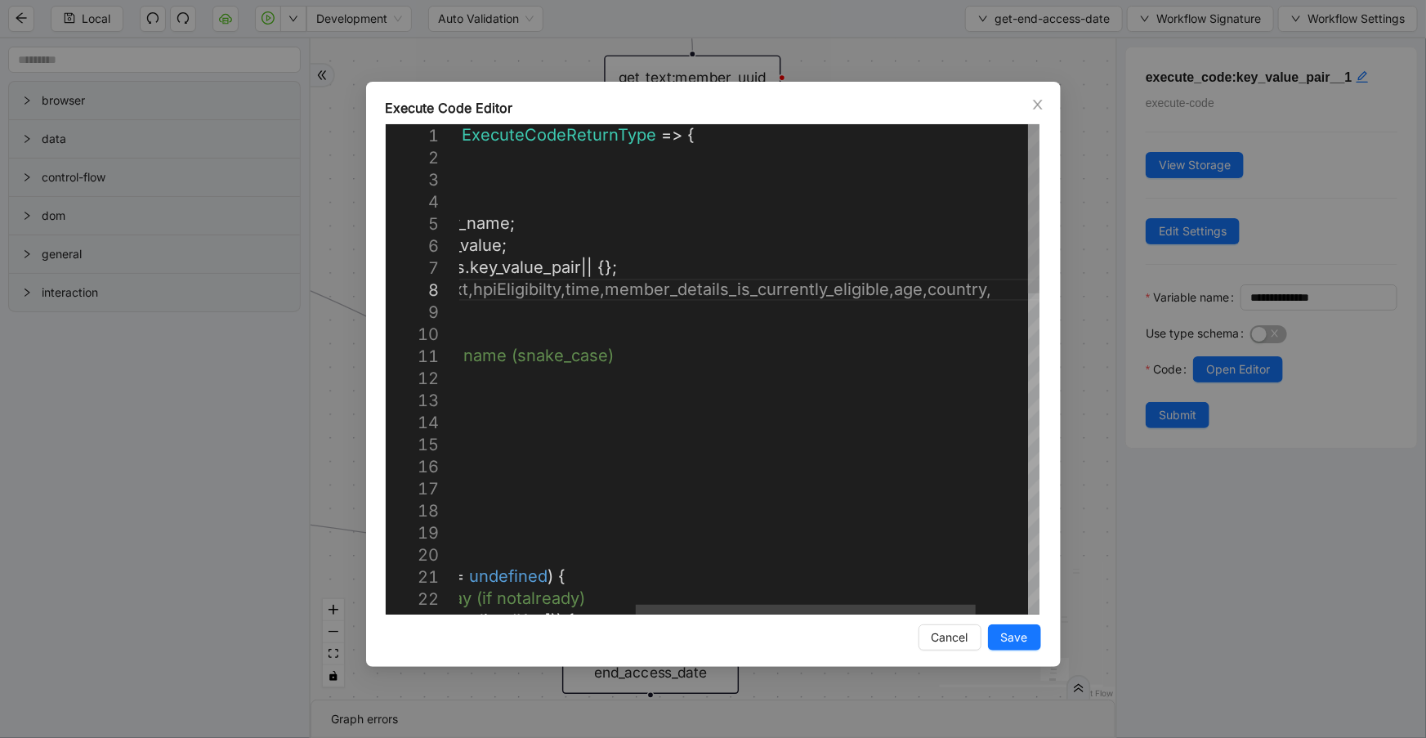
paste textarea "**********"
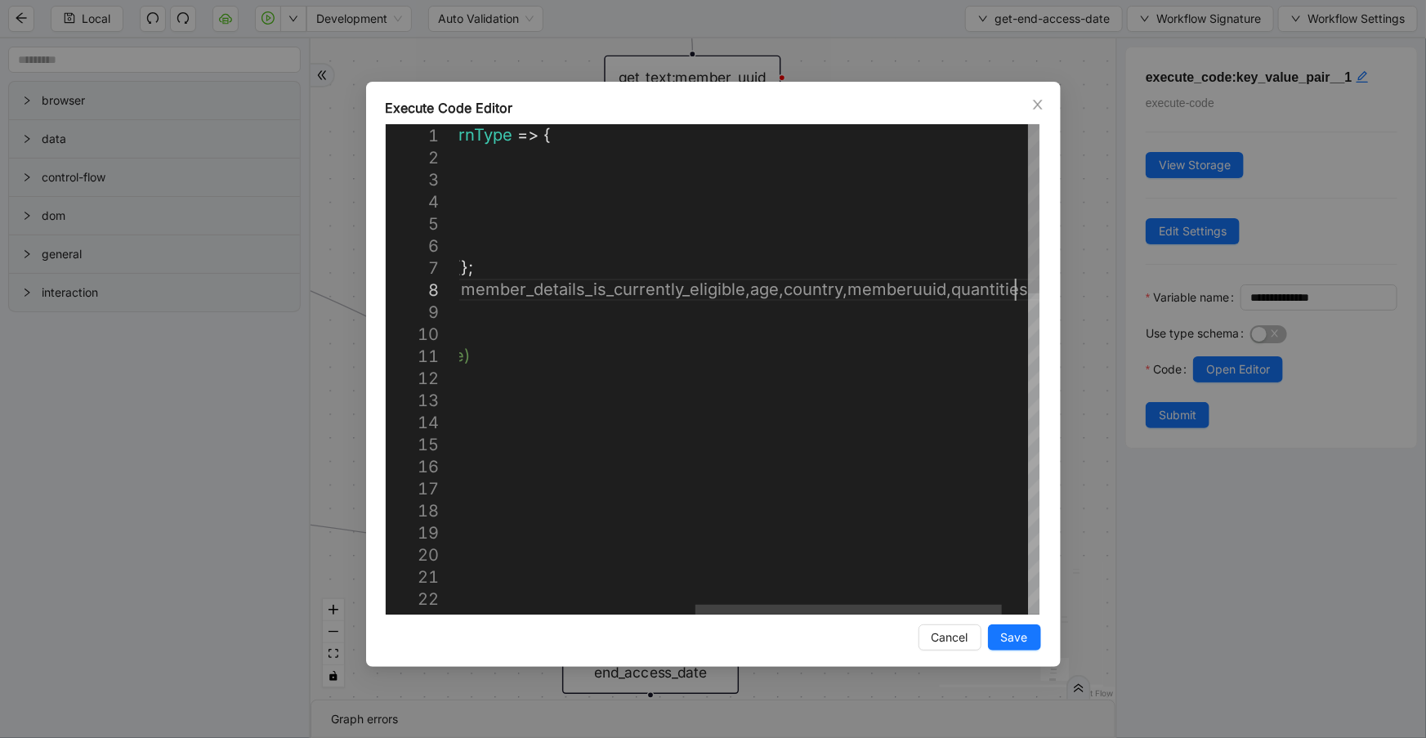
paste textarea "**********"
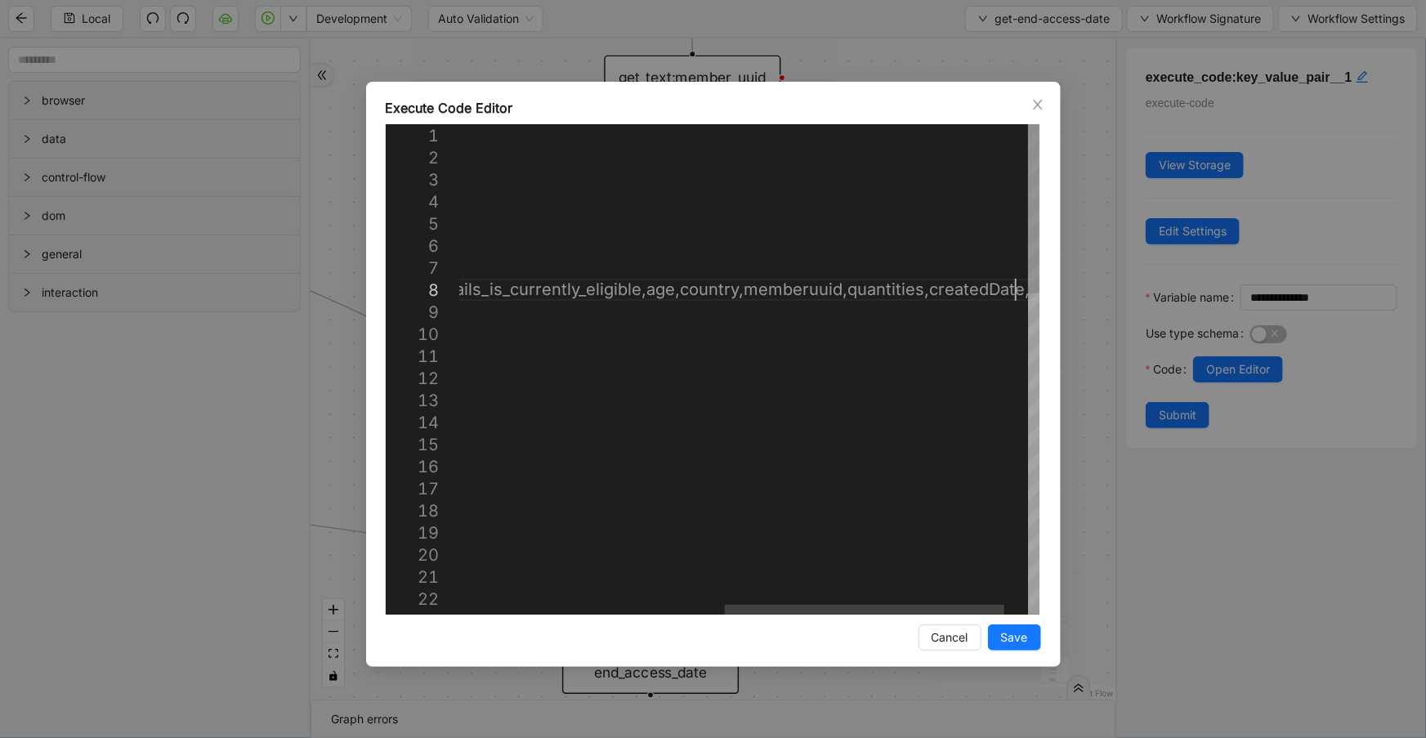
paste textarea "**********"
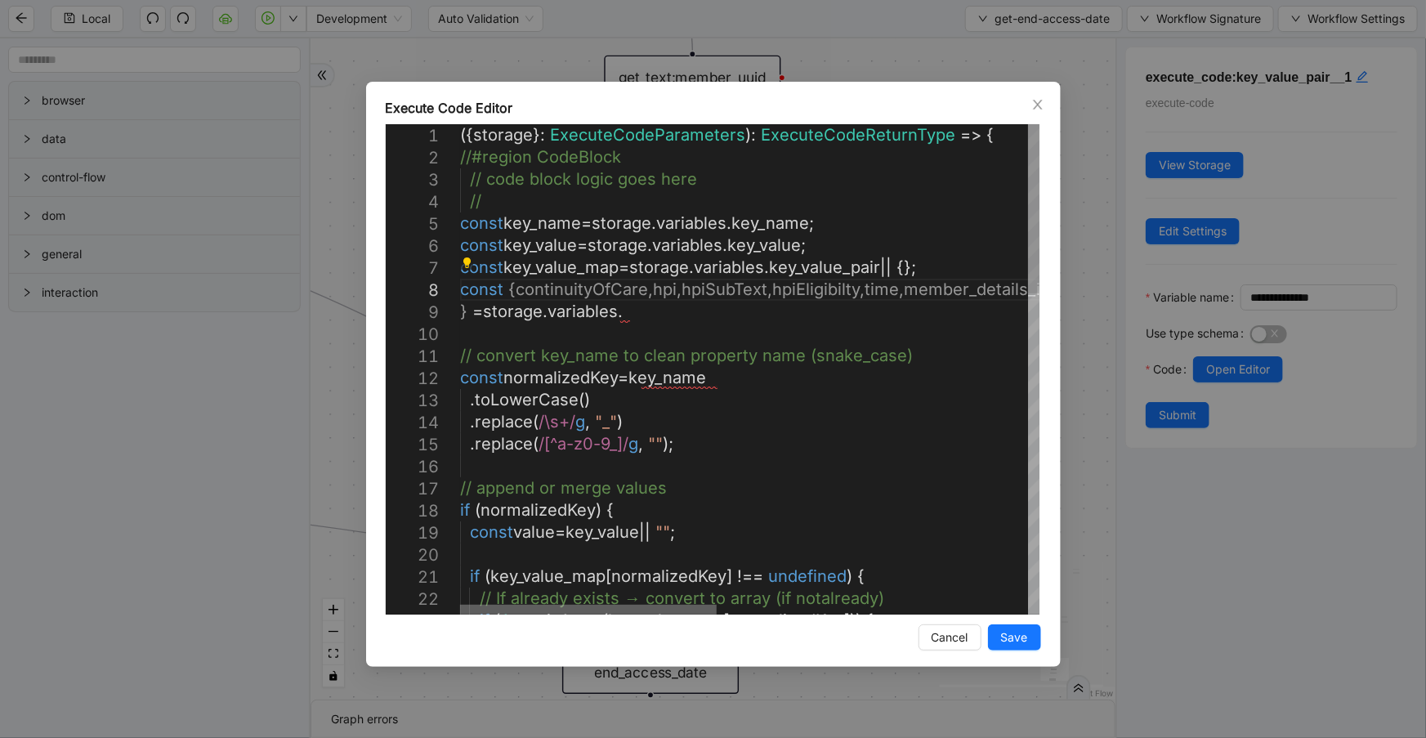
click at [460, 605] on div at bounding box center [588, 610] width 257 height 10
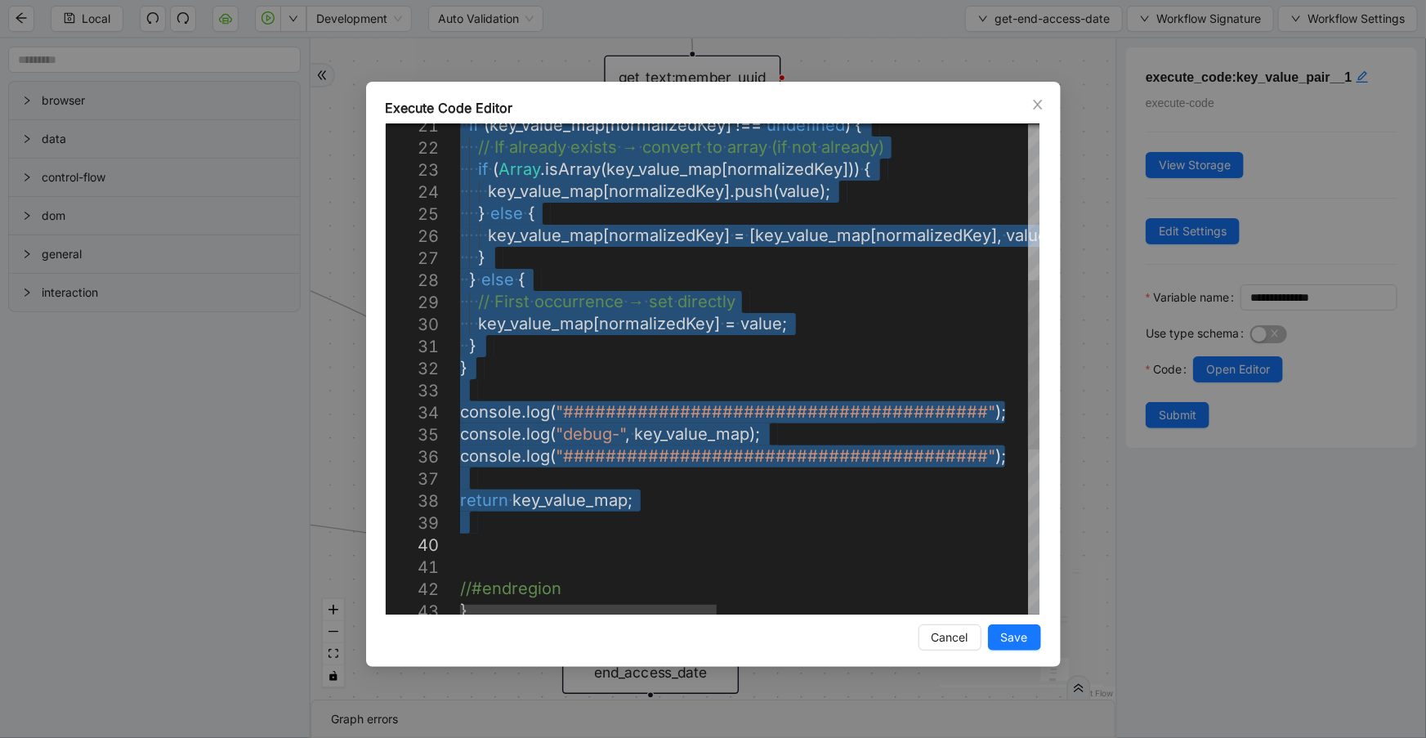
drag, startPoint x: 462, startPoint y: 228, endPoint x: 794, endPoint y: 540, distance: 455.6
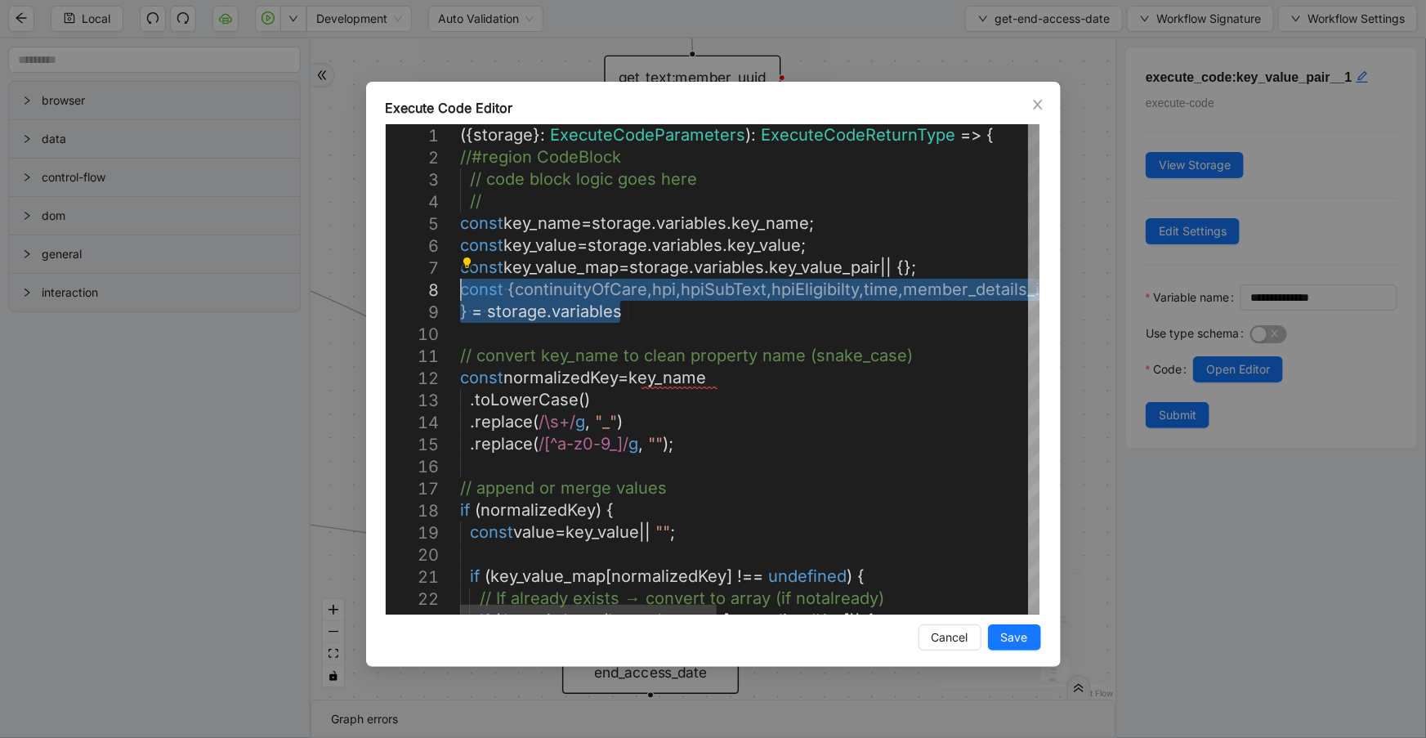
drag, startPoint x: 624, startPoint y: 317, endPoint x: 435, endPoint y: 295, distance: 190.1
paste textarea "**********"
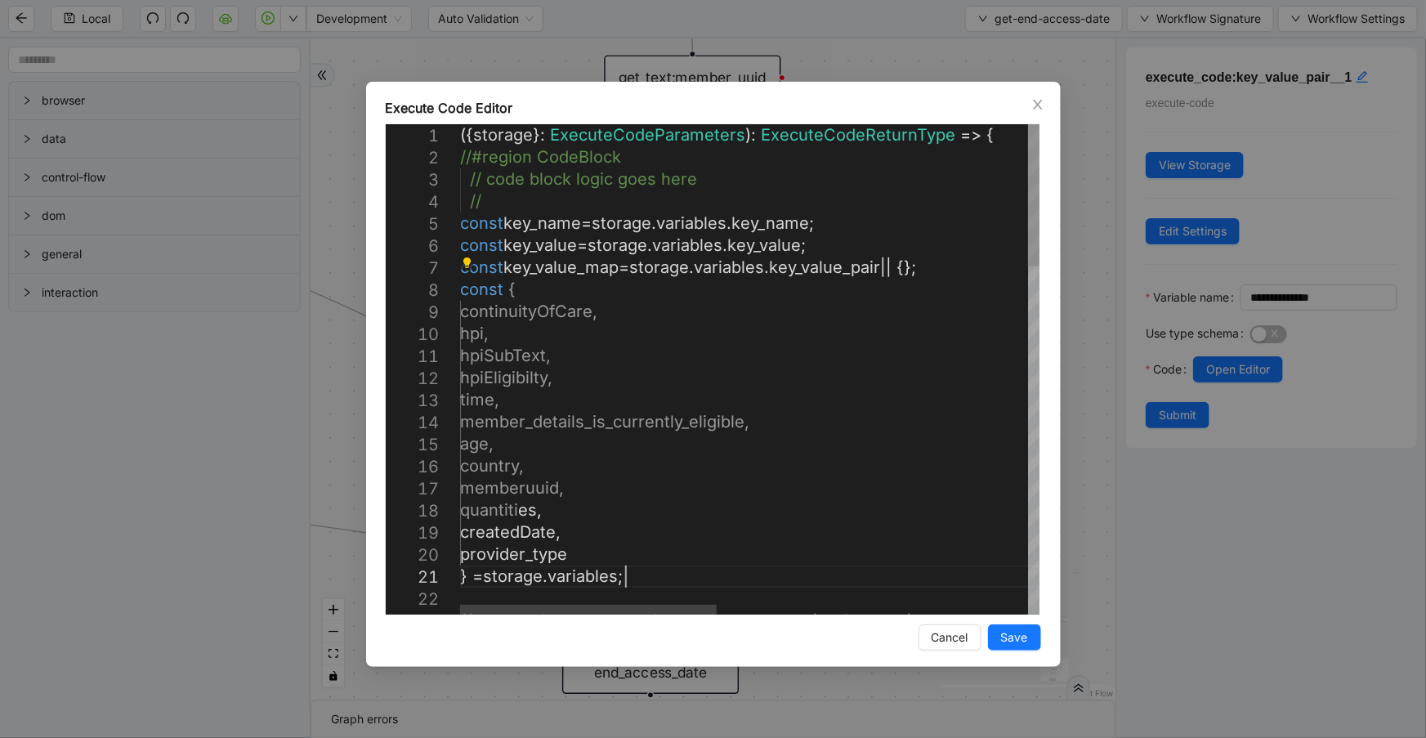
scroll to position [173, 539]
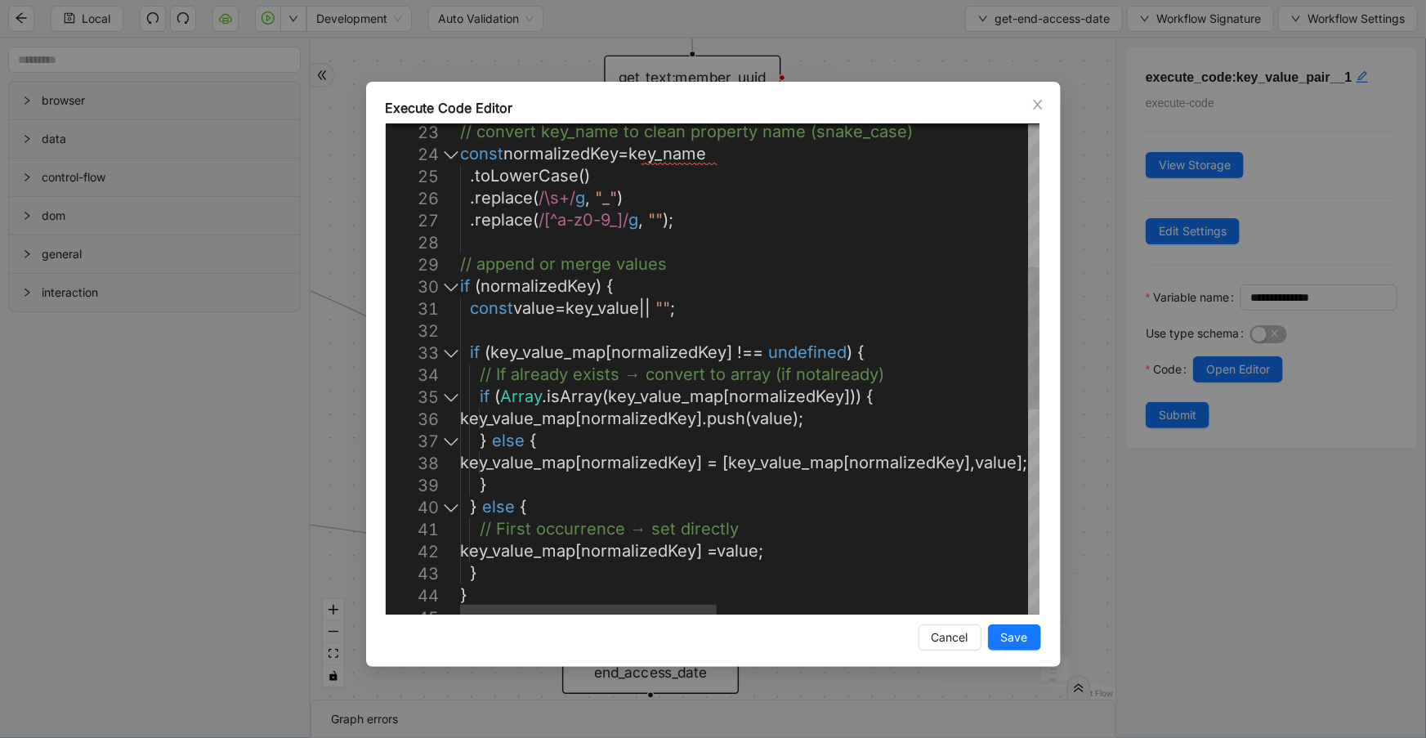
click at [443, 286] on div at bounding box center [451, 286] width 21 height 22
click at [450, 286] on div at bounding box center [451, 286] width 21 height 22
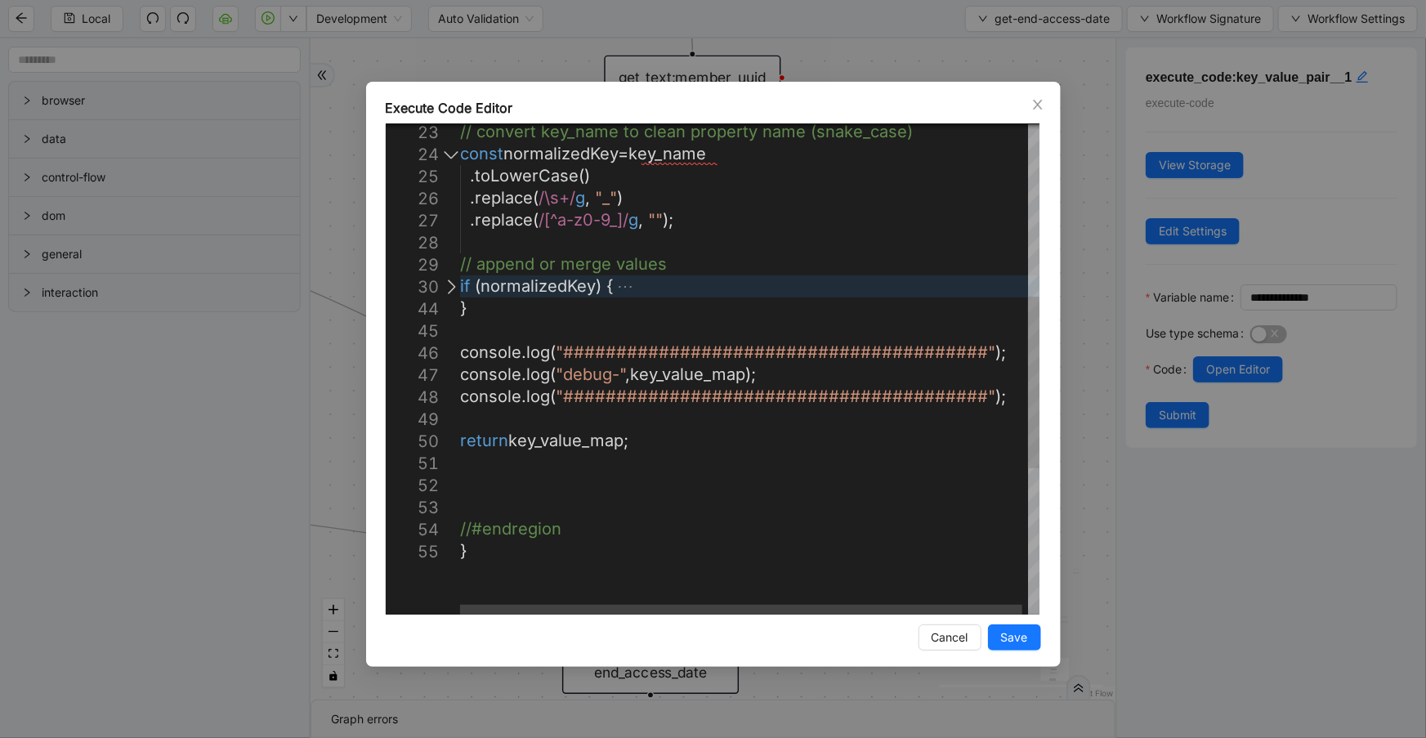
click at [449, 149] on div at bounding box center [451, 154] width 21 height 22
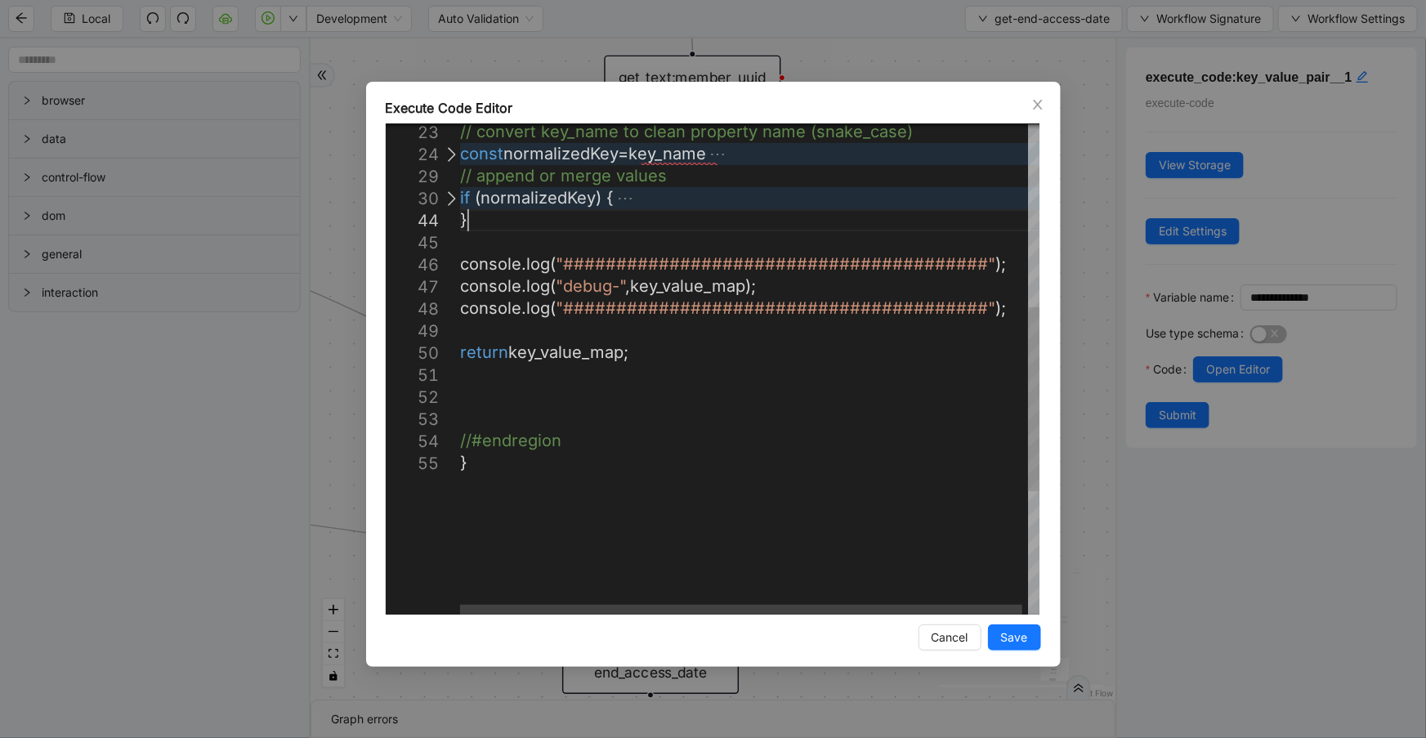
click at [493, 225] on div "// convert key_name to clean property name (snake_ case) const normalizedKey = …" at bounding box center [752, 288] width 585 height 1307
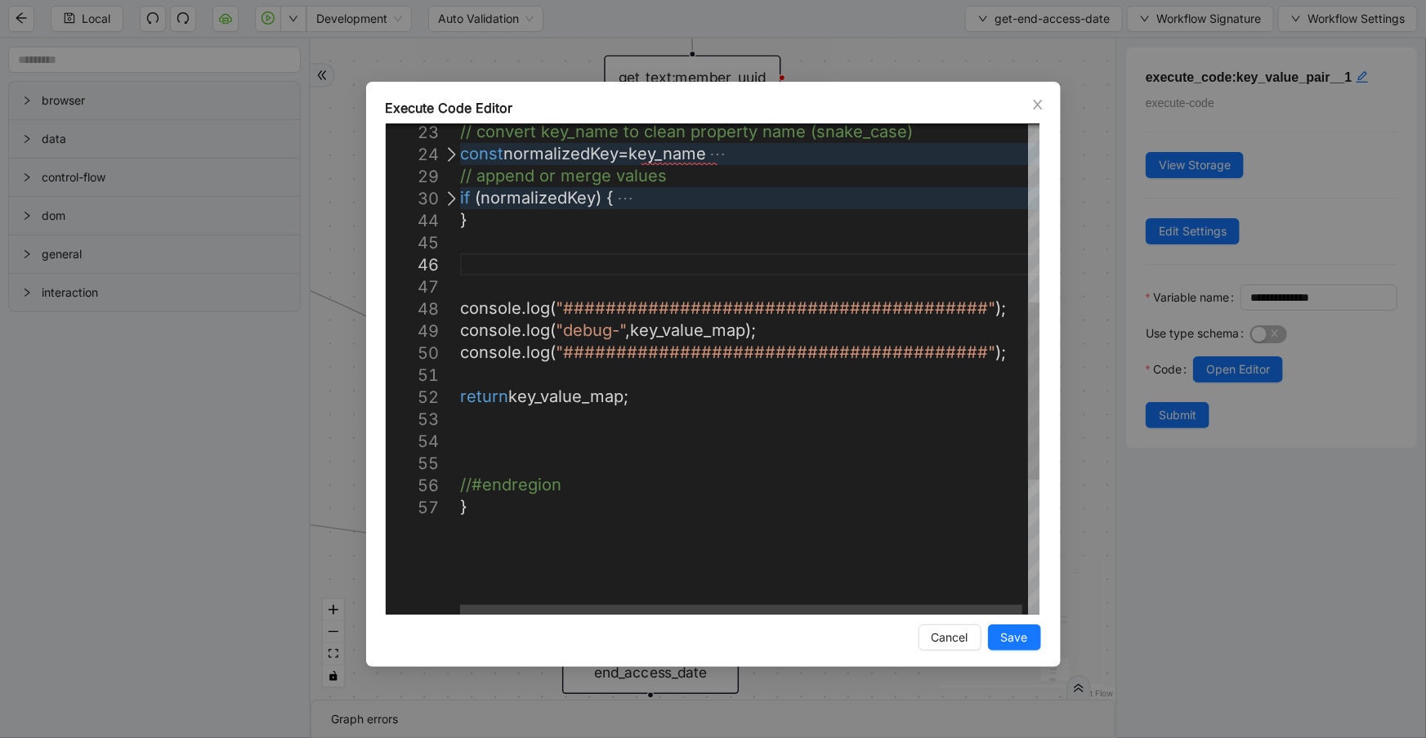
paste textarea "**********"
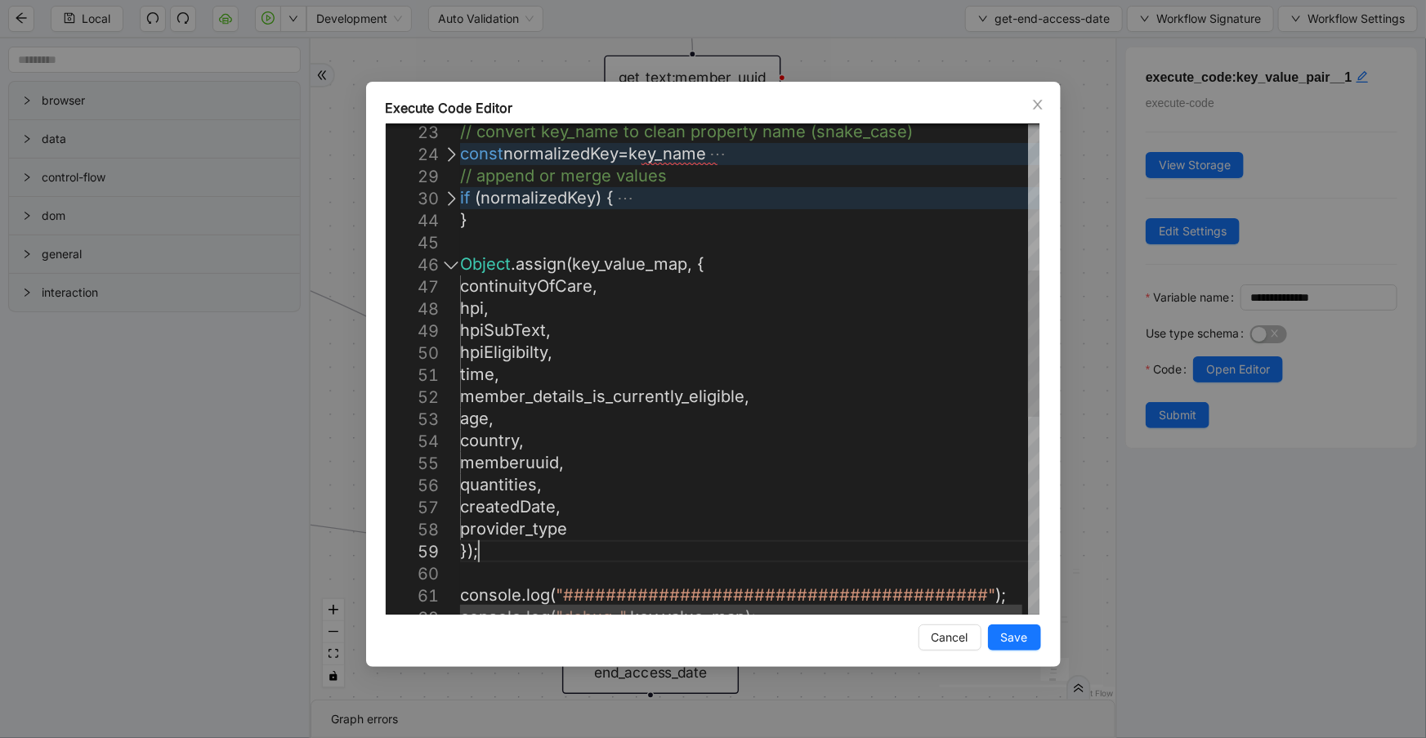
click at [445, 262] on div at bounding box center [451, 264] width 21 height 22
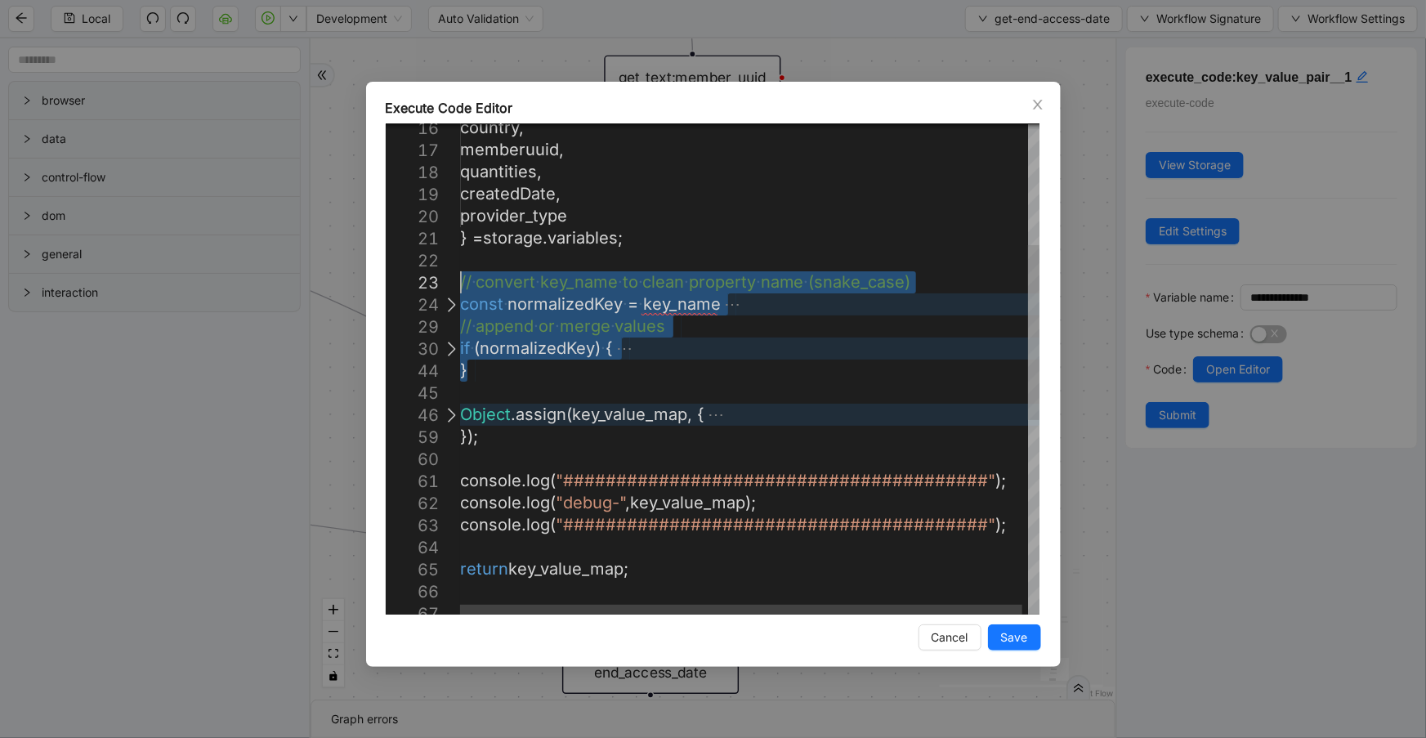
drag, startPoint x: 499, startPoint y: 376, endPoint x: 420, endPoint y: 288, distance: 118.7
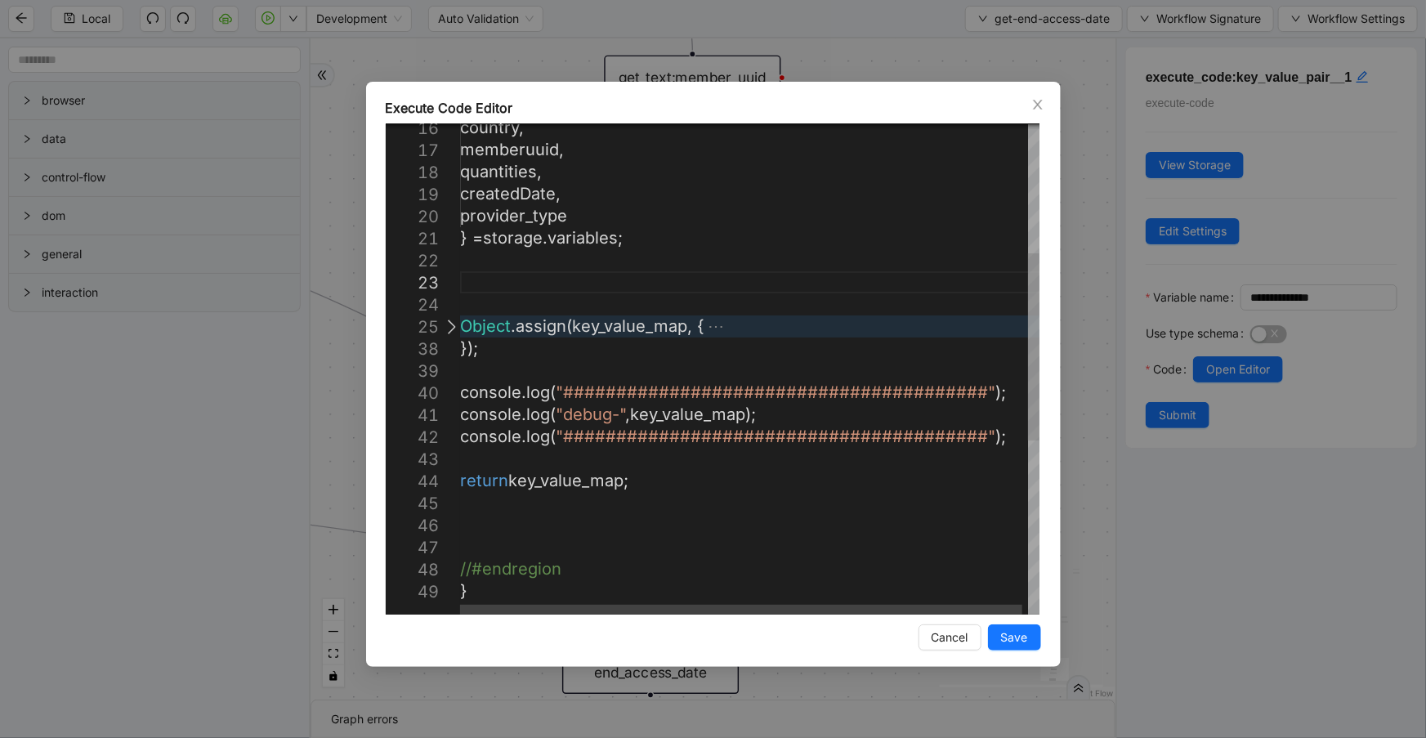
click at [453, 322] on div at bounding box center [451, 326] width 21 height 22
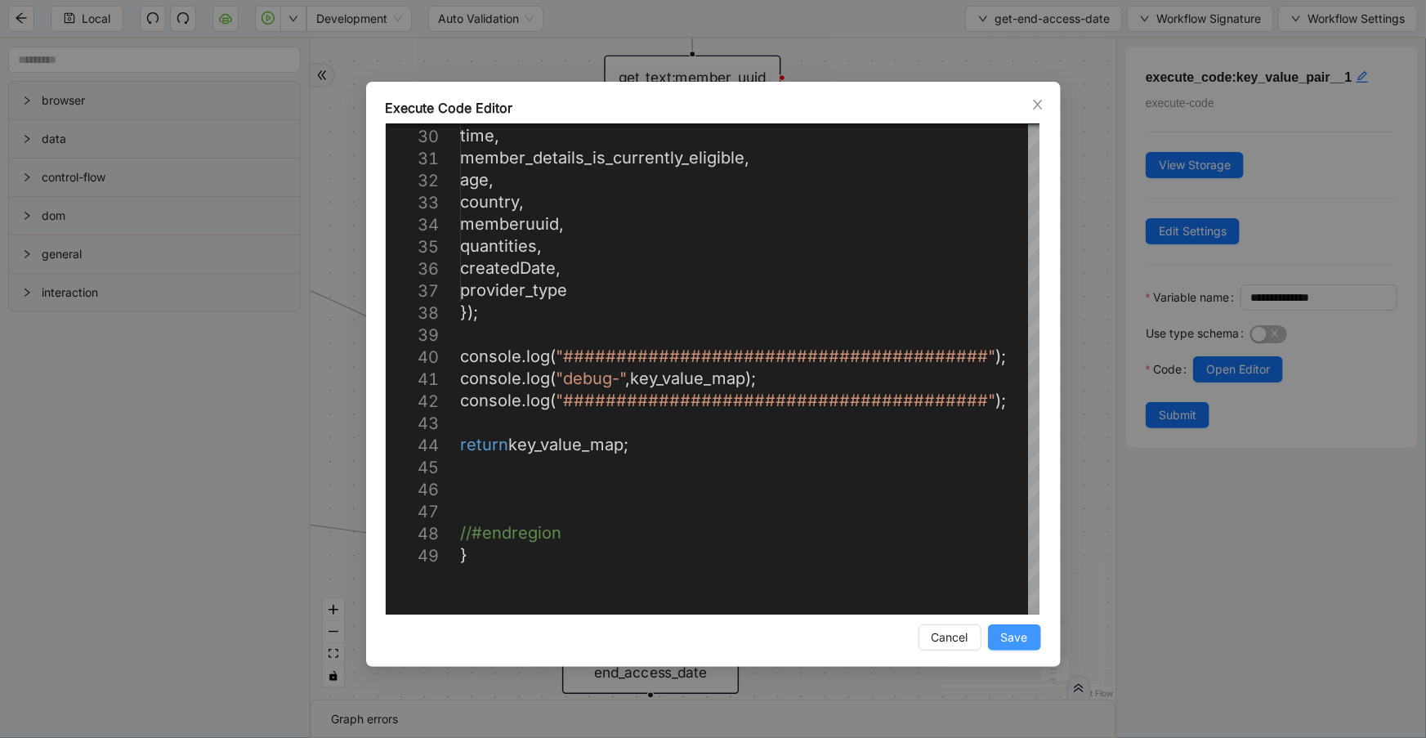
type textarea "**********"
click at [1020, 643] on span "Save" at bounding box center [1014, 638] width 27 height 18
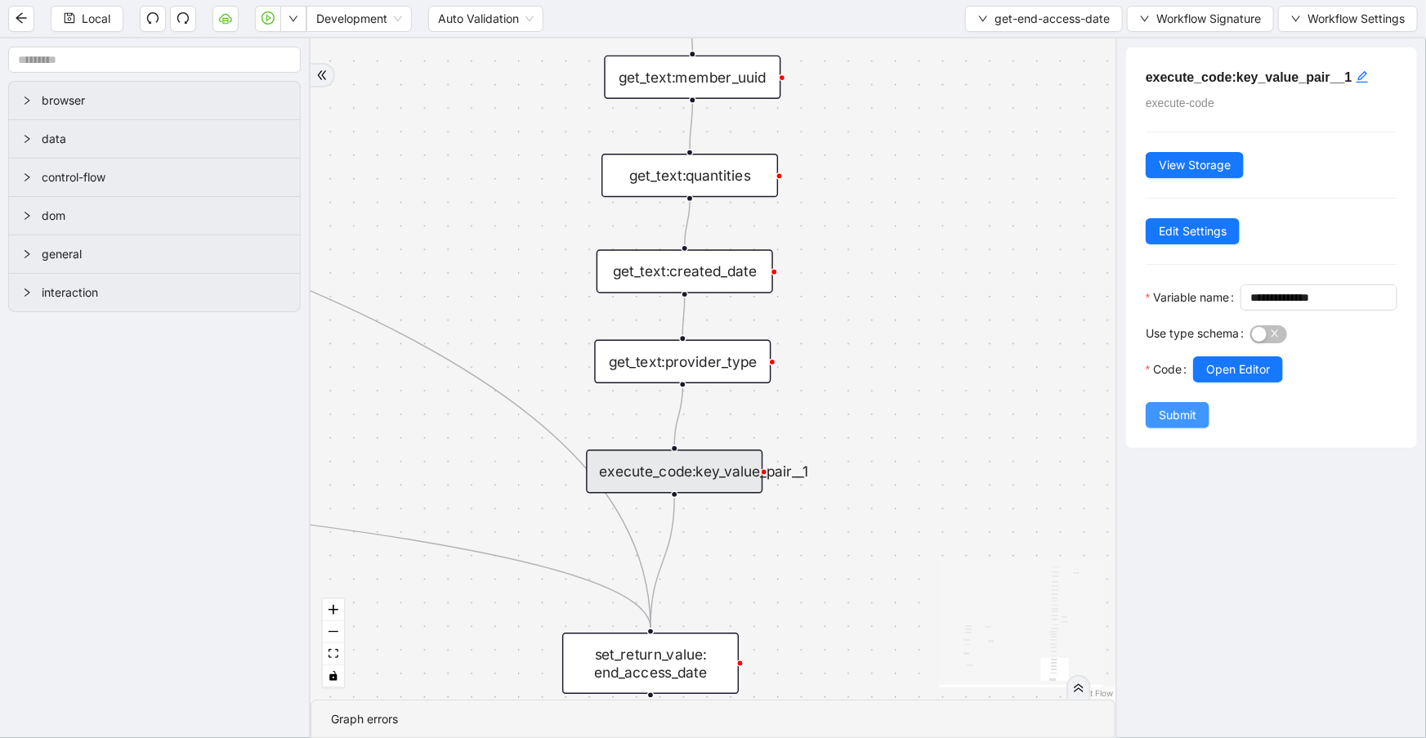
click at [1171, 424] on span "Submit" at bounding box center [1178, 415] width 38 height 18
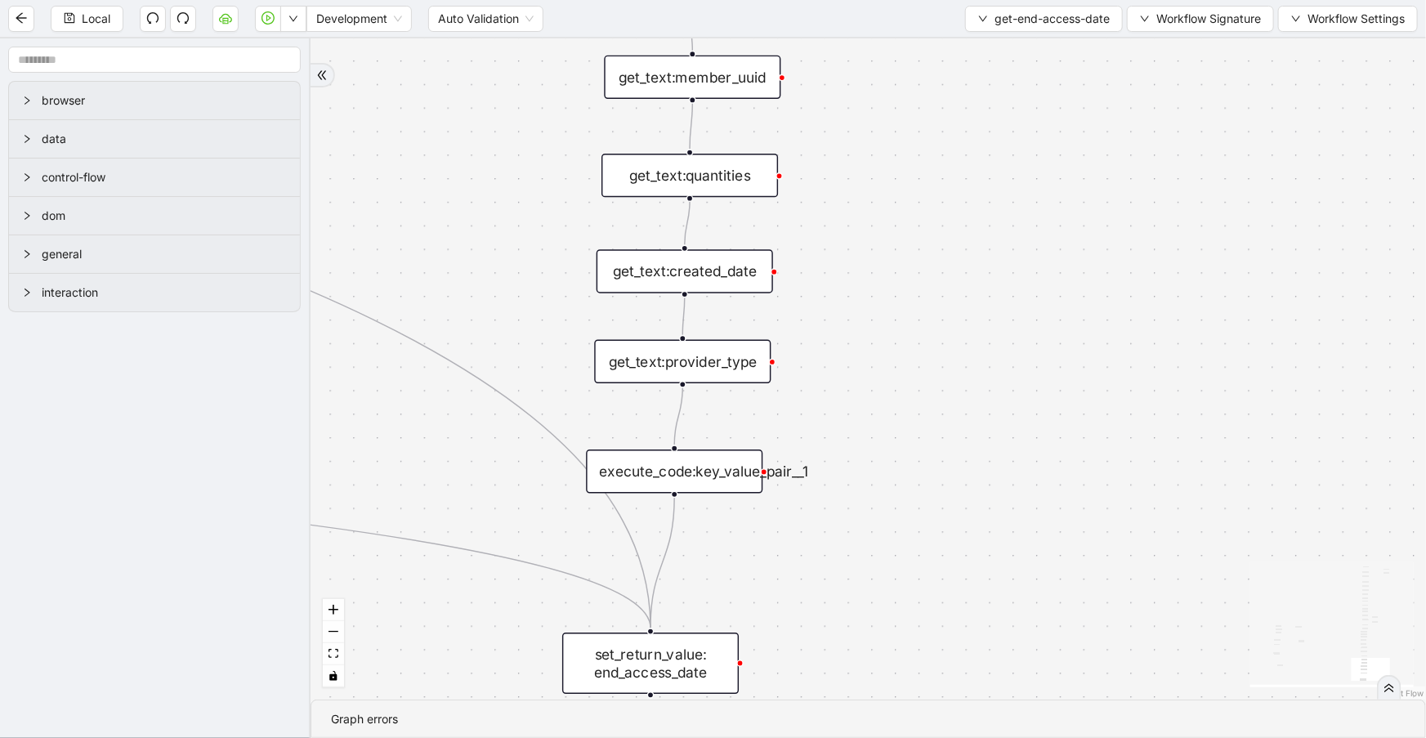
click at [707, 172] on div "get_text:quantities" at bounding box center [690, 175] width 177 height 43
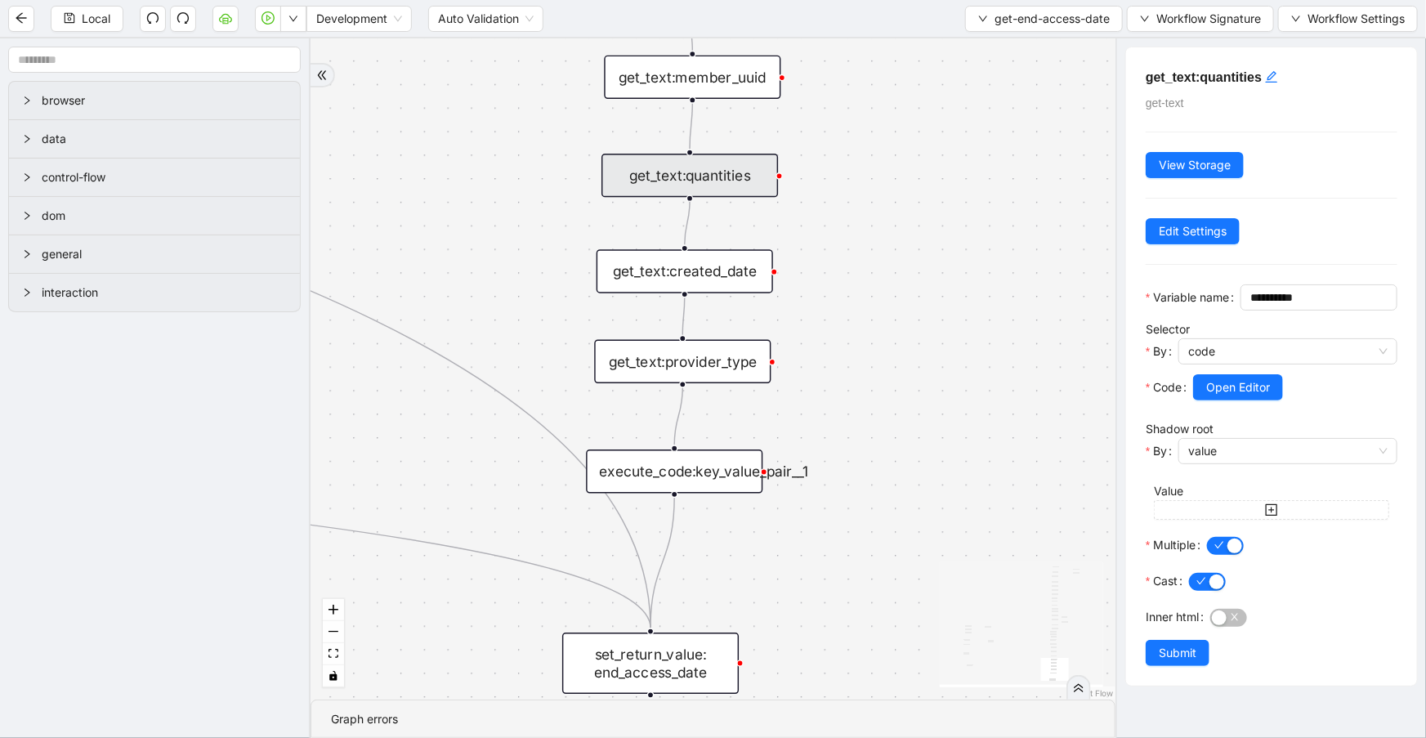
click at [700, 268] on div "get_text:created_date" at bounding box center [685, 270] width 177 height 43
click at [714, 363] on div "get_text:provider_type" at bounding box center [682, 361] width 177 height 43
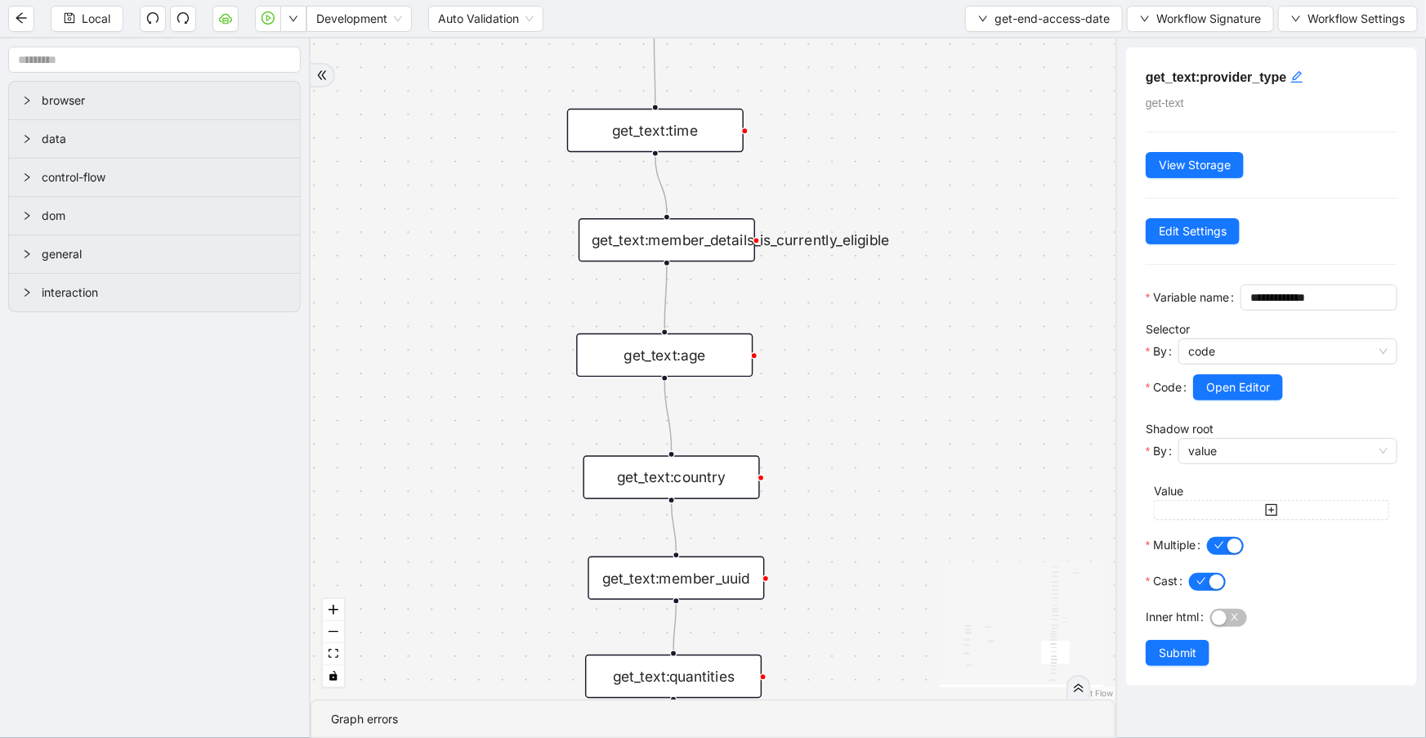
drag, startPoint x: 825, startPoint y: 194, endPoint x: 808, endPoint y: 695, distance: 501.3
click at [808, 695] on div "c15a5e76_c89b_4639_a78a_79ea8a52ecc3 onError onError onError trigger wait_for_e…" at bounding box center [713, 368] width 805 height 661
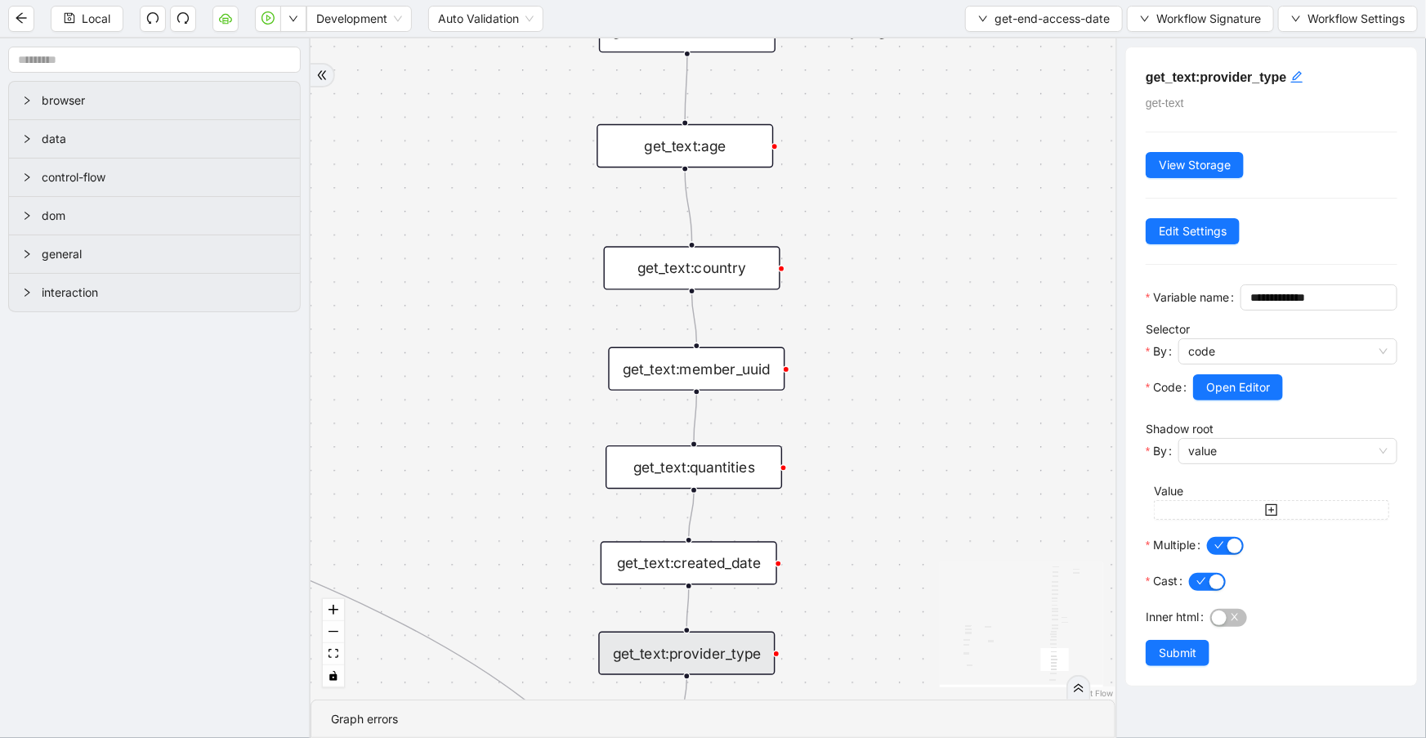
drag, startPoint x: 868, startPoint y: 481, endPoint x: 922, endPoint y: 145, distance: 340.2
click at [886, 204] on div "c15a5e76_c89b_4639_a78a_79ea8a52ecc3 onError onError onError trigger wait_for_e…" at bounding box center [713, 368] width 805 height 661
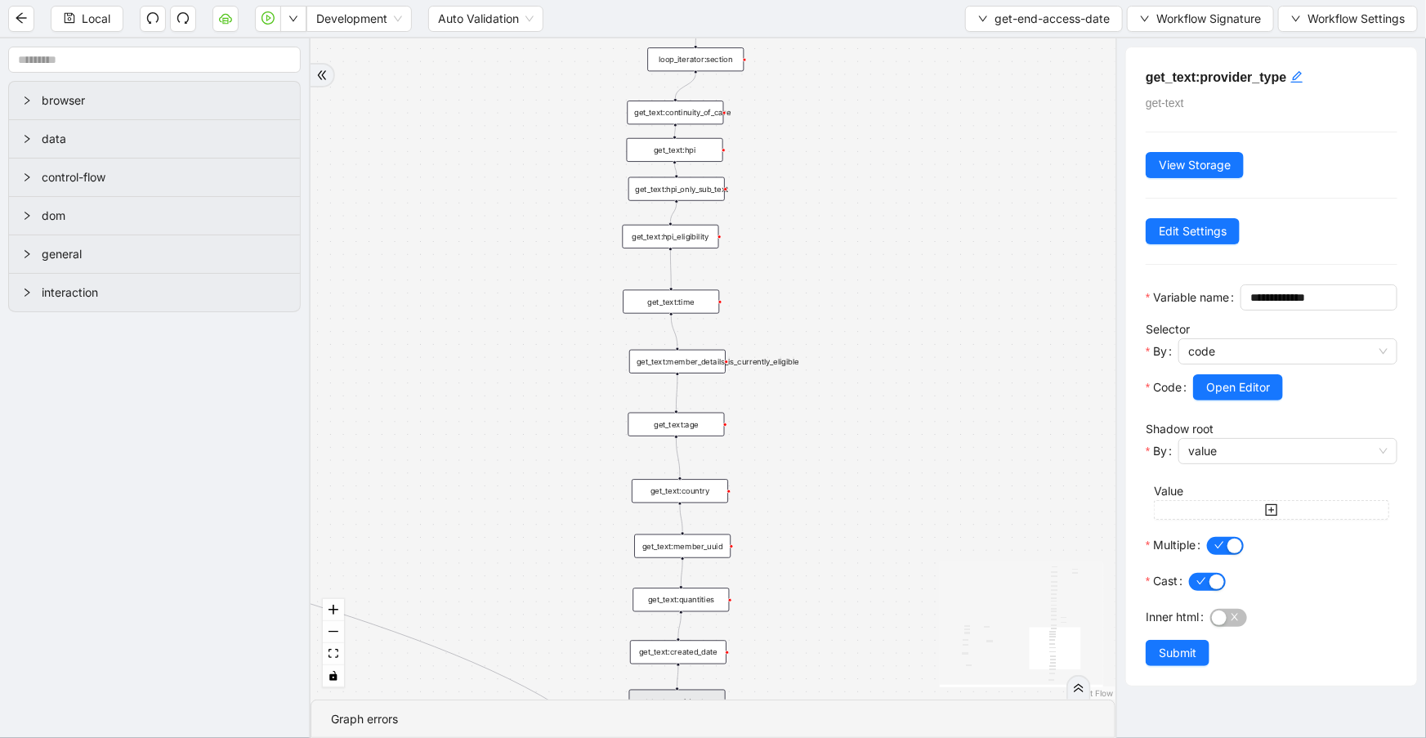
drag, startPoint x: 873, startPoint y: 301, endPoint x: 876, endPoint y: 490, distance: 189.7
click at [878, 491] on div "c15a5e76_c89b_4639_a78a_79ea8a52ecc3 onError onError onError trigger wait_for_e…" at bounding box center [713, 368] width 805 height 661
click at [698, 299] on div "get_text:hpi_eligibility" at bounding box center [672, 302] width 96 height 24
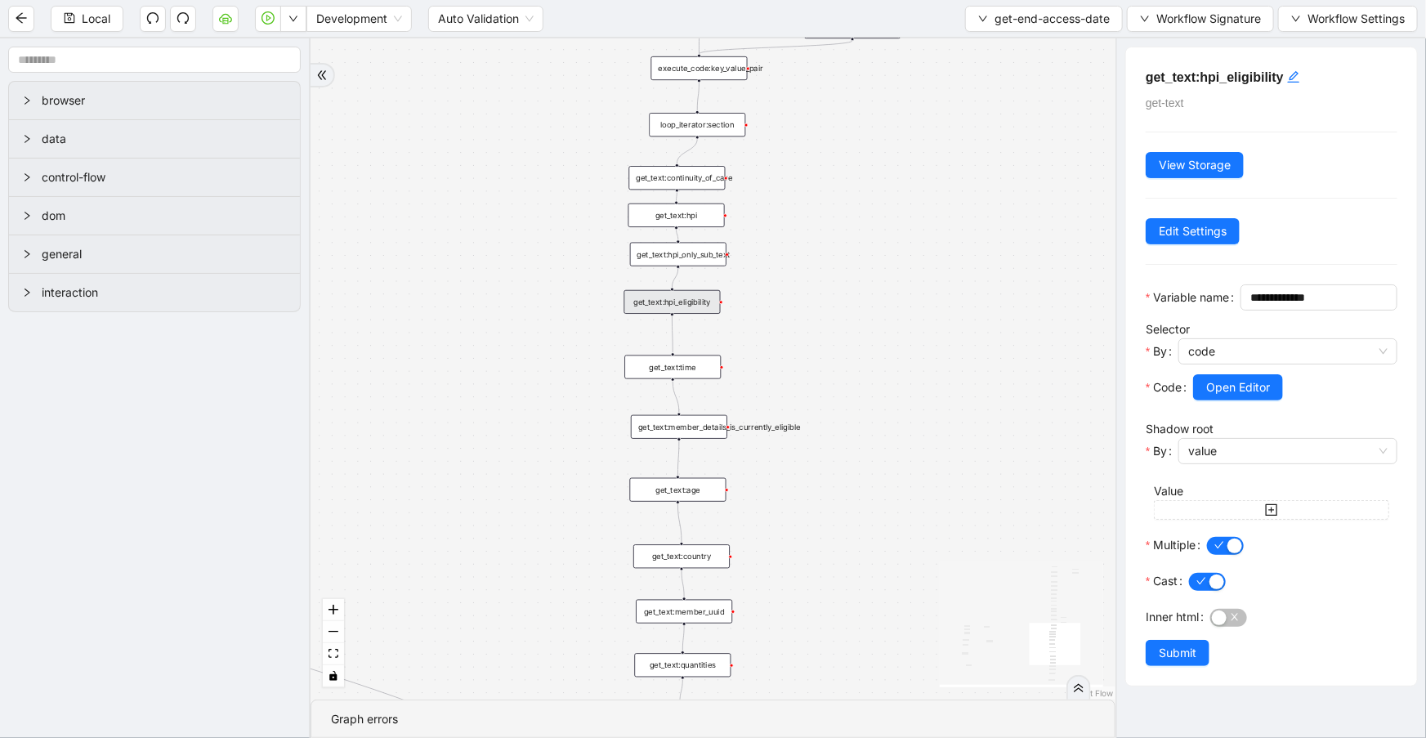
click at [697, 374] on div "get_text:time" at bounding box center [672, 368] width 96 height 24
click at [695, 308] on div "get_text:hpi_eligibility" at bounding box center [672, 302] width 96 height 24
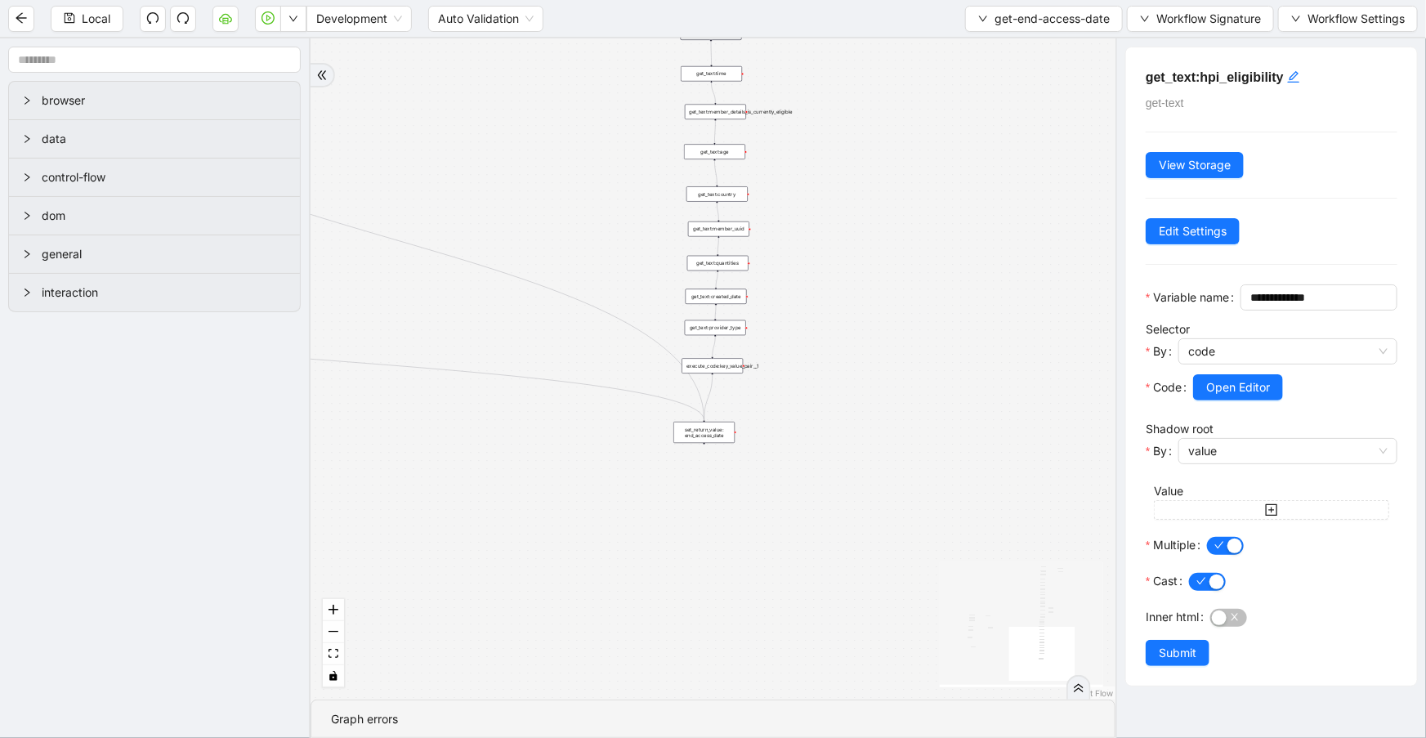
drag, startPoint x: 969, startPoint y: 374, endPoint x: 916, endPoint y: 118, distance: 261.1
click at [930, 106] on div "c15a5e76_c89b_4639_a78a_79ea8a52ecc3 onError onError onError trigger wait_for_e…" at bounding box center [713, 368] width 805 height 661
click at [723, 280] on div at bounding box center [725, 282] width 4 height 4
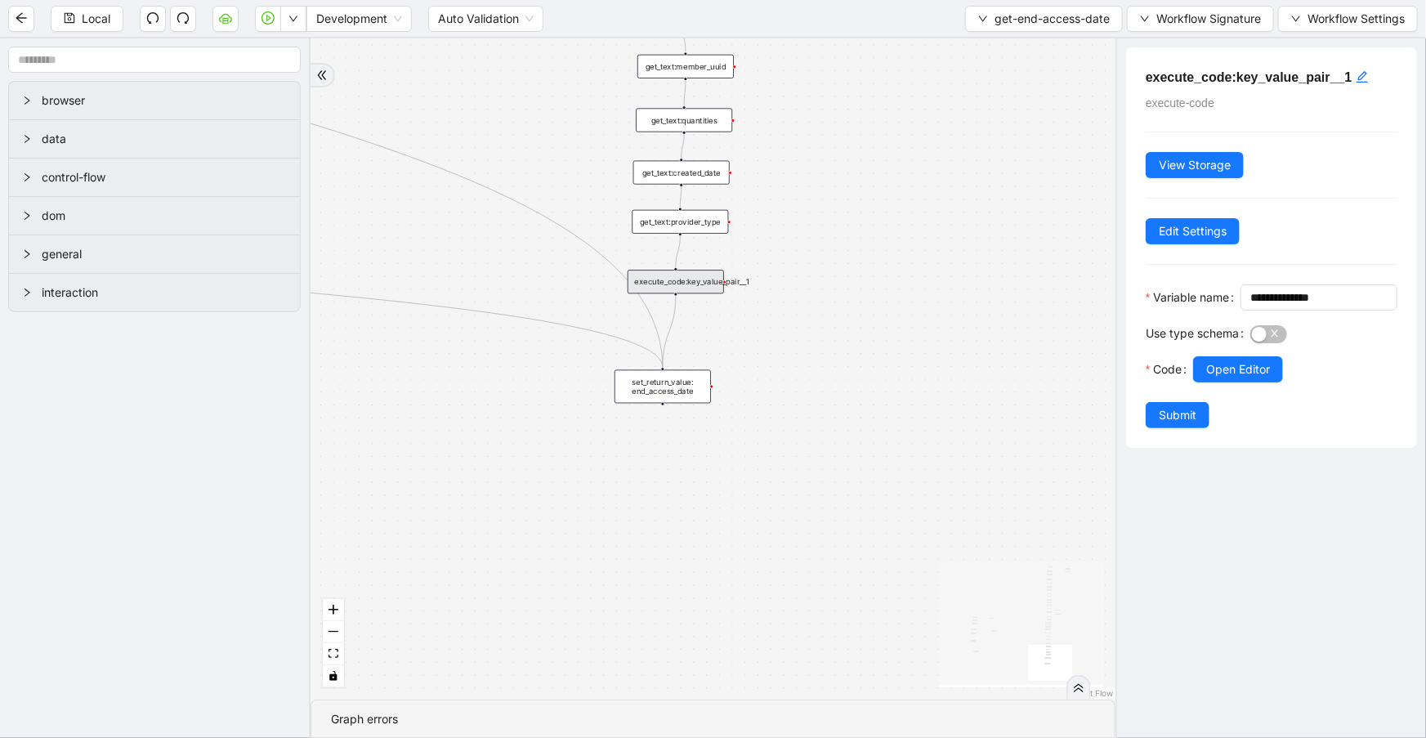
click at [1222, 356] on div "Use type schema" at bounding box center [1198, 338] width 105 height 36
click at [1224, 378] on span "Open Editor" at bounding box center [1238, 369] width 64 height 18
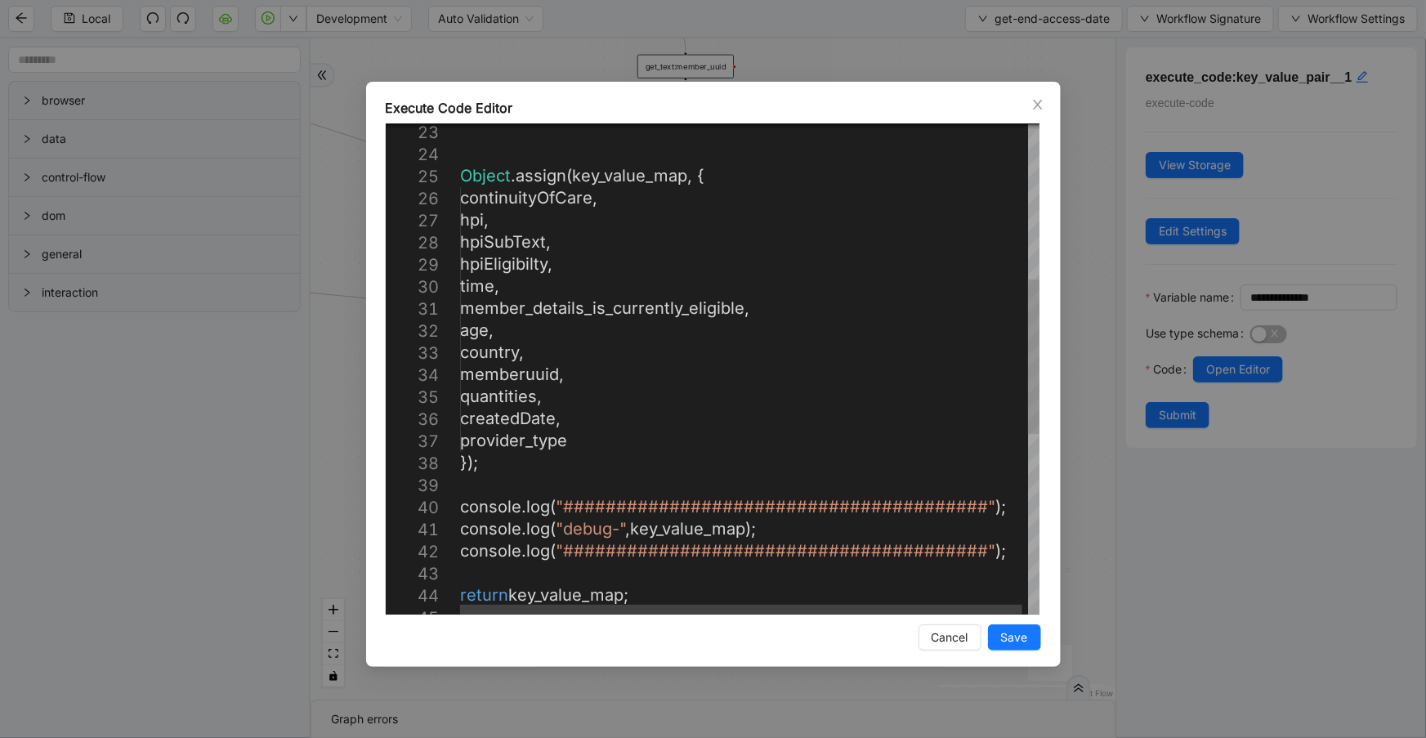
scroll to position [0, 0]
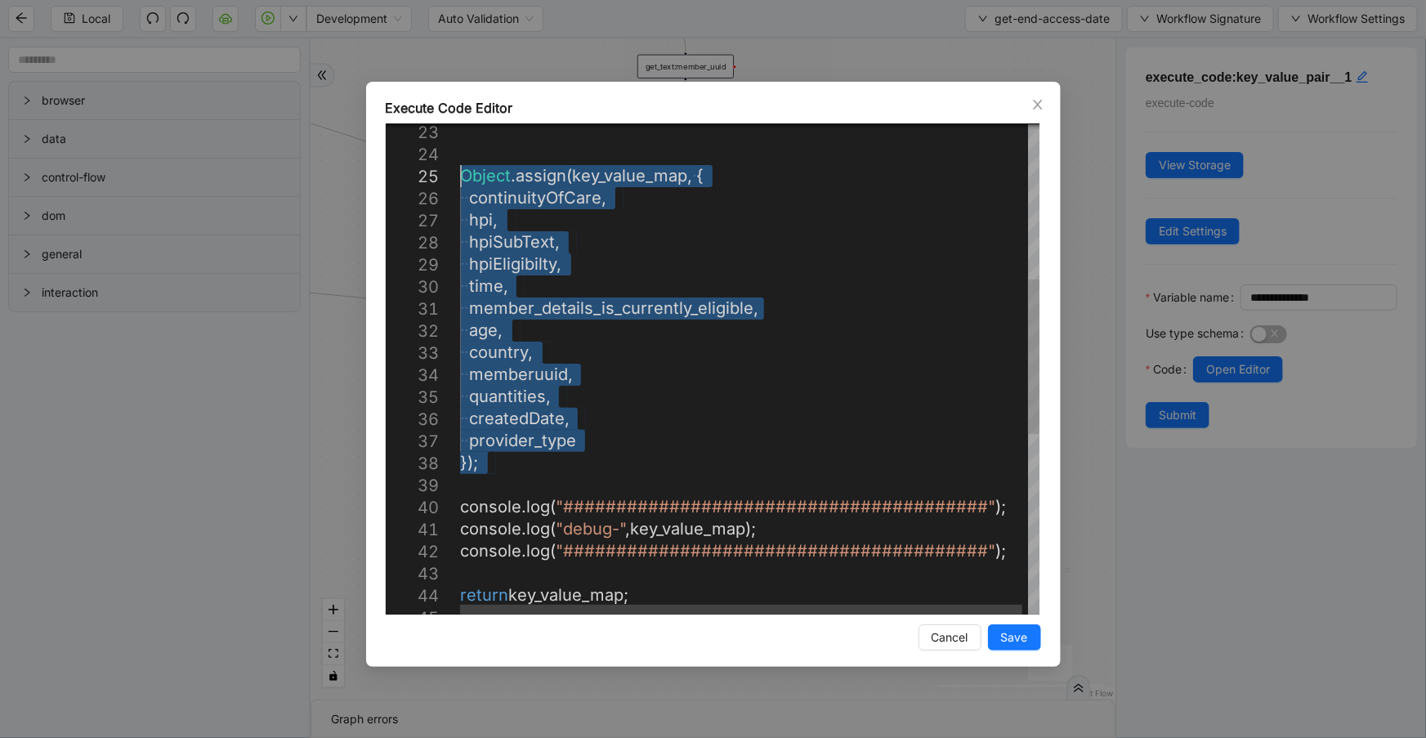
drag, startPoint x: 512, startPoint y: 471, endPoint x: 422, endPoint y: 171, distance: 313.1
click at [460, 171] on div "Object . assign ( key_value_map , ·‌ { ·‌ ·‌ continuityOfCare , ·‌ ·‌ hpi , ·‌ …" at bounding box center [752, 410] width 585 height 1550
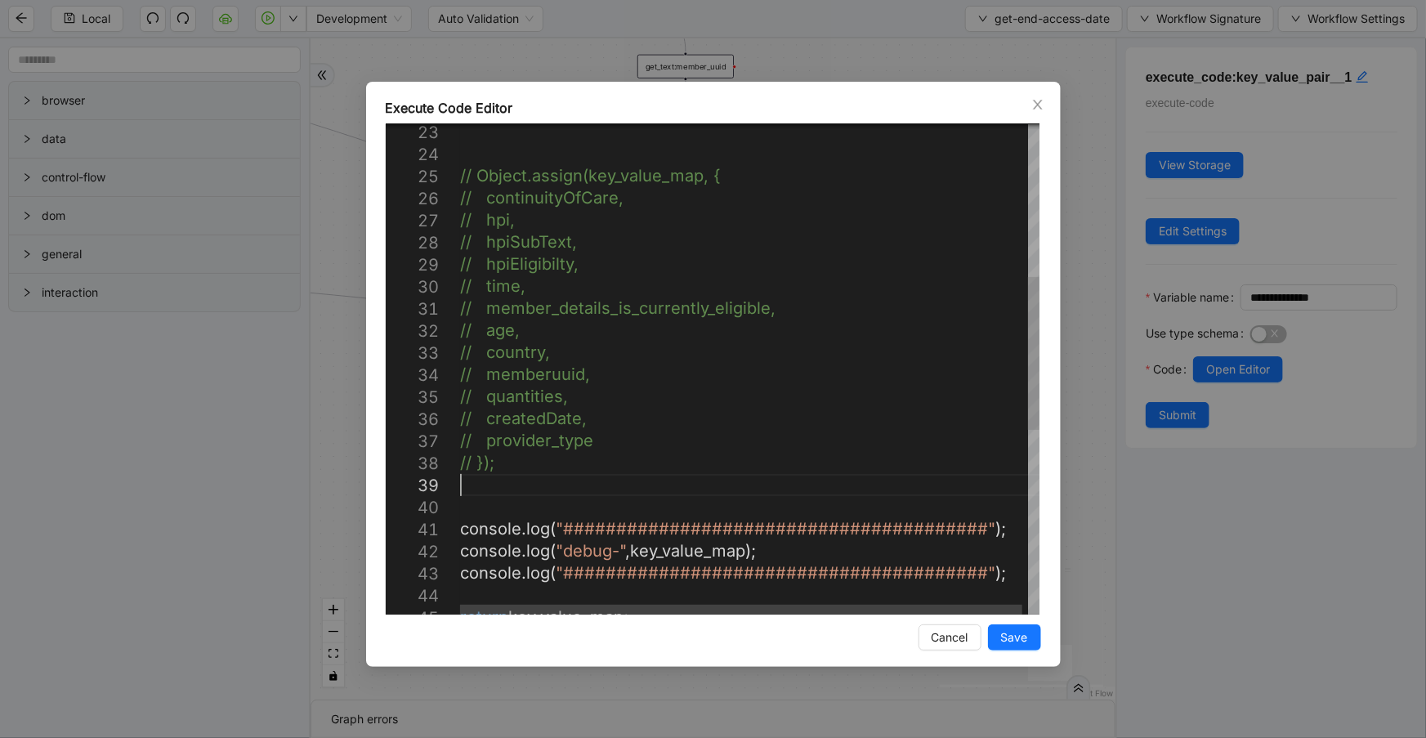
scroll to position [199, 0]
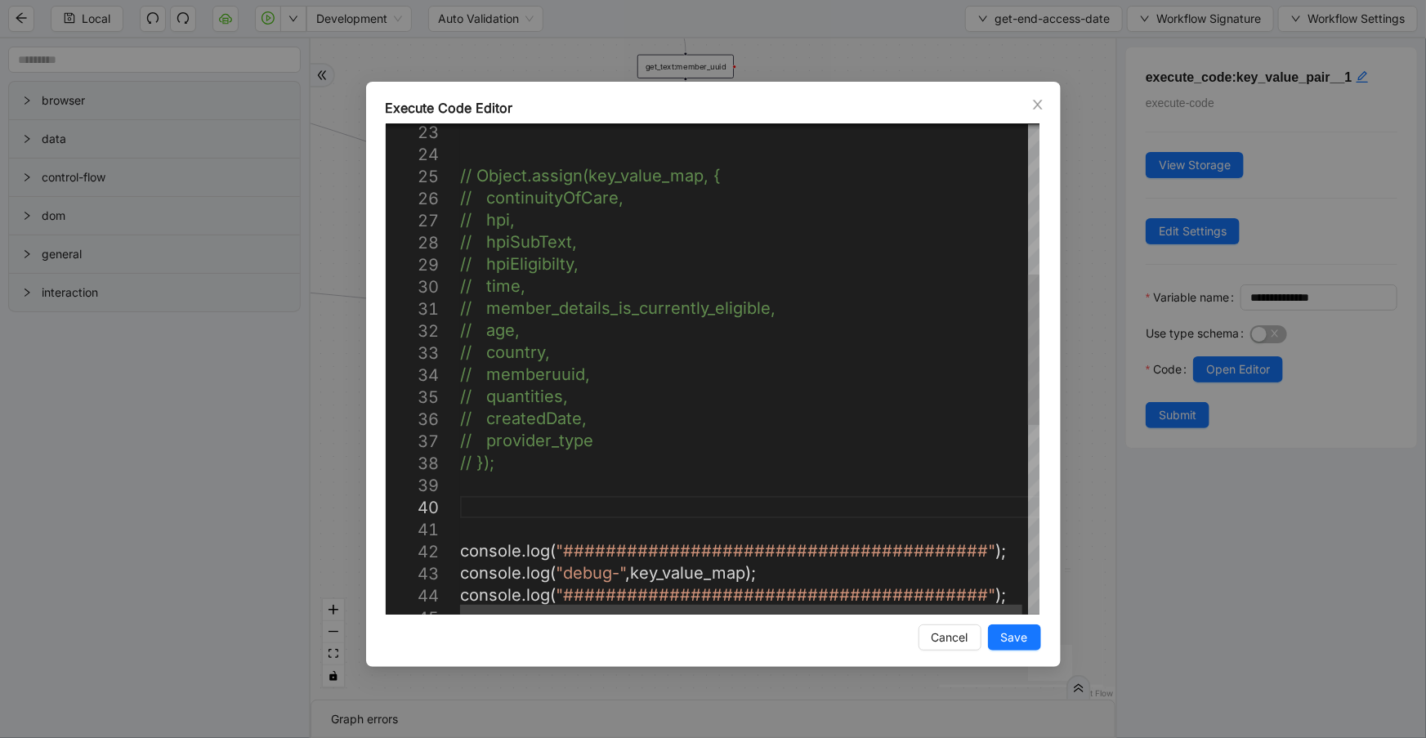
paste textarea "**********"
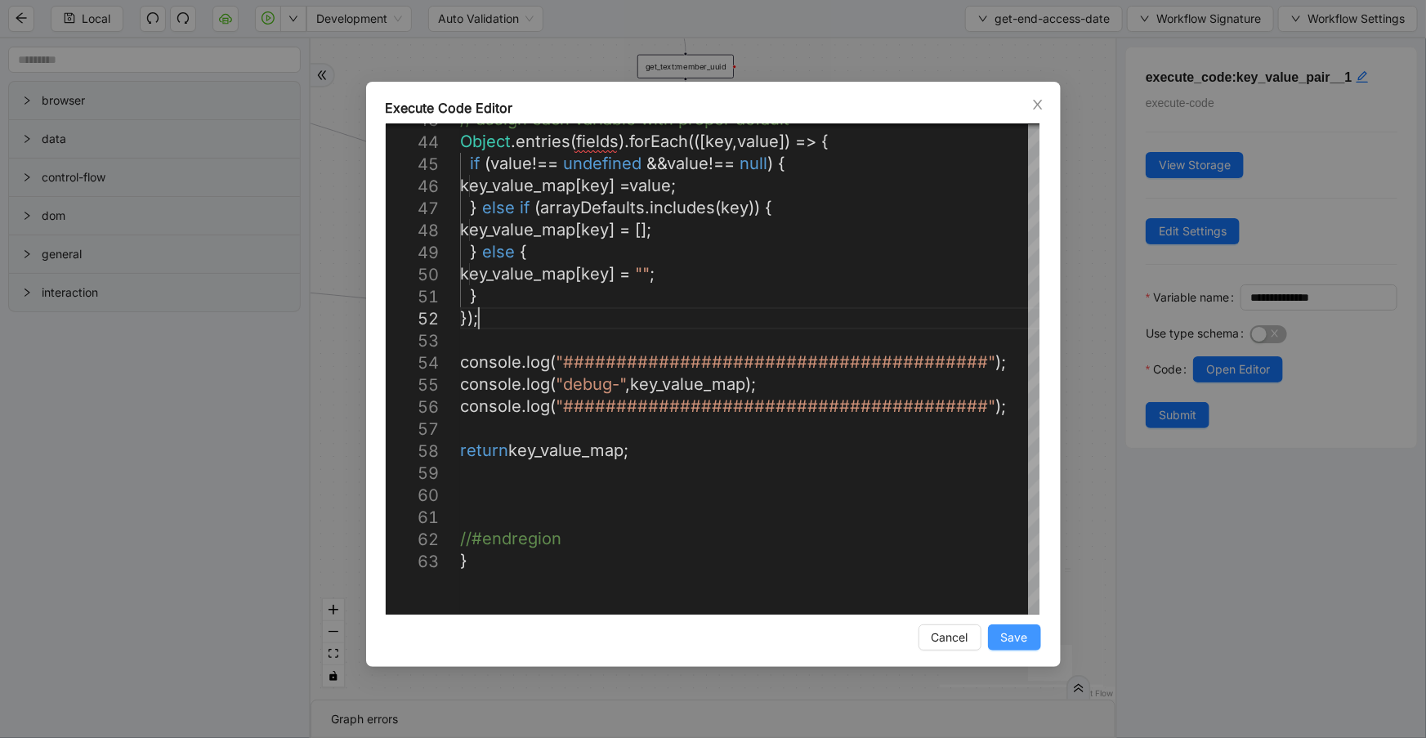
type textarea "**********"
click at [1006, 638] on span "Save" at bounding box center [1014, 638] width 27 height 18
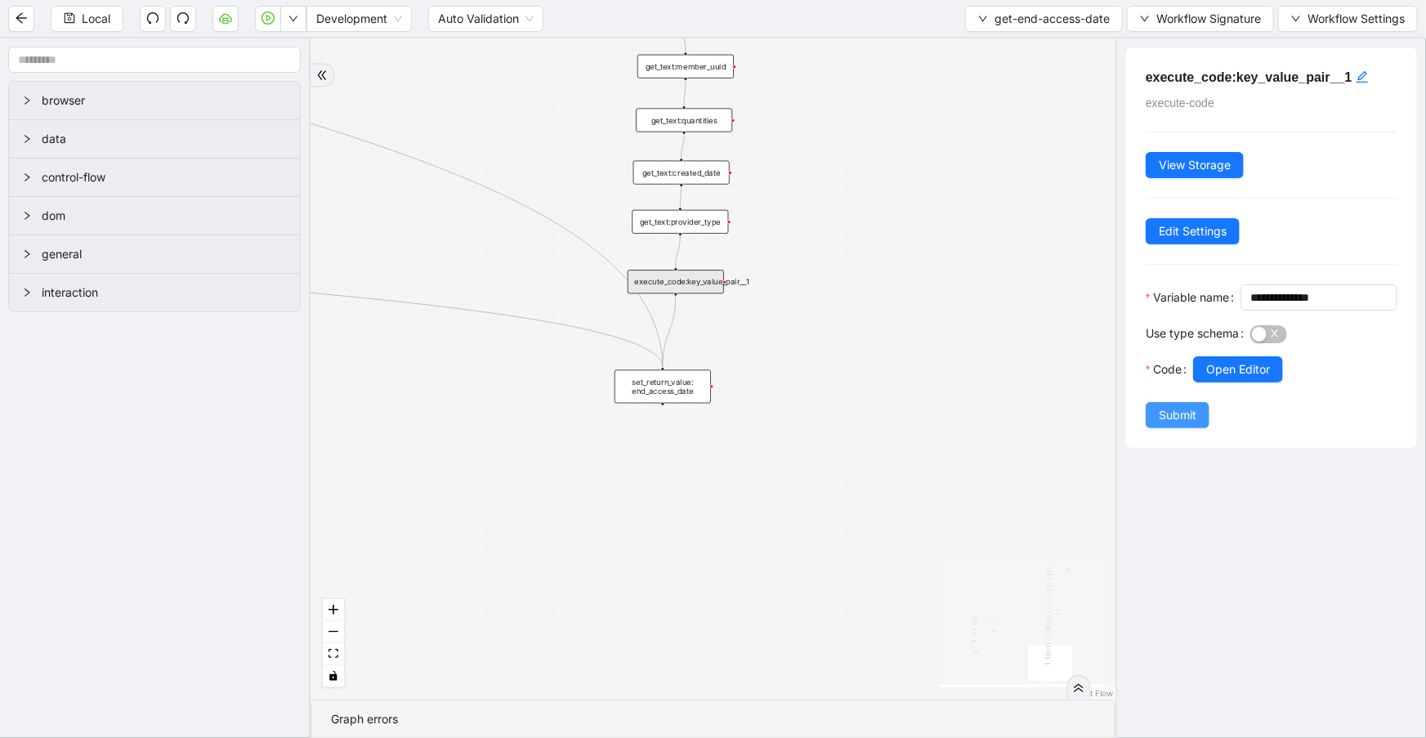
click at [1183, 424] on span "Submit" at bounding box center [1178, 415] width 38 height 18
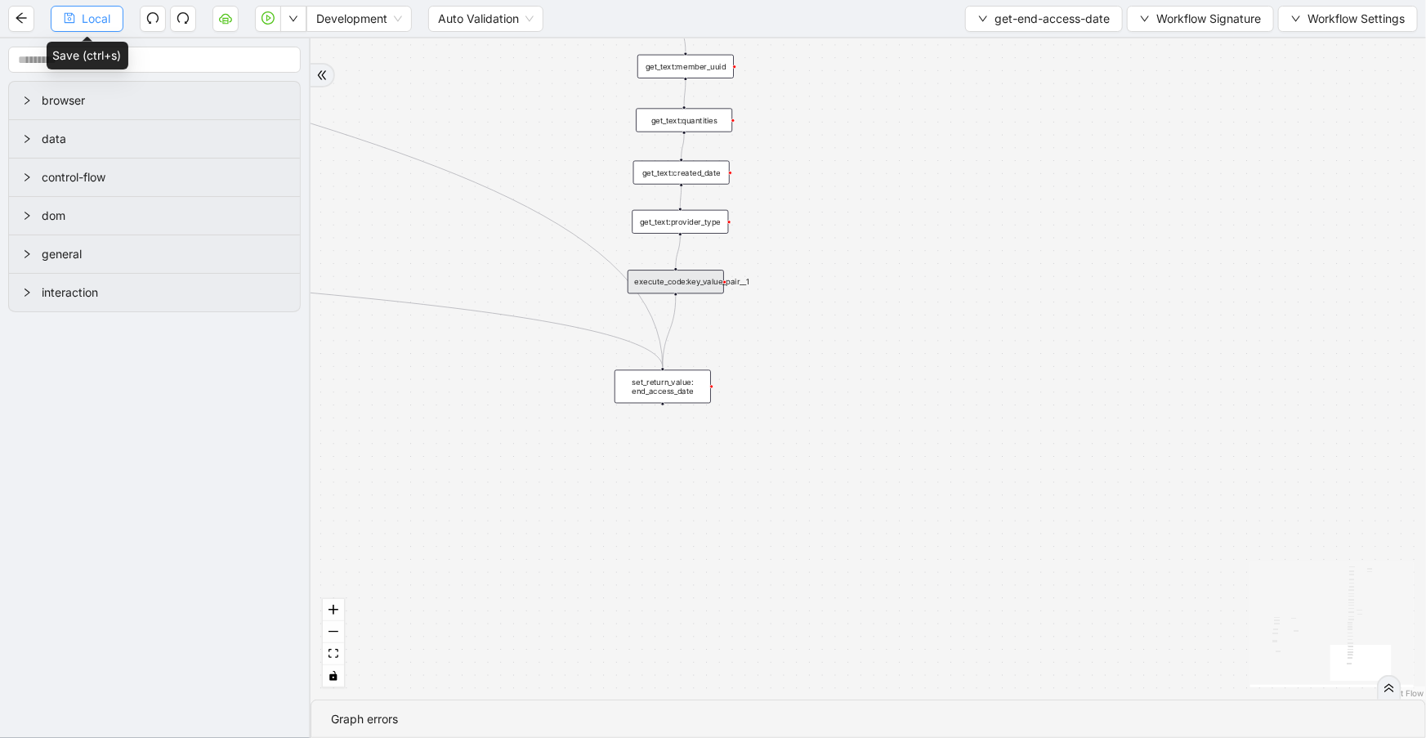
click at [97, 16] on span "Local" at bounding box center [96, 19] width 29 height 18
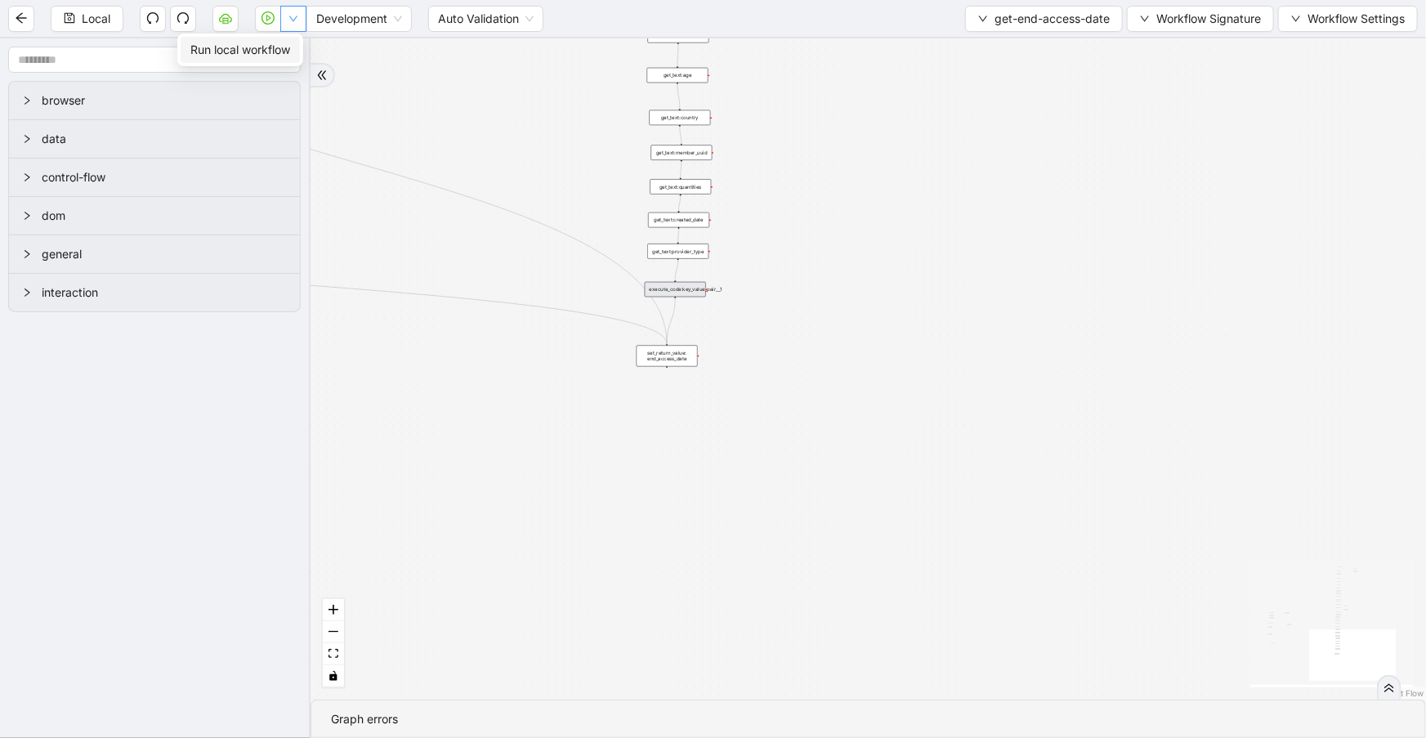
click at [291, 17] on icon "down" at bounding box center [293, 19] width 8 height 6
click at [284, 49] on span "Run local workflow" at bounding box center [240, 50] width 100 height 18
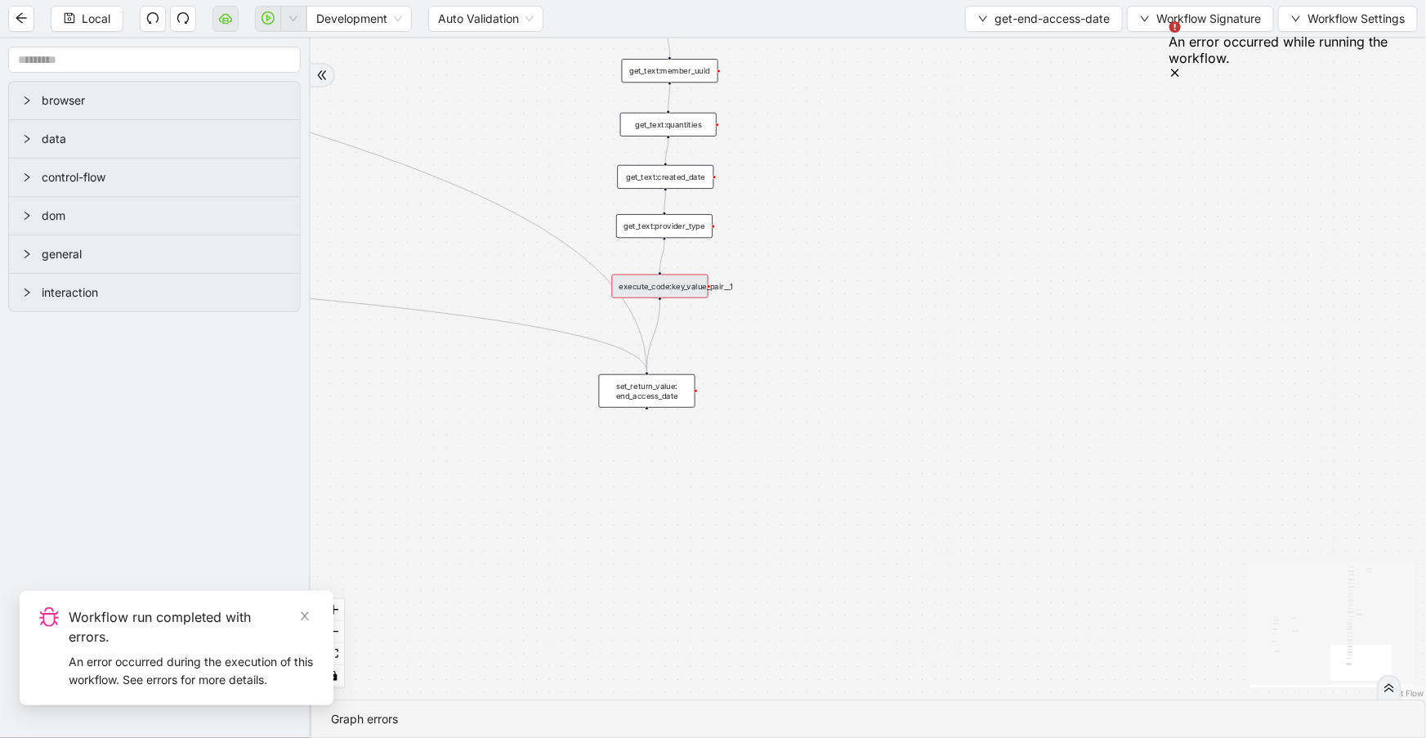
click at [702, 295] on div "execute_code:key_value_pair__1" at bounding box center [660, 287] width 96 height 24
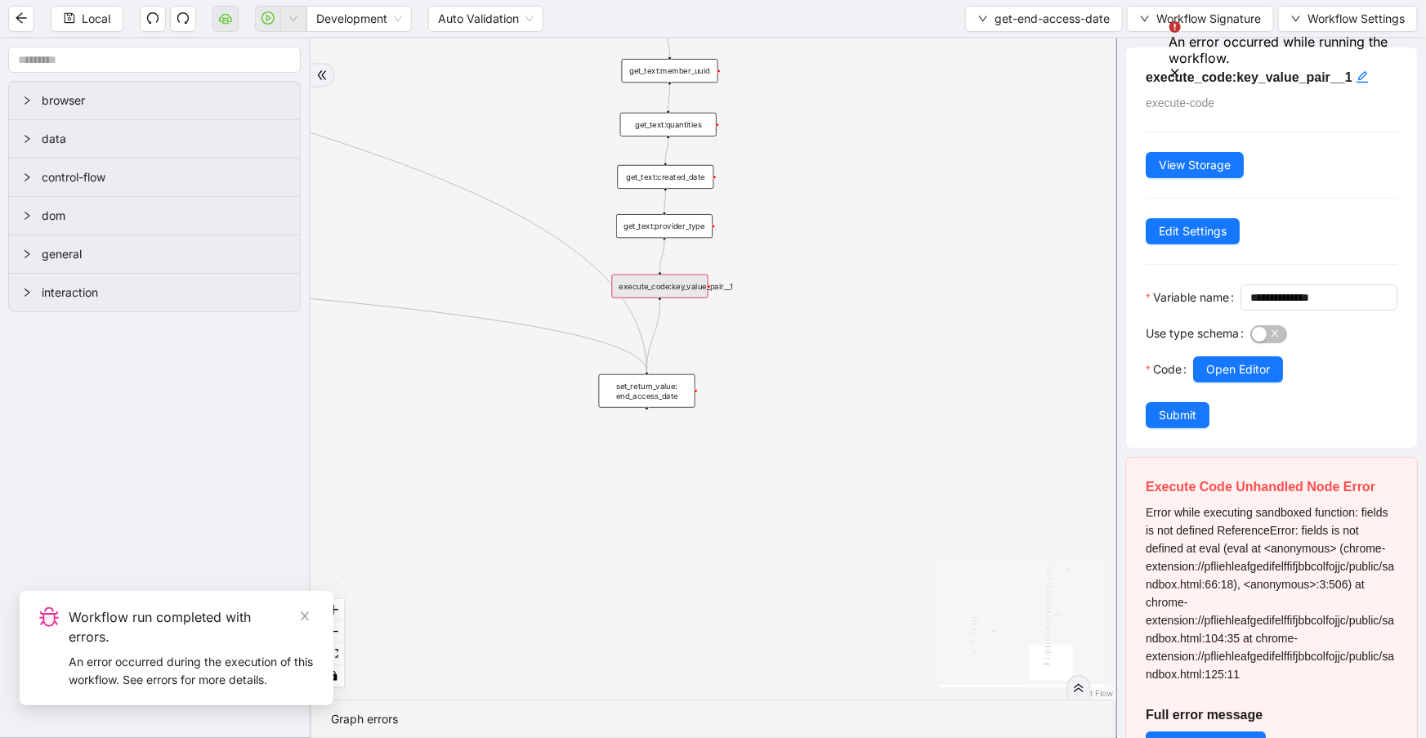
scroll to position [73, 0]
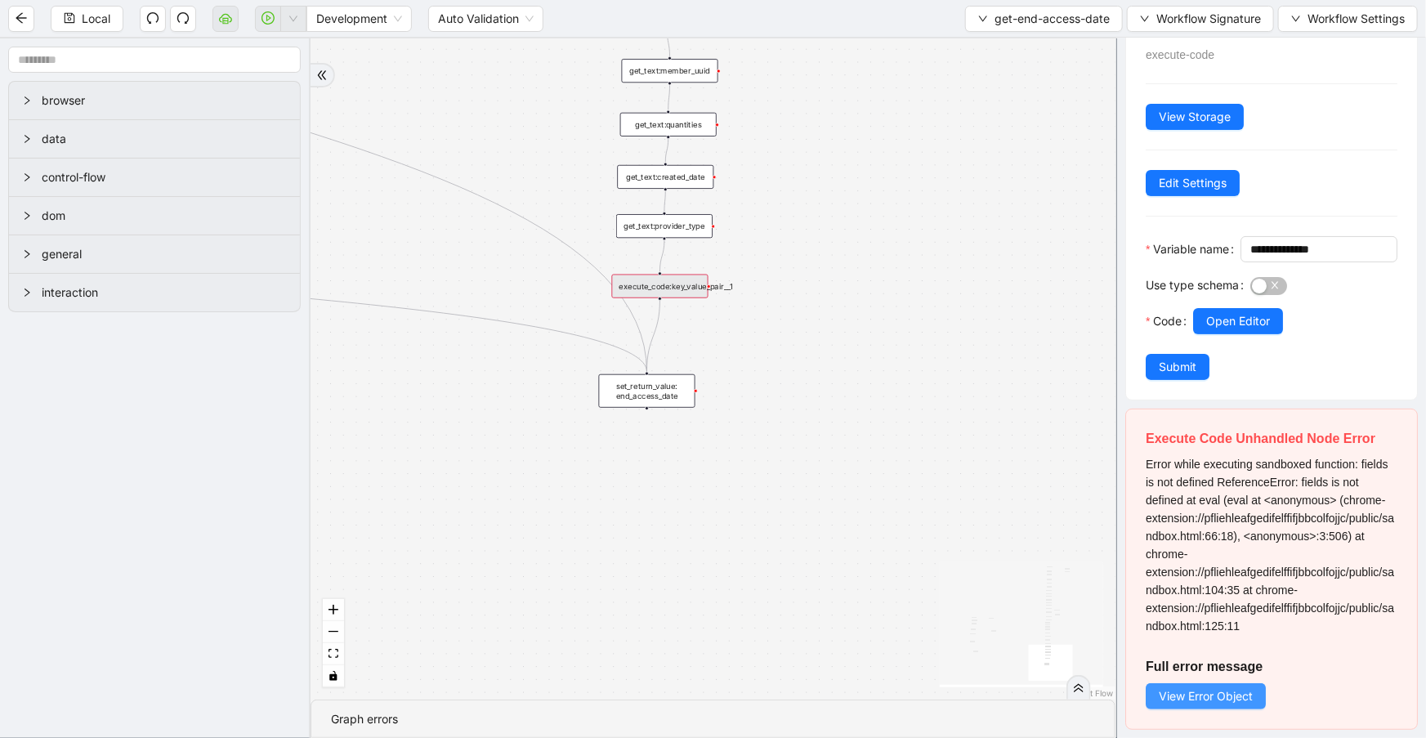
click at [1219, 699] on span "View Error Object" at bounding box center [1206, 696] width 94 height 18
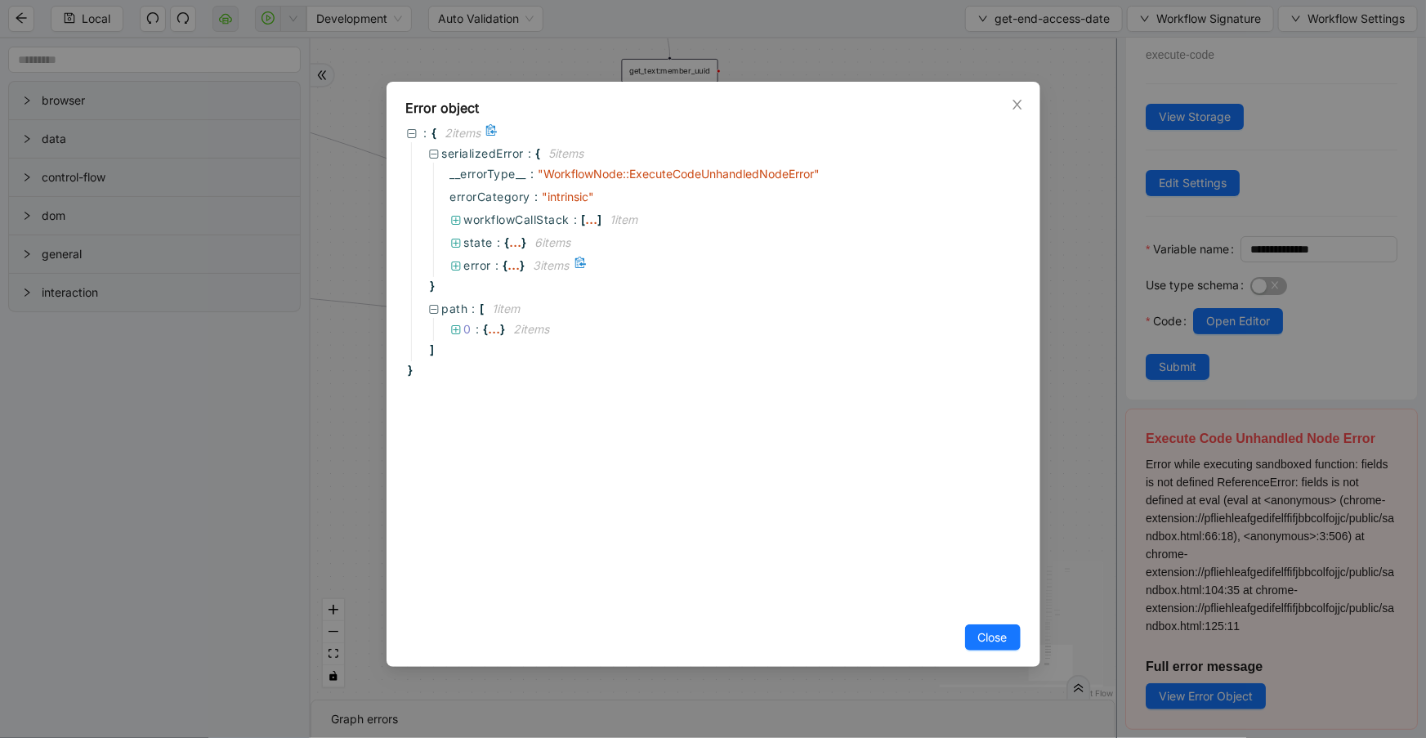
click at [473, 270] on span "error" at bounding box center [478, 265] width 28 height 14
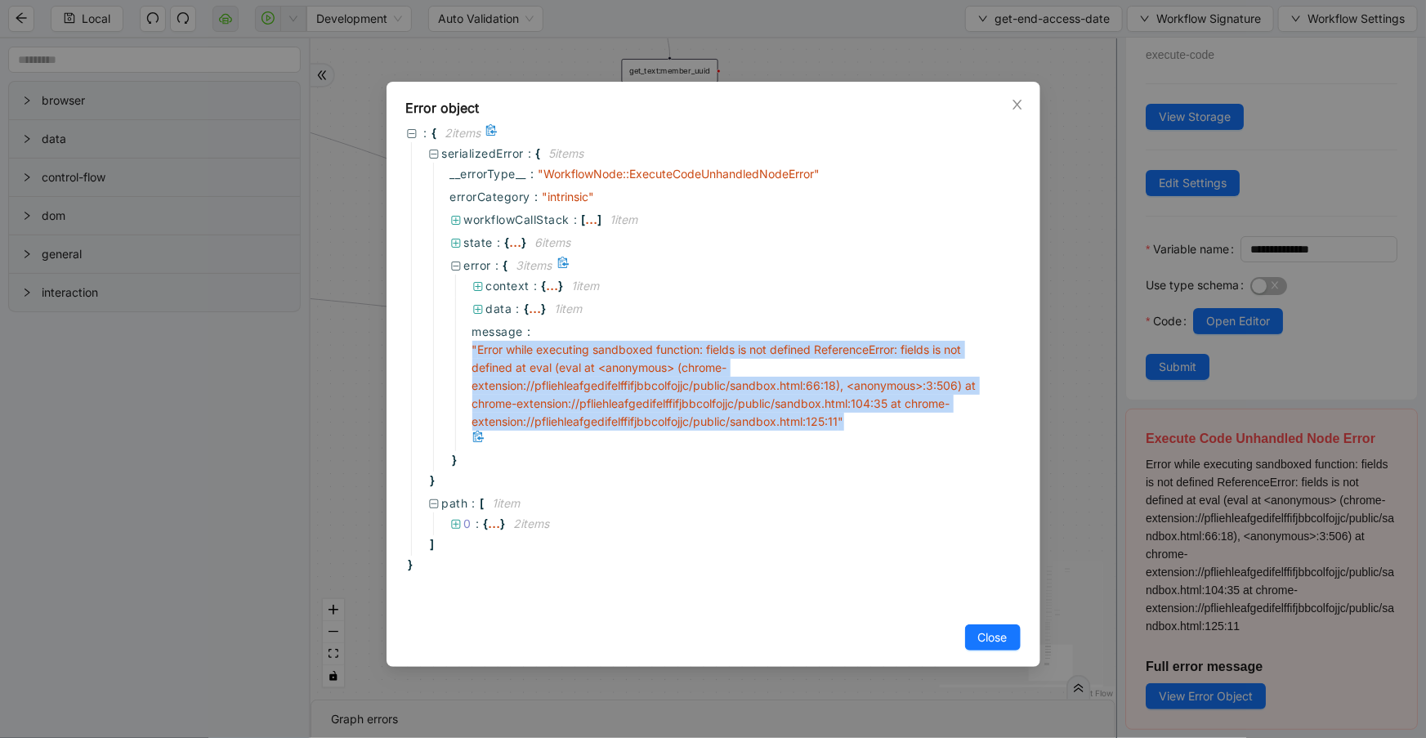
drag, startPoint x: 468, startPoint y: 343, endPoint x: 898, endPoint y: 417, distance: 437.0
click at [898, 417] on div "message : " Error while executing sandboxed function: fields is not defined Ref…" at bounding box center [733, 385] width 557 height 131
click at [1012, 109] on icon "close" at bounding box center [1017, 104] width 13 height 13
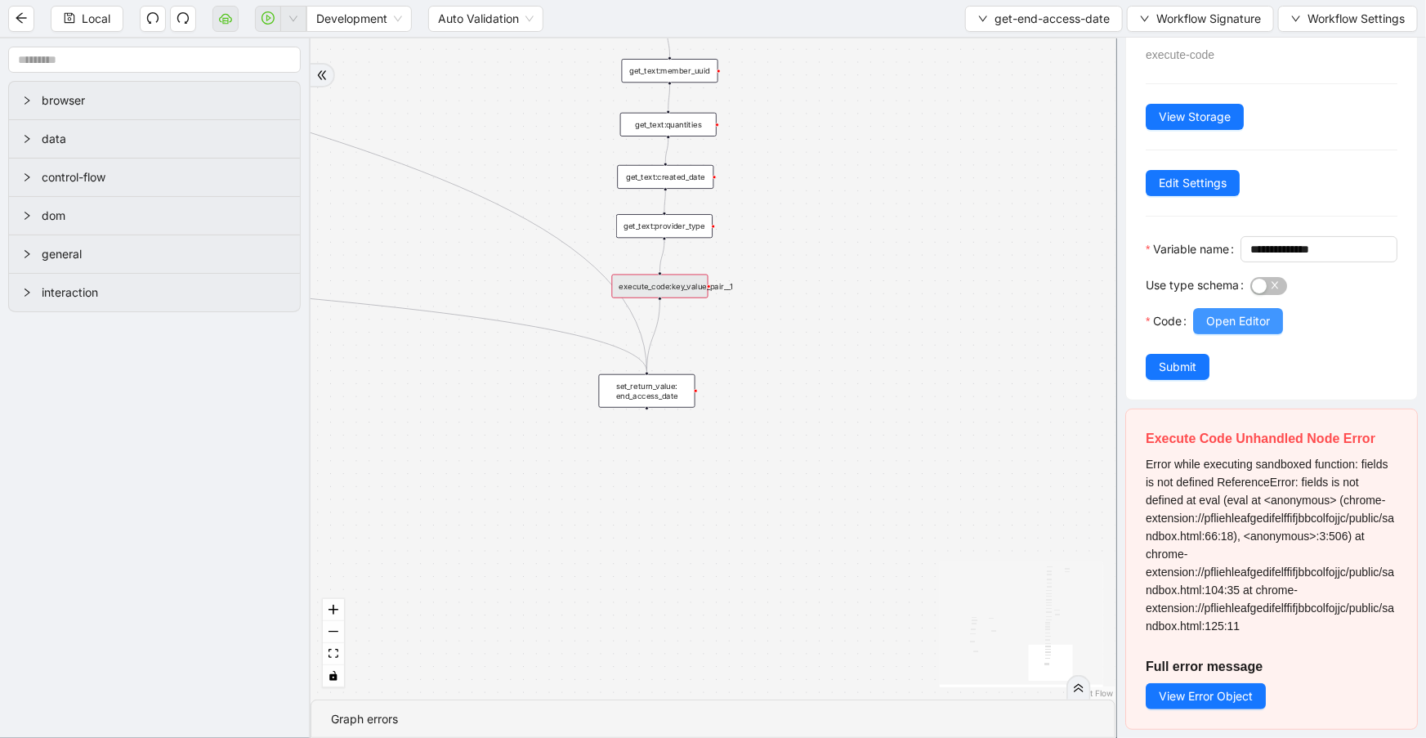
click at [1251, 310] on button "Open Editor" at bounding box center [1238, 321] width 90 height 26
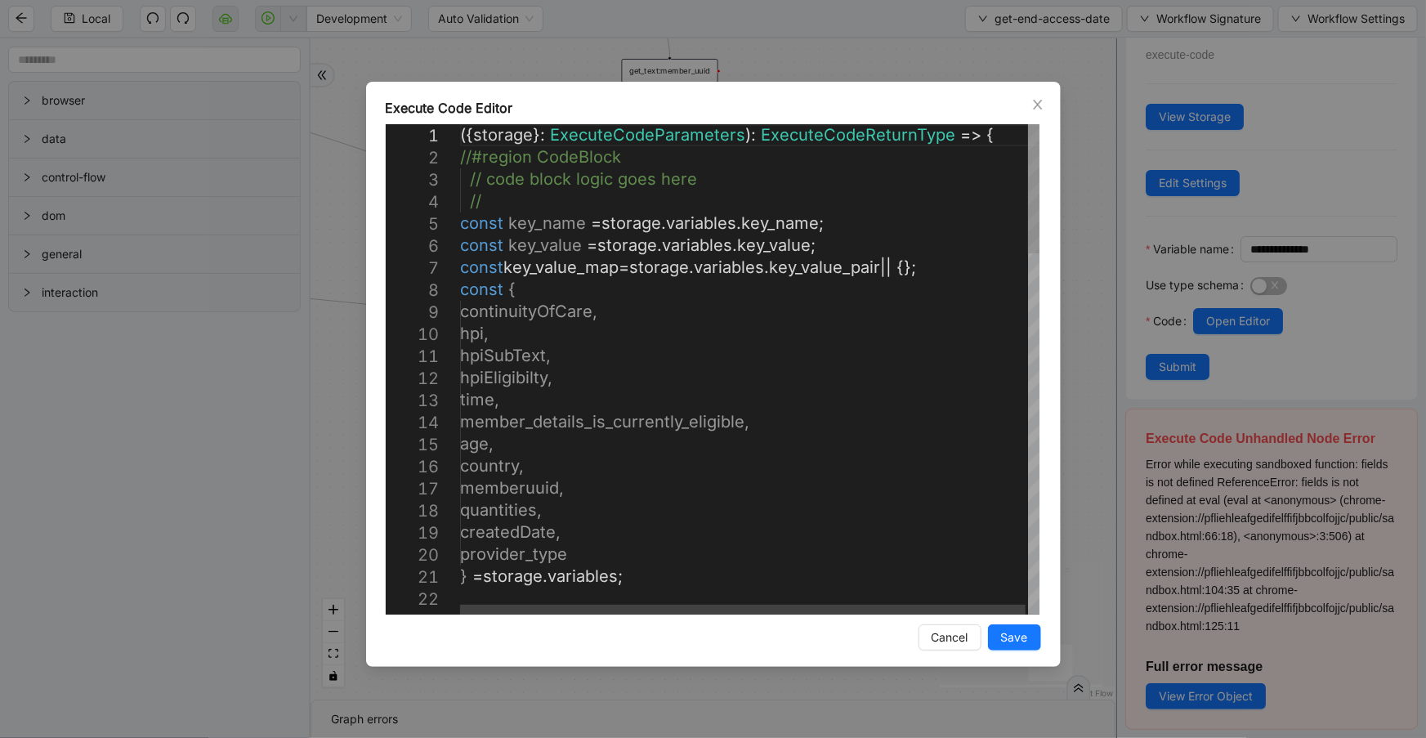
scroll to position [0, 0]
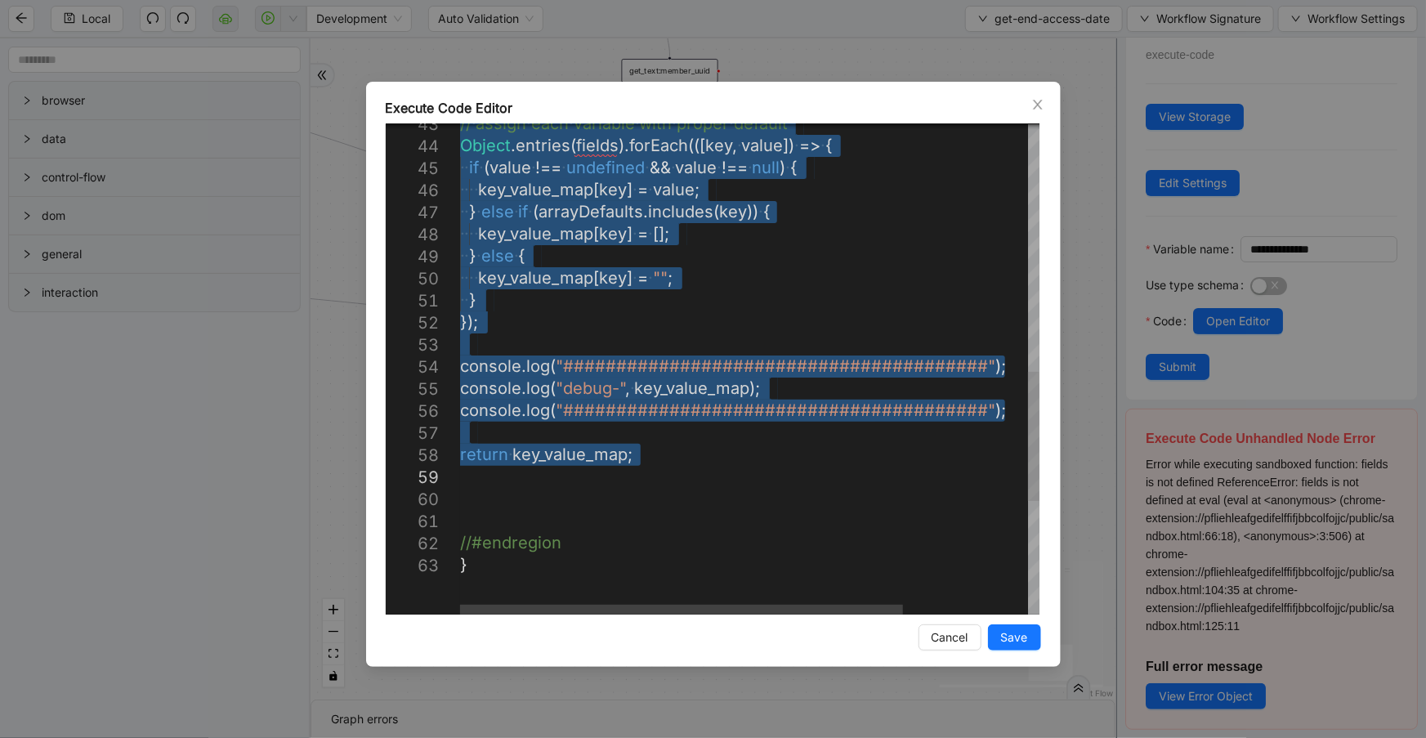
drag, startPoint x: 460, startPoint y: 225, endPoint x: 836, endPoint y: 486, distance: 457.5
paste textarea "**********"
type textarea "**********"
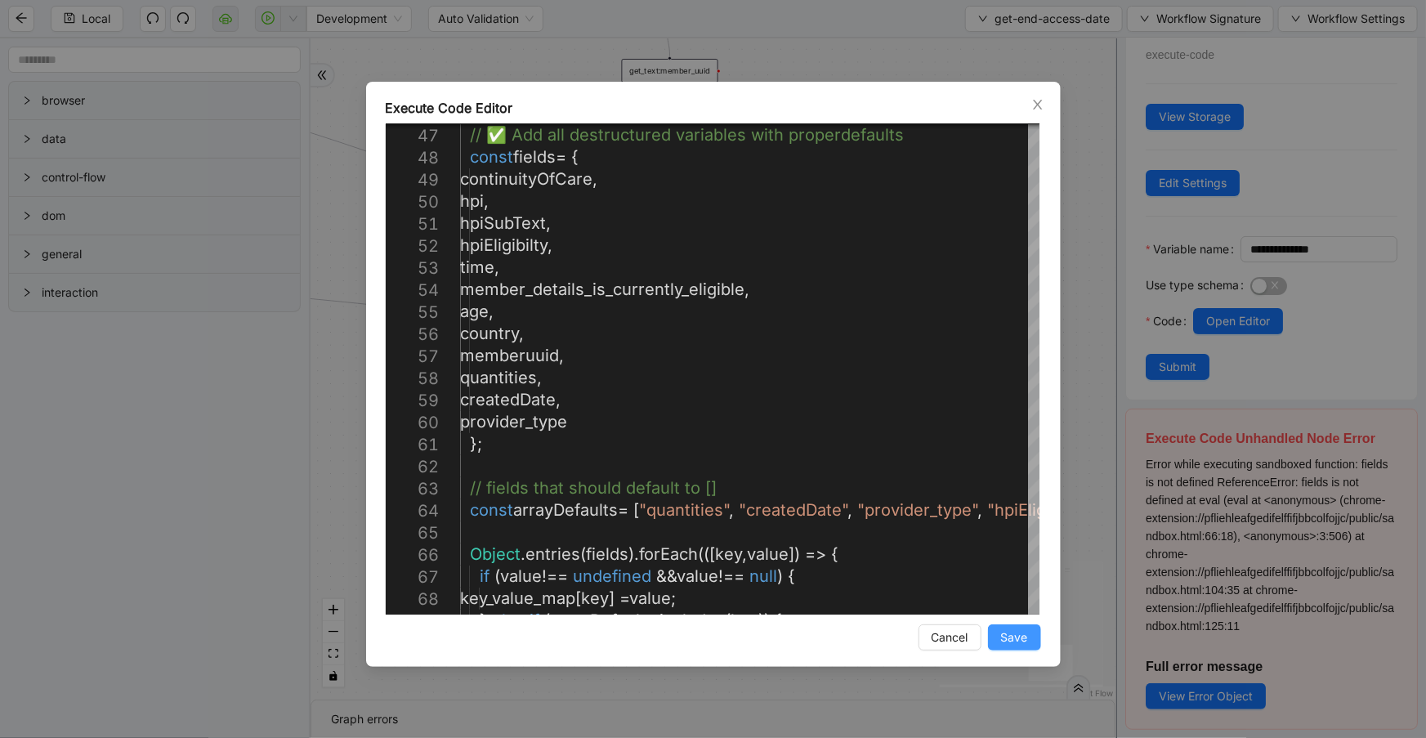
click at [1023, 633] on span "Save" at bounding box center [1014, 638] width 27 height 18
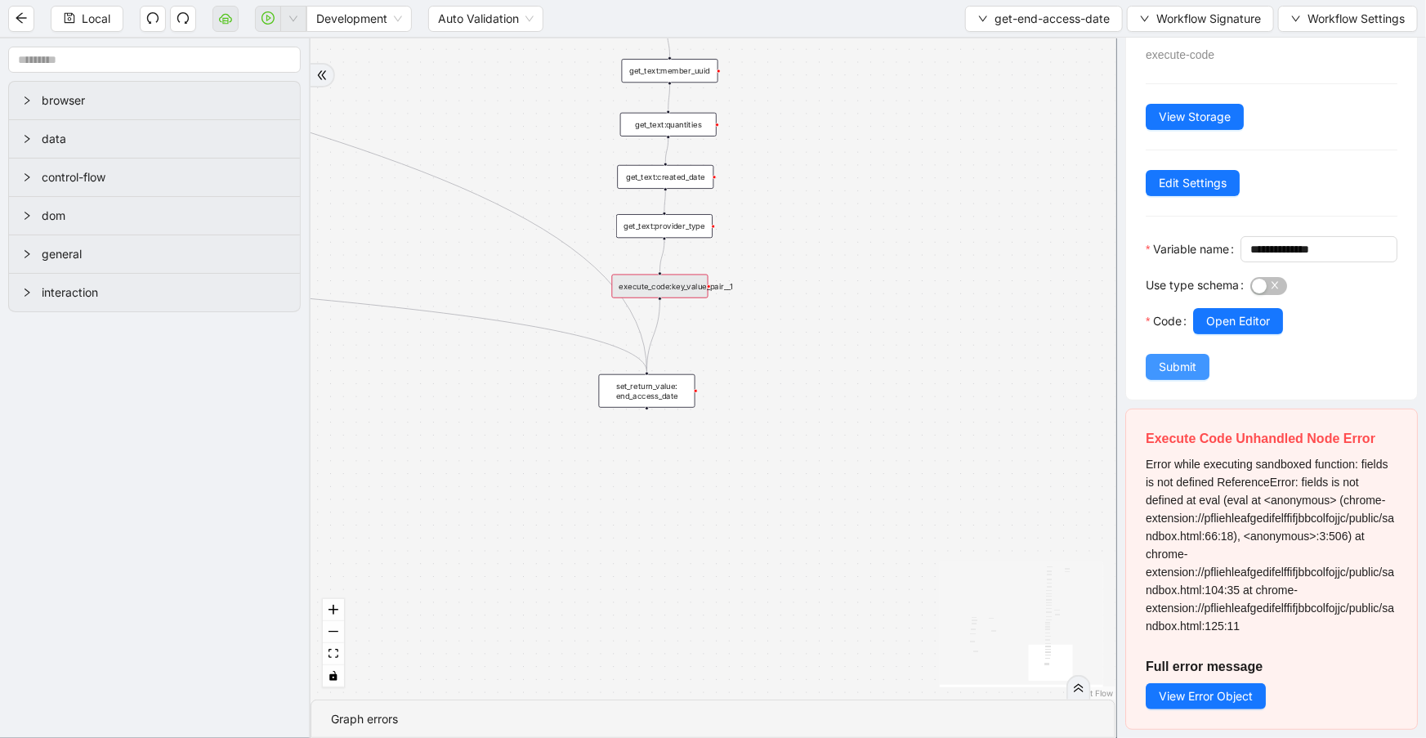
click at [1146, 374] on button "Submit" at bounding box center [1178, 367] width 64 height 26
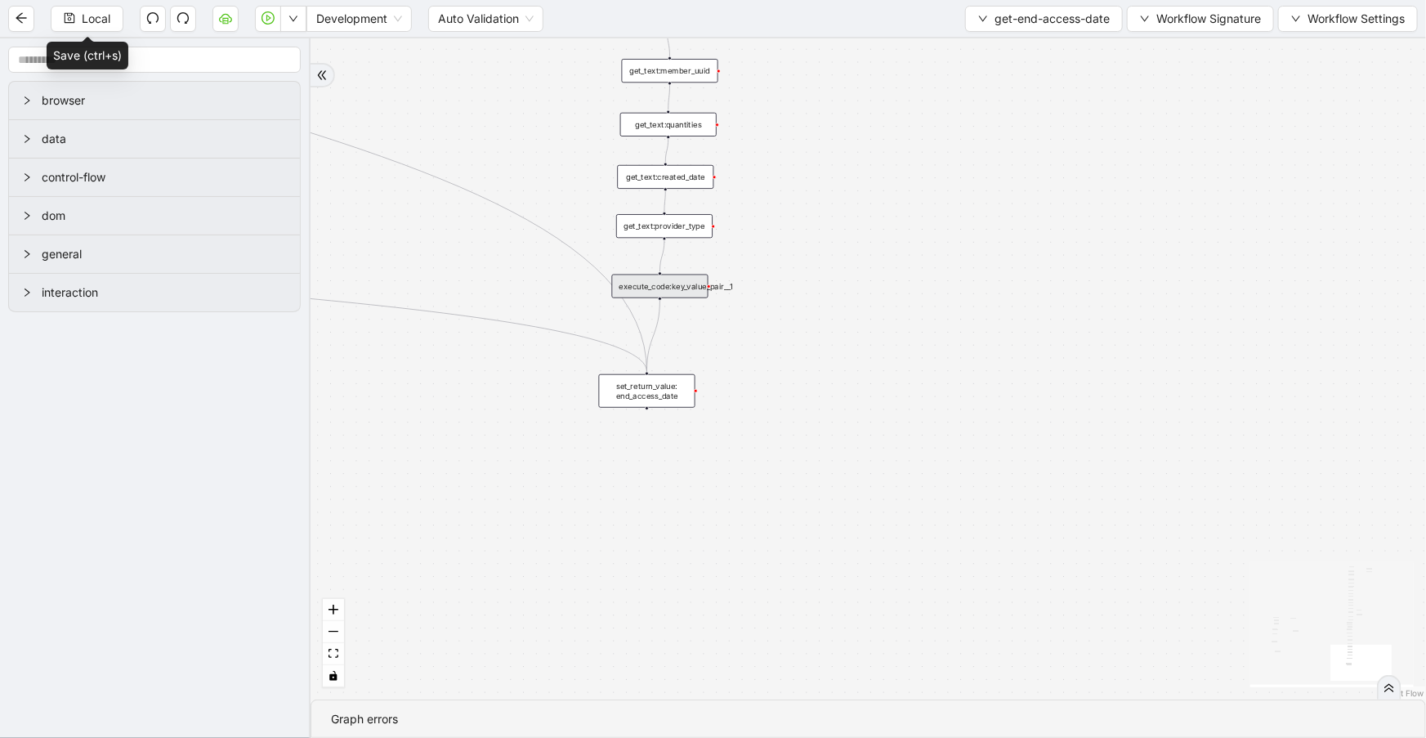
drag, startPoint x: 112, startPoint y: 16, endPoint x: 427, endPoint y: 4, distance: 314.9
click at [112, 17] on button "Local" at bounding box center [87, 19] width 73 height 26
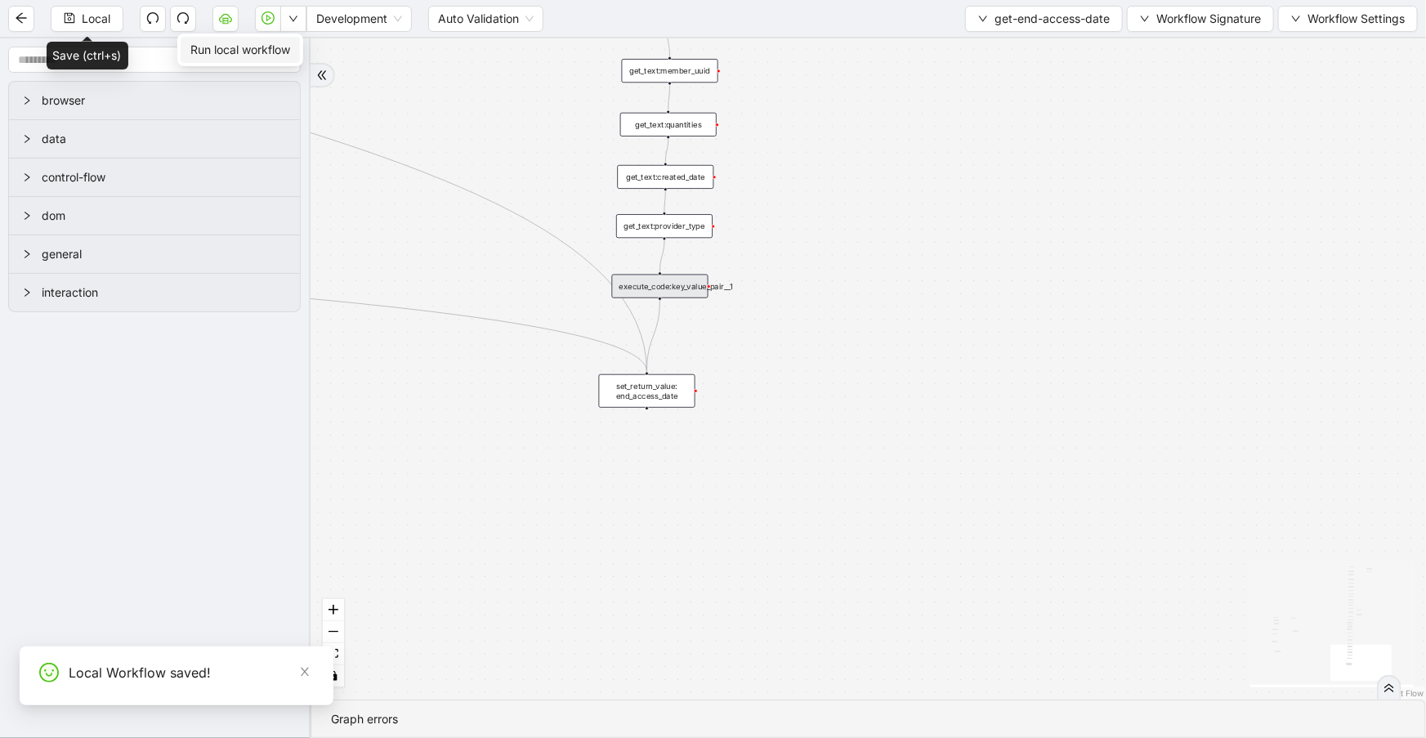
click at [290, 44] on span "Run local workflow" at bounding box center [240, 50] width 100 height 18
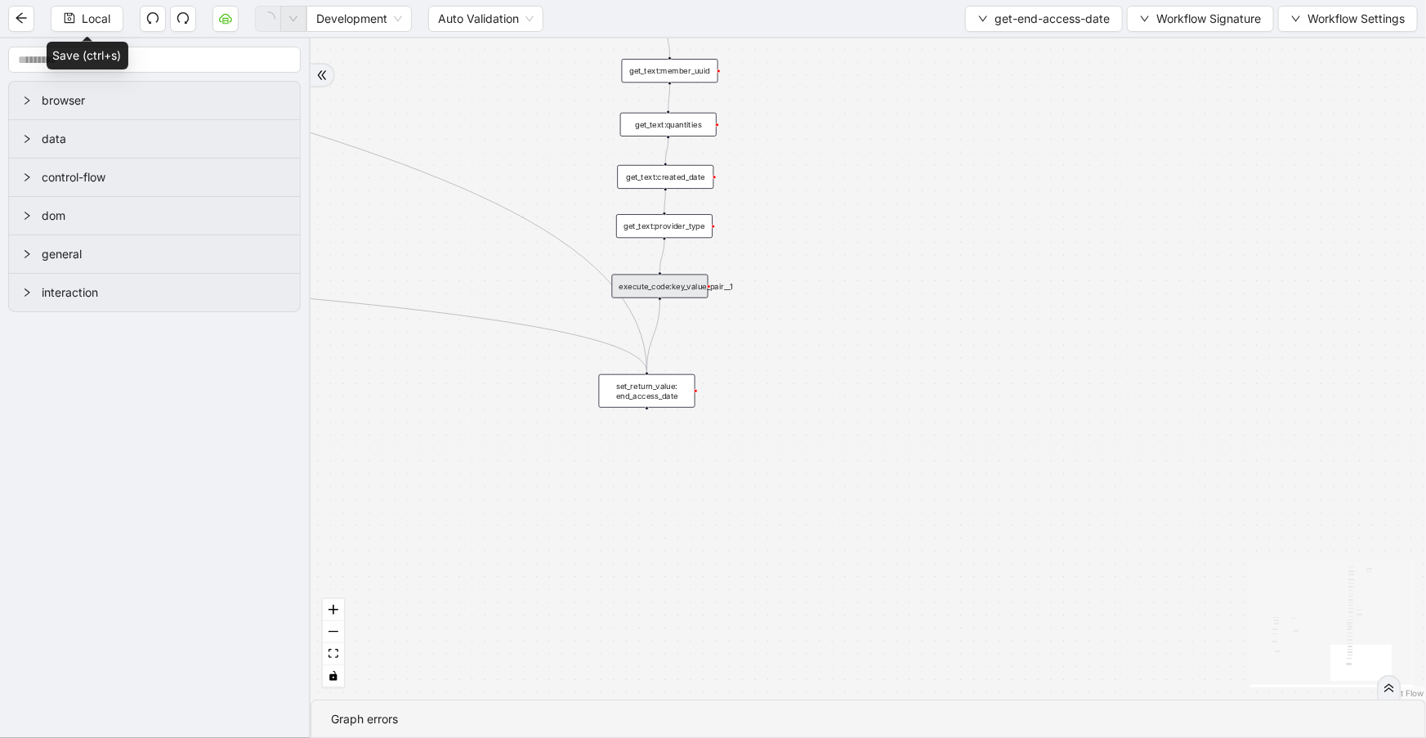
click at [1015, 370] on div "c15a5e76_c89b_4639_a78a_79ea8a52ecc3 onError onError onError trigger wait_for_e…" at bounding box center [869, 368] width 1116 height 661
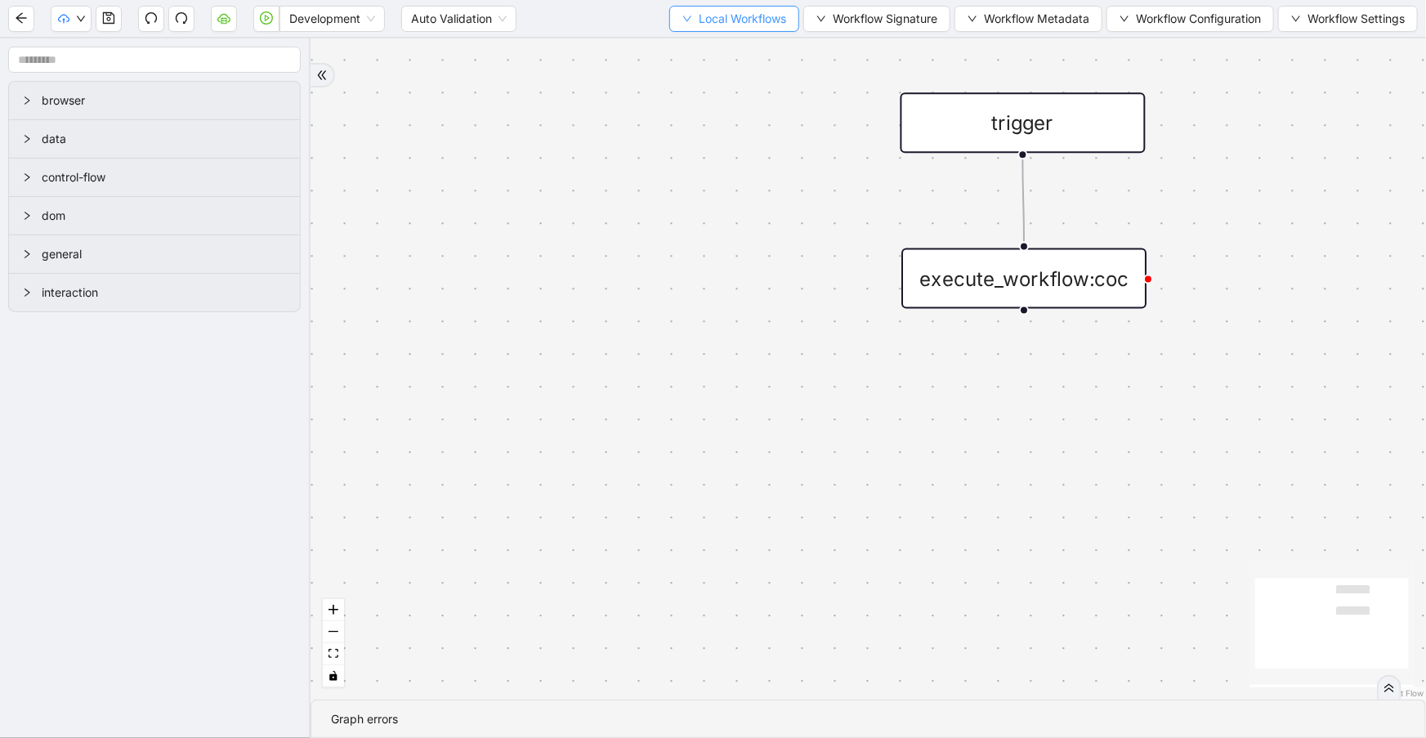
click at [757, 21] on span "Local Workflows" at bounding box center [742, 19] width 87 height 18
click at [763, 47] on span "Select" at bounding box center [728, 50] width 106 height 18
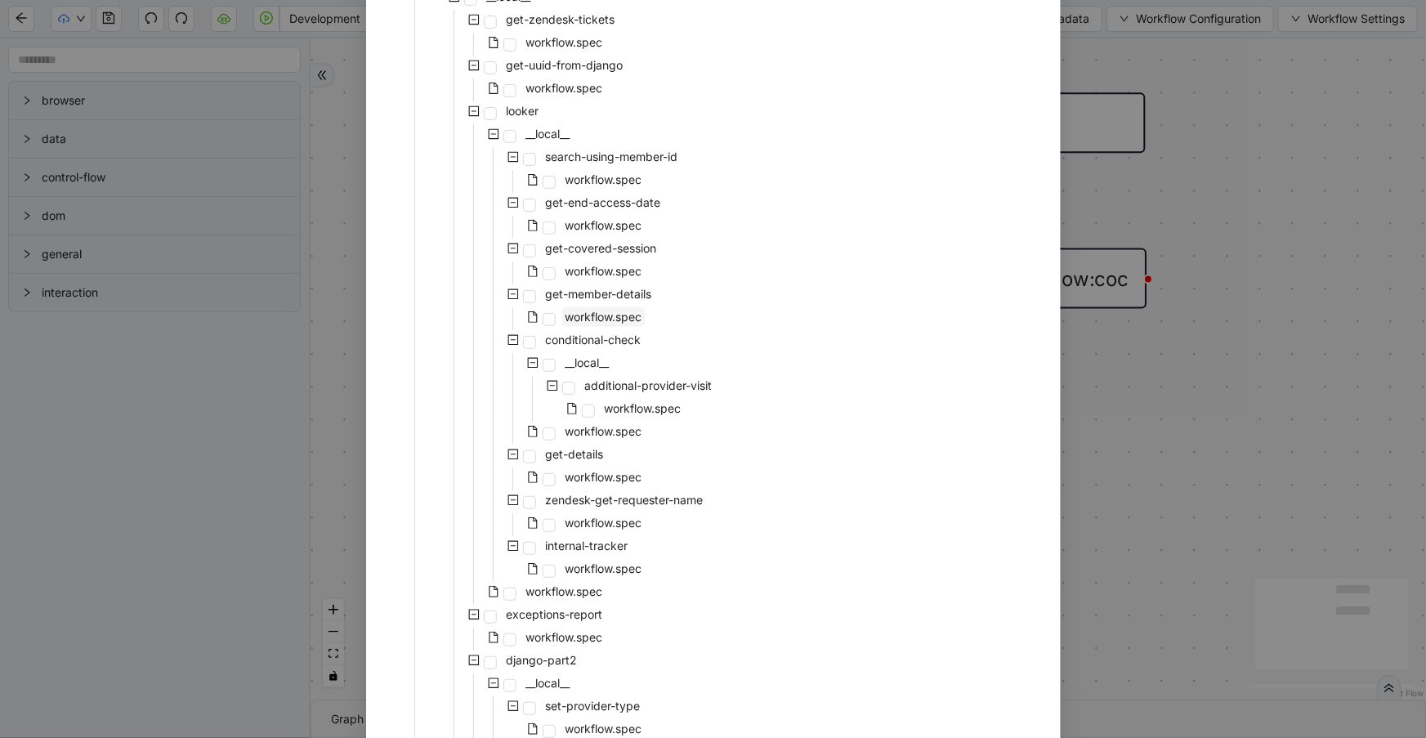
scroll to position [267, 0]
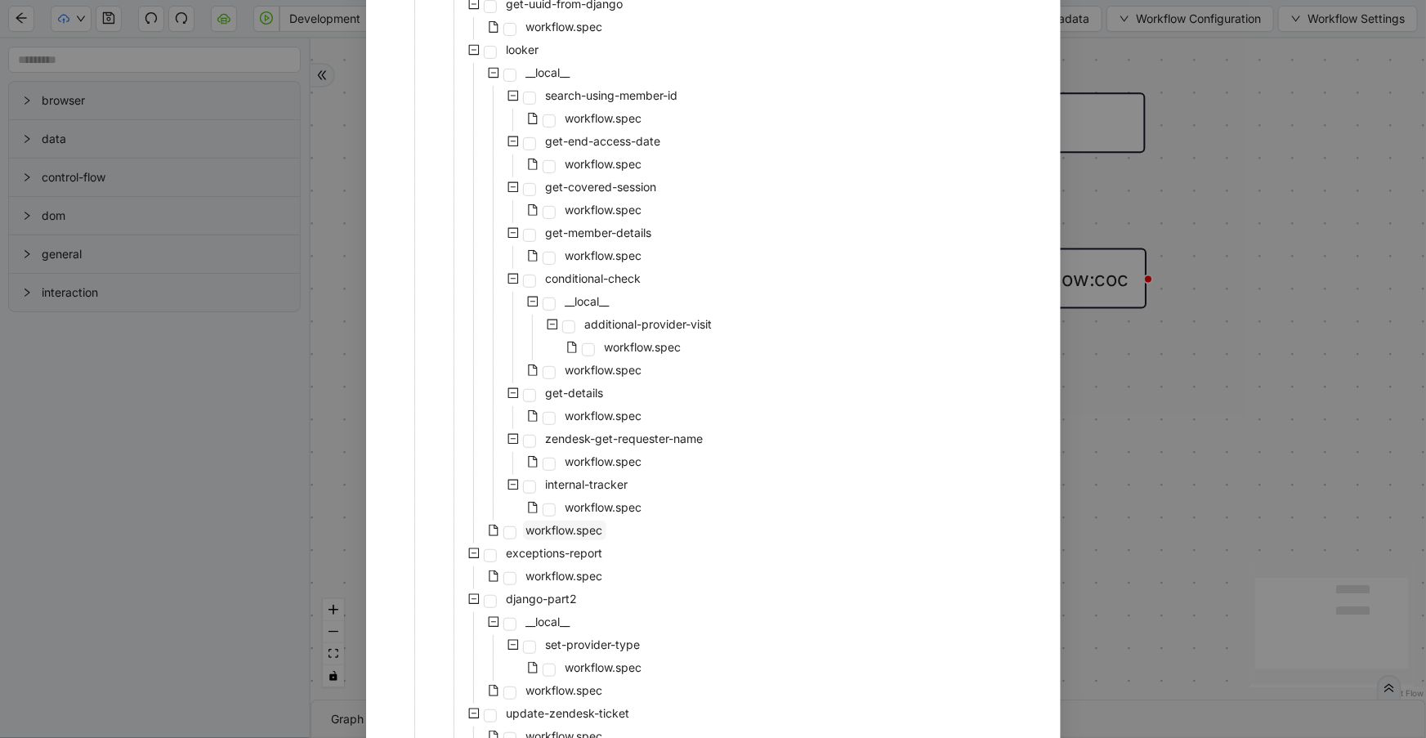
click at [592, 521] on span "workflow.spec" at bounding box center [564, 531] width 83 height 20
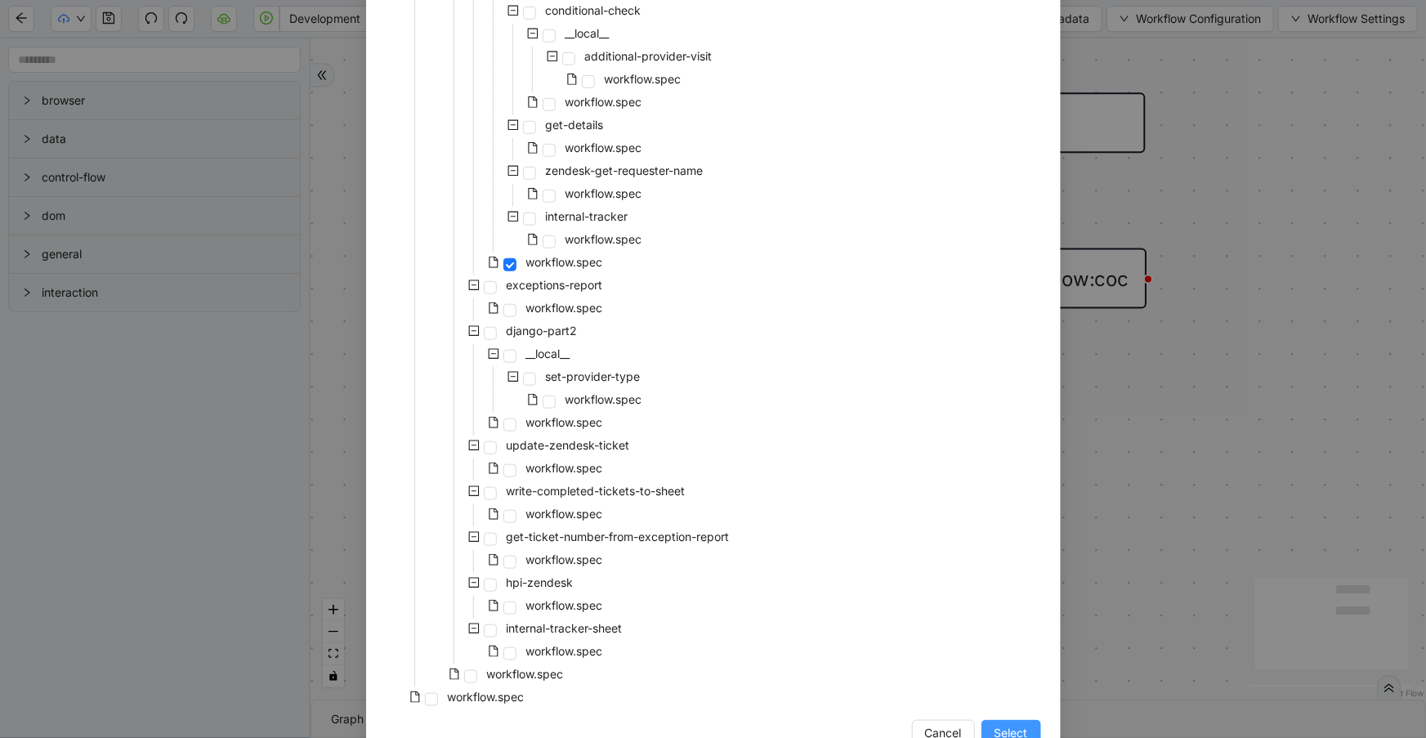
scroll to position [579, 0]
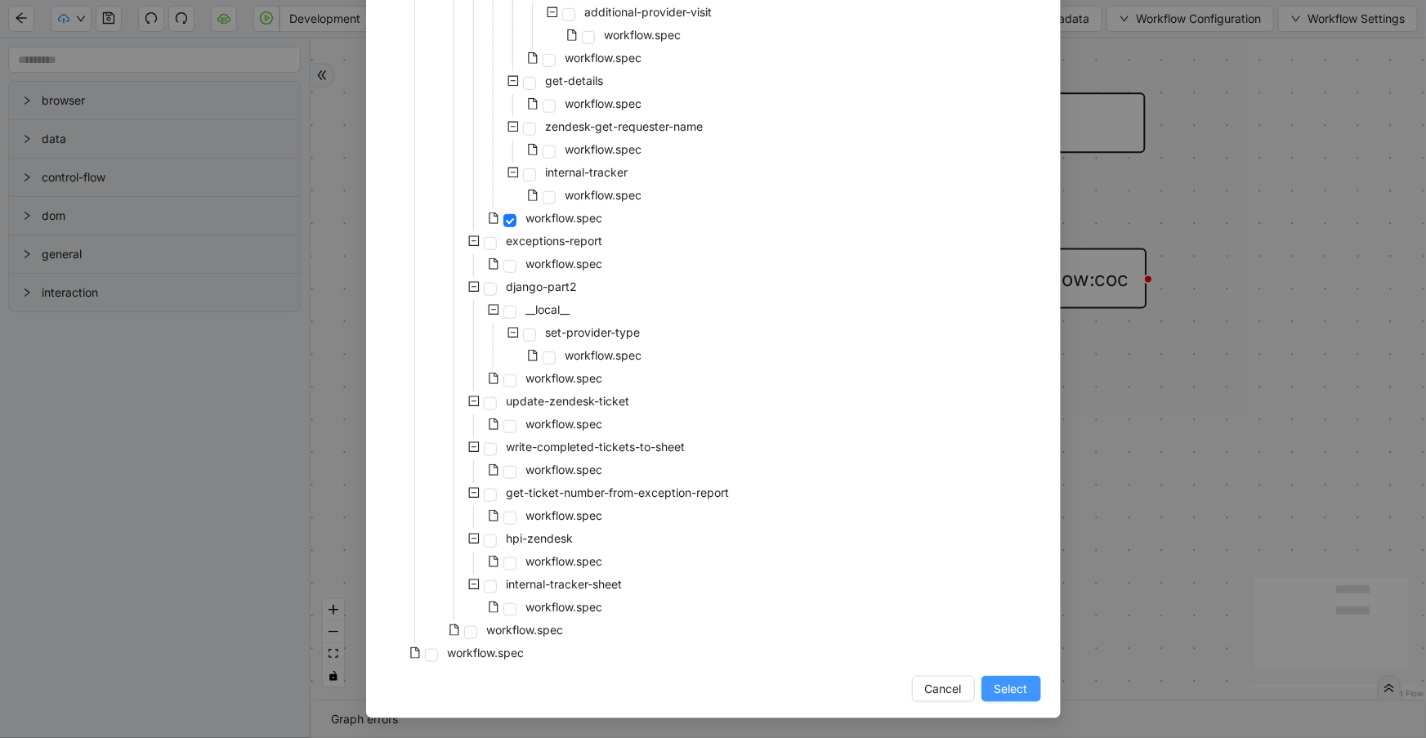
click at [1000, 688] on span "Select" at bounding box center [1012, 689] width 34 height 18
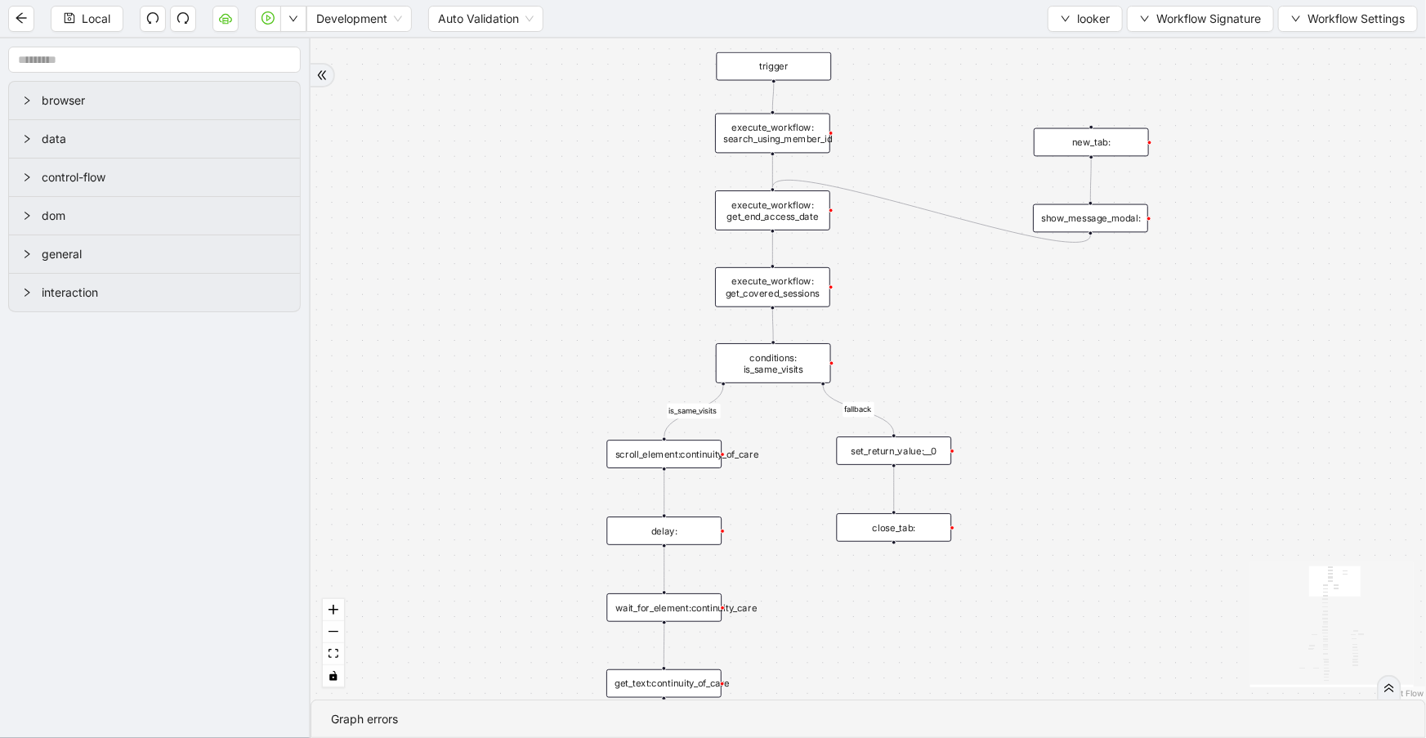
drag, startPoint x: 639, startPoint y: 531, endPoint x: 535, endPoint y: 123, distance: 421.6
click at [539, 116] on div "fallback is_same_visits 3e13ccc2_230e_41ff_b0ca_9cb496d9165b fallback onError o…" at bounding box center [869, 368] width 1116 height 661
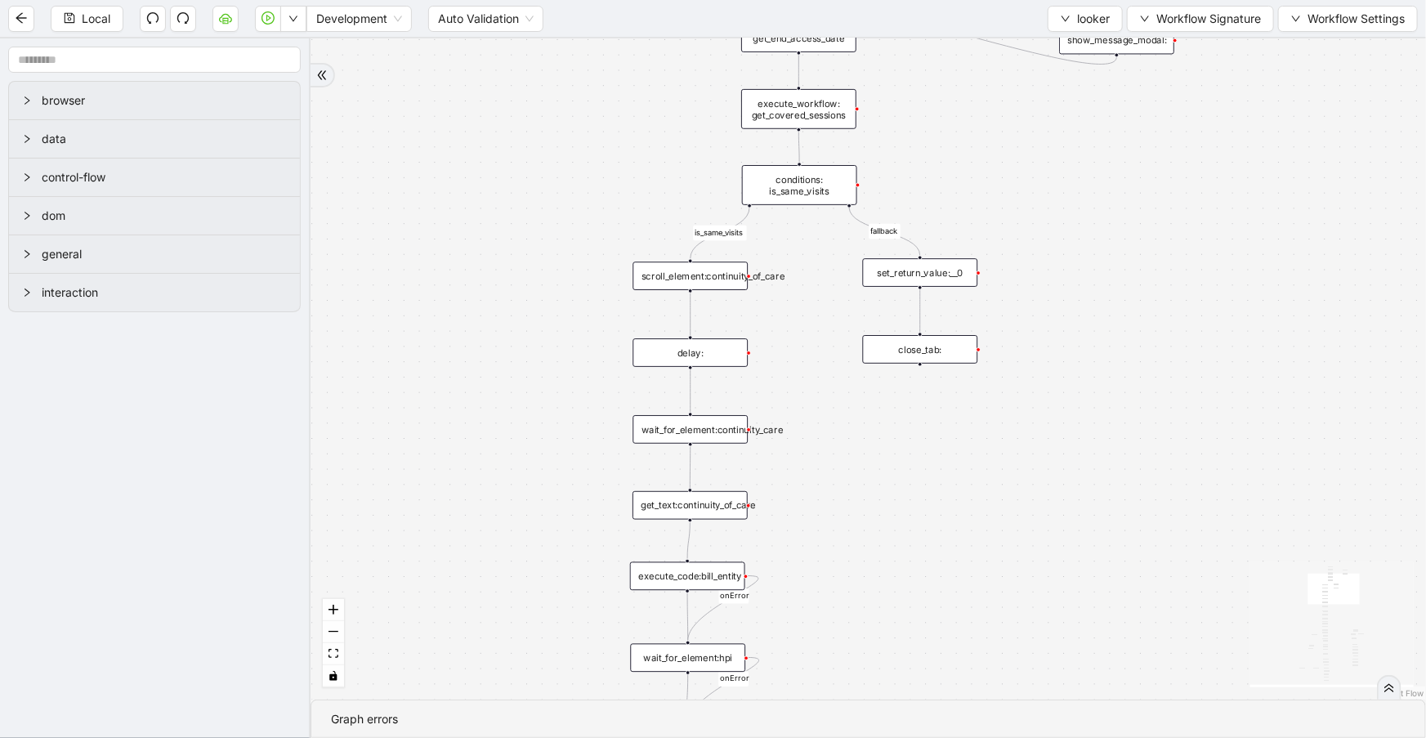
drag, startPoint x: 934, startPoint y: 335, endPoint x: 960, endPoint y: 204, distance: 134.0
click at [960, 205] on div "fallback is_same_visits 3e13ccc2_230e_41ff_b0ca_9cb496d9165b fallback onError o…" at bounding box center [869, 368] width 1116 height 661
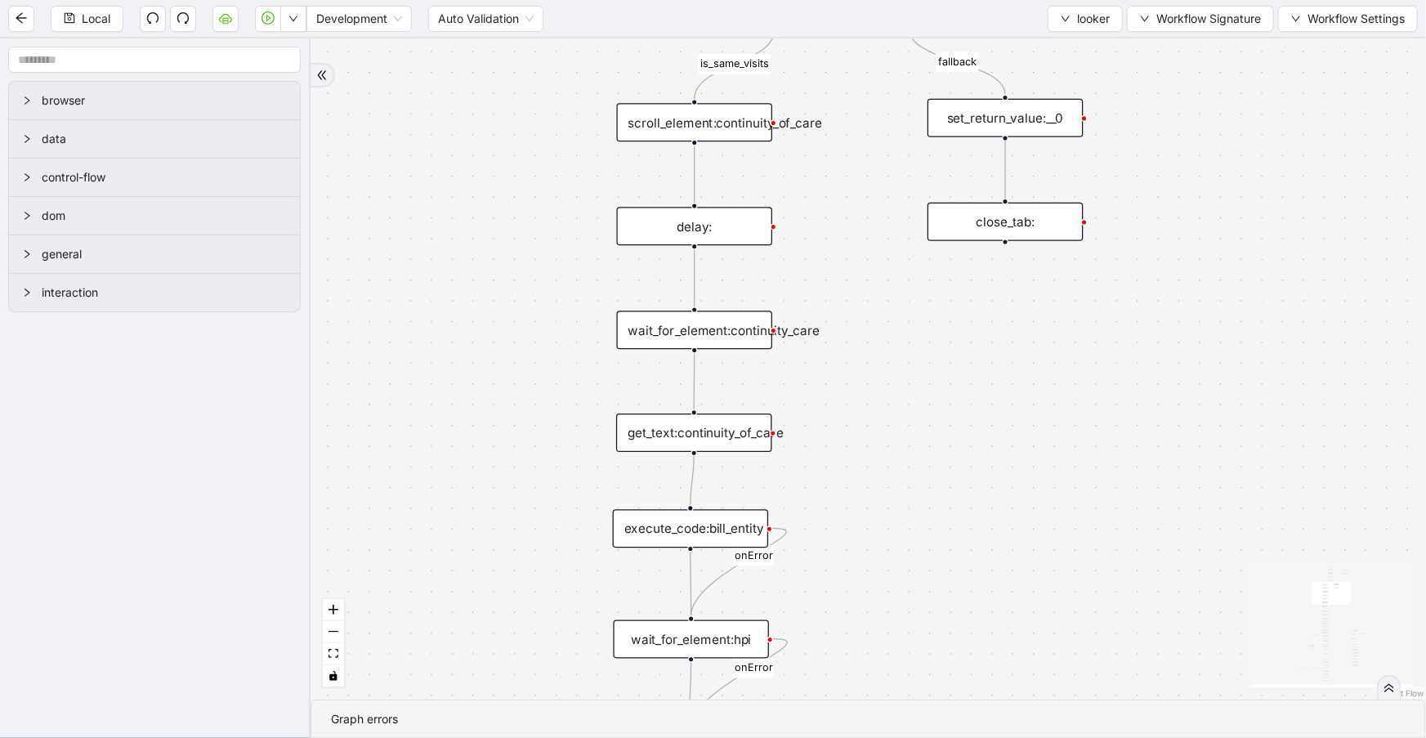
drag, startPoint x: 909, startPoint y: 341, endPoint x: 908, endPoint y: 308, distance: 32.7
click at [908, 308] on div "fallback is_same_visits 3e13ccc2_230e_41ff_b0ca_9cb496d9165b fallback onError o…" at bounding box center [869, 368] width 1116 height 661
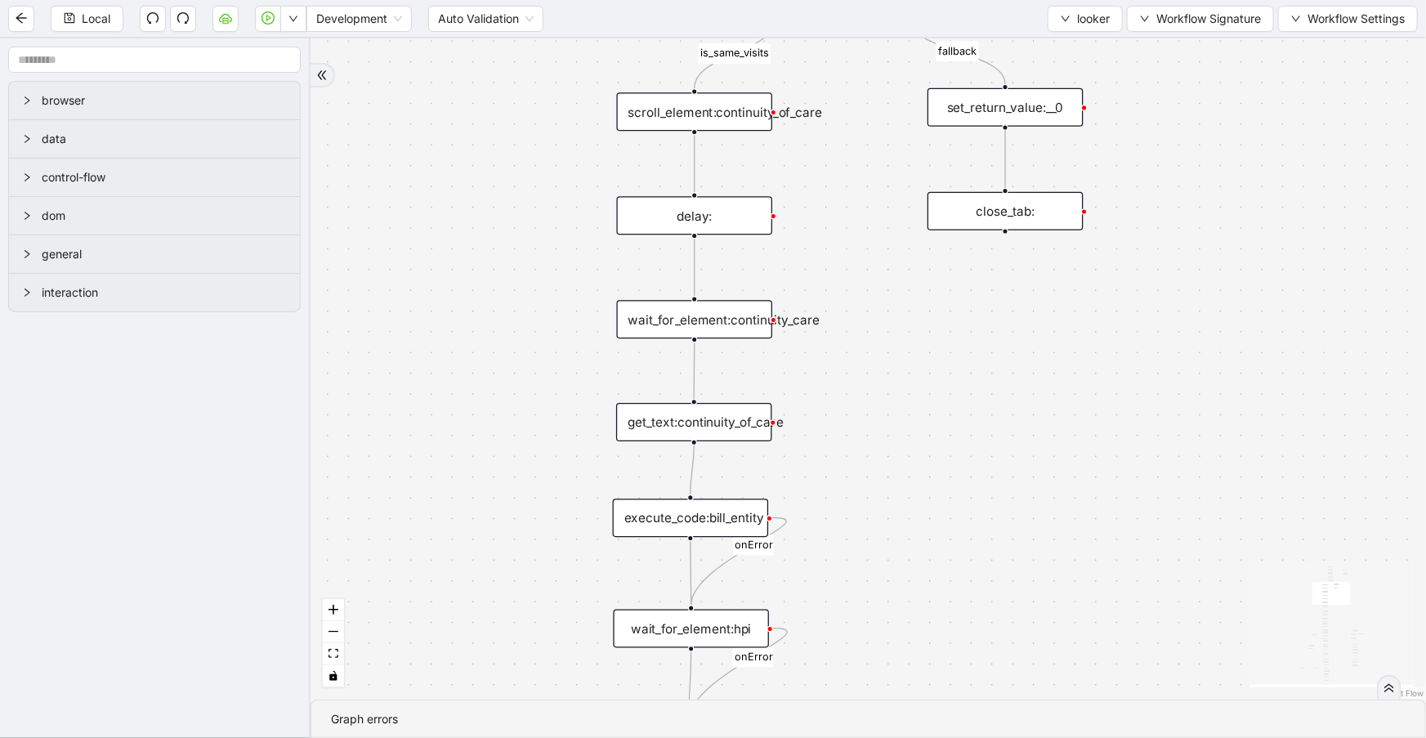
click at [759, 432] on div "get_text:continuity_of_care" at bounding box center [694, 422] width 156 height 38
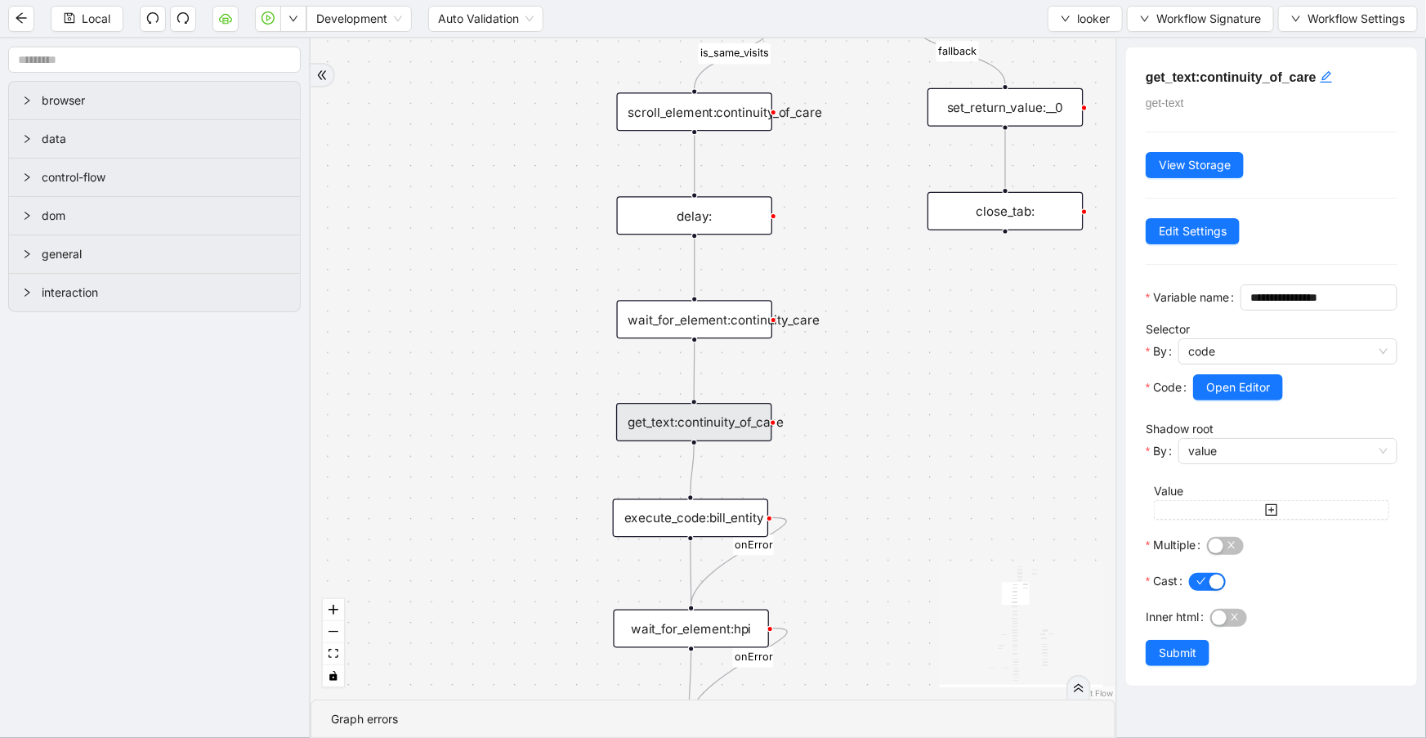
click at [759, 432] on div "get_text:continuity_of_care" at bounding box center [694, 422] width 156 height 38
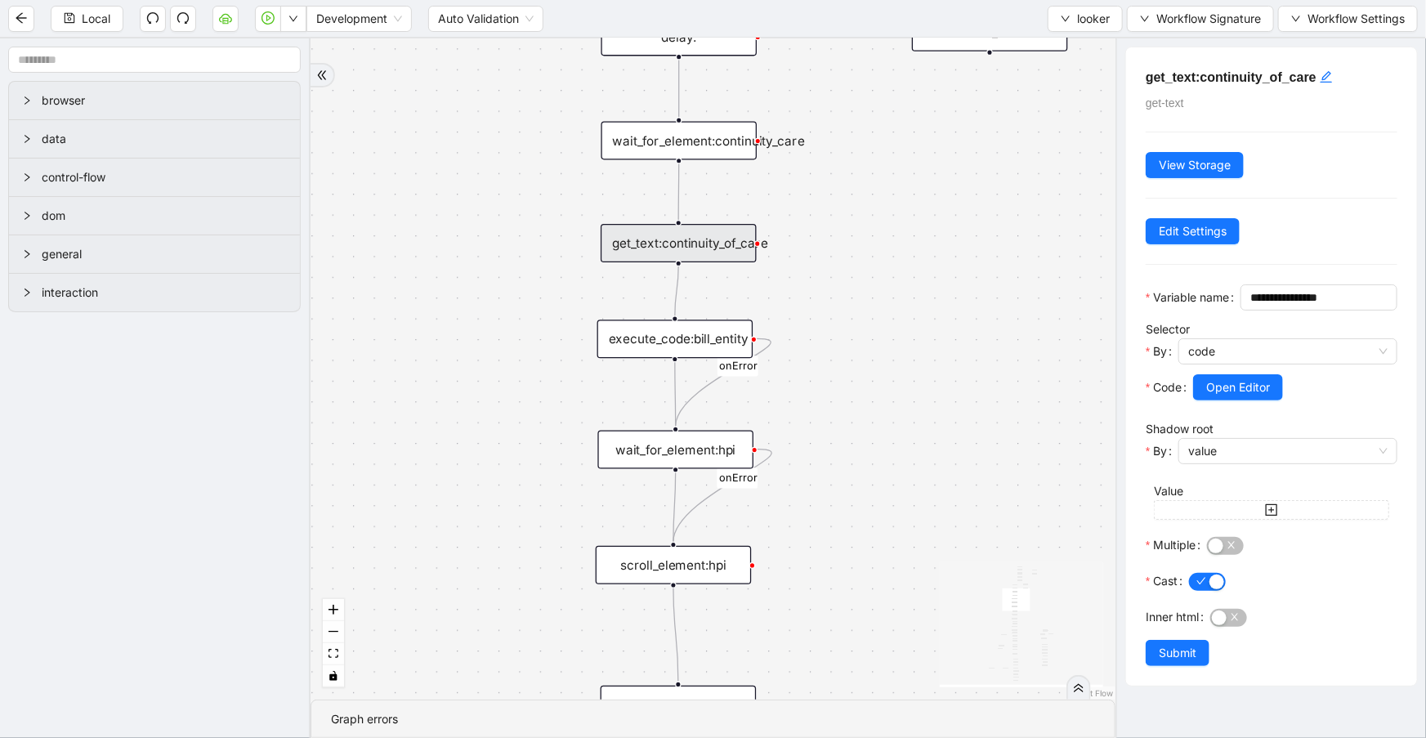
drag, startPoint x: 895, startPoint y: 474, endPoint x: 893, endPoint y: 374, distance: 100.5
click at [893, 374] on div "fallback is_same_visits 3e13ccc2_230e_41ff_b0ca_9cb496d9165b fallback onError o…" at bounding box center [713, 368] width 805 height 661
click at [678, 343] on div "execute_code:bill_entity" at bounding box center [675, 339] width 156 height 38
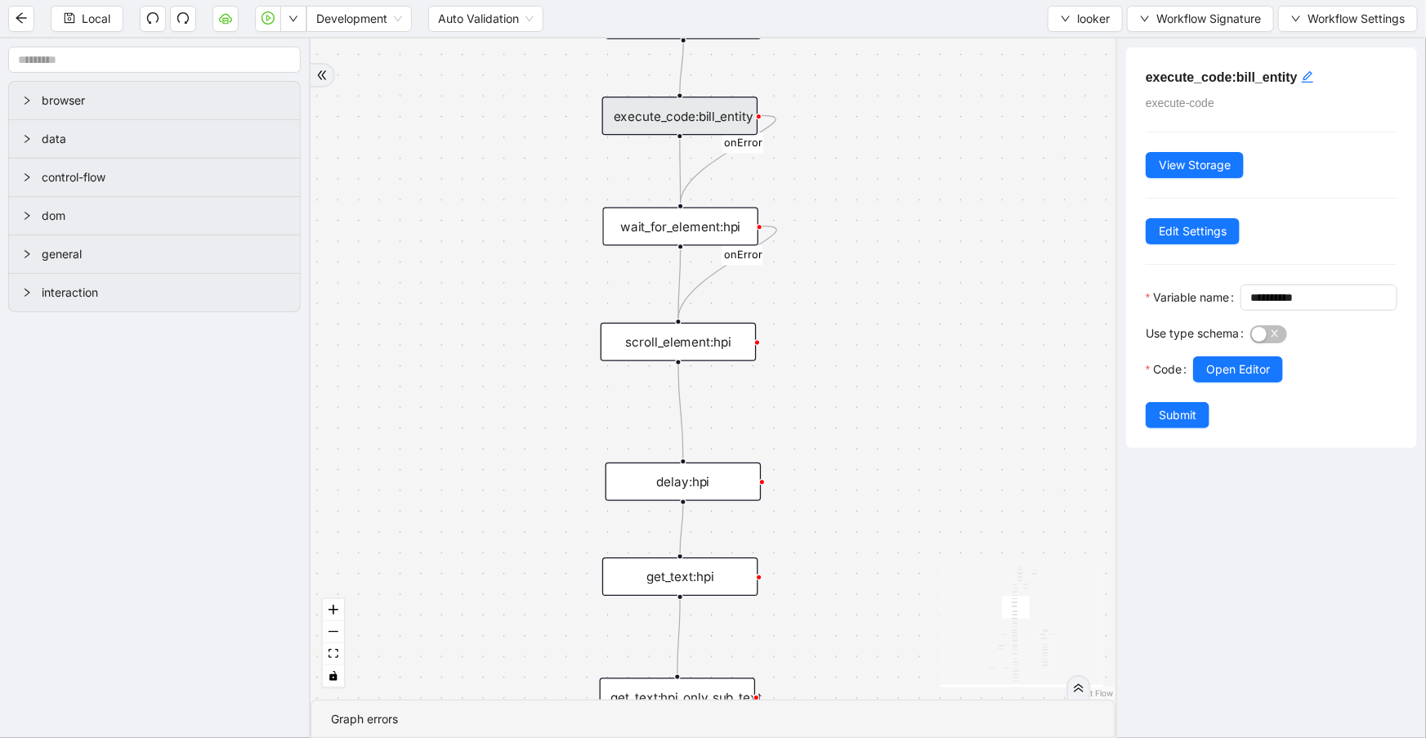
drag, startPoint x: 857, startPoint y: 406, endPoint x: 861, endPoint y: 267, distance: 139.0
click at [861, 267] on div "fallback is_same_visits 3e13ccc2_230e_41ff_b0ca_9cb496d9165b fallback onError o…" at bounding box center [713, 368] width 805 height 661
click at [718, 580] on div "get_text:hpi" at bounding box center [680, 576] width 156 height 38
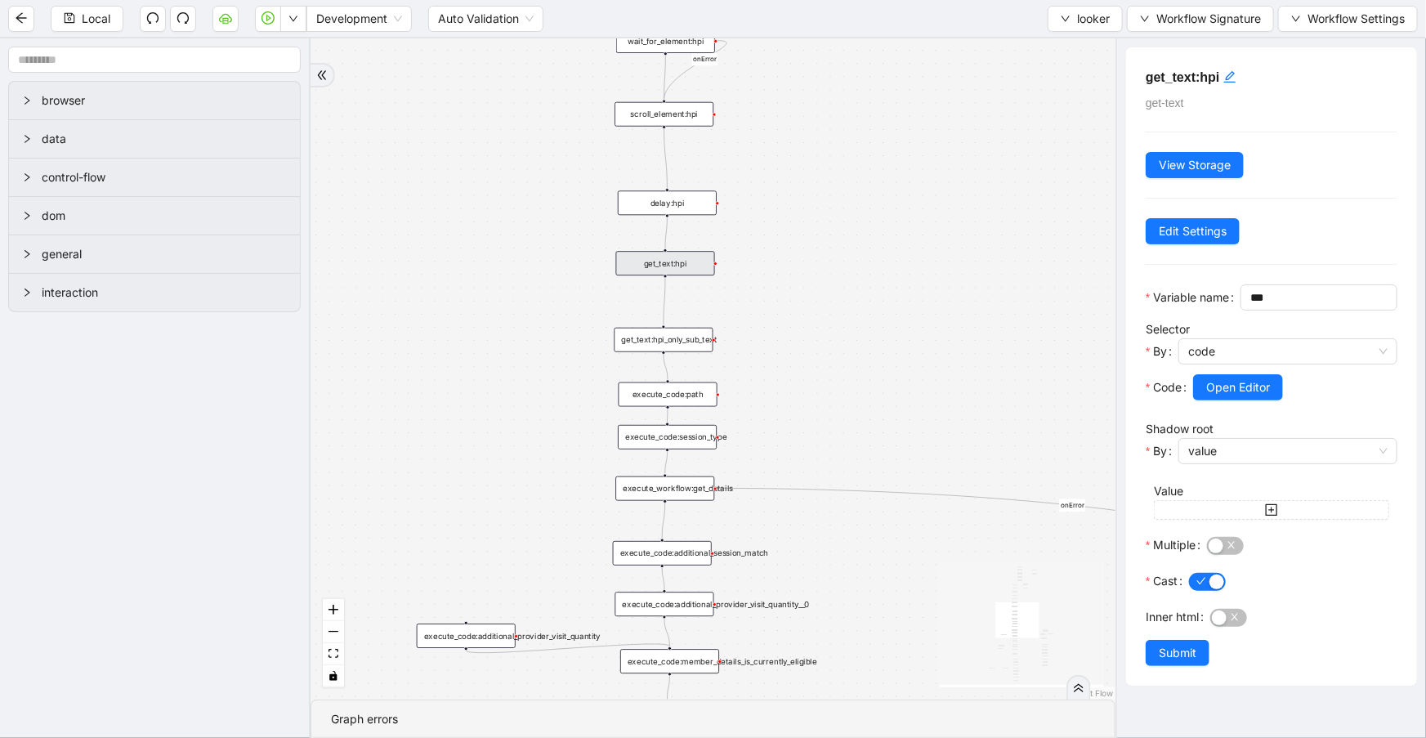
drag, startPoint x: 812, startPoint y: 523, endPoint x: 771, endPoint y: 246, distance: 280.1
click at [771, 246] on div "fallback is_same_visits 3e13ccc2_230e_41ff_b0ca_9cb496d9165b fallback onError o…" at bounding box center [713, 368] width 805 height 661
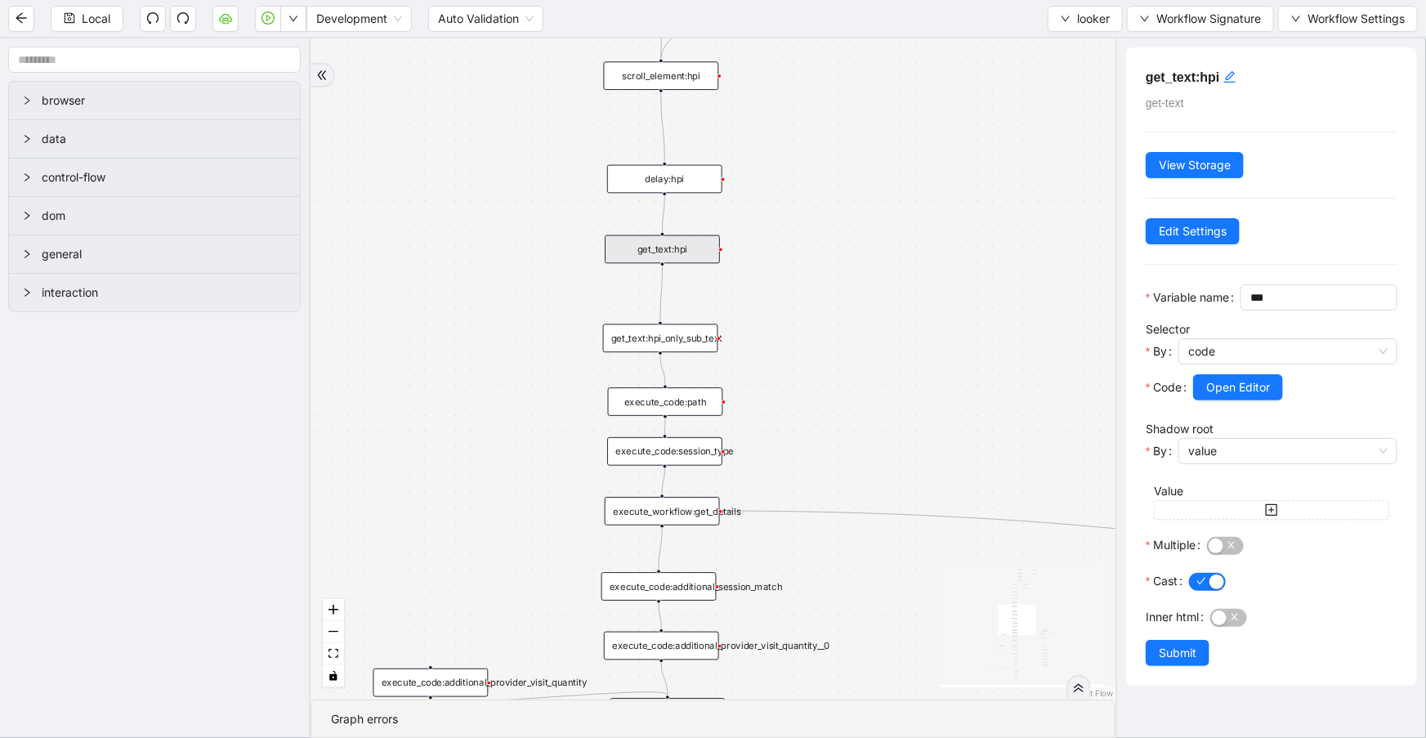
click at [683, 350] on div "get_text:hpi_only_sub_text" at bounding box center [660, 338] width 115 height 29
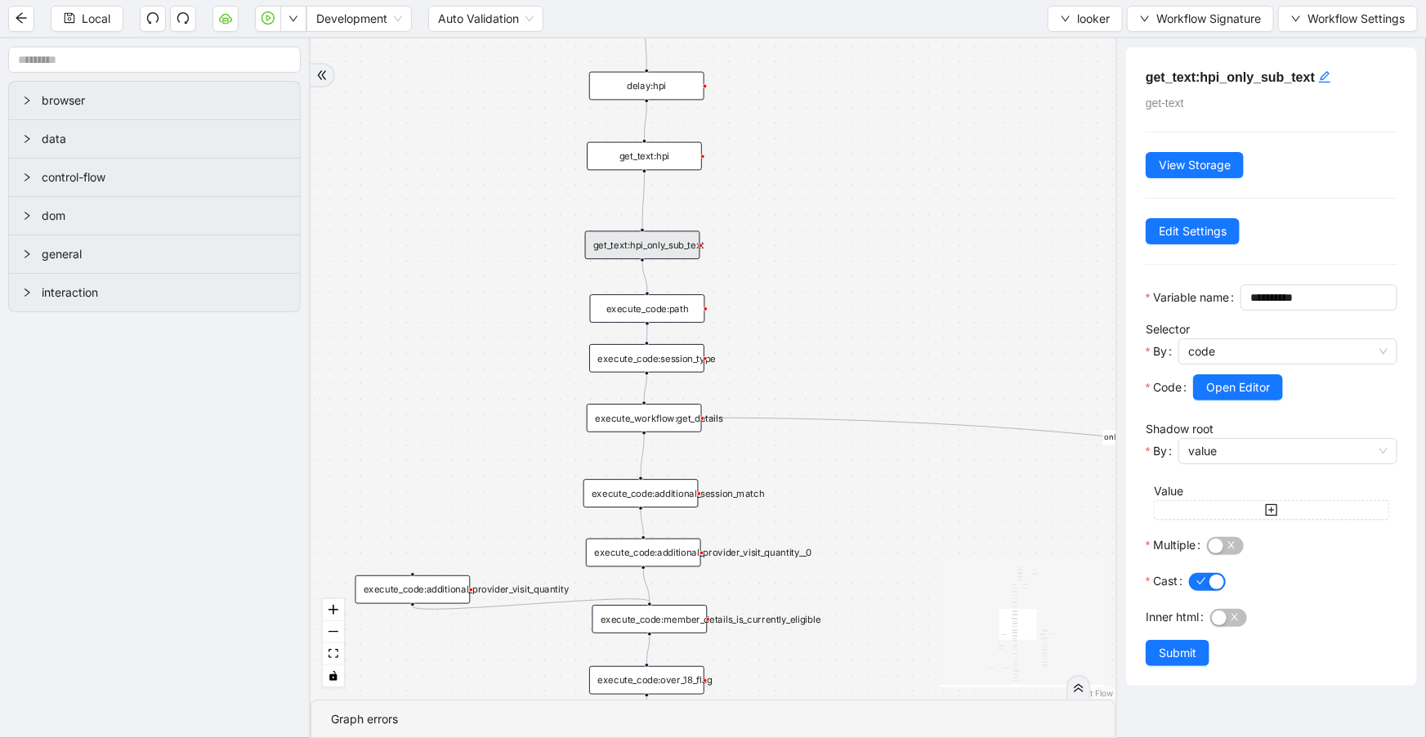
drag, startPoint x: 823, startPoint y: 455, endPoint x: 789, endPoint y: 351, distance: 110.1
click at [799, 359] on div "fallback is_same_visits 3e13ccc2_230e_41ff_b0ca_9cb496d9165b fallback onError o…" at bounding box center [713, 368] width 805 height 661
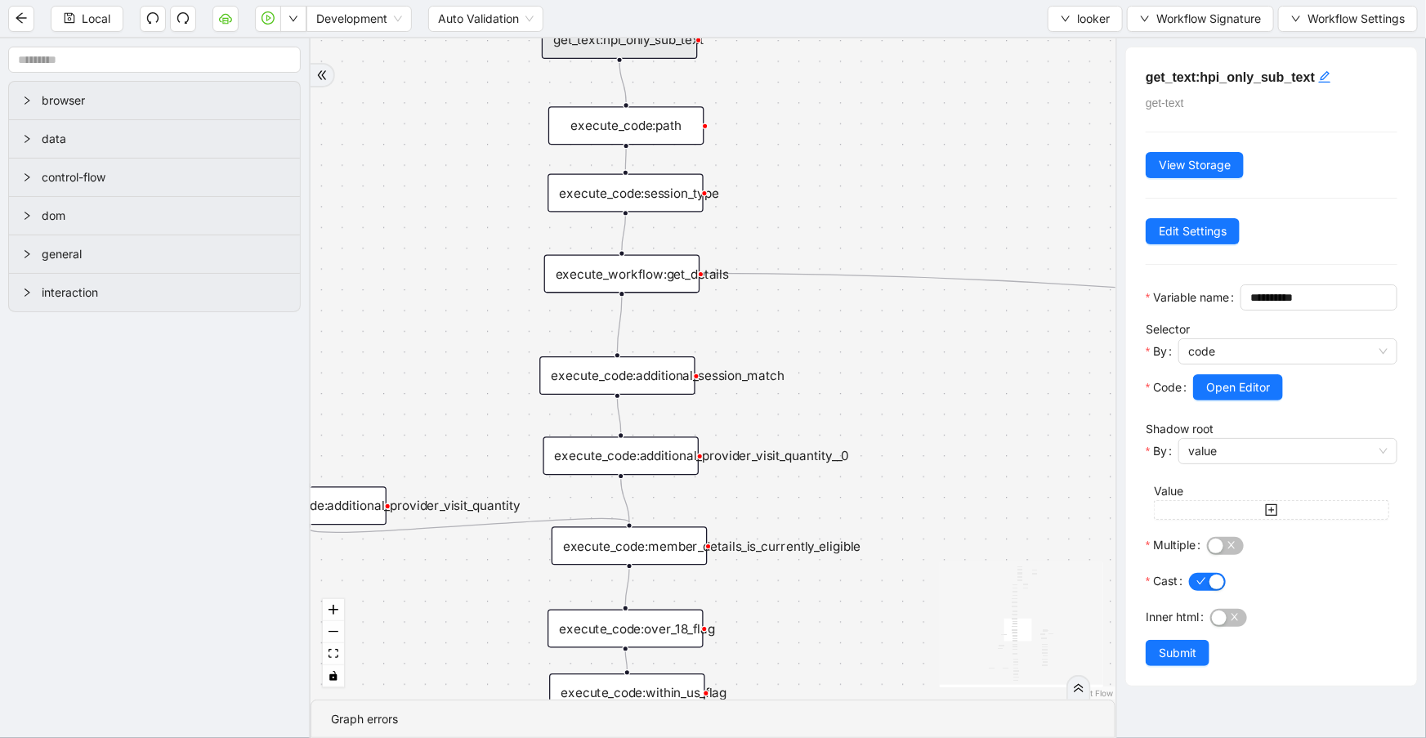
drag, startPoint x: 871, startPoint y: 408, endPoint x: 869, endPoint y: 229, distance: 179.0
click at [869, 229] on div "fallback is_same_visits 3e13ccc2_230e_41ff_b0ca_9cb496d9165b fallback onError o…" at bounding box center [713, 368] width 805 height 661
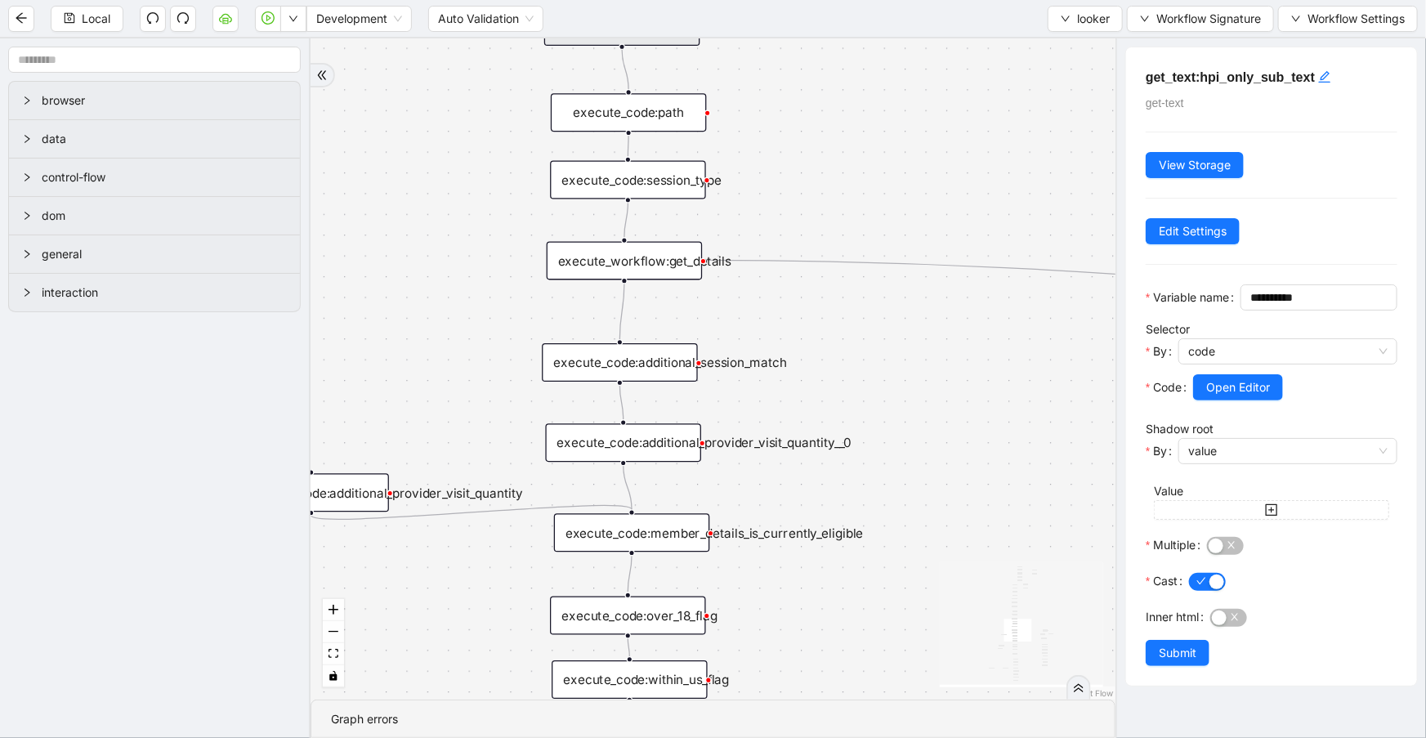
click at [921, 468] on div "fallback is_same_visits 3e13ccc2_230e_41ff_b0ca_9cb496d9165b fallback onError o…" at bounding box center [713, 368] width 805 height 661
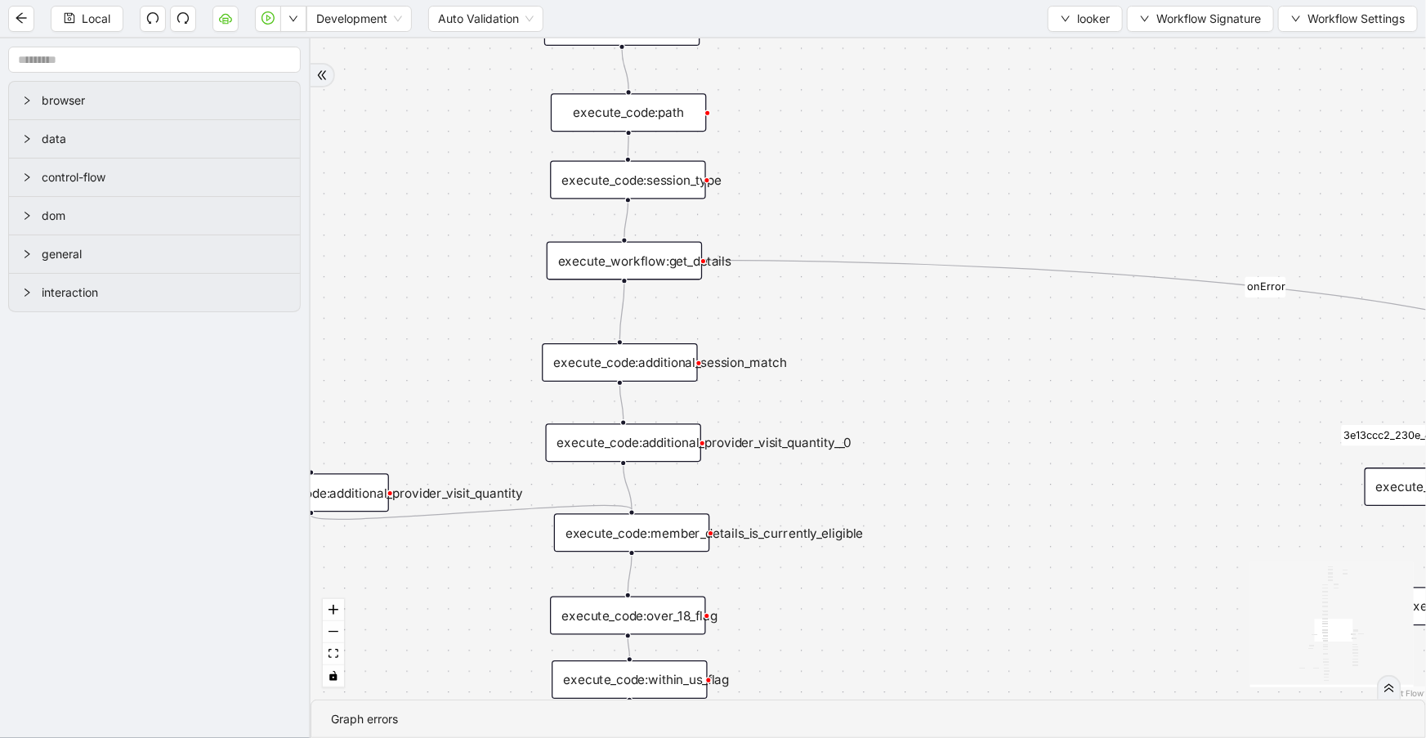
click at [633, 264] on div "execute_workflow:get_details" at bounding box center [625, 260] width 156 height 38
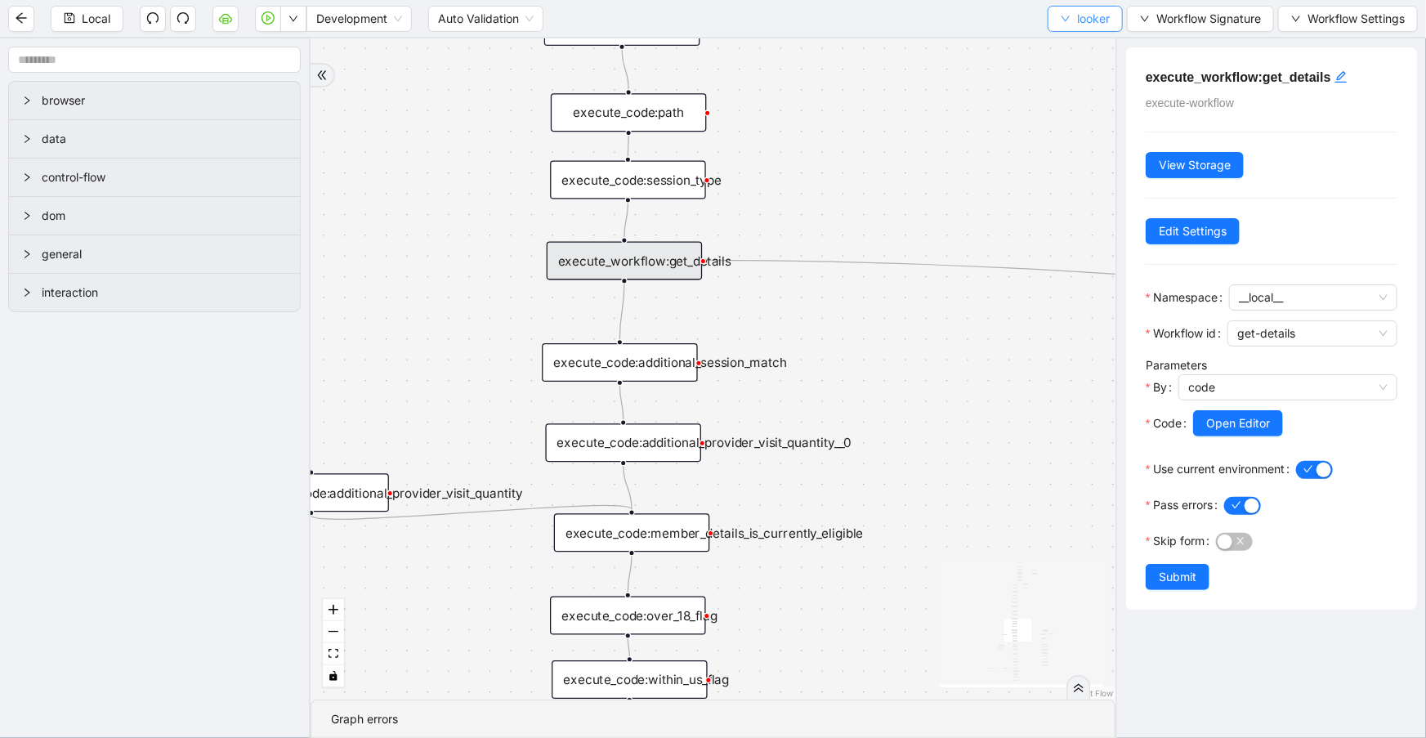
click at [1067, 12] on button "looker" at bounding box center [1085, 19] width 75 height 26
click at [1076, 47] on span "Select" at bounding box center [1083, 50] width 50 height 18
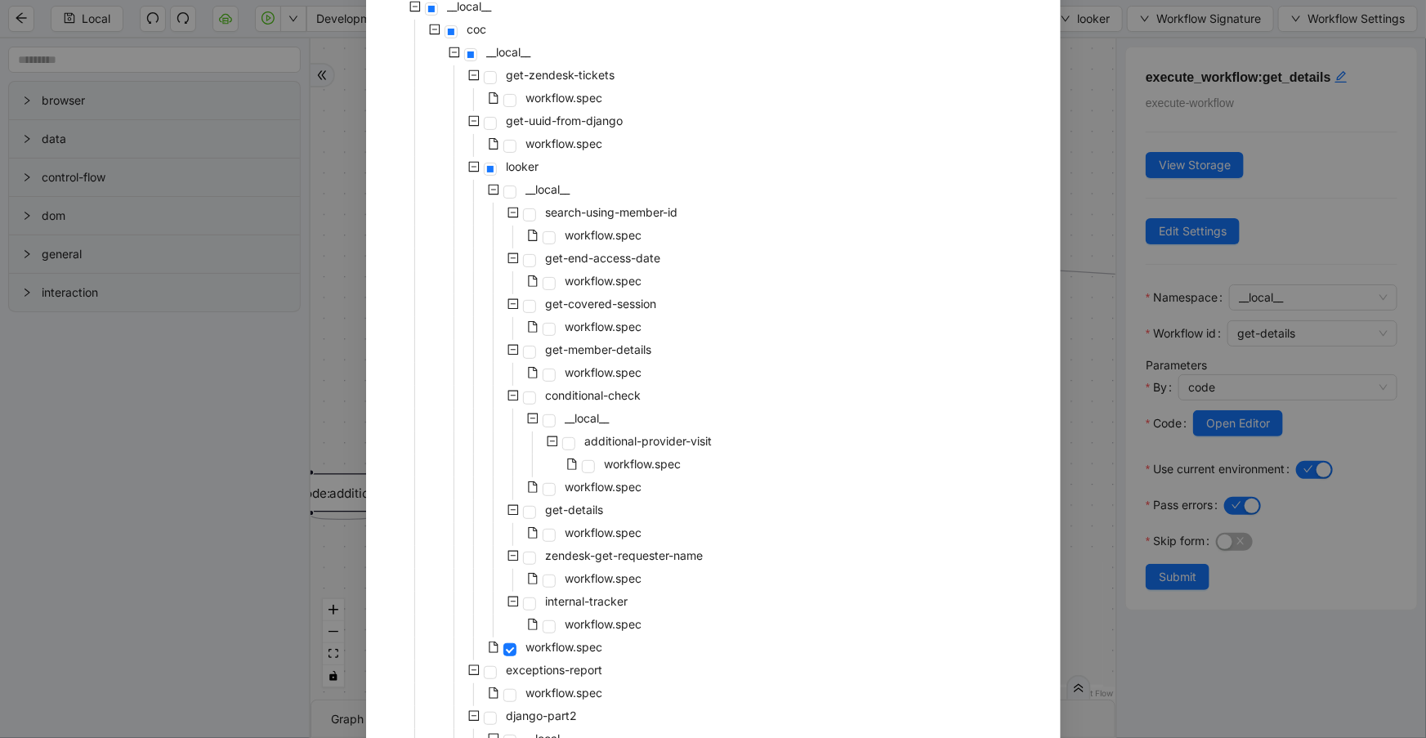
scroll to position [0, 0]
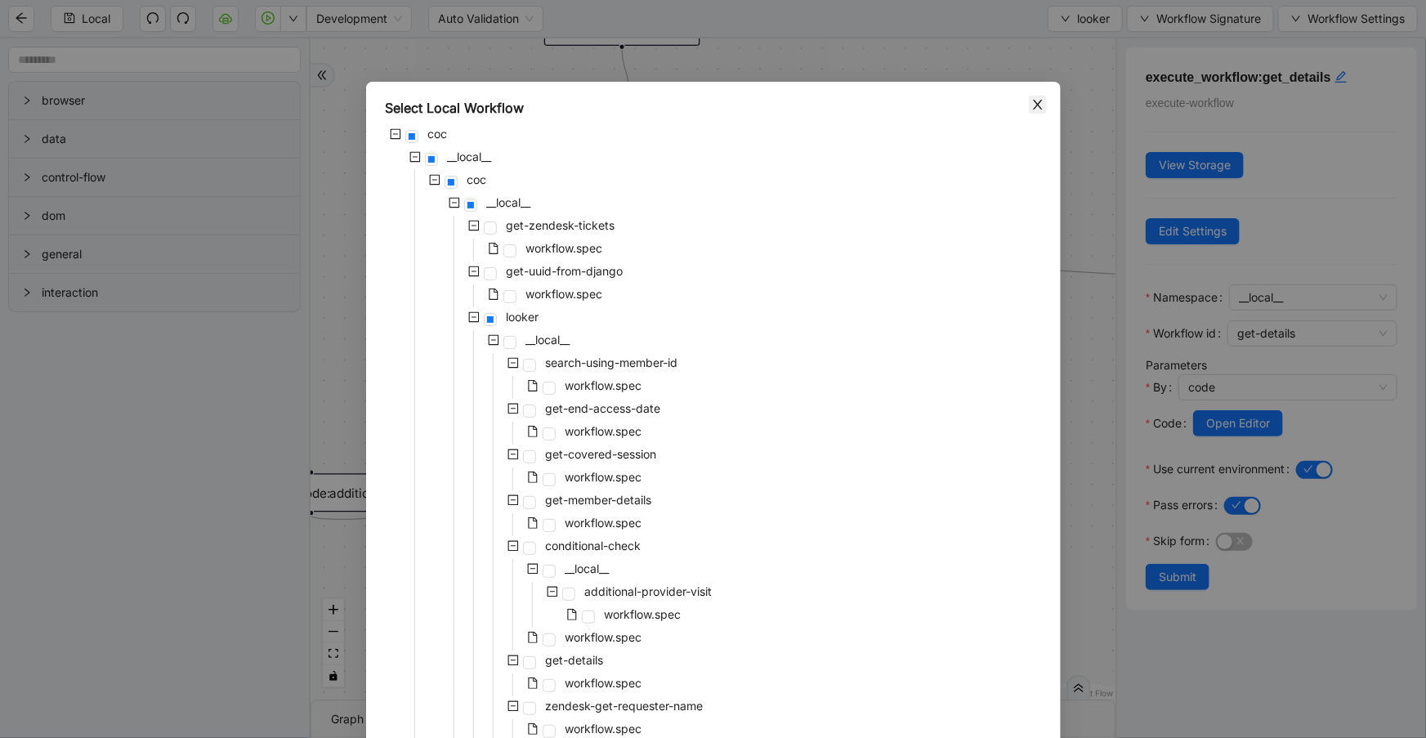
click at [1031, 104] on icon "close" at bounding box center [1037, 104] width 13 height 13
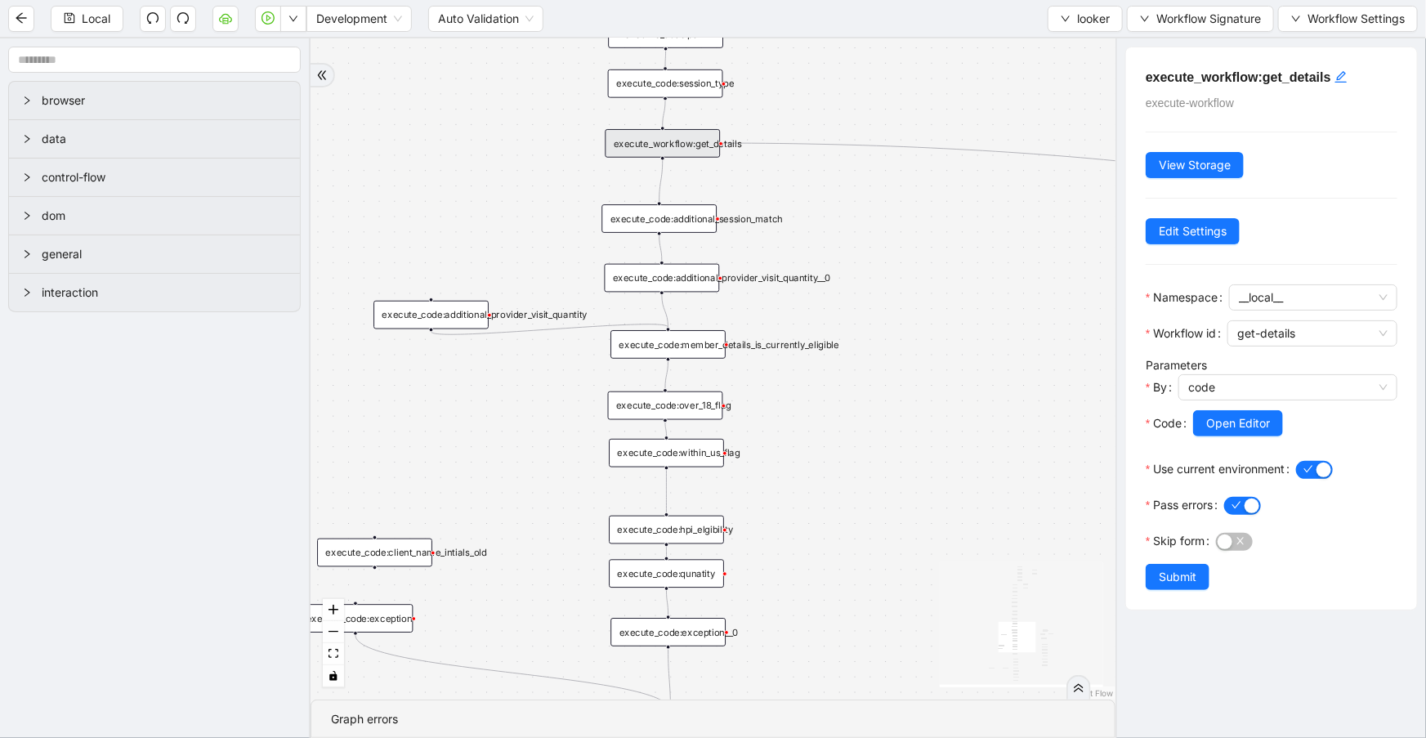
drag, startPoint x: 937, startPoint y: 458, endPoint x: 929, endPoint y: 324, distance: 134.3
click at [931, 306] on div "fallback is_same_visits 3e13ccc2_230e_41ff_b0ca_9cb496d9165b fallback onError o…" at bounding box center [713, 368] width 805 height 661
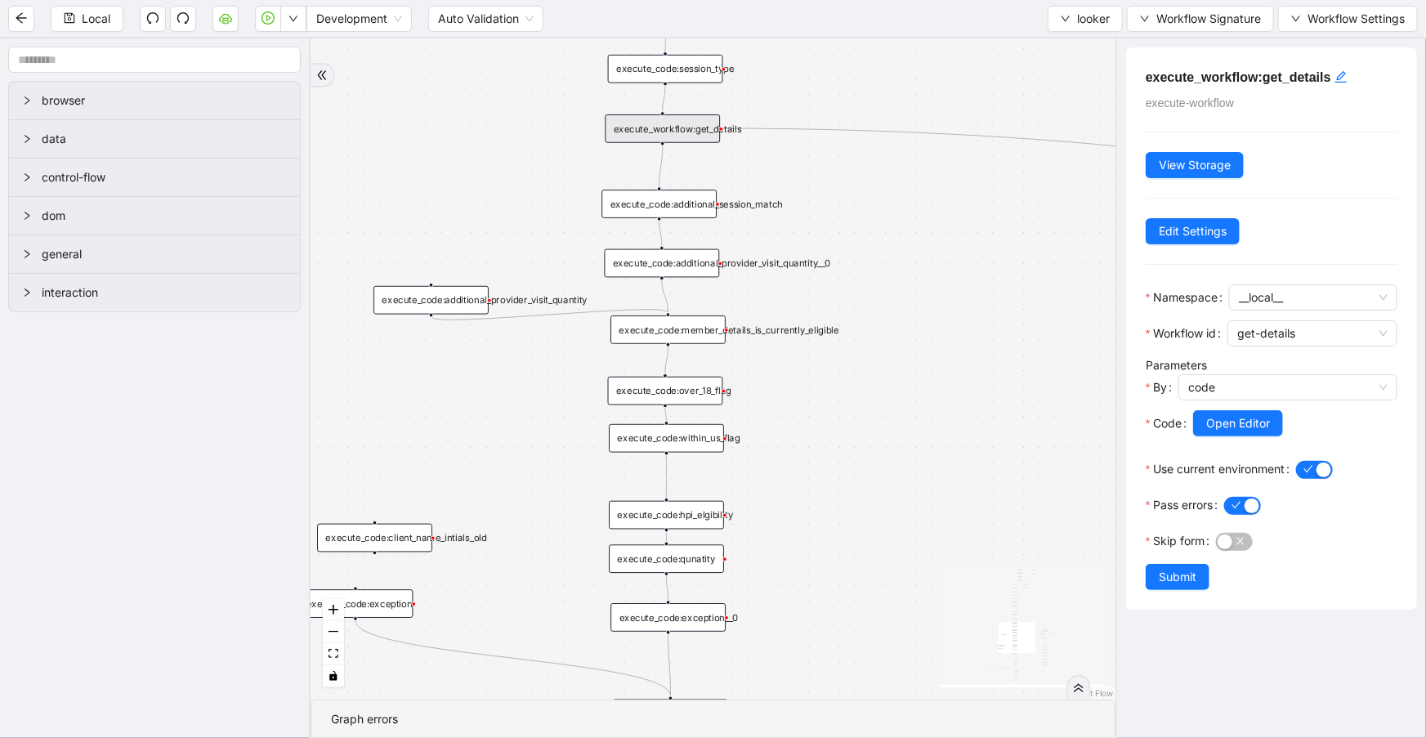
drag, startPoint x: 940, startPoint y: 441, endPoint x: 940, endPoint y: 430, distance: 11.4
click at [940, 430] on div "fallback is_same_visits 3e13ccc2_230e_41ff_b0ca_9cb496d9165b fallback onError o…" at bounding box center [713, 368] width 805 height 661
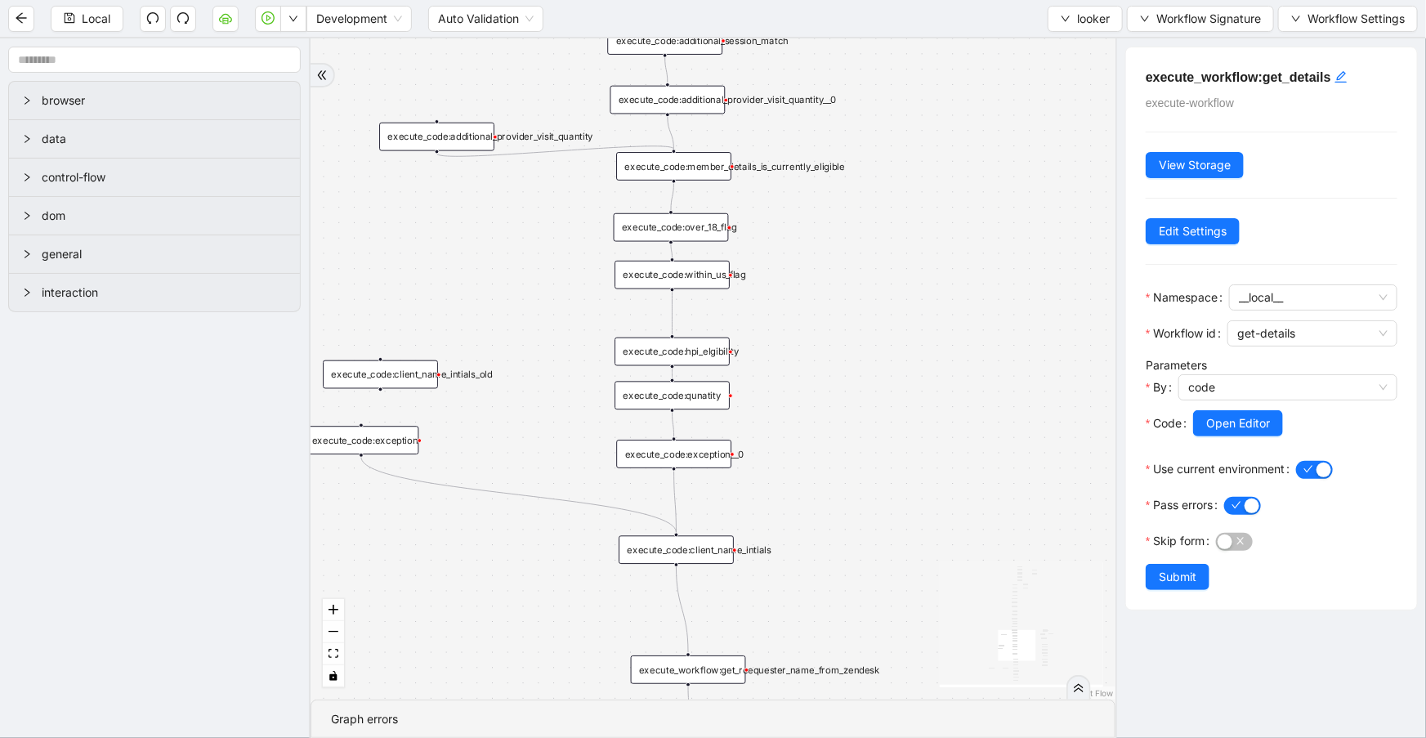
drag, startPoint x: 945, startPoint y: 453, endPoint x: 953, endPoint y: 262, distance: 191.4
click at [953, 262] on div "fallback is_same_visits 3e13ccc2_230e_41ff_b0ca_9cb496d9165b fallback onError o…" at bounding box center [713, 368] width 805 height 661
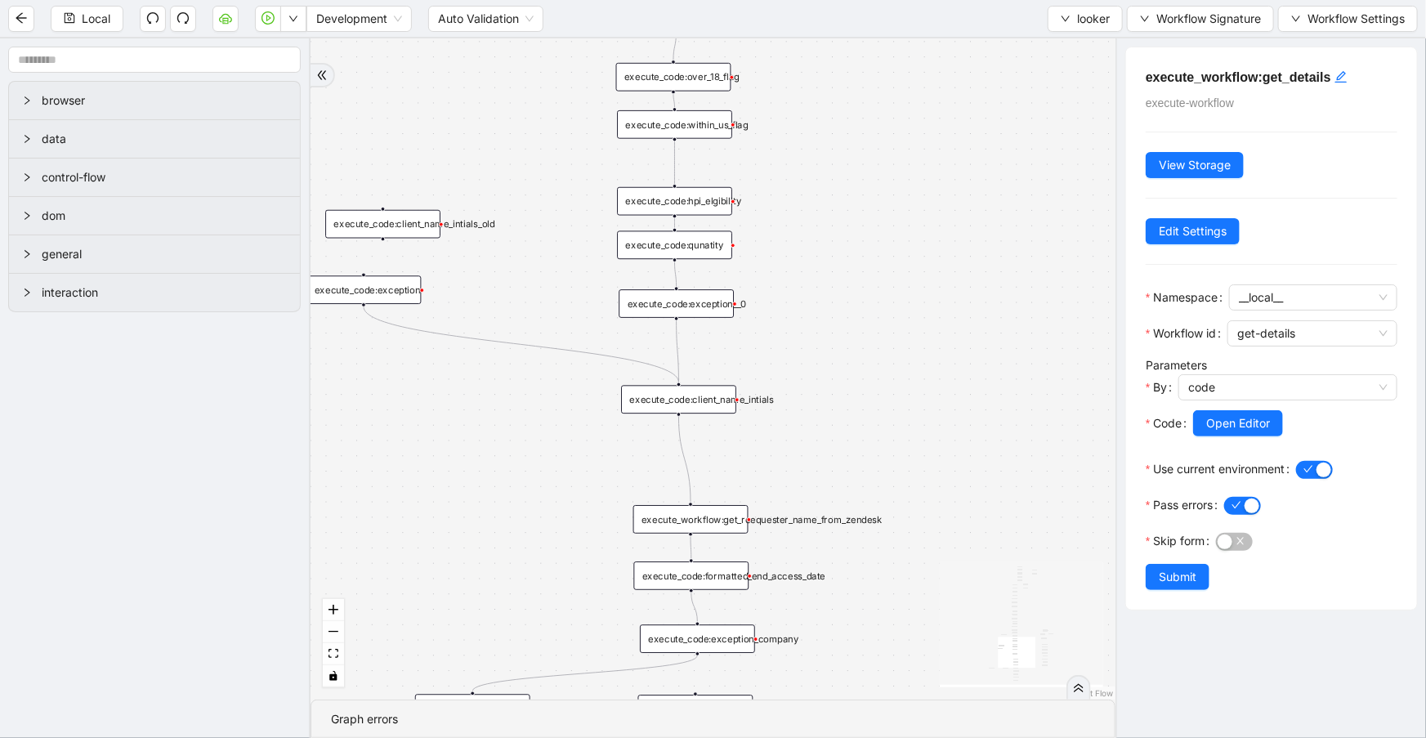
drag, startPoint x: 978, startPoint y: 393, endPoint x: 975, endPoint y: 329, distance: 63.8
click at [975, 315] on div "fallback is_same_visits 3e13ccc2_230e_41ff_b0ca_9cb496d9165b fallback onError o…" at bounding box center [713, 368] width 805 height 661
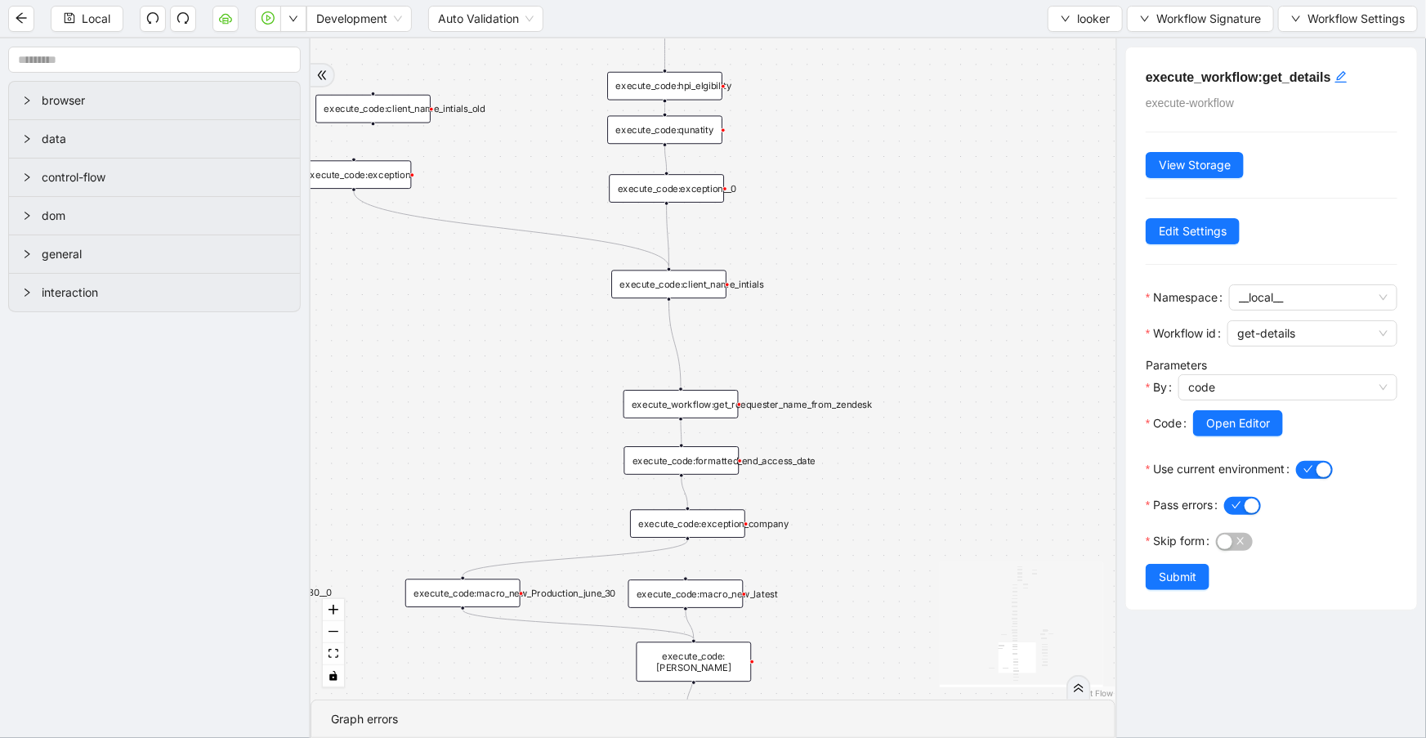
drag, startPoint x: 989, startPoint y: 427, endPoint x: 984, endPoint y: 392, distance: 35.5
click at [984, 392] on div "fallback is_same_visits 3e13ccc2_230e_41ff_b0ca_9cb496d9165b fallback onError o…" at bounding box center [713, 368] width 805 height 661
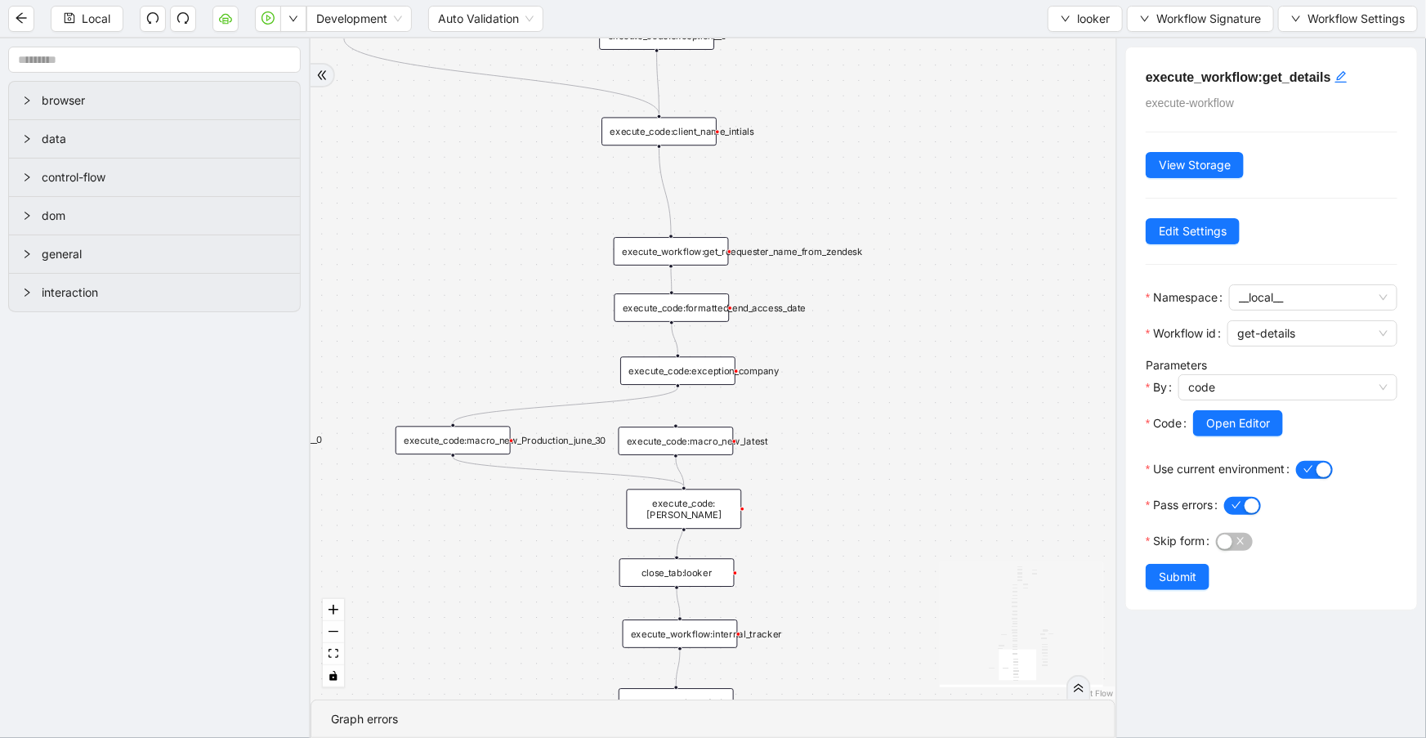
drag, startPoint x: 981, startPoint y: 535, endPoint x: 978, endPoint y: 376, distance: 158.6
click at [978, 378] on div "fallback is_same_visits 3e13ccc2_230e_41ff_b0ca_9cb496d9165b fallback onError o…" at bounding box center [713, 368] width 805 height 661
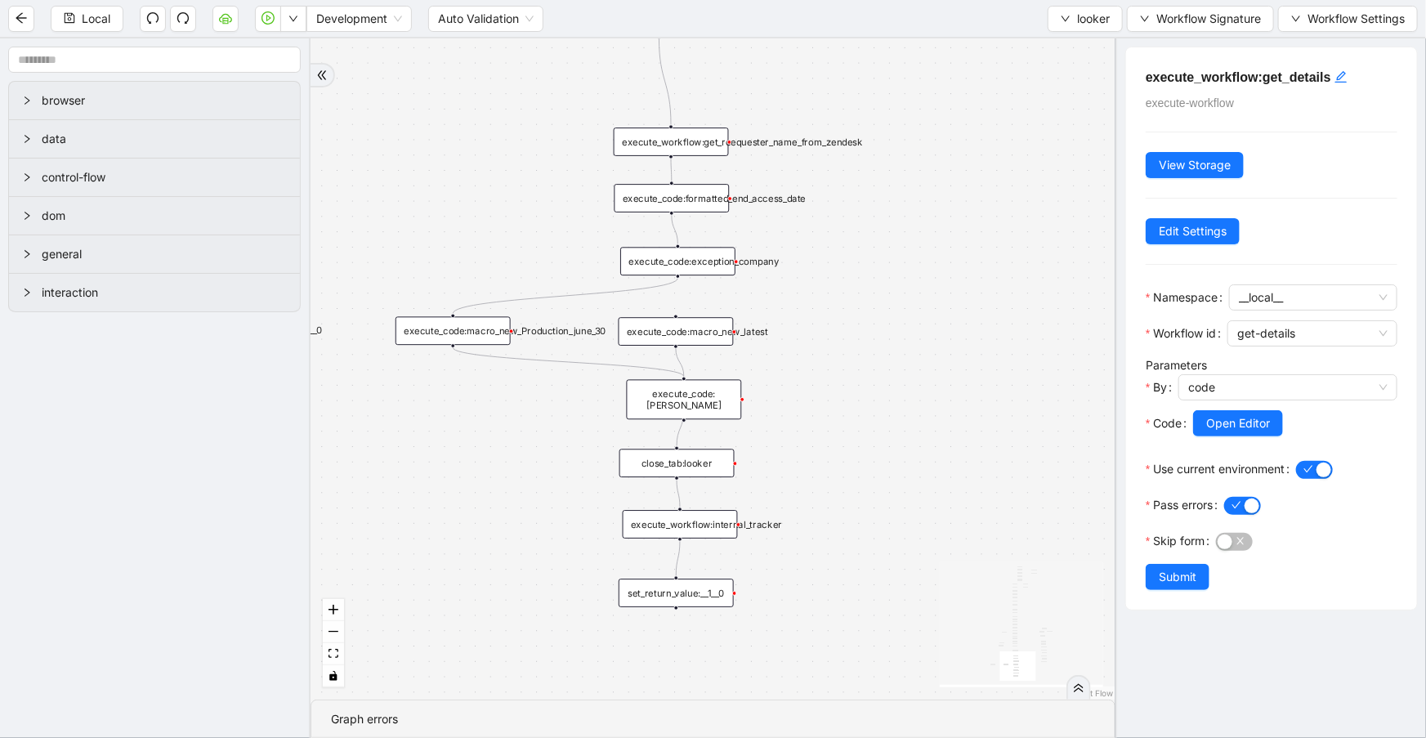
drag, startPoint x: 989, startPoint y: 447, endPoint x: 985, endPoint y: 414, distance: 32.9
click at [985, 415] on div "fallback is_same_visits 3e13ccc2_230e_41ff_b0ca_9cb496d9165b fallback onError o…" at bounding box center [713, 368] width 805 height 661
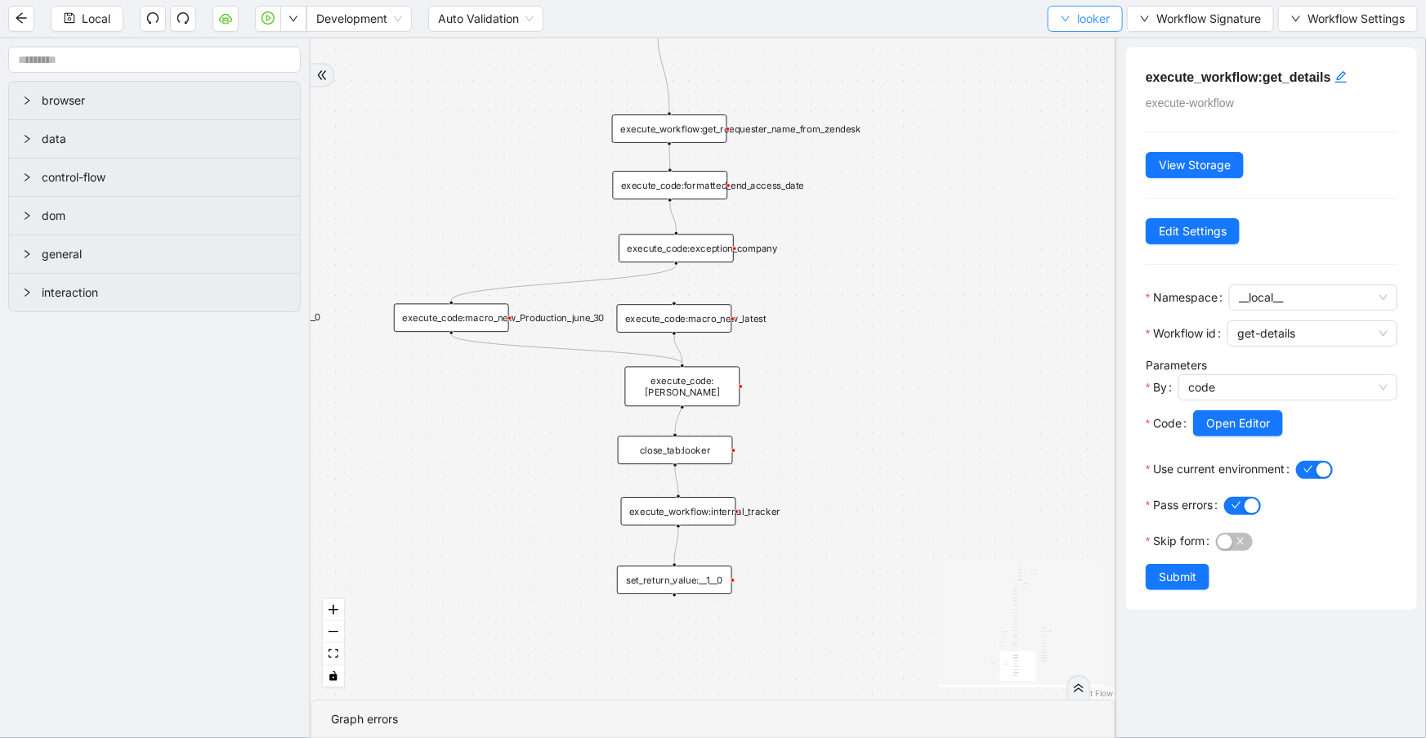
click at [1084, 16] on span "looker" at bounding box center [1093, 19] width 33 height 18
click at [1087, 47] on span "Select" at bounding box center [1083, 50] width 50 height 18
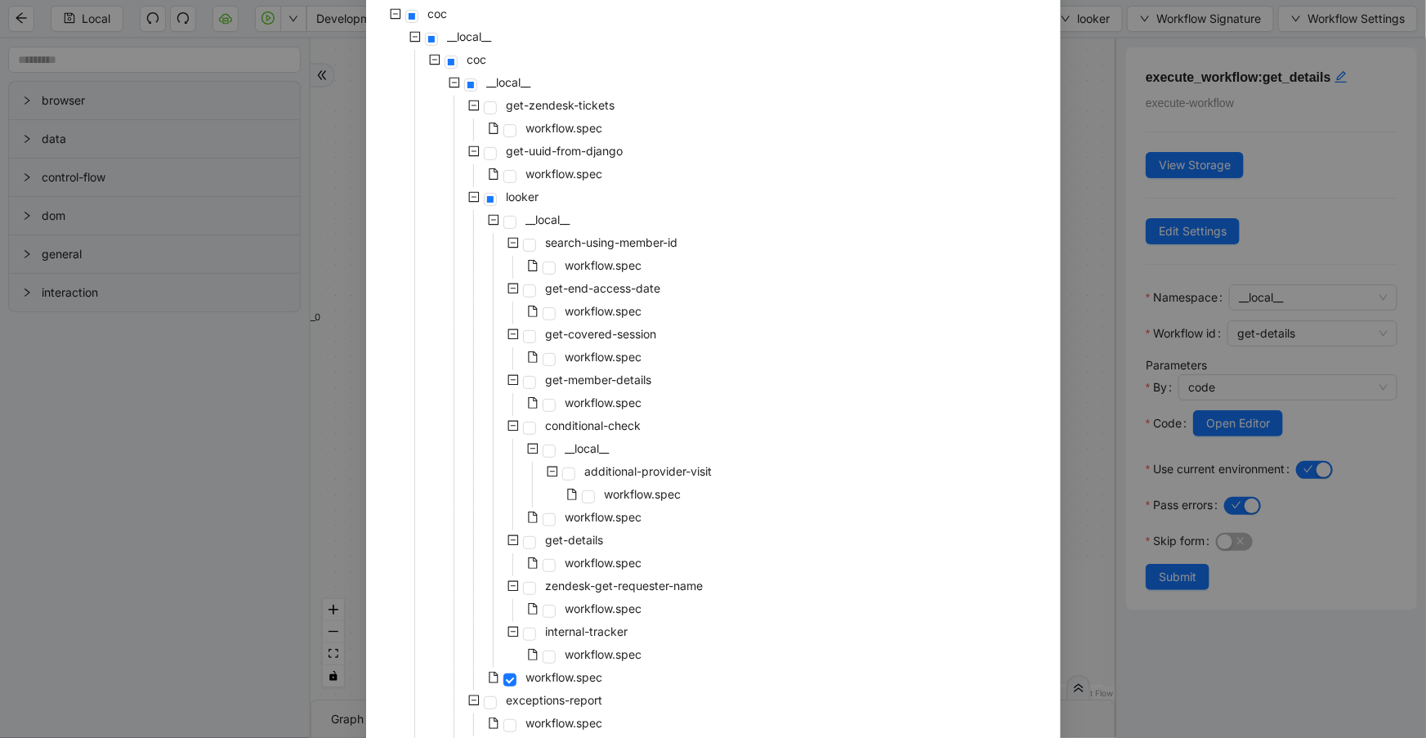
scroll to position [267, 0]
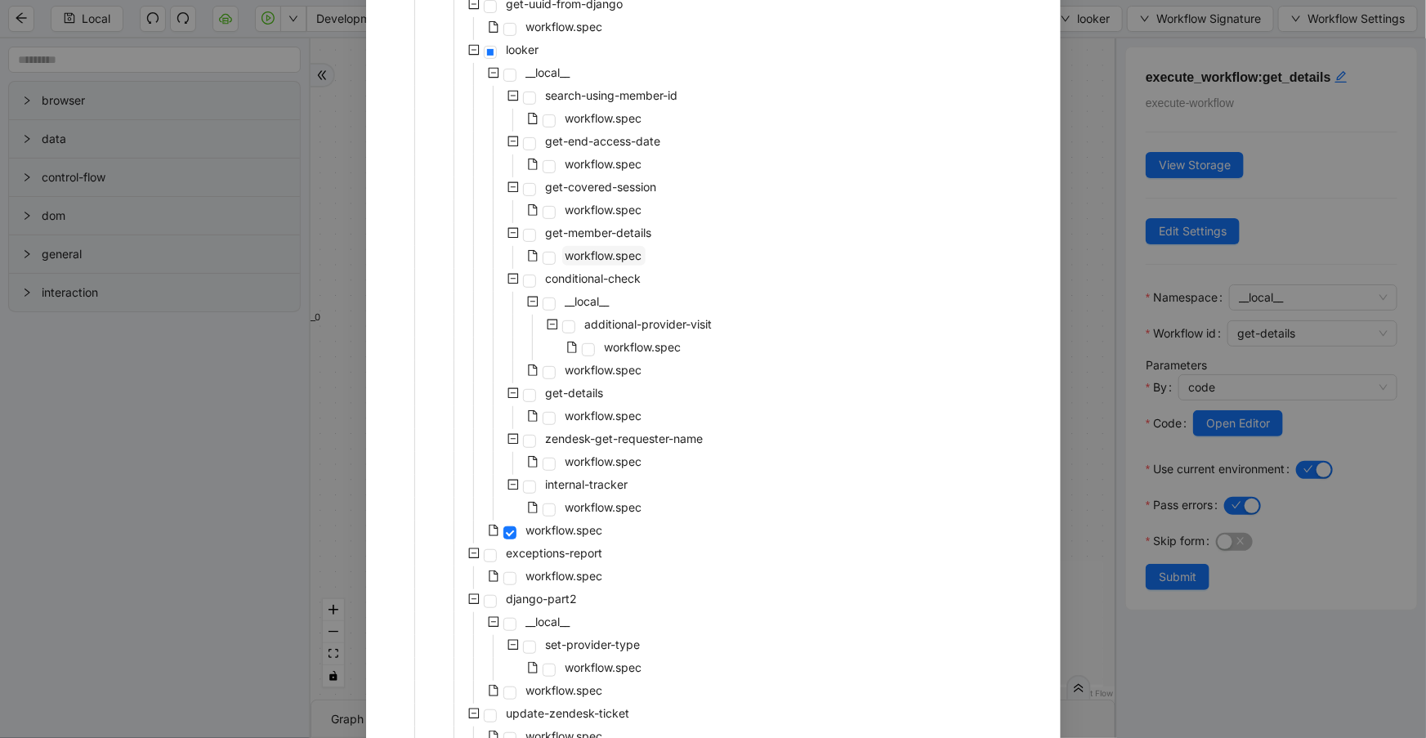
click at [582, 261] on span "workflow.spec" at bounding box center [604, 255] width 77 height 14
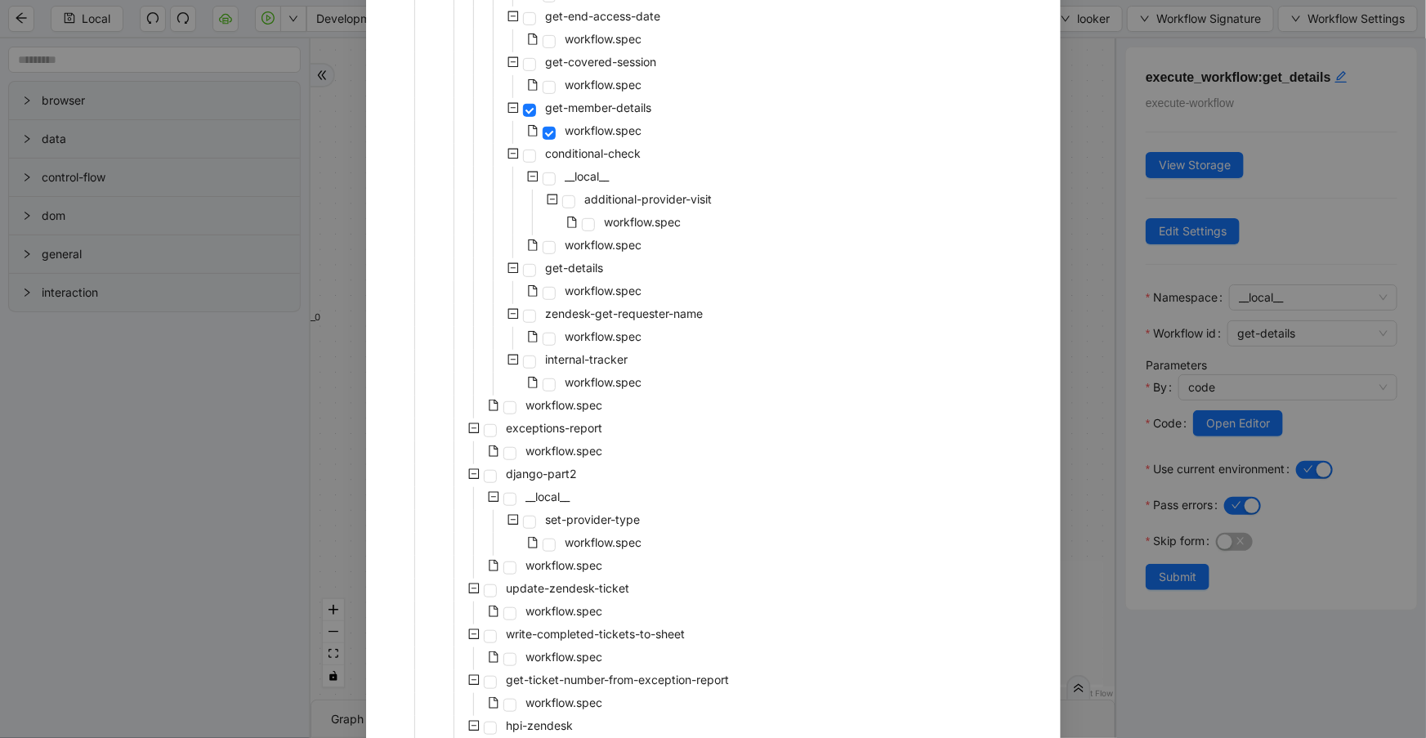
scroll to position [579, 0]
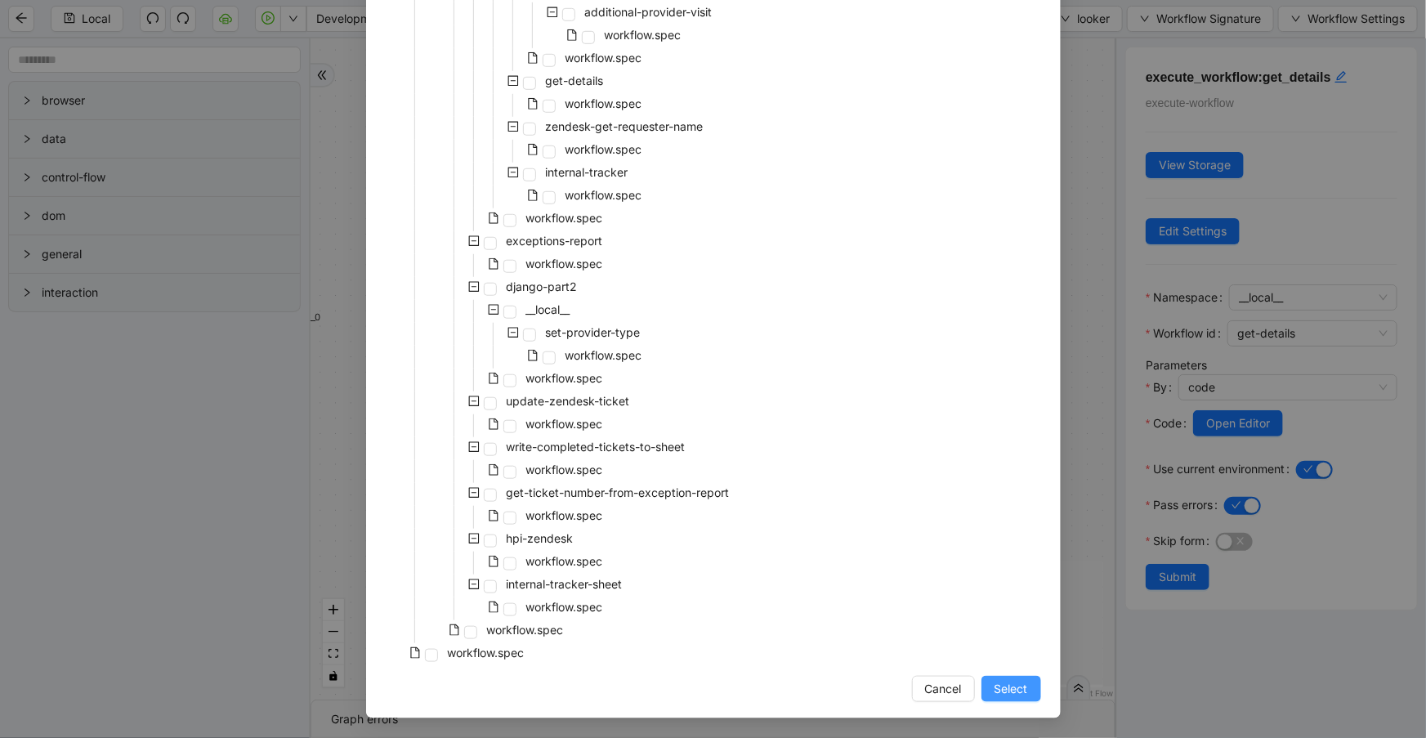
click at [1005, 684] on span "Select" at bounding box center [1012, 689] width 34 height 18
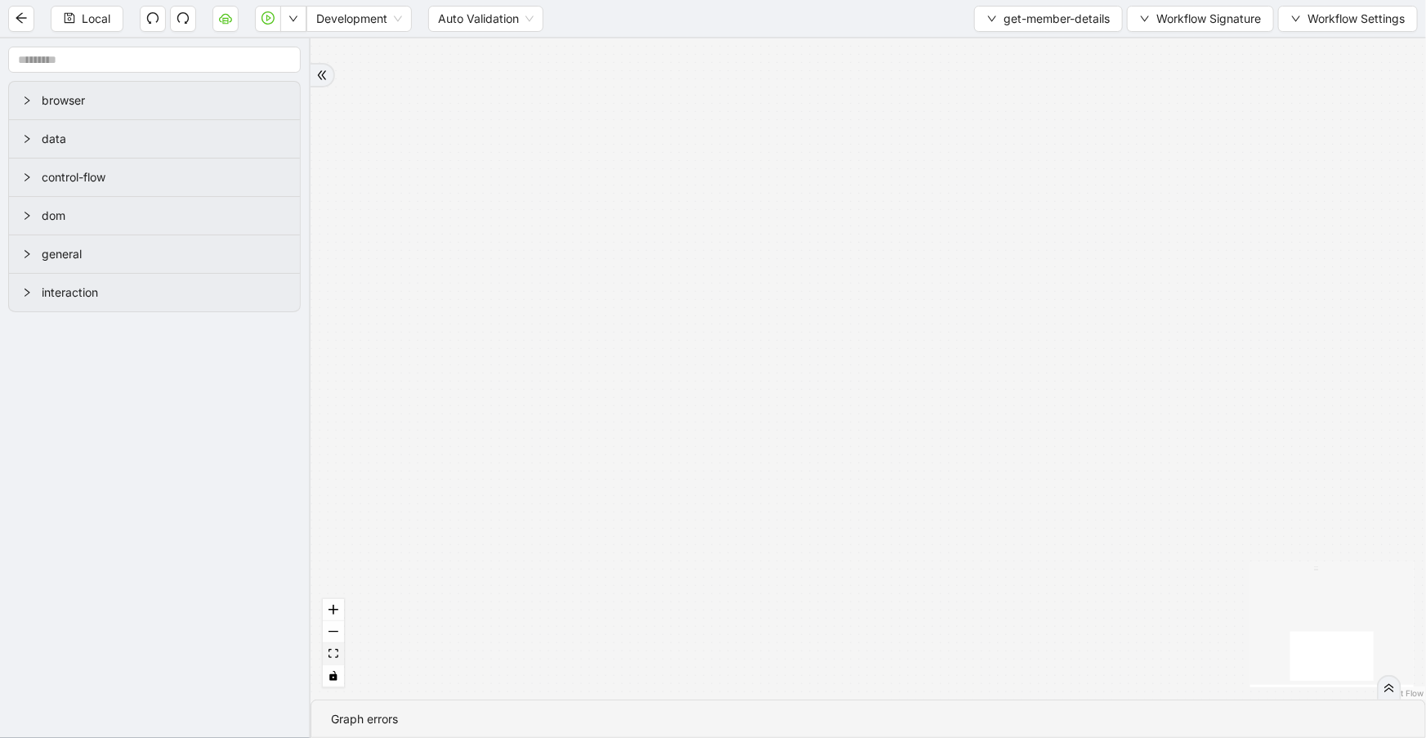
click at [342, 654] on button "fit view" at bounding box center [333, 654] width 21 height 22
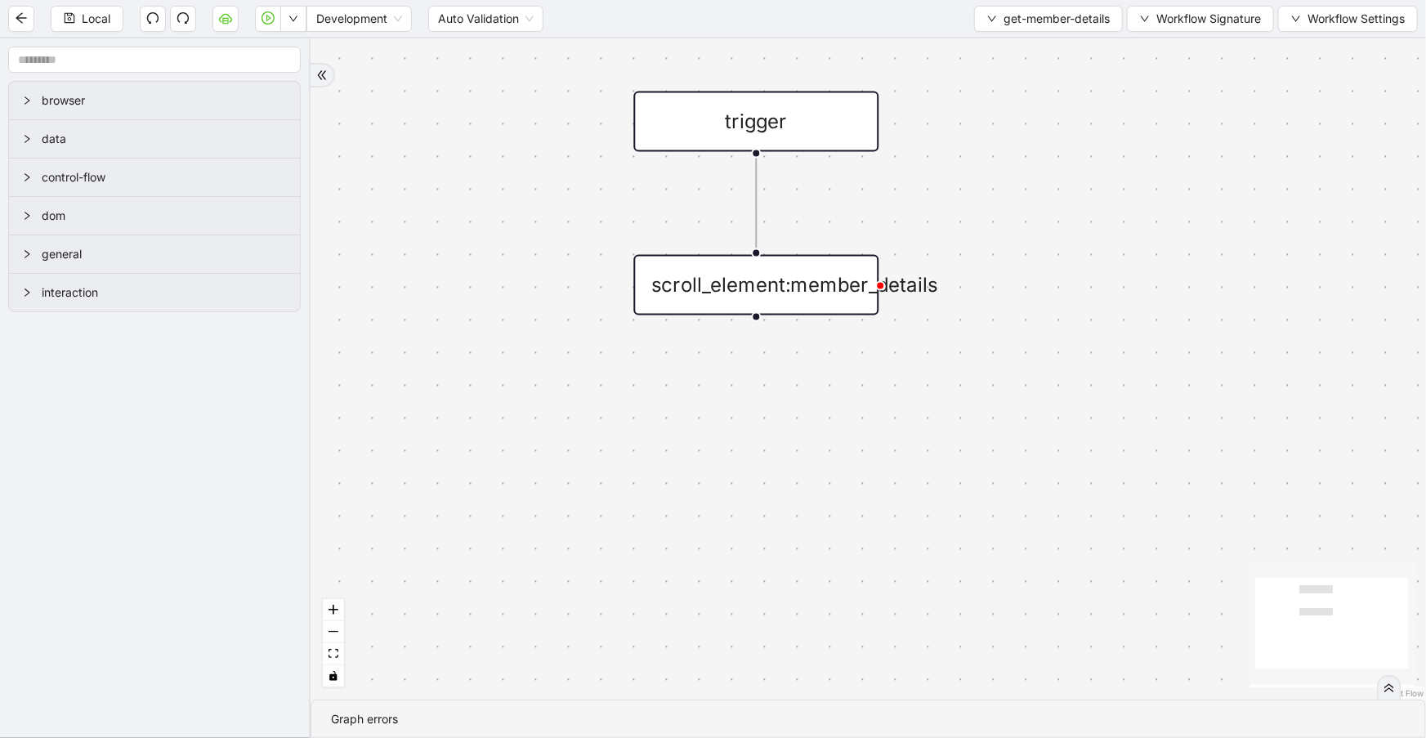
drag, startPoint x: 654, startPoint y: 592, endPoint x: 542, endPoint y: 426, distance: 200.2
click at [542, 426] on div "trigger scroll_element:member_details" at bounding box center [869, 368] width 1116 height 661
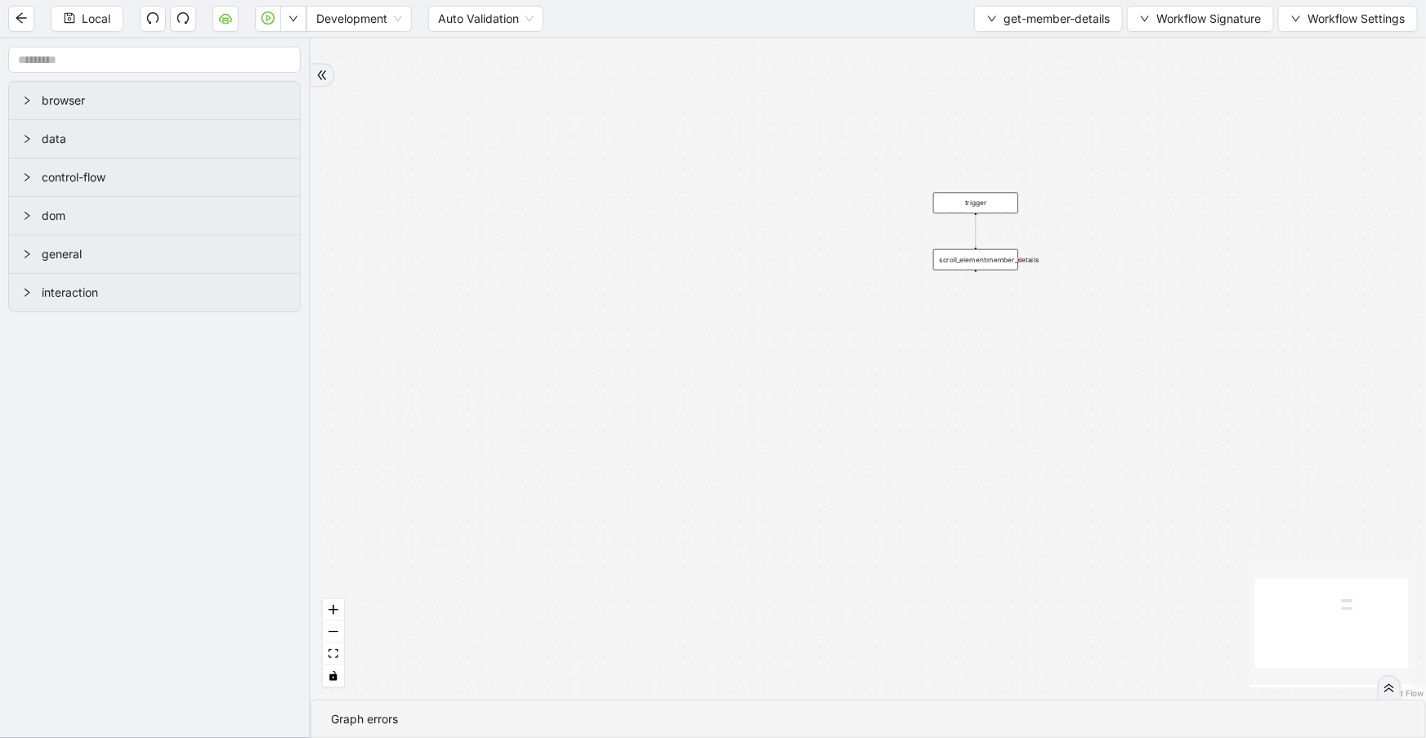
drag, startPoint x: 876, startPoint y: 503, endPoint x: 1157, endPoint y: 417, distance: 293.2
click at [1159, 418] on div "trigger scroll_element:member_details" at bounding box center [869, 368] width 1116 height 661
click at [1041, 17] on span "get-member-details" at bounding box center [1057, 19] width 106 height 18
click at [1049, 42] on span "Select" at bounding box center [1045, 50] width 123 height 18
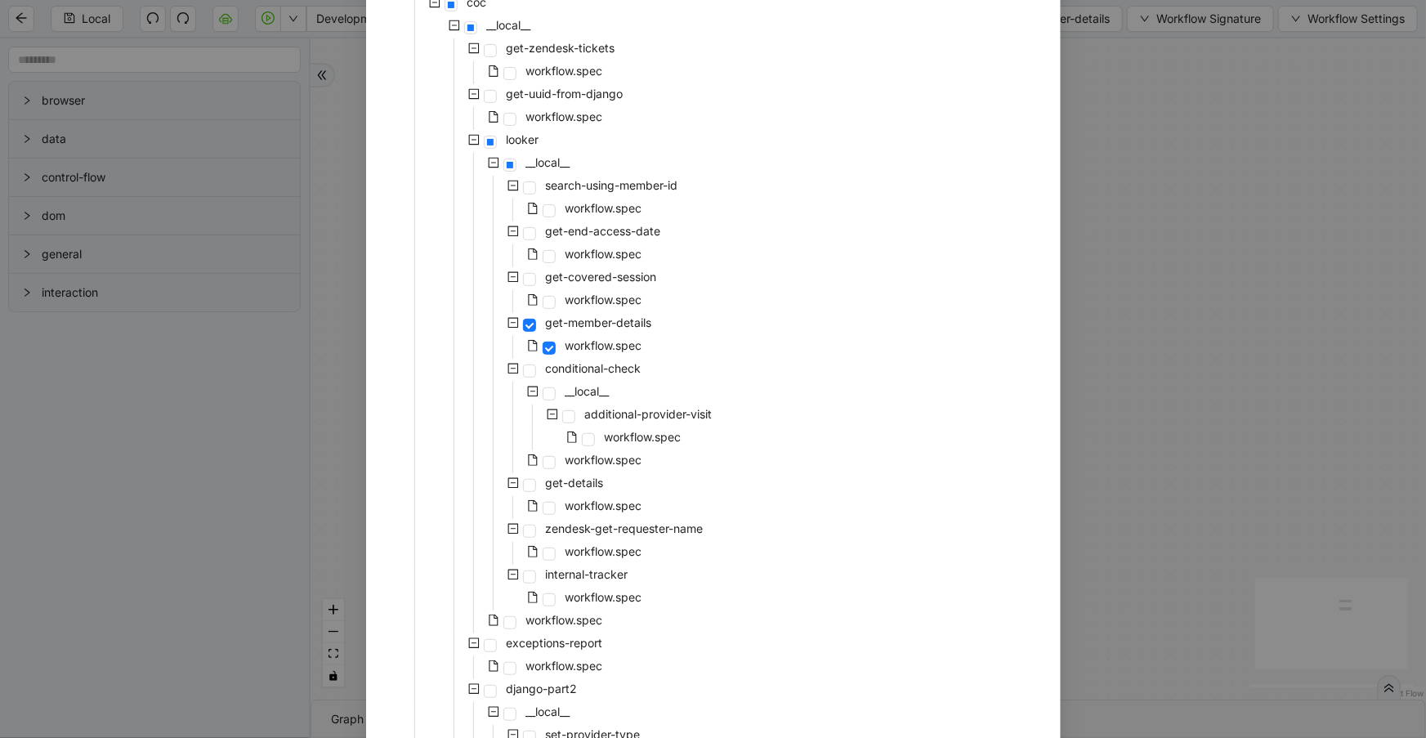
scroll to position [267, 0]
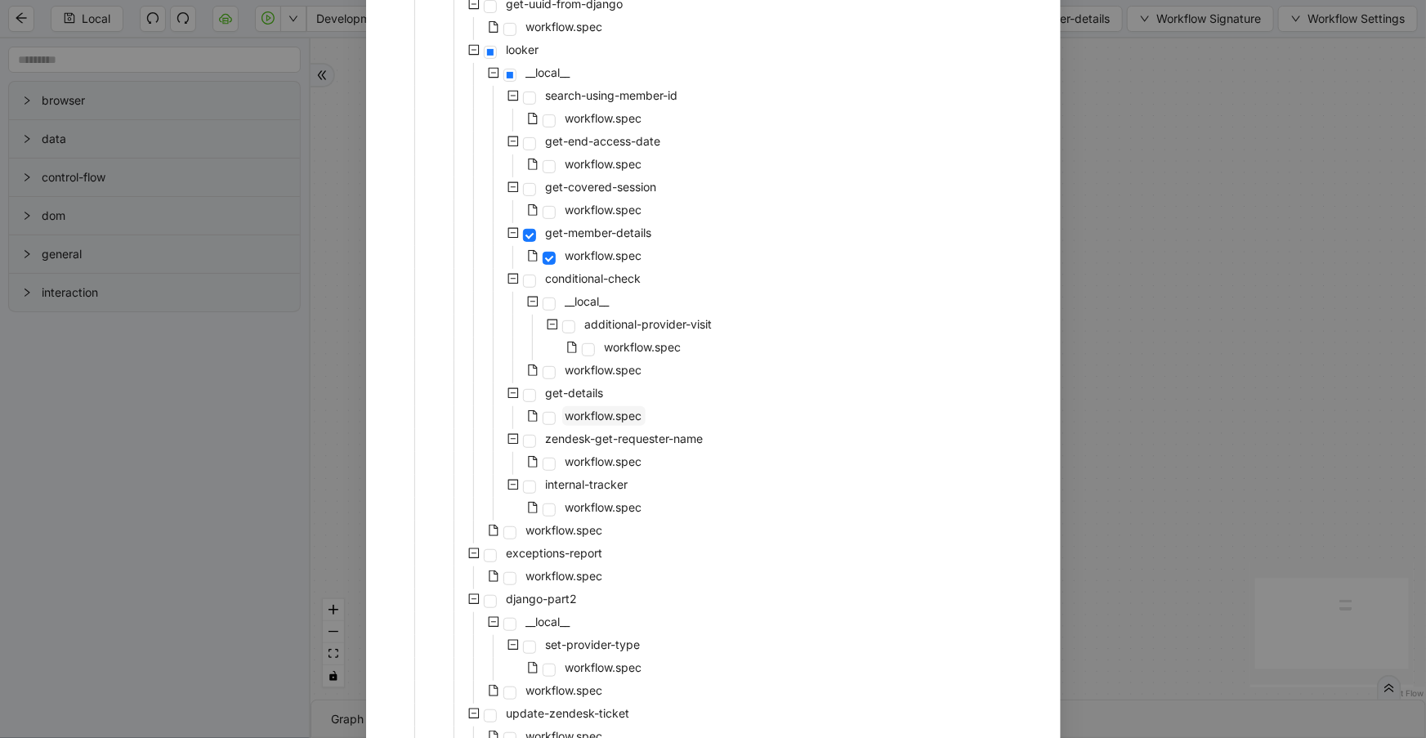
click at [597, 411] on span "workflow.spec" at bounding box center [604, 416] width 77 height 14
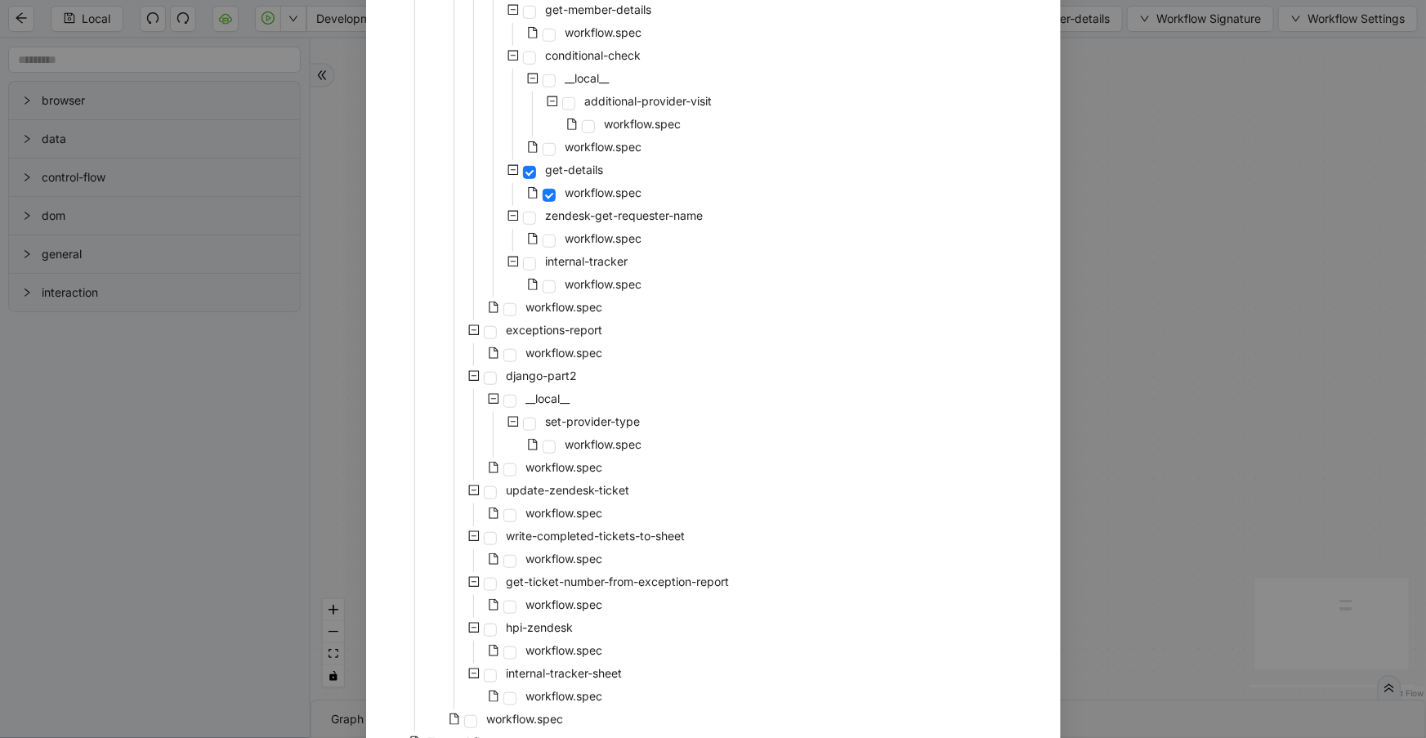
scroll to position [579, 0]
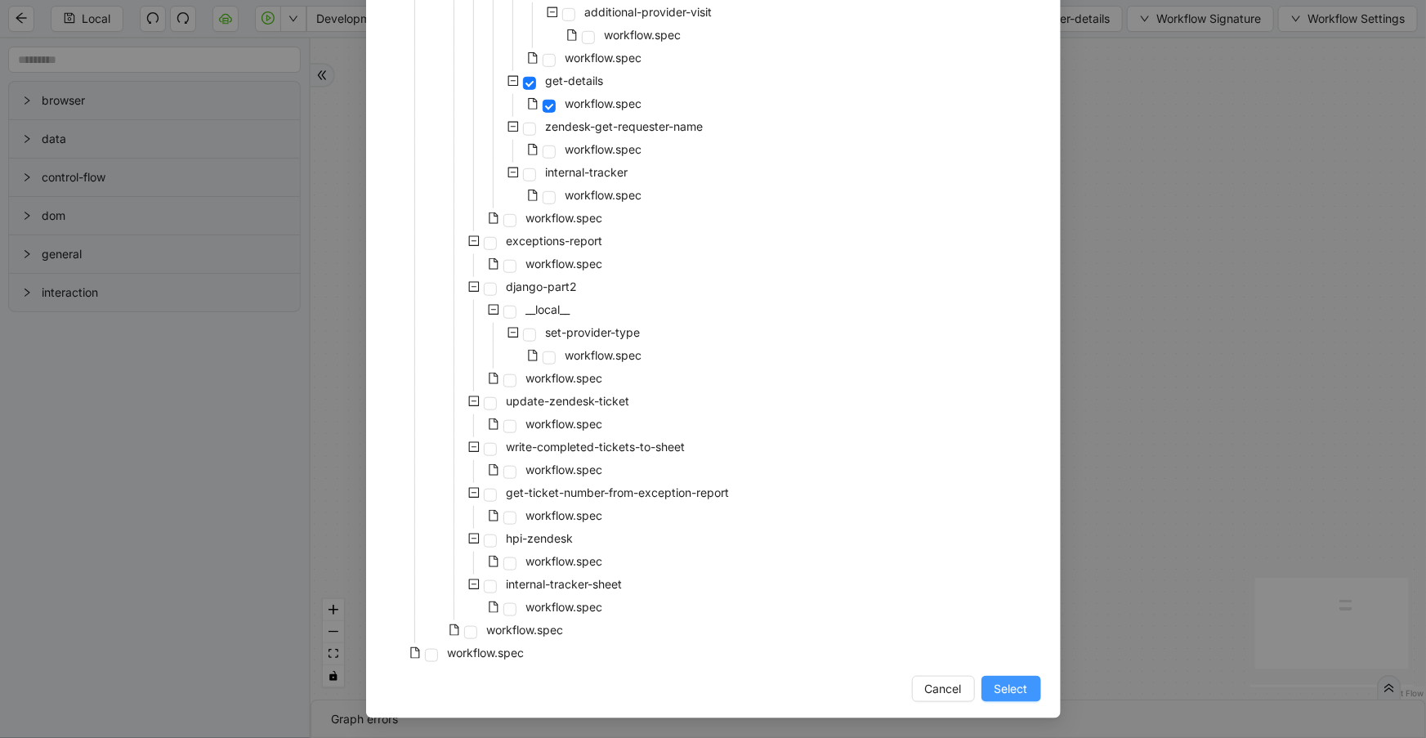
click at [1018, 682] on span "Select" at bounding box center [1012, 689] width 34 height 18
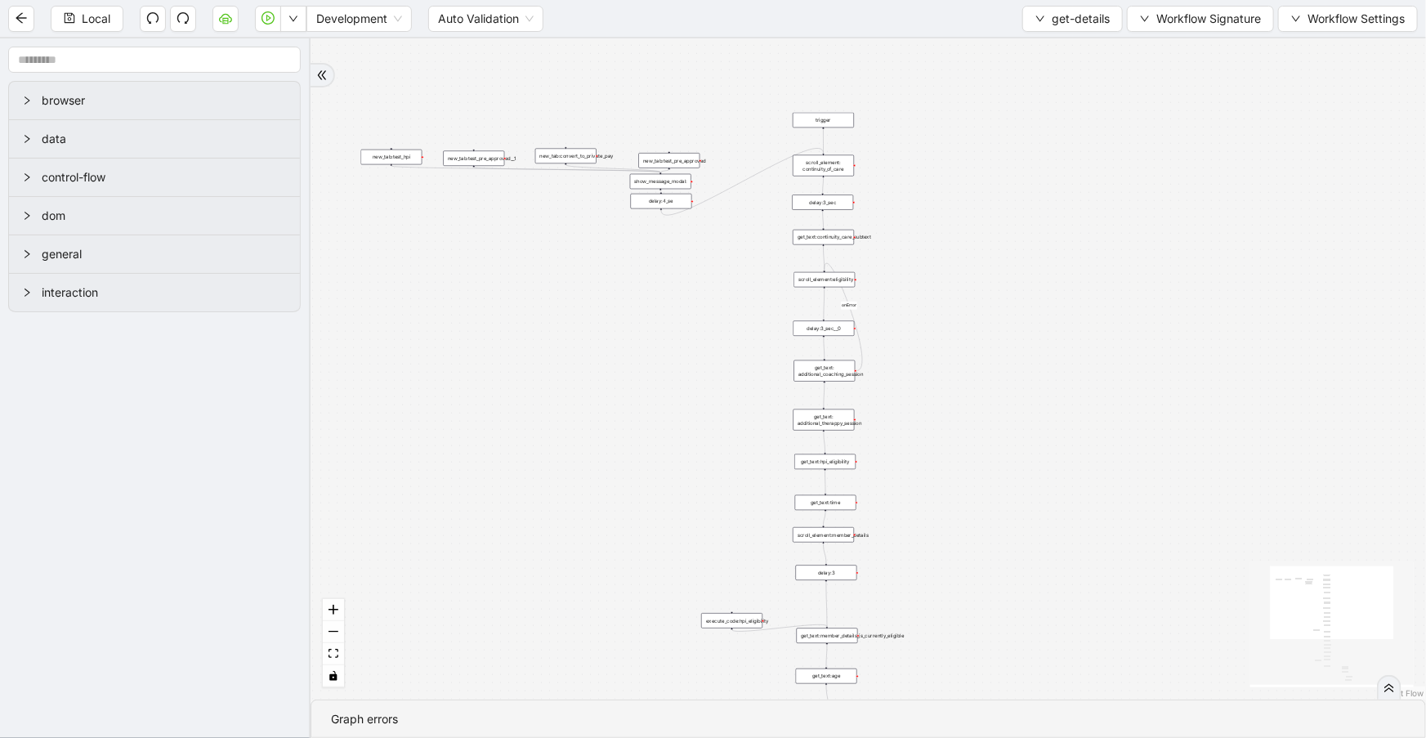
drag, startPoint x: 1004, startPoint y: 194, endPoint x: 933, endPoint y: 478, distance: 293.2
click at [933, 478] on div "onError trigger get_text:continuity_care_subtext get_text:hpi_eligibility get_t…" at bounding box center [869, 368] width 1116 height 661
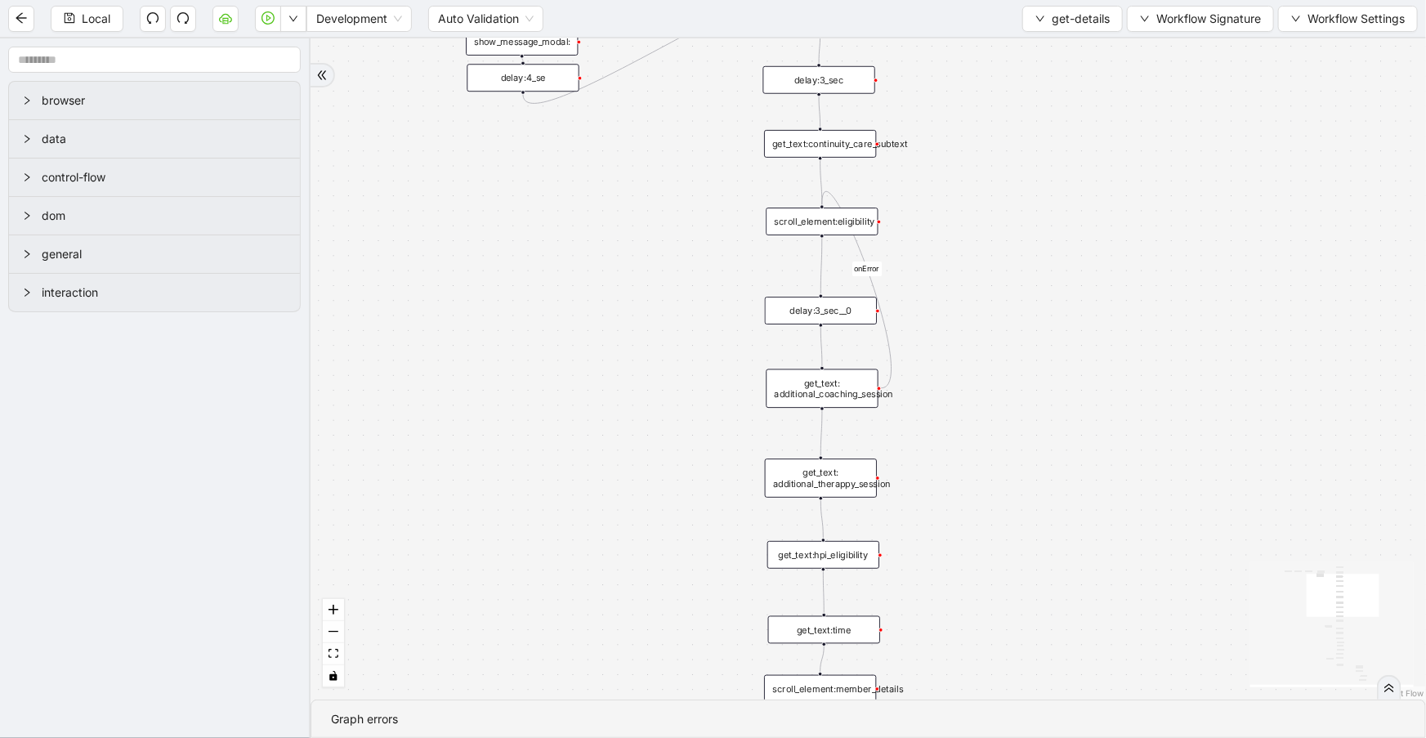
drag, startPoint x: 1005, startPoint y: 500, endPoint x: 986, endPoint y: 283, distance: 218.3
click at [986, 284] on div "onError trigger get_text:continuity_care_subtext get_text:hpi_eligibility get_t…" at bounding box center [869, 368] width 1116 height 661
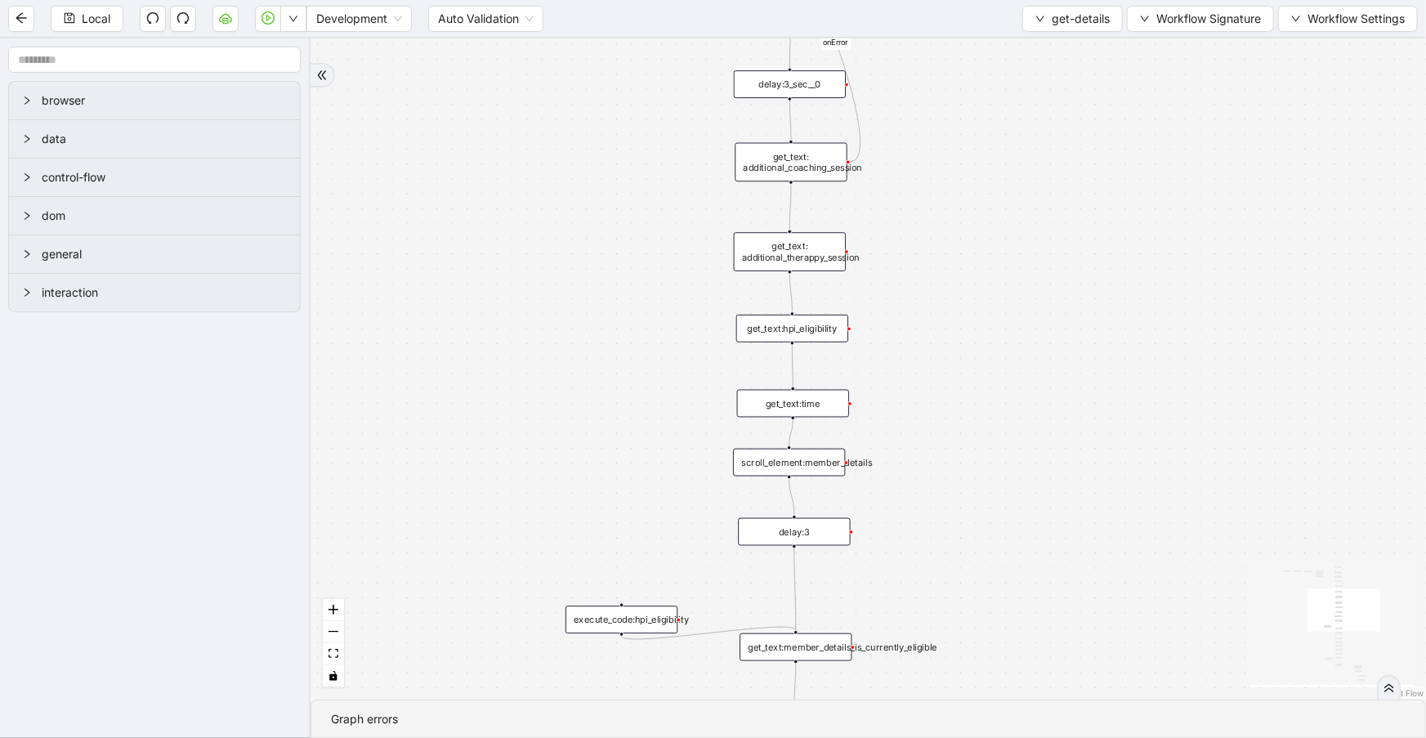
drag, startPoint x: 1027, startPoint y: 512, endPoint x: 984, endPoint y: 235, distance: 279.5
click at [984, 235] on div "onError trigger get_text:continuity_care_subtext get_text:hpi_eligibility get_t…" at bounding box center [869, 368] width 1116 height 661
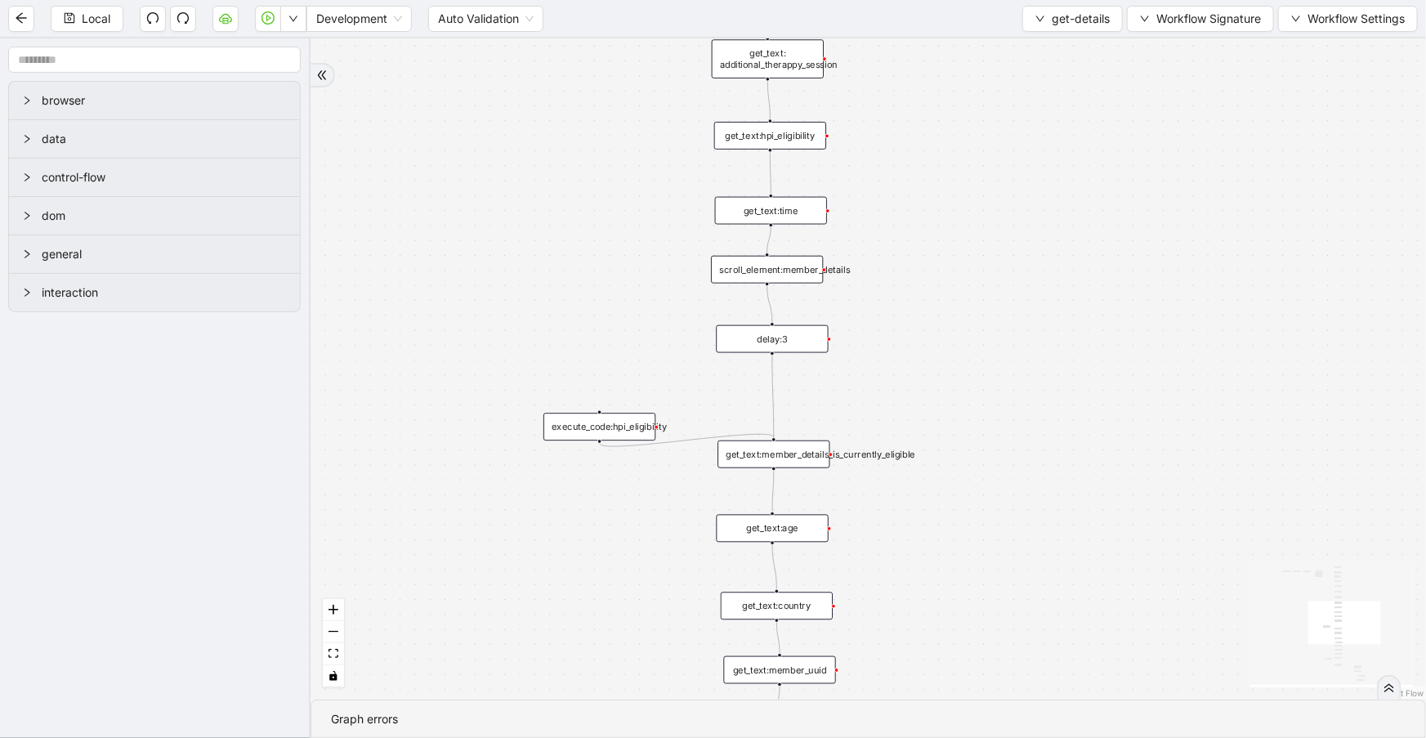
drag, startPoint x: 1021, startPoint y: 482, endPoint x: 1014, endPoint y: 356, distance: 126.9
click at [1014, 354] on div "onError trigger get_text:continuity_care_subtext get_text:hpi_eligibility get_t…" at bounding box center [869, 368] width 1116 height 661
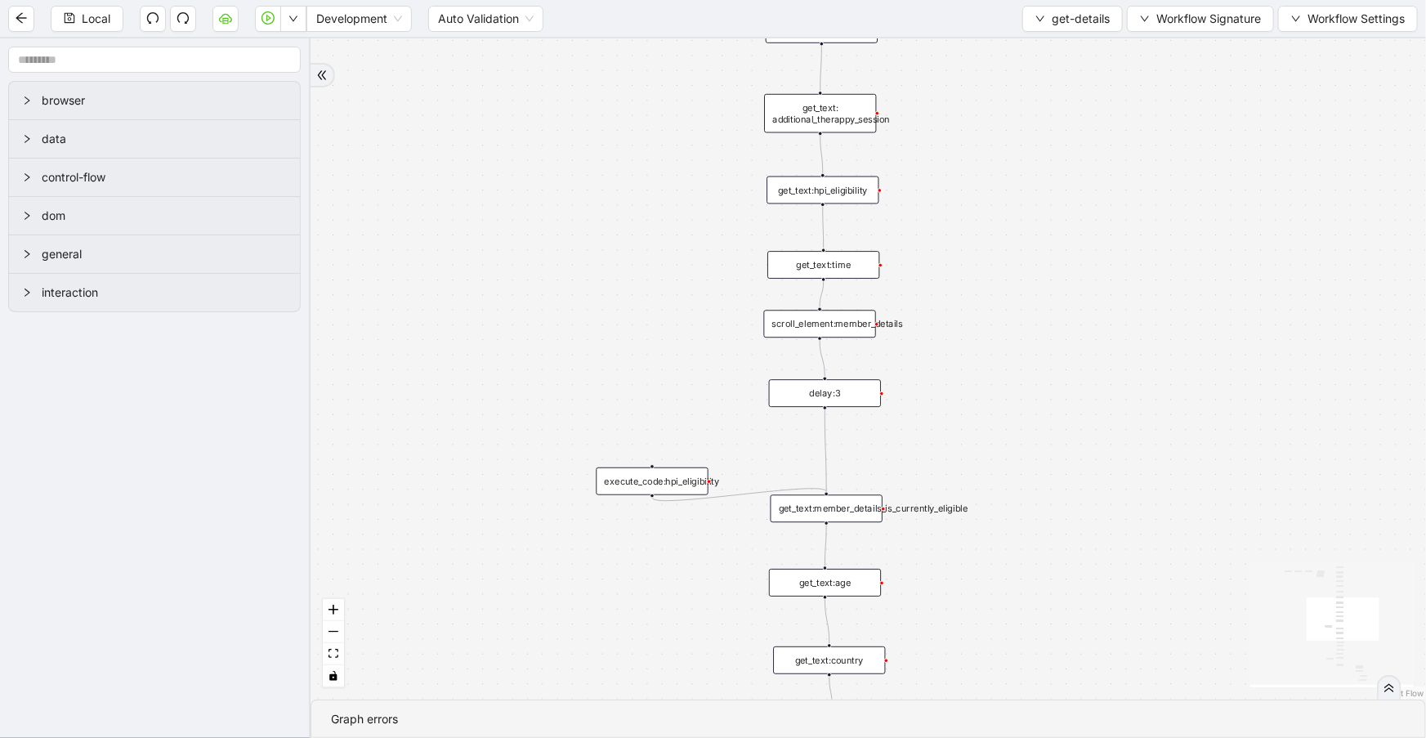
click at [848, 196] on div "get_text:hpi_eligibility" at bounding box center [823, 191] width 112 height 28
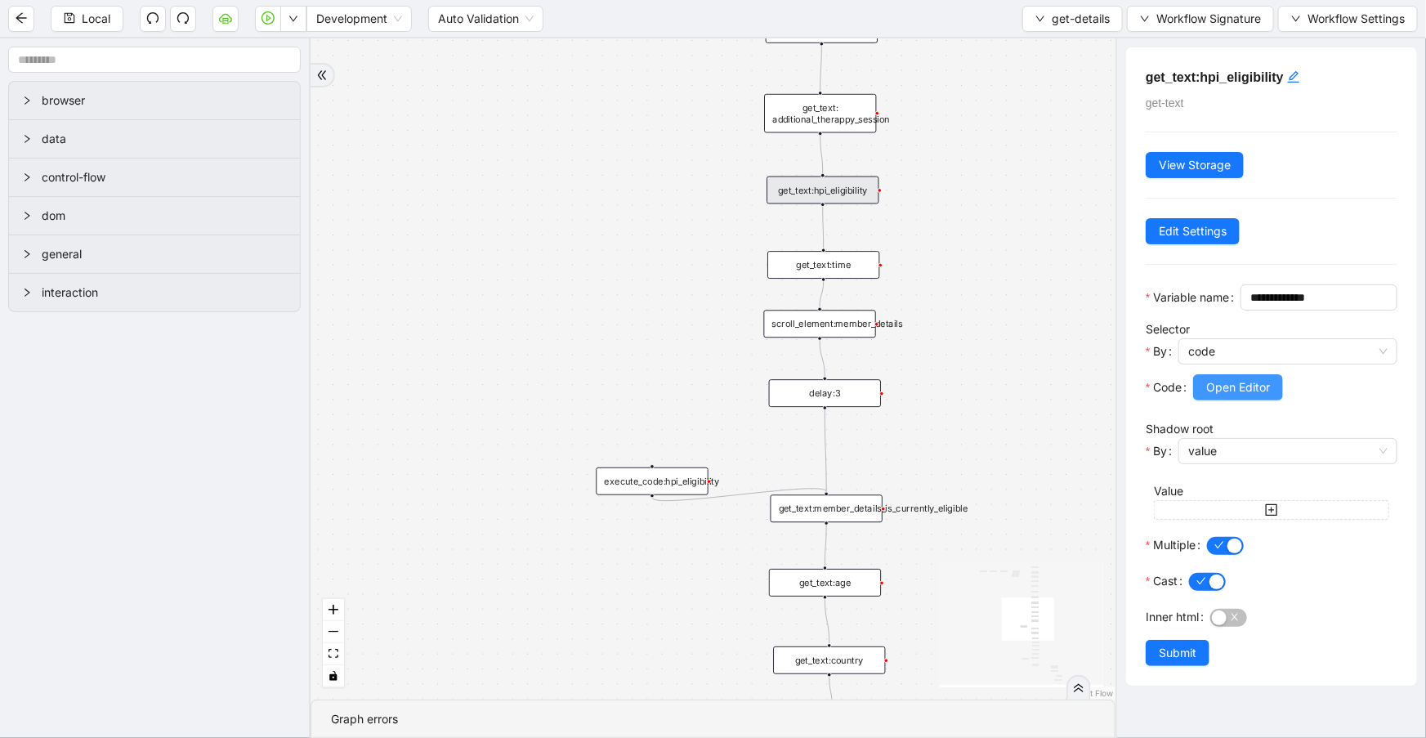
click at [1242, 396] on span "Open Editor" at bounding box center [1238, 387] width 64 height 18
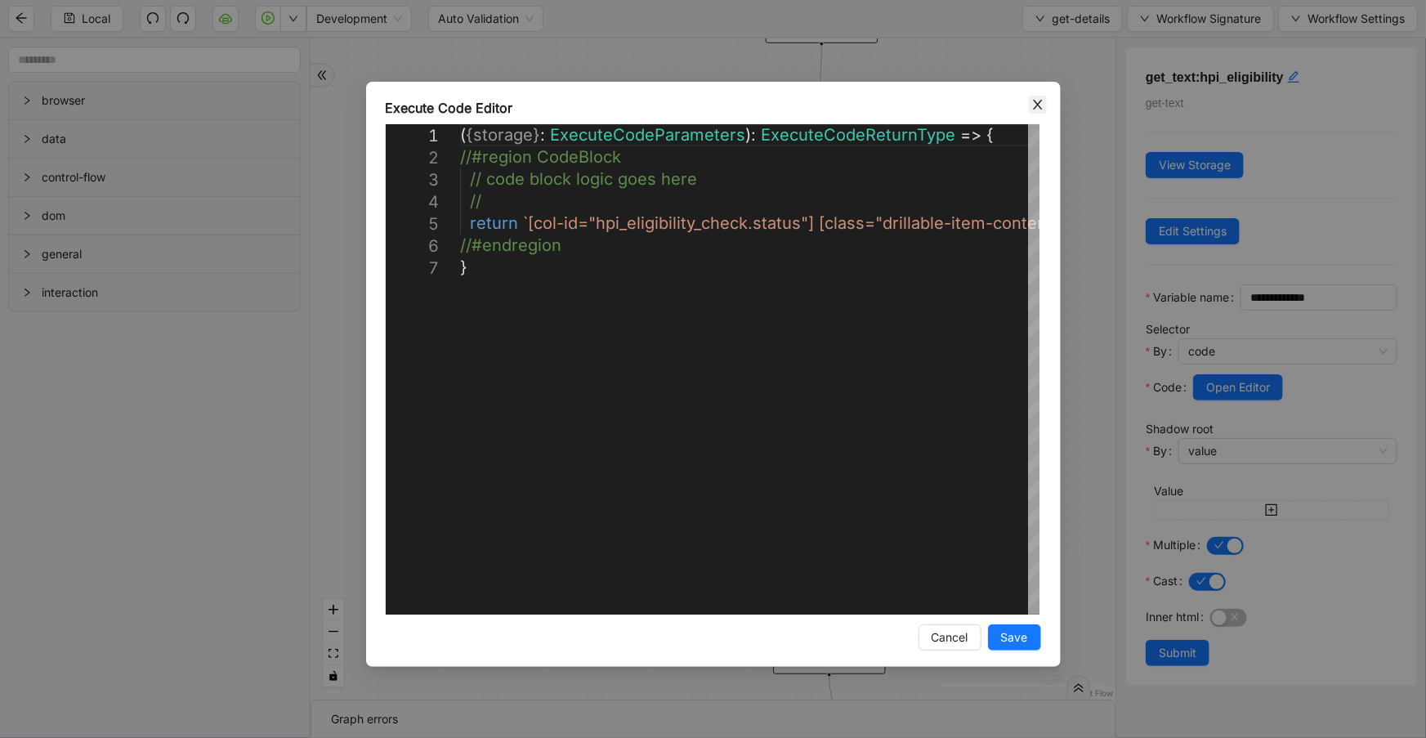
click at [1035, 108] on icon "close" at bounding box center [1037, 104] width 13 height 13
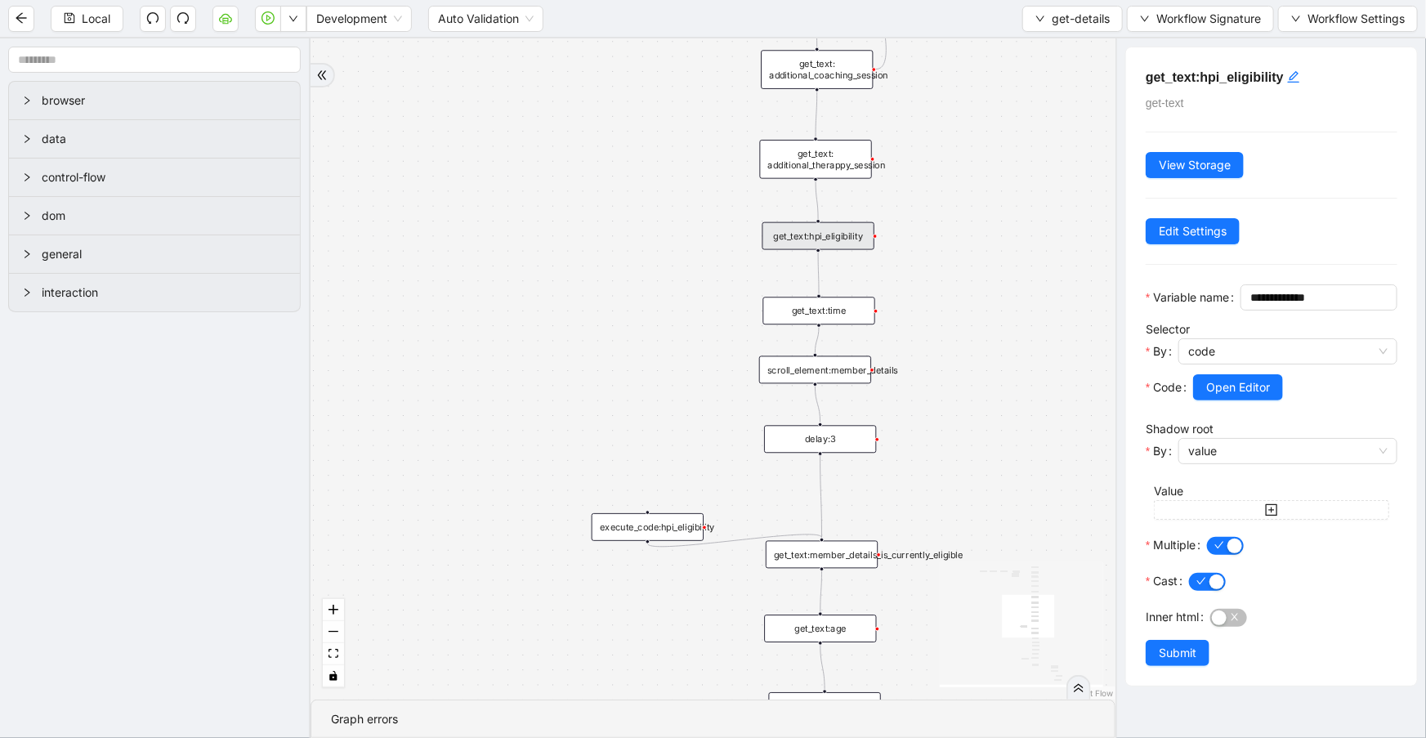
click at [969, 320] on div "onError trigger get_text:continuity_care_subtext get_text:hpi_eligibility get_t…" at bounding box center [713, 368] width 805 height 661
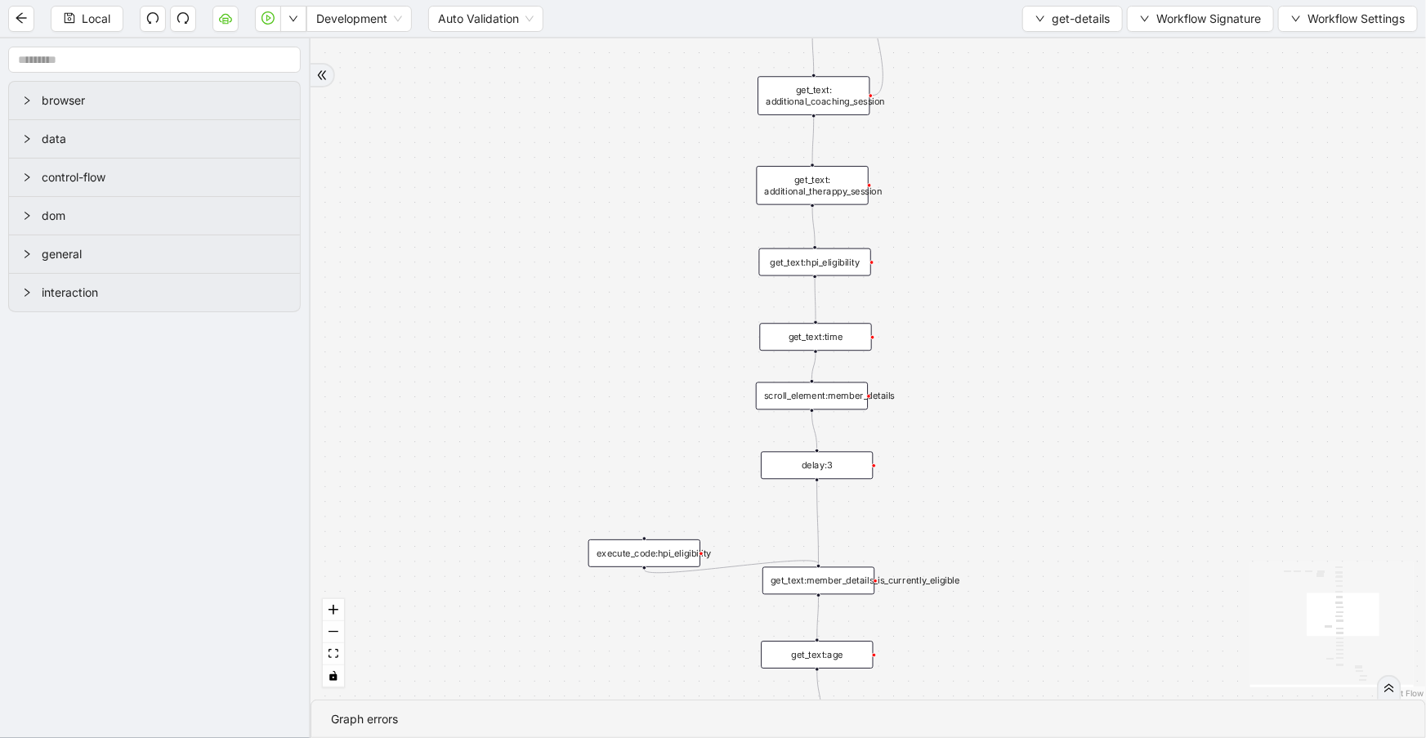
drag, startPoint x: 969, startPoint y: 298, endPoint x: 966, endPoint y: 324, distance: 26.4
click at [966, 324] on div "onError trigger get_text:continuity_care_subtext get_text:hpi_eligibility get_t…" at bounding box center [869, 368] width 1116 height 661
click at [825, 265] on div "get_text:hpi_eligibility" at bounding box center [815, 262] width 112 height 28
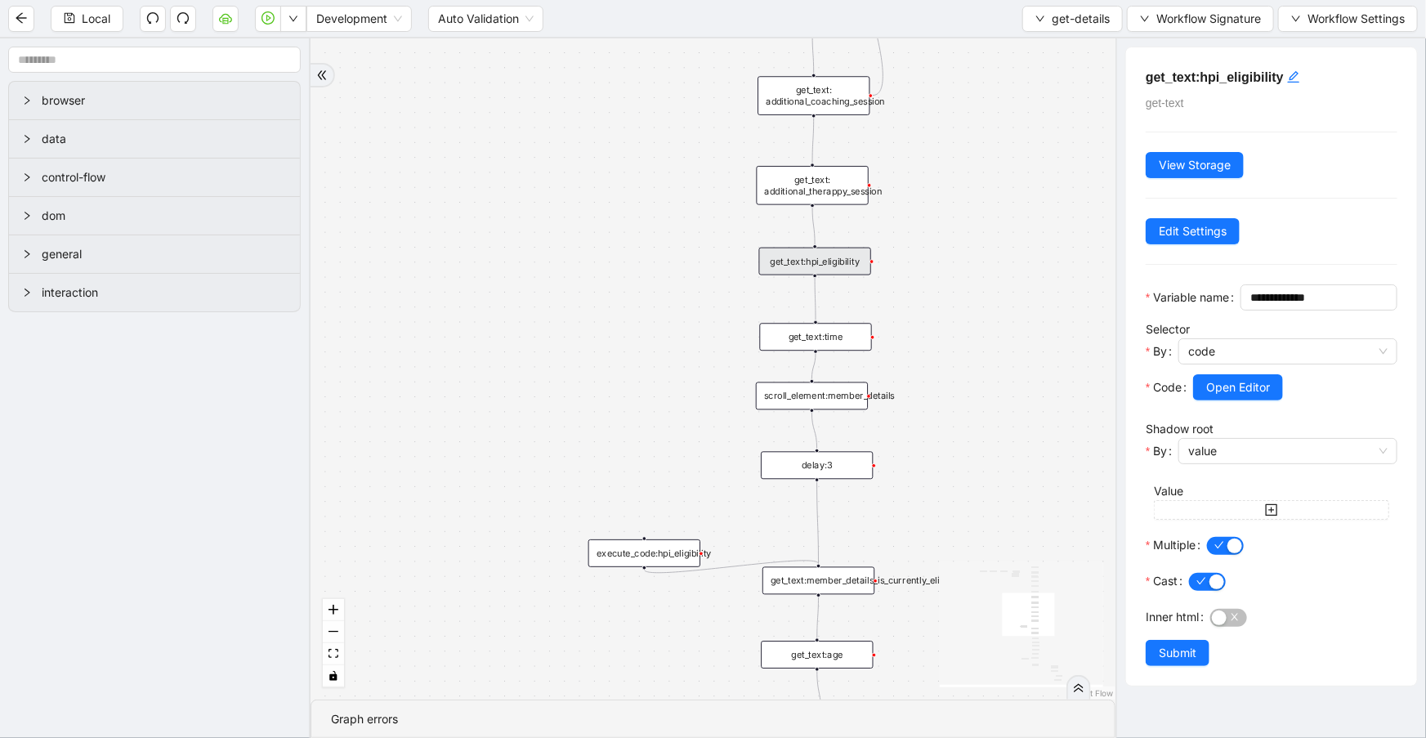
click at [707, 275] on div "onError trigger get_text:continuity_care_subtext get_text:hpi_eligibility get_t…" at bounding box center [713, 368] width 805 height 661
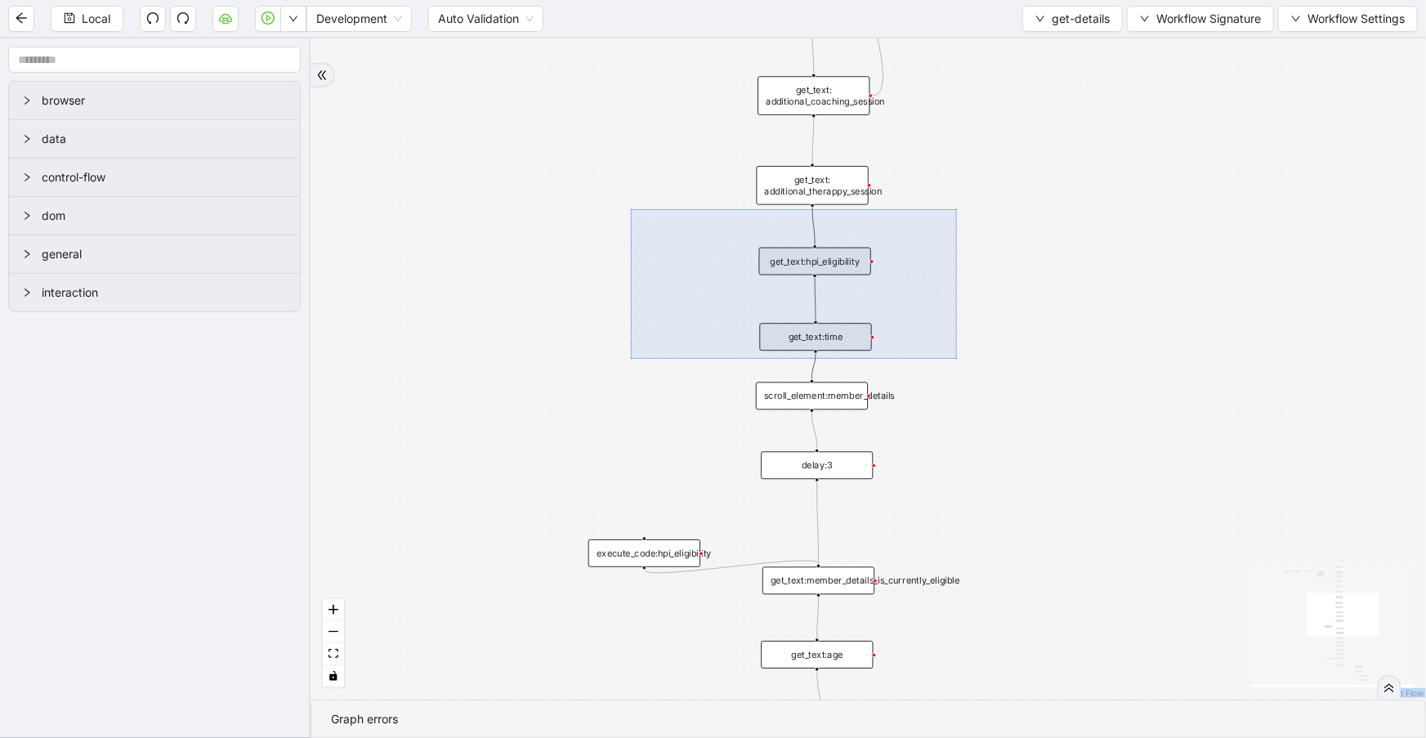
drag, startPoint x: 631, startPoint y: 209, endPoint x: 957, endPoint y: 359, distance: 358.8
click at [957, 359] on div "onError trigger get_text:continuity_care_subtext get_text:hpi_eligibility get_t…" at bounding box center [869, 368] width 1116 height 661
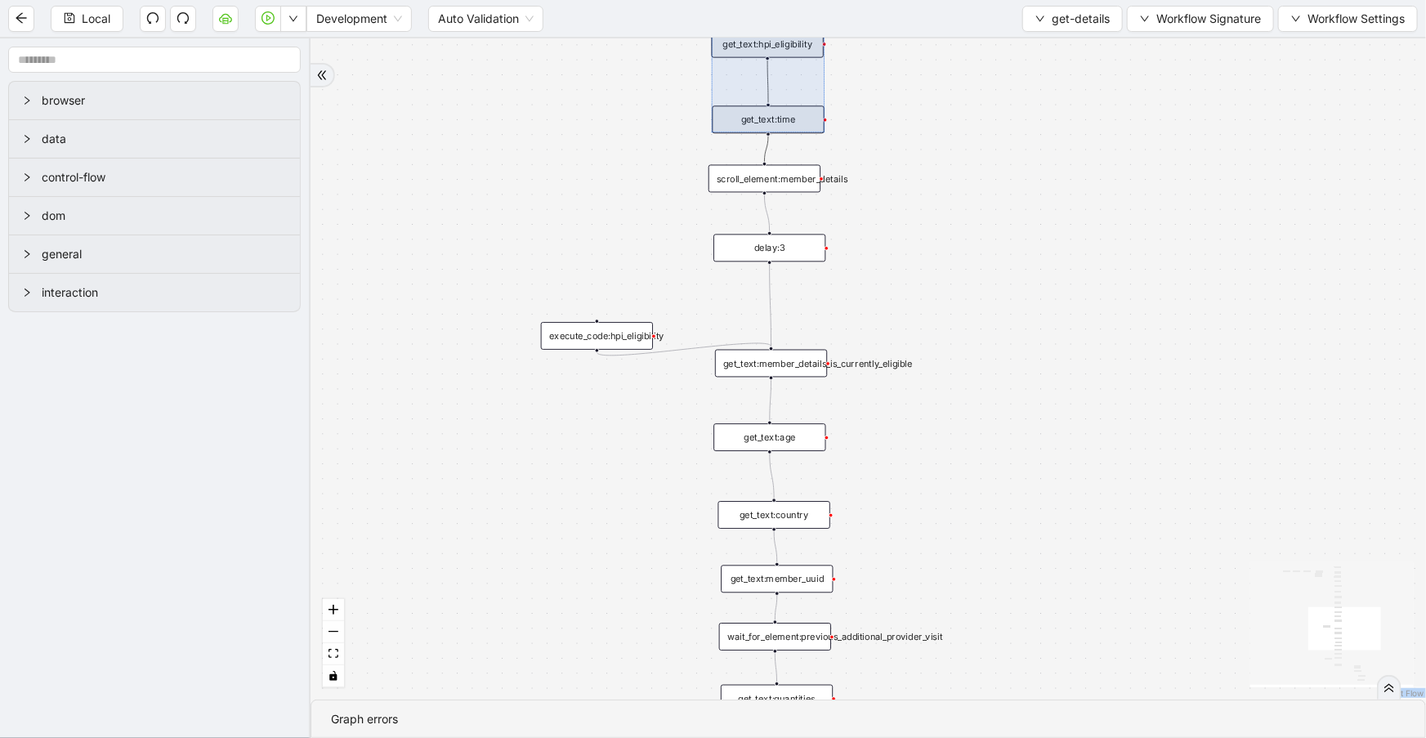
drag, startPoint x: 929, startPoint y: 459, endPoint x: 894, endPoint y: 271, distance: 190.3
click at [894, 272] on div "onError trigger get_text:continuity_care_subtext get_text:hpi_eligibility get_t…" at bounding box center [869, 368] width 1116 height 661
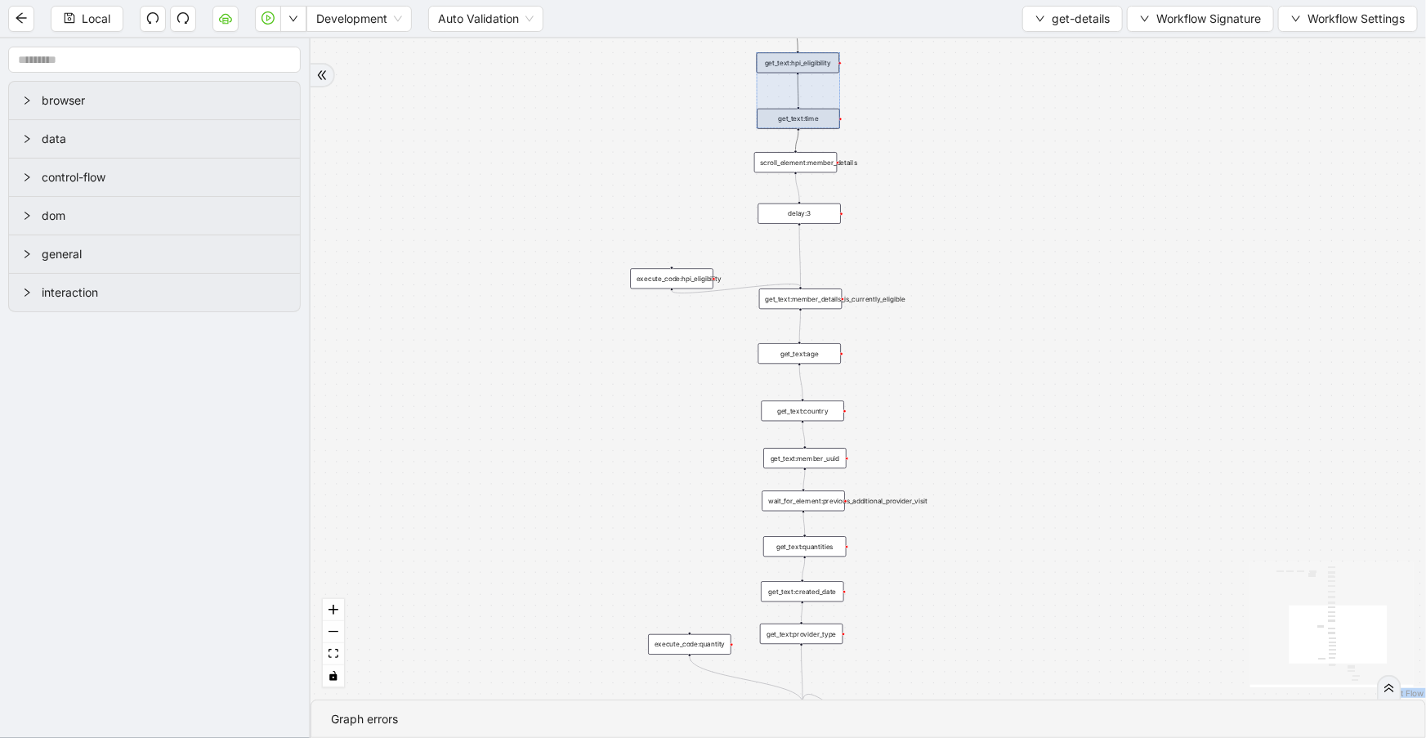
drag, startPoint x: 911, startPoint y: 528, endPoint x: 920, endPoint y: 452, distance: 76.5
click at [920, 452] on div "onError trigger get_text:continuity_care_subtext get_text:hpi_eligibility get_t…" at bounding box center [869, 368] width 1116 height 661
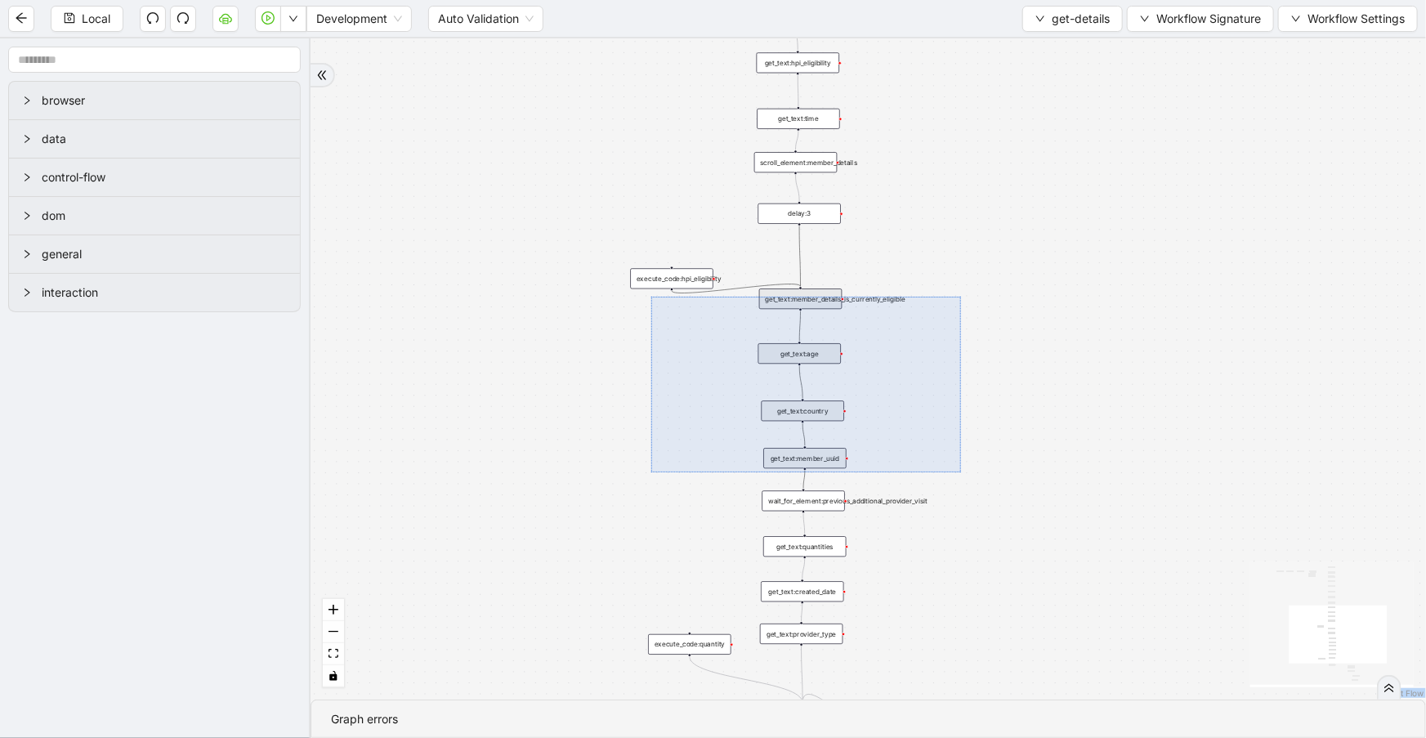
drag, startPoint x: 654, startPoint y: 297, endPoint x: 961, endPoint y: 472, distance: 354.0
click at [961, 472] on div "onError trigger get_text:continuity_care_subtext get_text:hpi_eligibility get_t…" at bounding box center [869, 368] width 1116 height 661
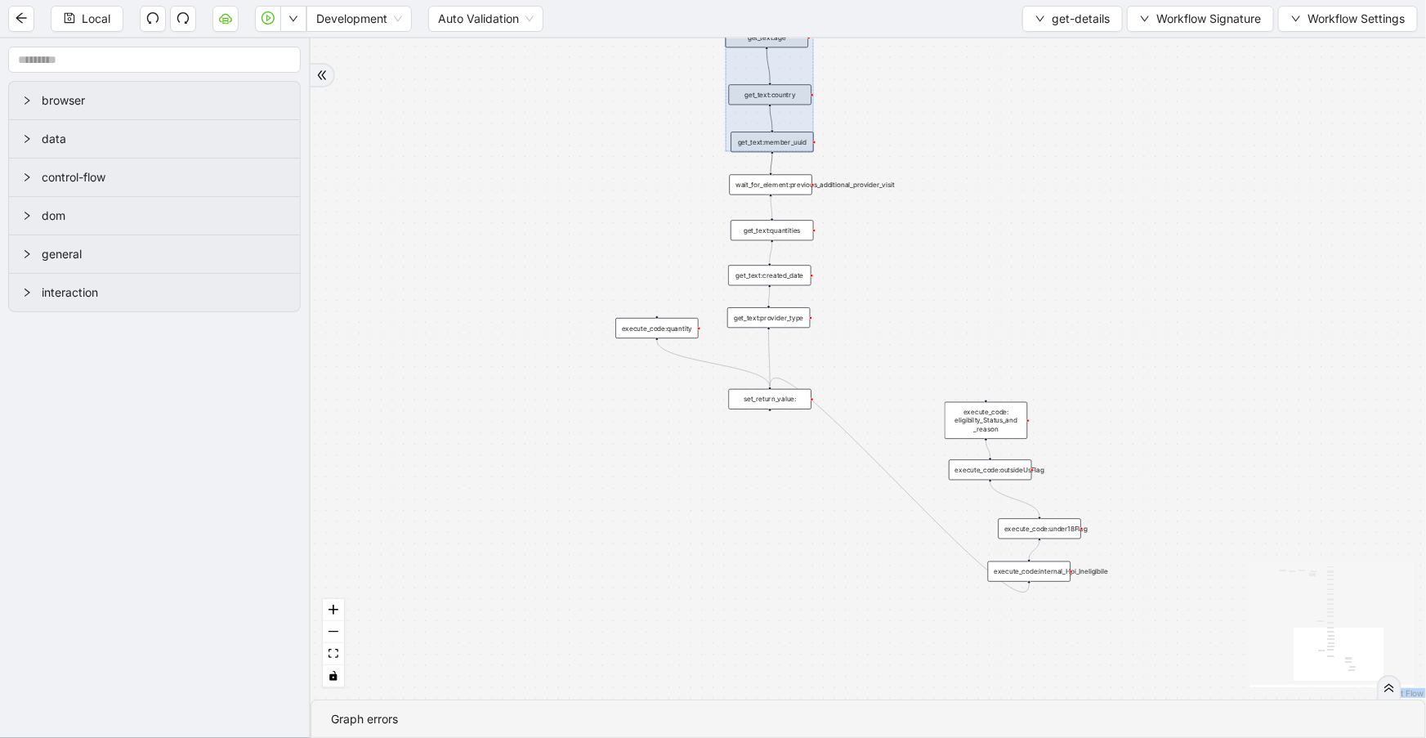
drag, startPoint x: 978, startPoint y: 391, endPoint x: 973, endPoint y: 184, distance: 206.9
click at [976, 184] on div "onError trigger get_text:continuity_care_subtext get_text:hpi_eligibility get_t…" at bounding box center [869, 368] width 1116 height 661
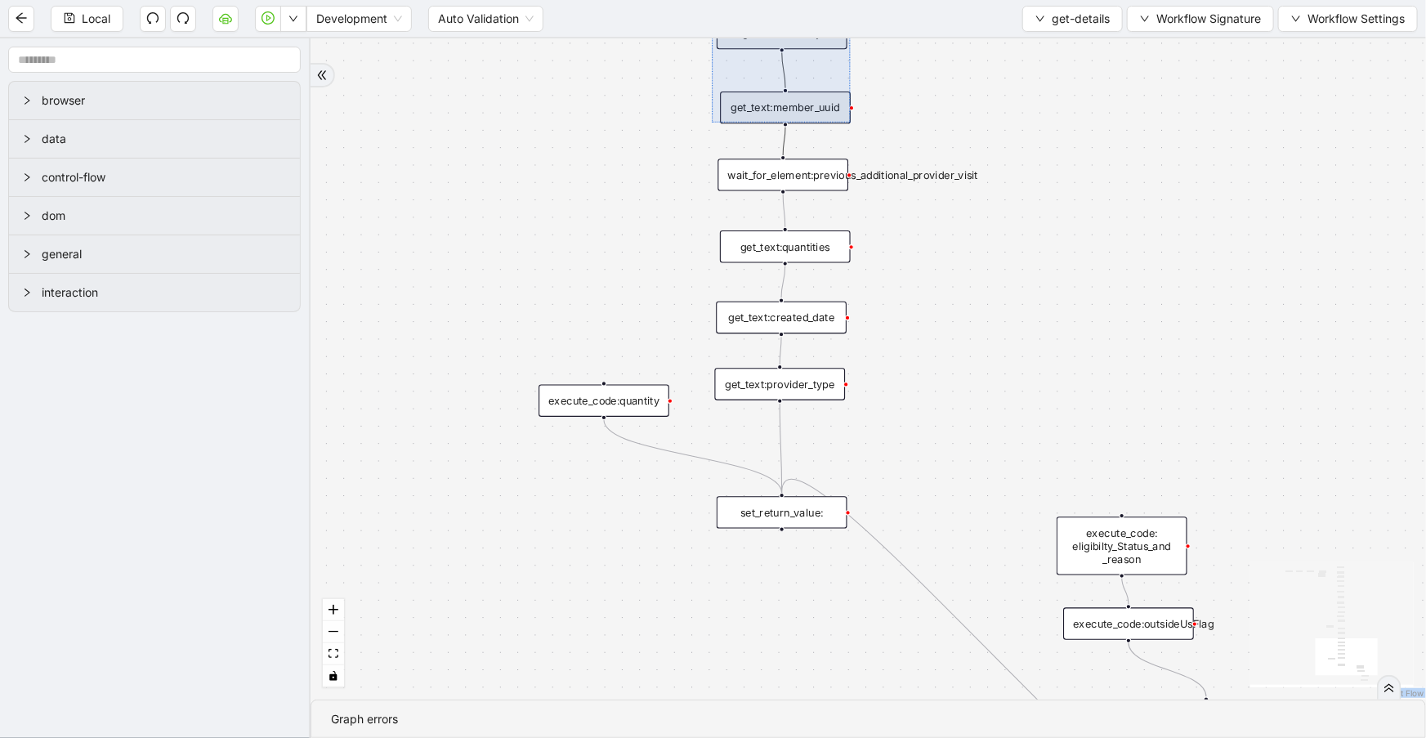
click at [794, 181] on div "wait_for_element:previous_additional_provider_visit" at bounding box center [783, 175] width 131 height 32
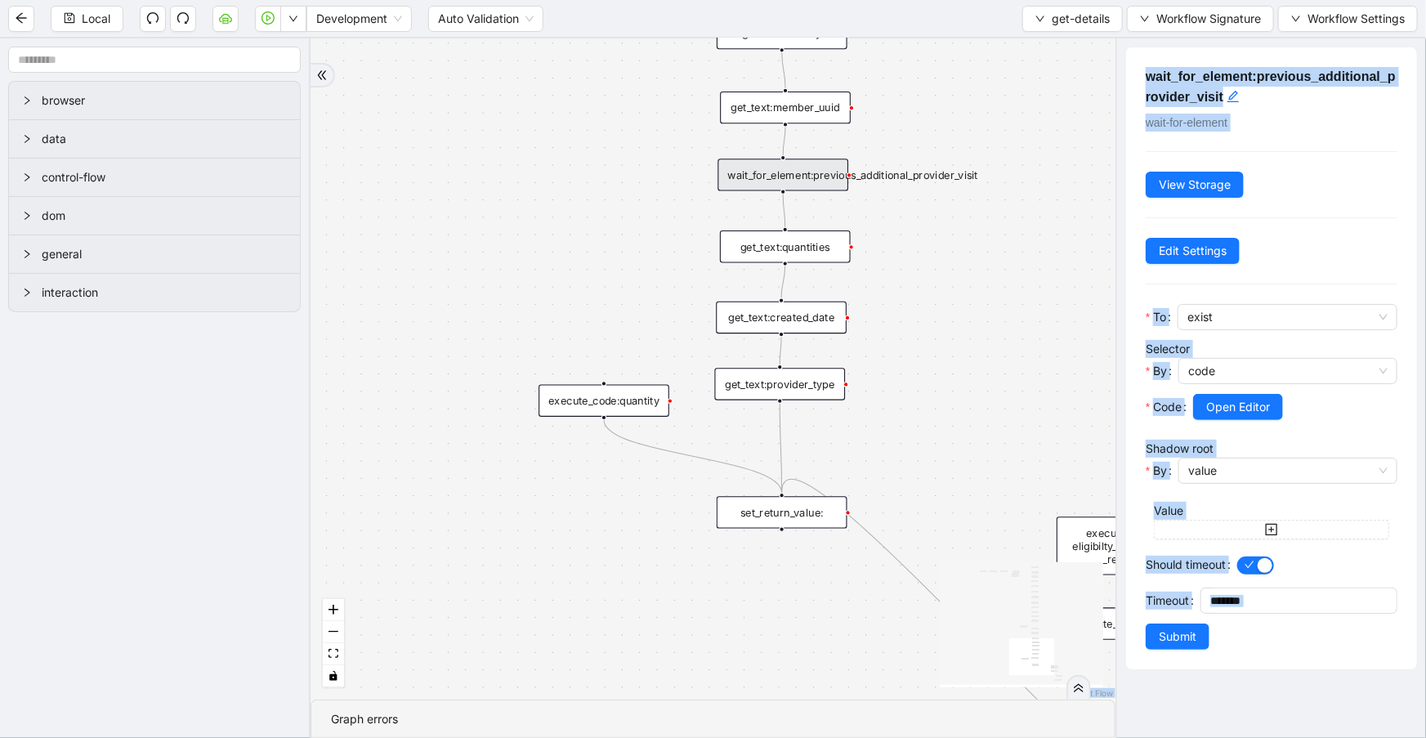
click at [656, 220] on div "onError trigger get_text:continuity_care_subtext get_text:hpi_eligibility get_t…" at bounding box center [713, 368] width 805 height 661
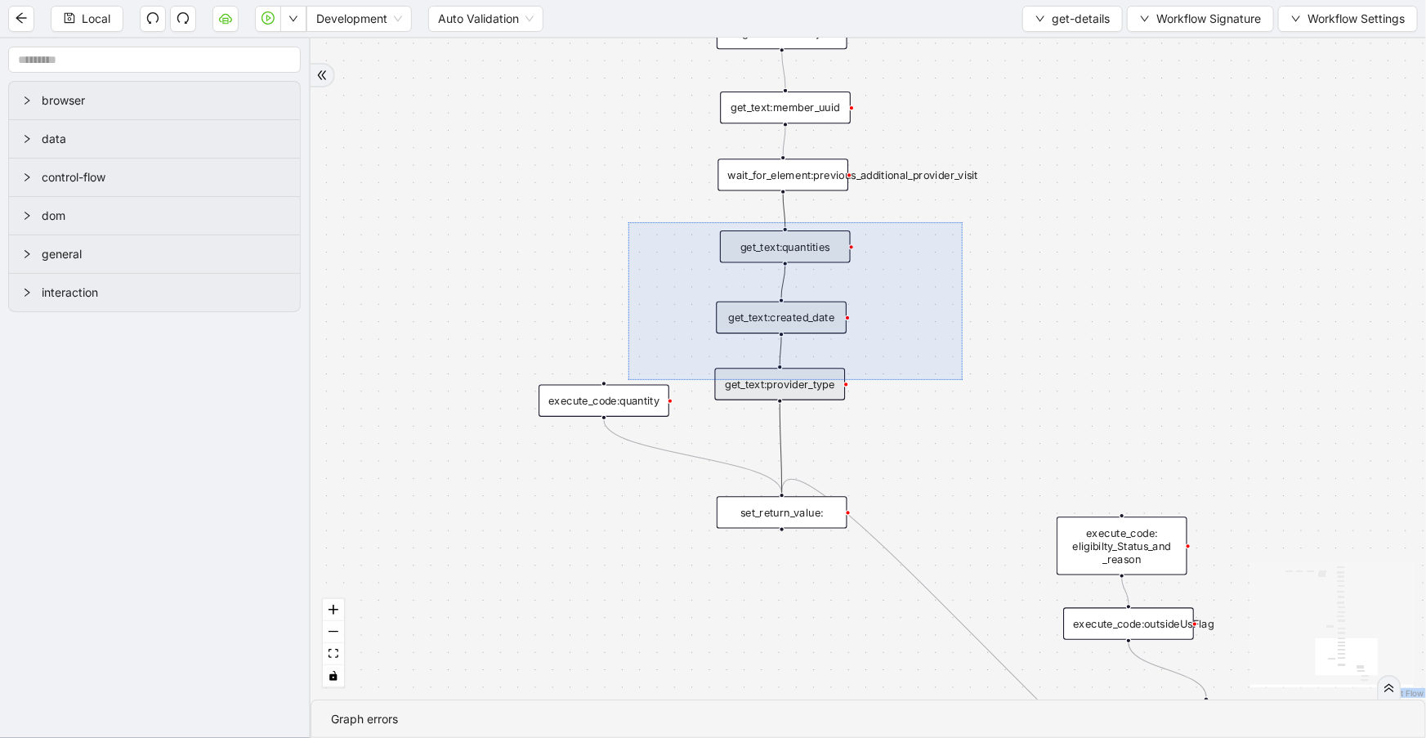
drag, startPoint x: 629, startPoint y: 222, endPoint x: 963, endPoint y: 380, distance: 369.6
click at [963, 380] on div "onError trigger get_text:continuity_care_subtext get_text:hpi_eligibility get_t…" at bounding box center [869, 368] width 1116 height 661
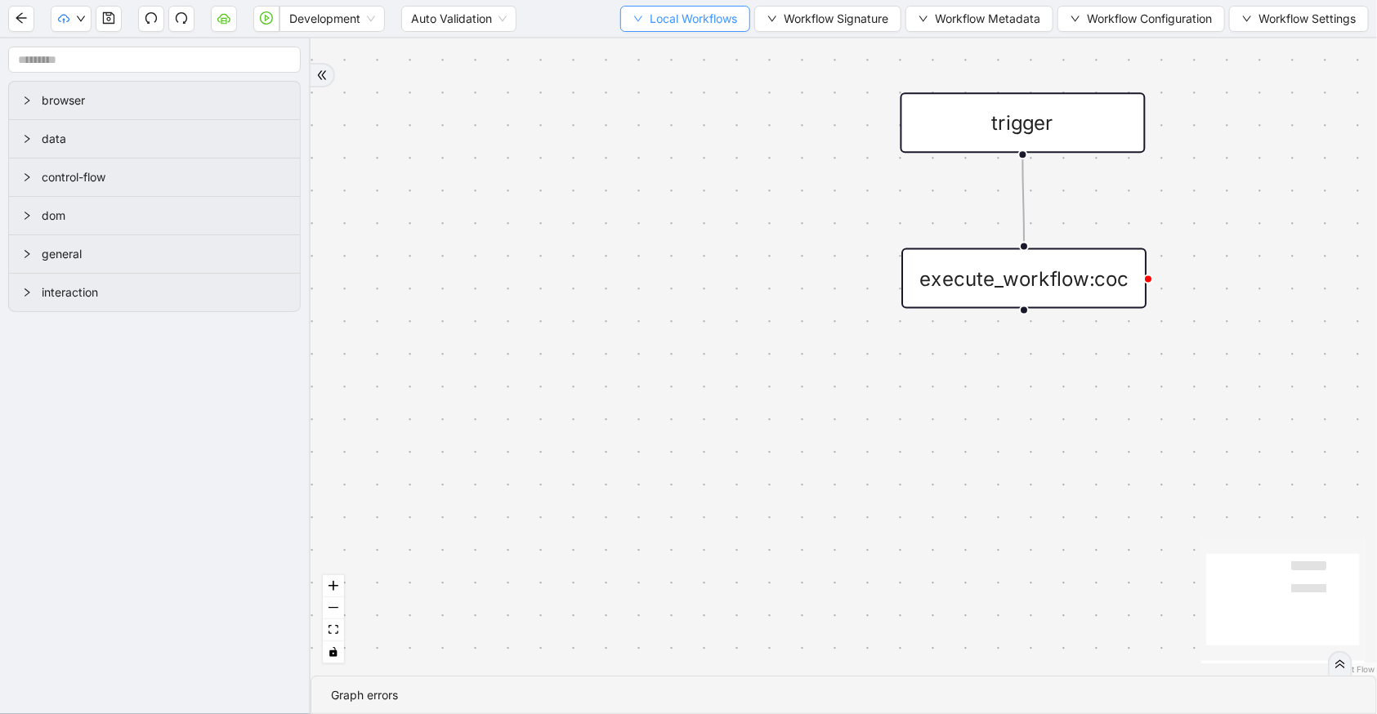
click at [650, 21] on span "Local Workflows" at bounding box center [693, 19] width 87 height 18
click at [663, 45] on span "Select" at bounding box center [679, 50] width 106 height 18
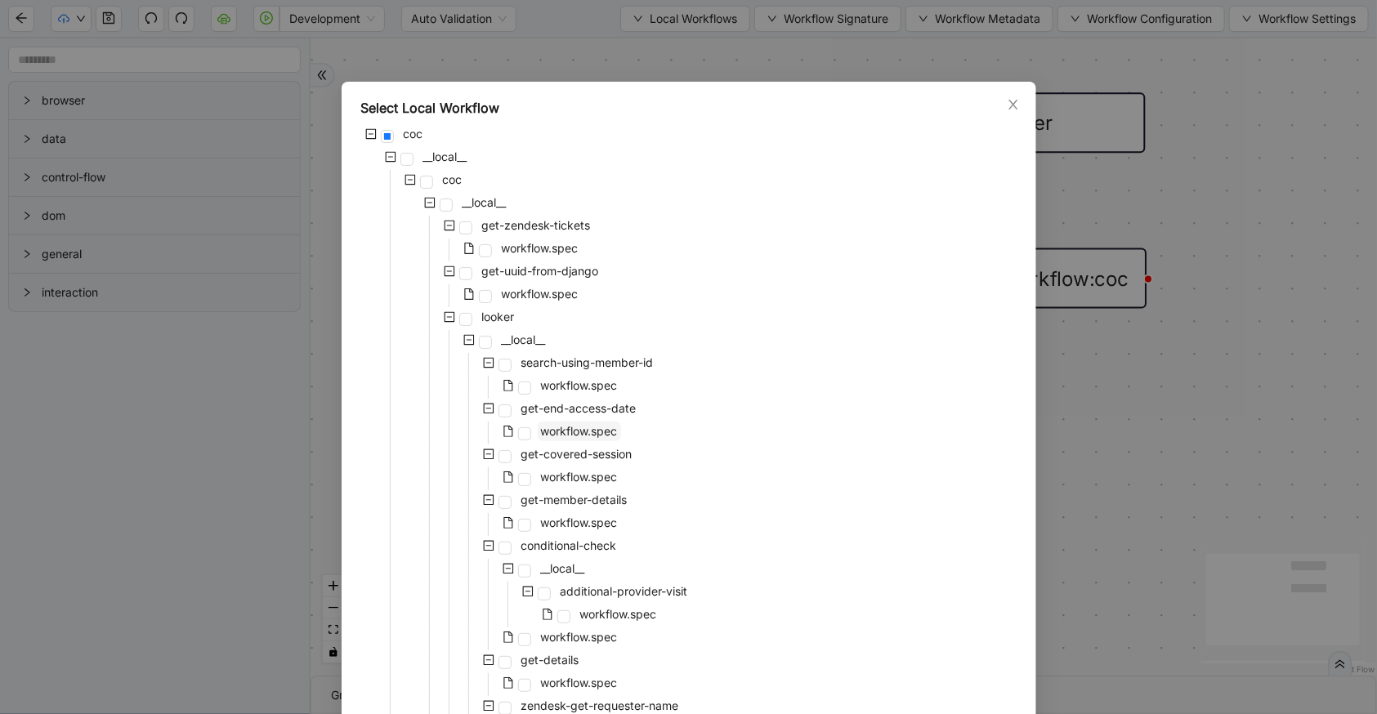
click at [580, 433] on span "workflow.spec" at bounding box center [579, 431] width 77 height 14
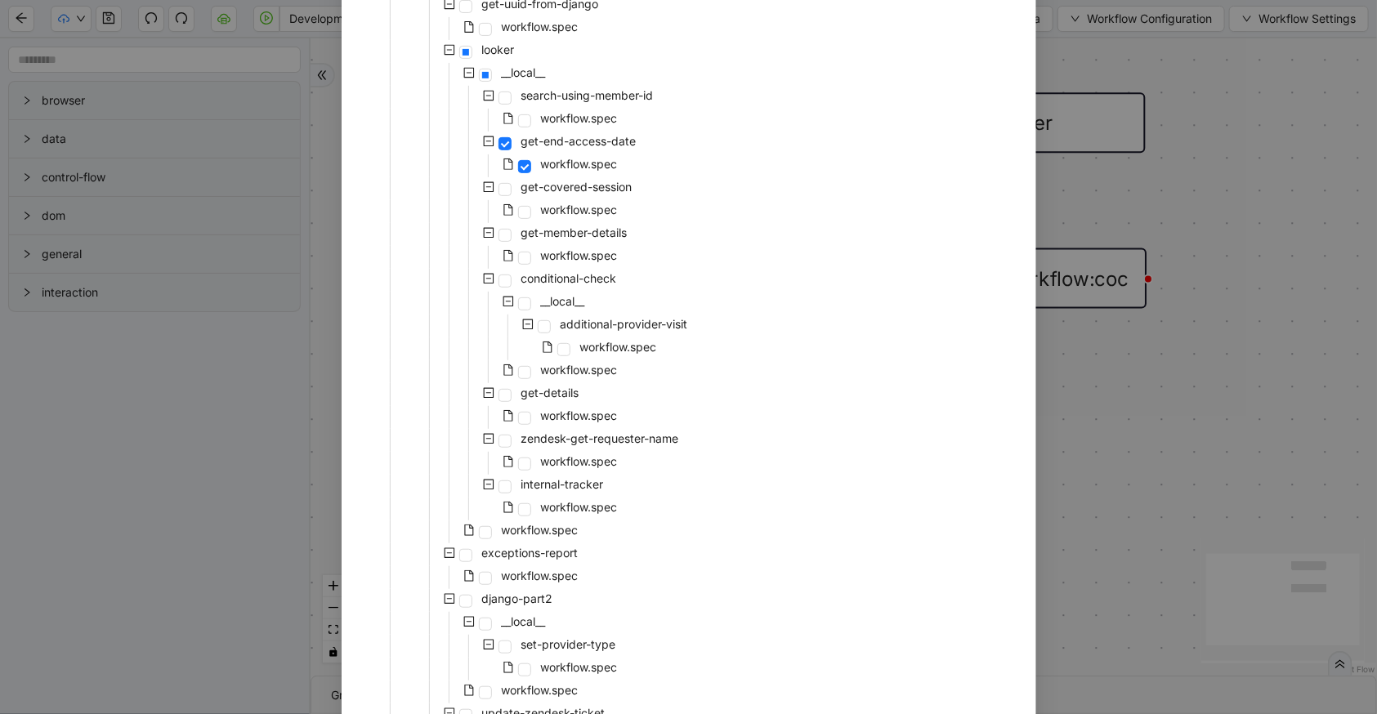
scroll to position [603, 0]
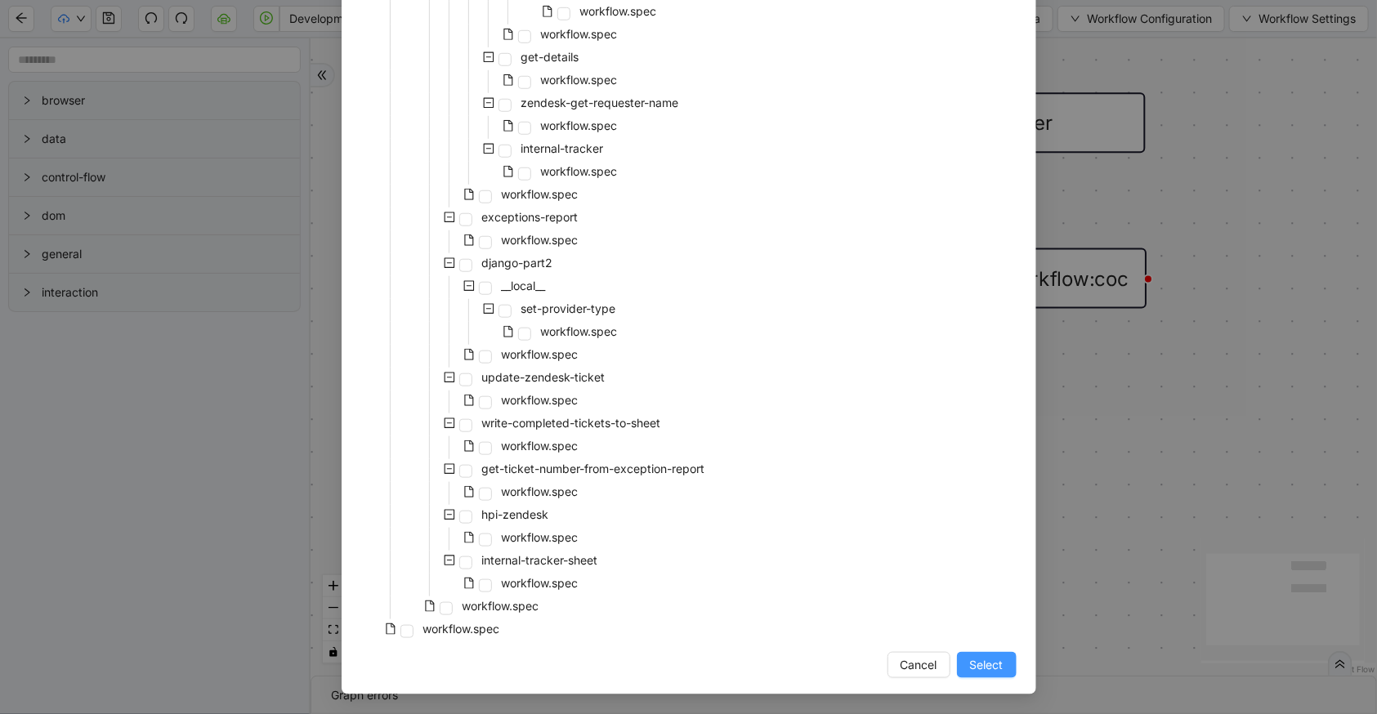
click at [970, 660] on span "Select" at bounding box center [987, 665] width 34 height 18
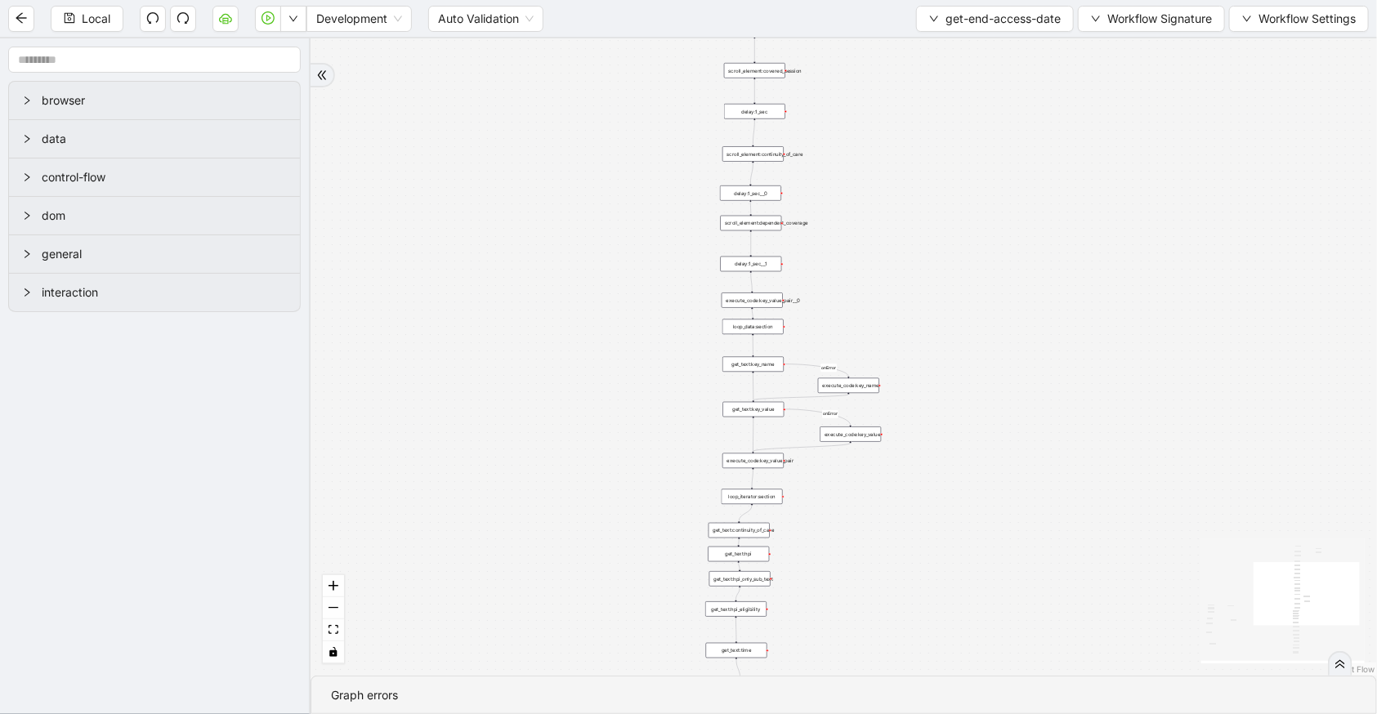
drag, startPoint x: 582, startPoint y: 282, endPoint x: 348, endPoint y: 45, distance: 332.9
click at [348, 45] on div "c15a5e76_c89b_4639_a78a_79ea8a52ecc3 onError onError onError trigger wait_for_e…" at bounding box center [844, 357] width 1067 height 638
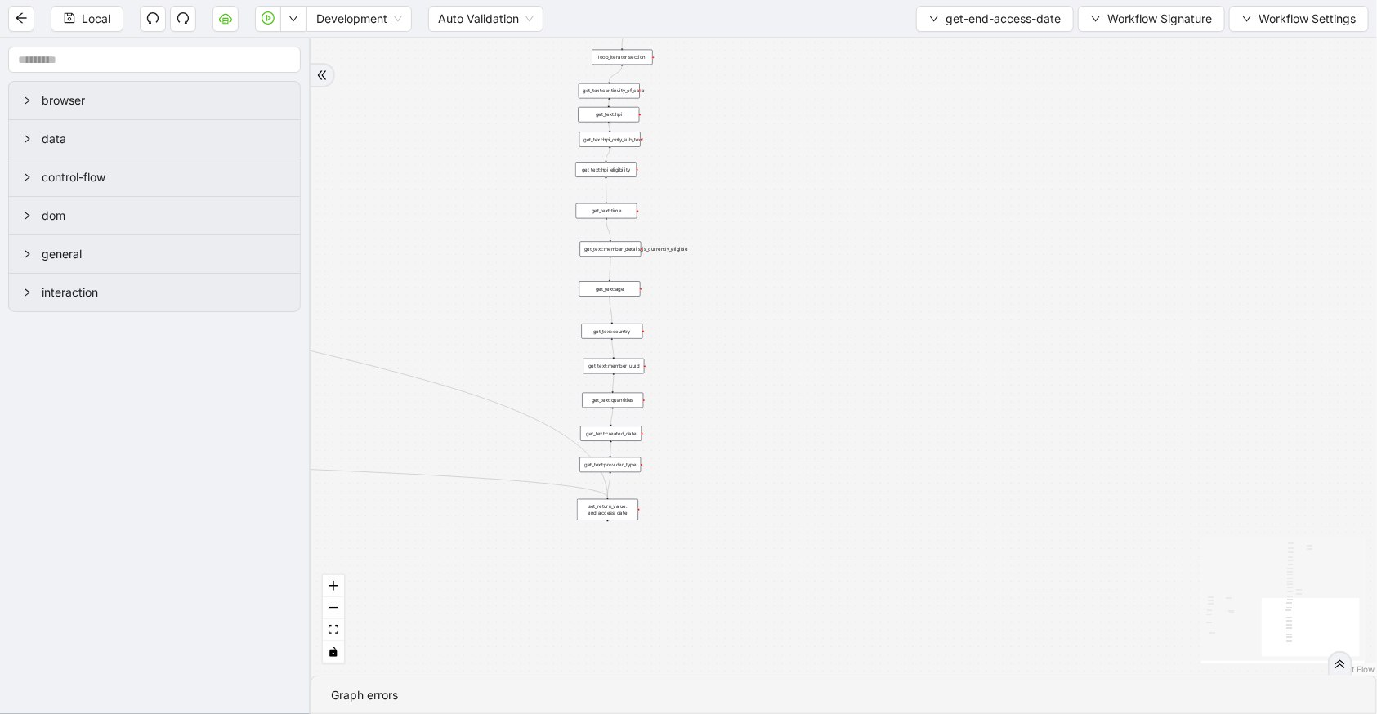
drag, startPoint x: 902, startPoint y: 472, endPoint x: 902, endPoint y: 28, distance: 443.8
click at [902, 27] on section "Local Development Auto Validation get-end-access-date Workflow Signature Workfl…" at bounding box center [688, 357] width 1377 height 714
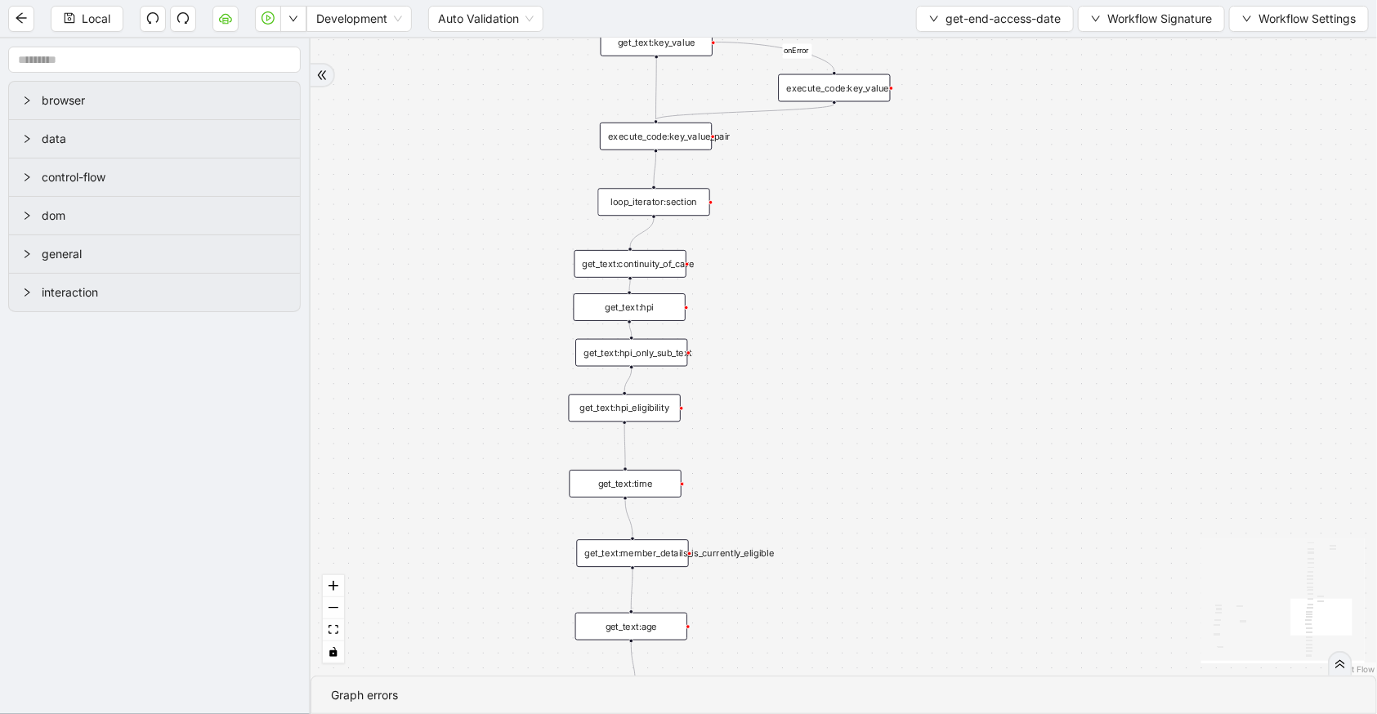
drag, startPoint x: 816, startPoint y: 58, endPoint x: 873, endPoint y: 518, distance: 463.7
click at [873, 518] on div "c15a5e76_c89b_4639_a78a_79ea8a52ecc3 onError onError onError trigger wait_for_e…" at bounding box center [844, 357] width 1067 height 638
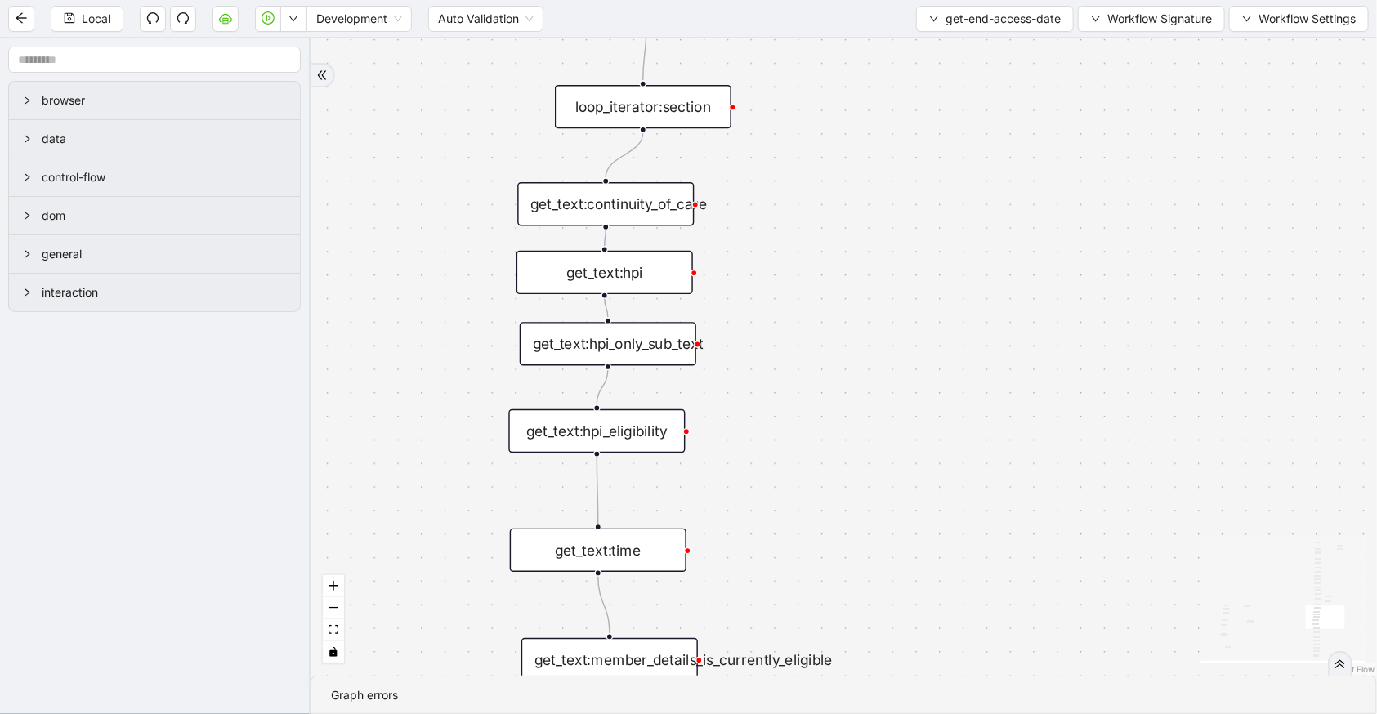
drag, startPoint x: 887, startPoint y: 393, endPoint x: 899, endPoint y: 323, distance: 71.4
click at [899, 324] on div "c15a5e76_c89b_4639_a78a_79ea8a52ecc3 onError onError onError trigger wait_for_e…" at bounding box center [844, 357] width 1067 height 638
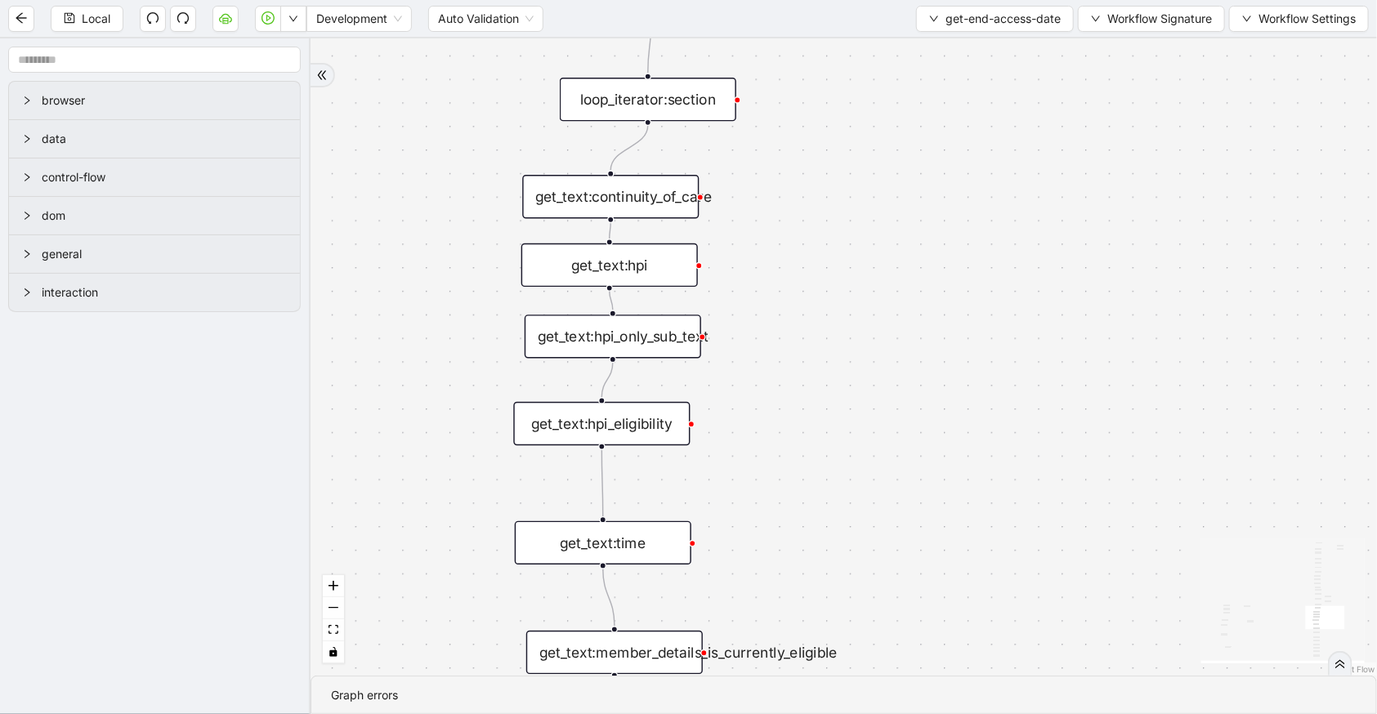
click at [622, 272] on div "get_text:hpi" at bounding box center [609, 265] width 177 height 43
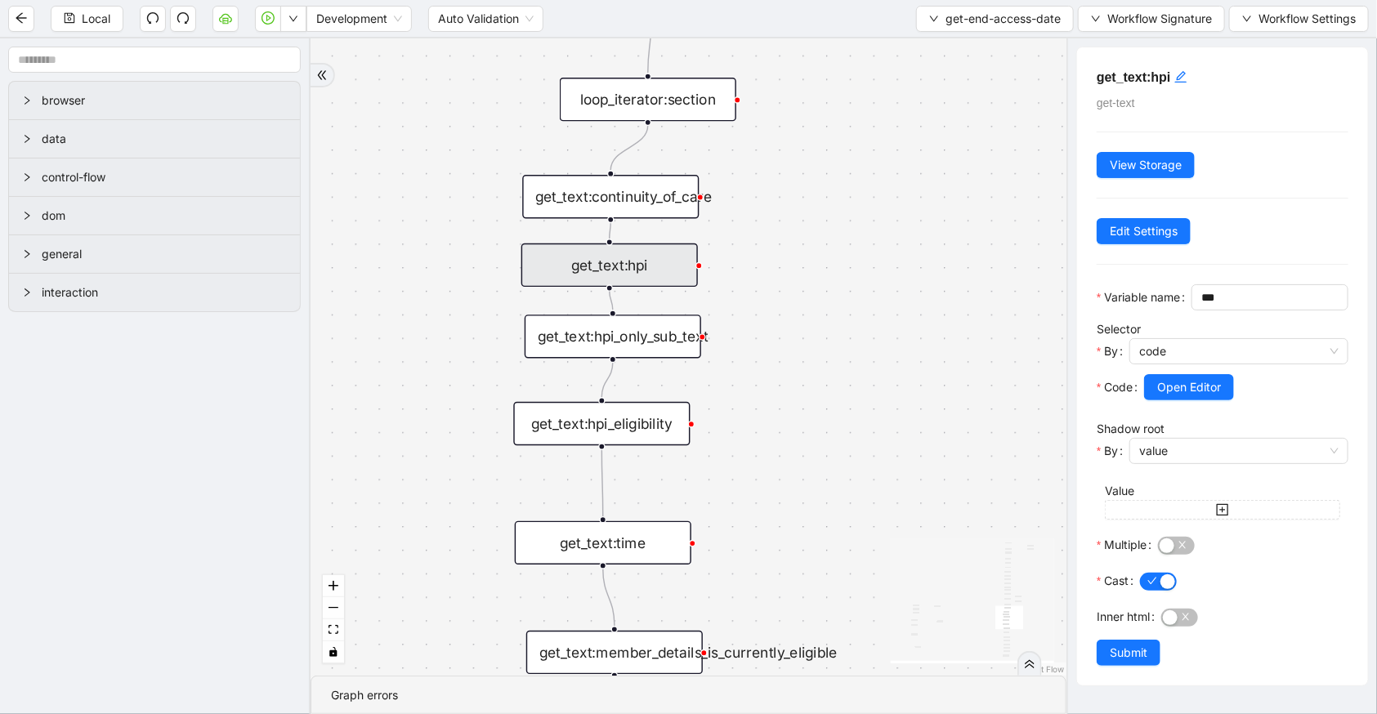
click at [570, 351] on div "get_text:hpi_only_sub_text" at bounding box center [613, 336] width 177 height 43
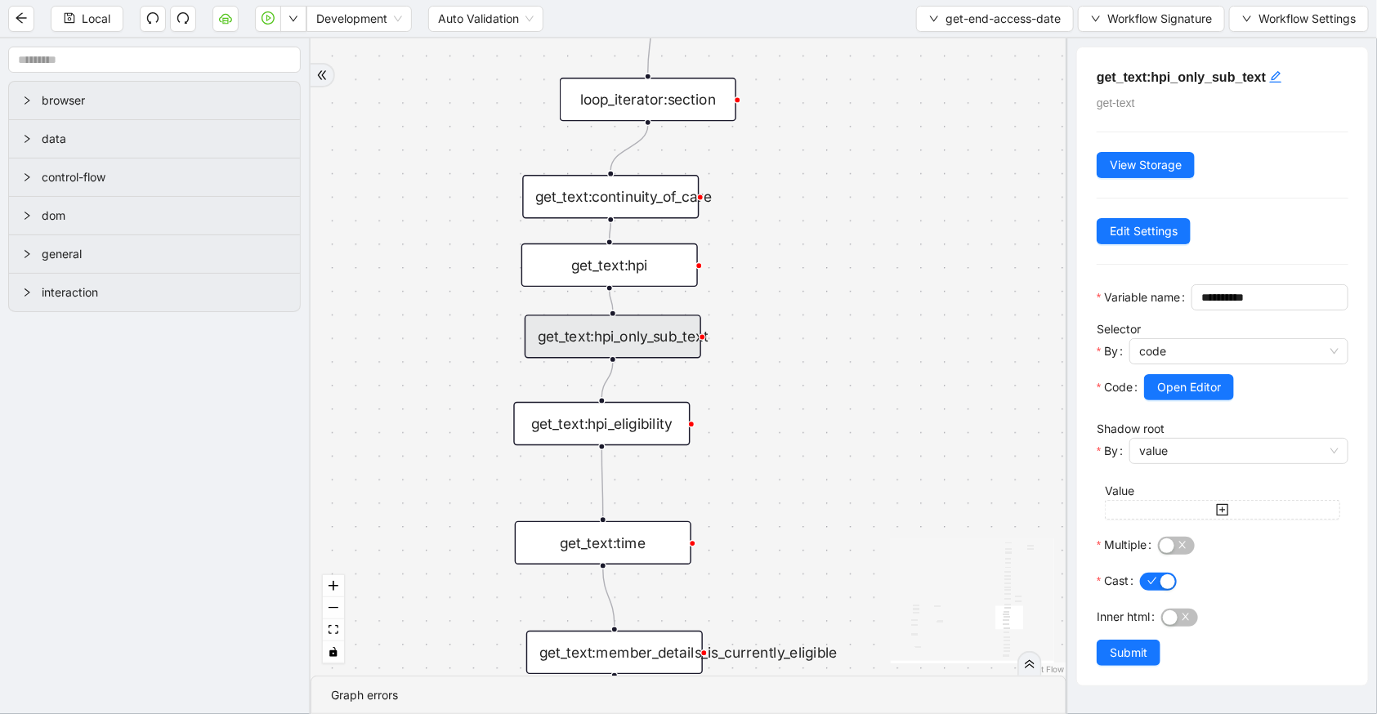
click at [557, 436] on div "get_text:hpi_eligibility" at bounding box center [601, 423] width 177 height 43
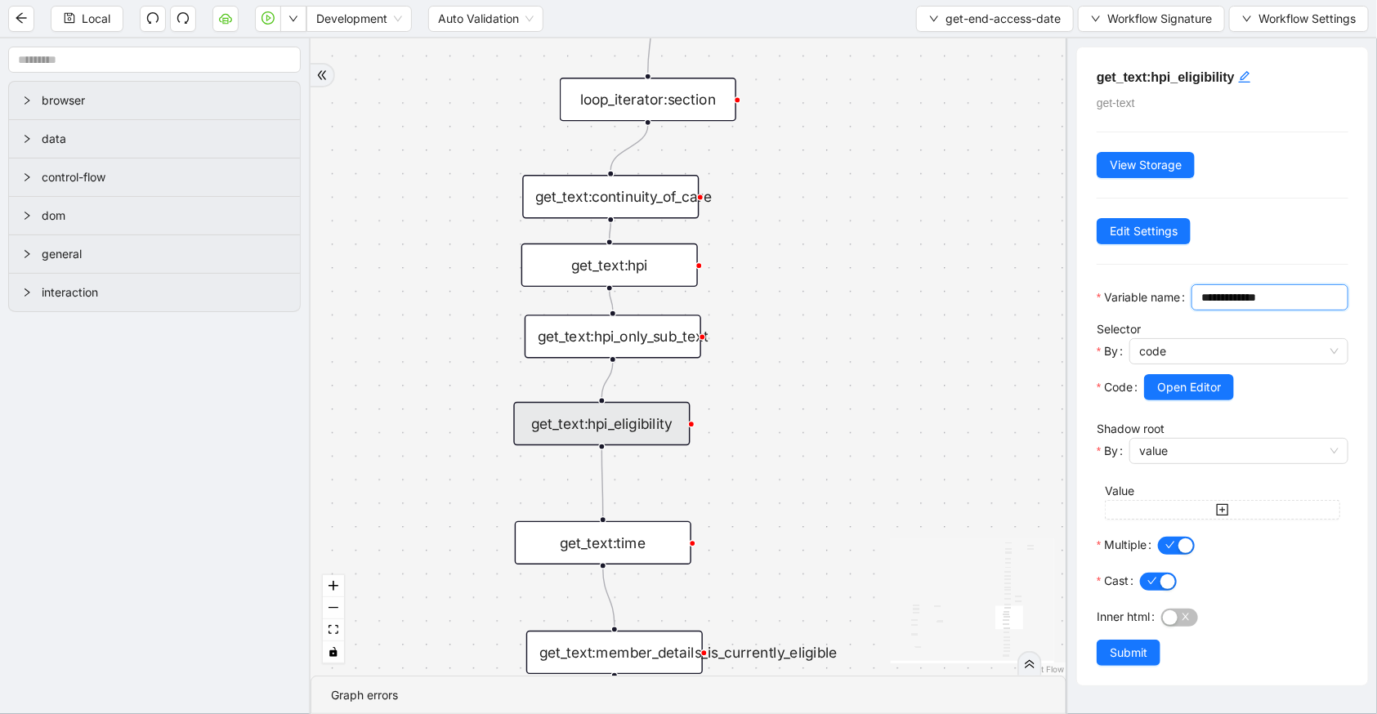
drag, startPoint x: 1177, startPoint y: 322, endPoint x: 1059, endPoint y: 302, distance: 119.3
click at [1059, 302] on section "browser data control-flow dom general interaction c15a5e76_c89b_4639_a78a_79ea8…" at bounding box center [688, 376] width 1377 height 676
click at [654, 549] on div "get_text:time" at bounding box center [603, 542] width 177 height 43
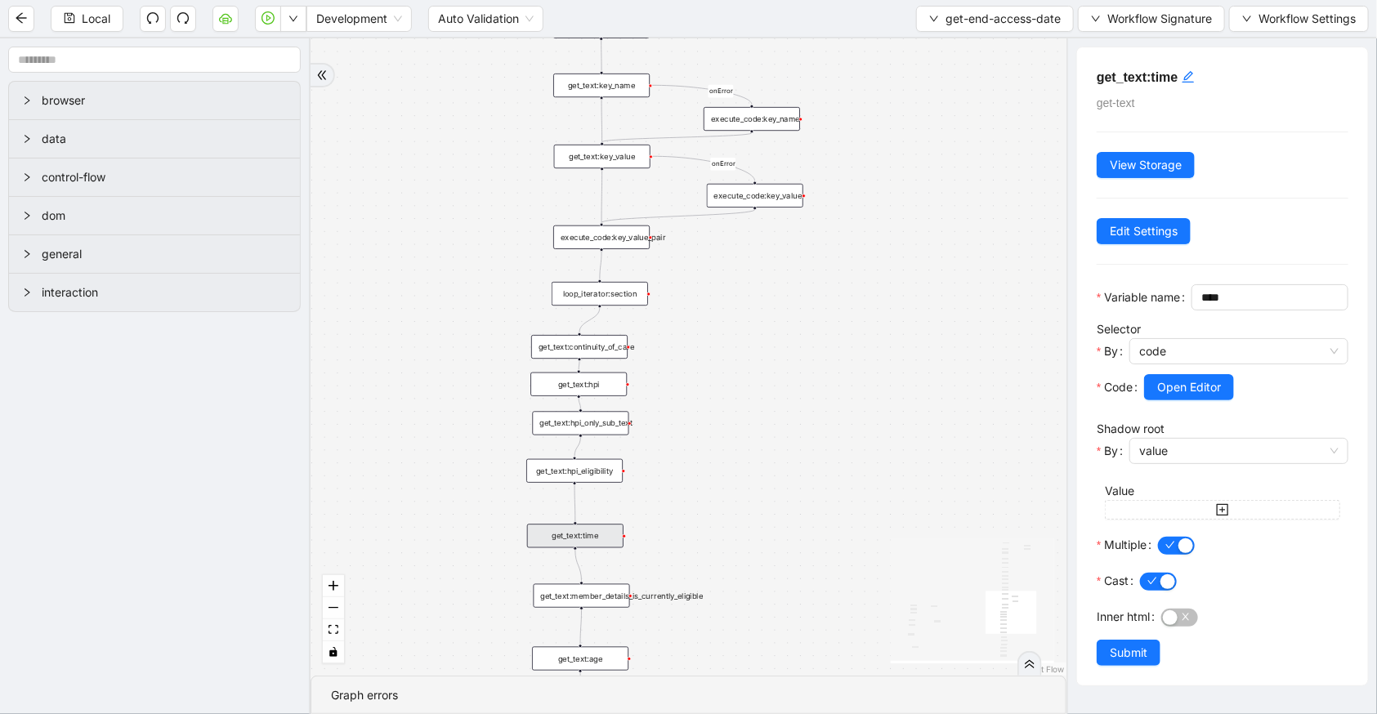
drag, startPoint x: 745, startPoint y: 535, endPoint x: 743, endPoint y: 397, distance: 137.3
click at [749, 397] on div "c15a5e76_c89b_4639_a78a_79ea8a52ecc3 onError onError onError trigger wait_for_e…" at bounding box center [689, 357] width 756 height 638
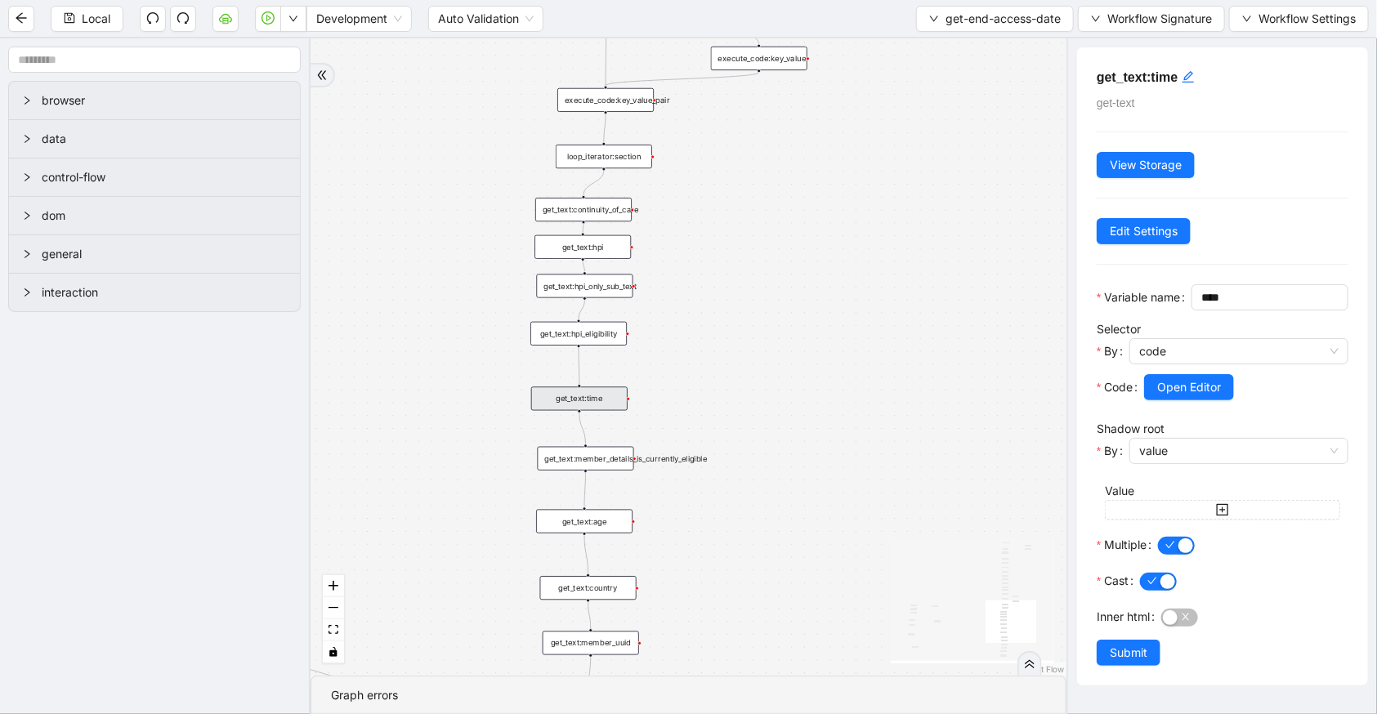
click at [581, 445] on div "c15a5e76_c89b_4639_a78a_79ea8a52ecc3 onError onError onError trigger wait_for_e…" at bounding box center [689, 357] width 756 height 638
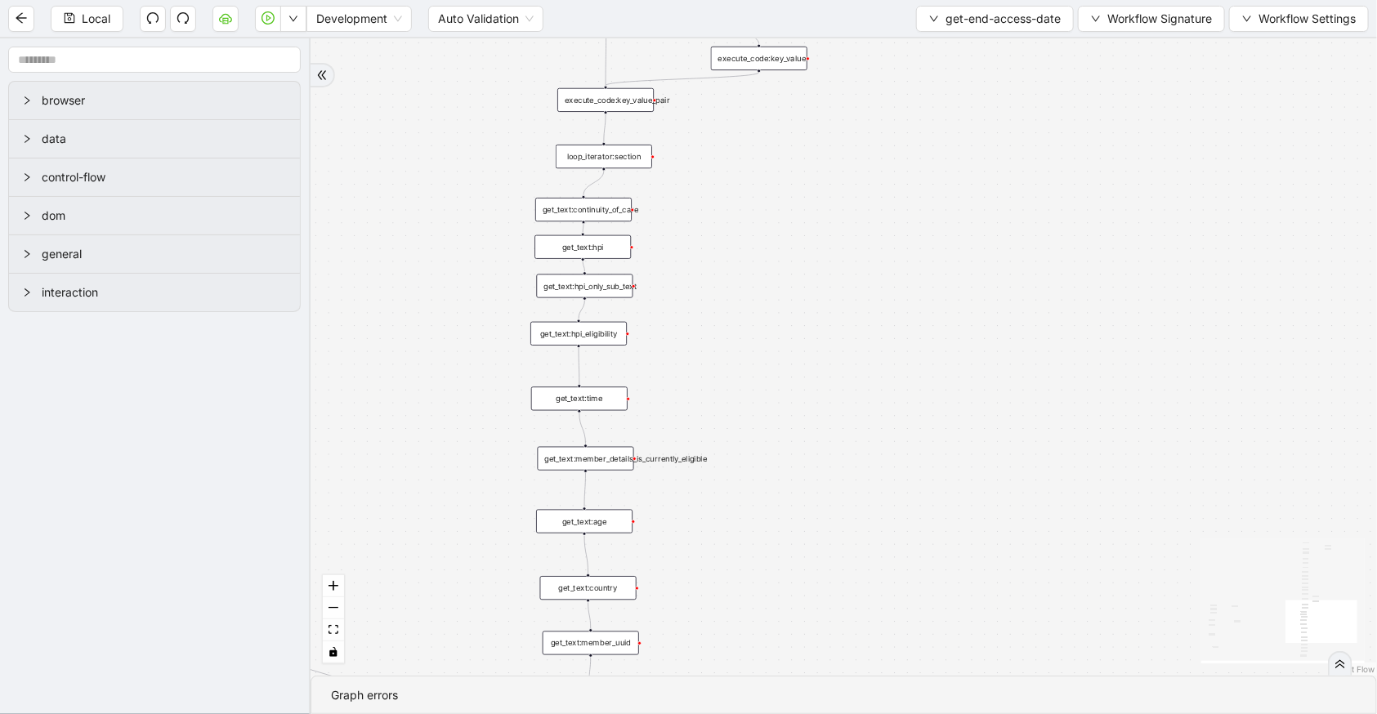
click at [585, 460] on div "get_text:member_details_is_currently_eligible" at bounding box center [586, 459] width 96 height 24
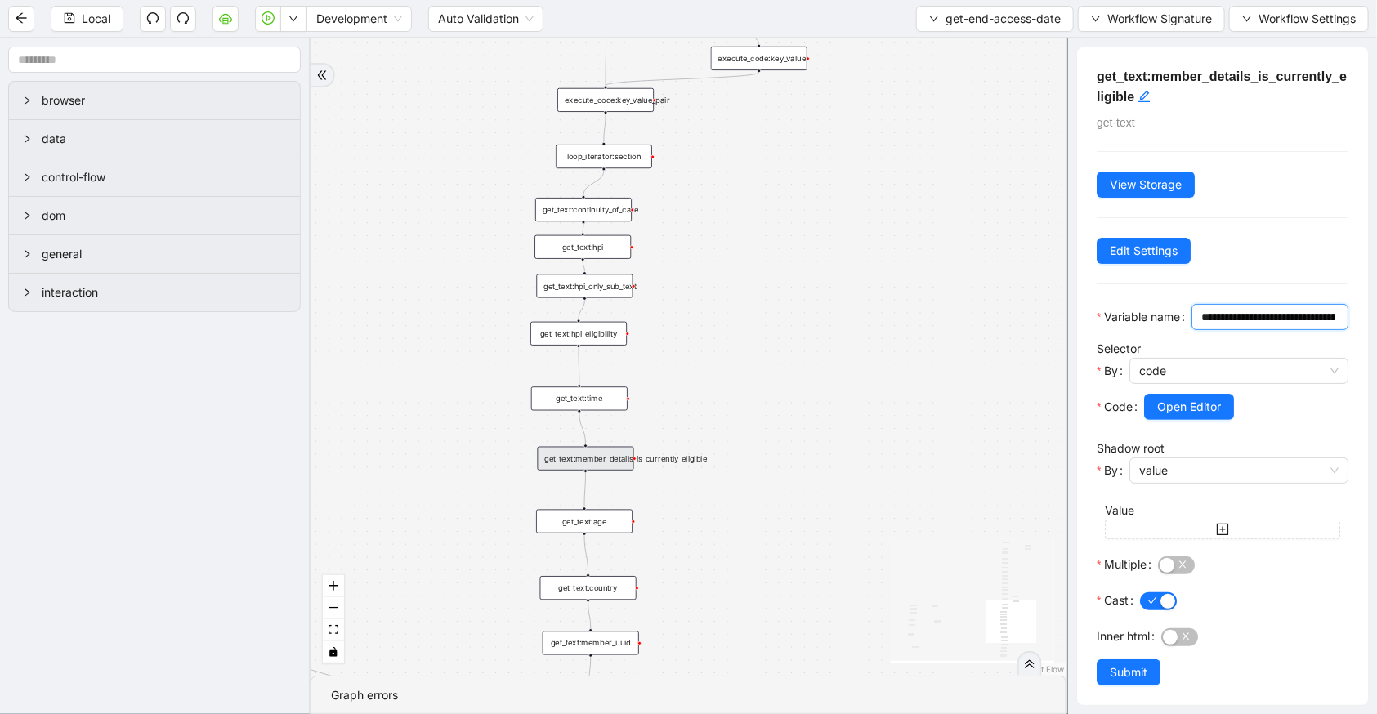
click at [1297, 326] on input "**********" at bounding box center [1268, 317] width 134 height 18
click at [584, 524] on div "get_text:age" at bounding box center [584, 522] width 96 height 24
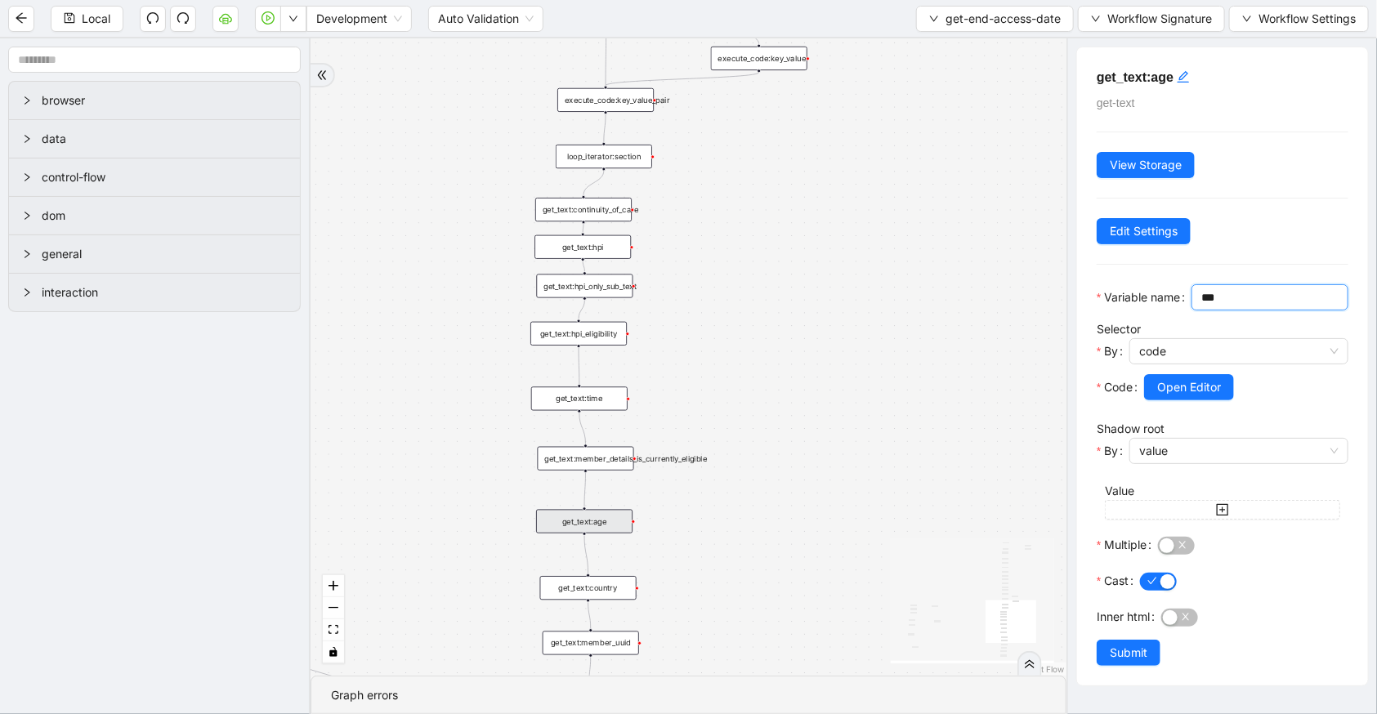
drag, startPoint x: 1144, startPoint y: 319, endPoint x: 1071, endPoint y: 311, distance: 73.9
click at [1071, 311] on div "get_text:age get-text View Storage Edit Settings Variable name *** Selector By …" at bounding box center [1222, 376] width 311 height 676
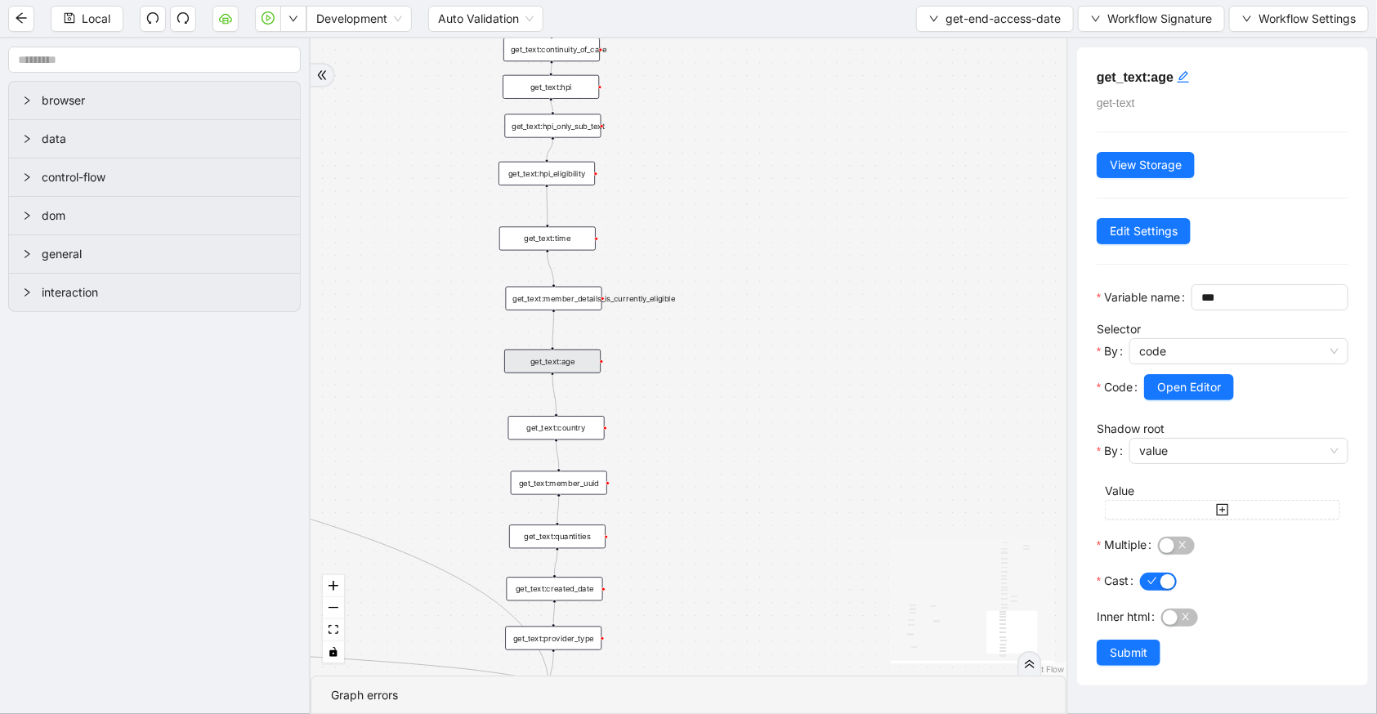
drag, startPoint x: 727, startPoint y: 422, endPoint x: 697, endPoint y: 401, distance: 35.8
click at [717, 391] on div "c15a5e76_c89b_4639_a78a_79ea8a52ecc3 onError onError onError trigger wait_for_e…" at bounding box center [689, 357] width 756 height 638
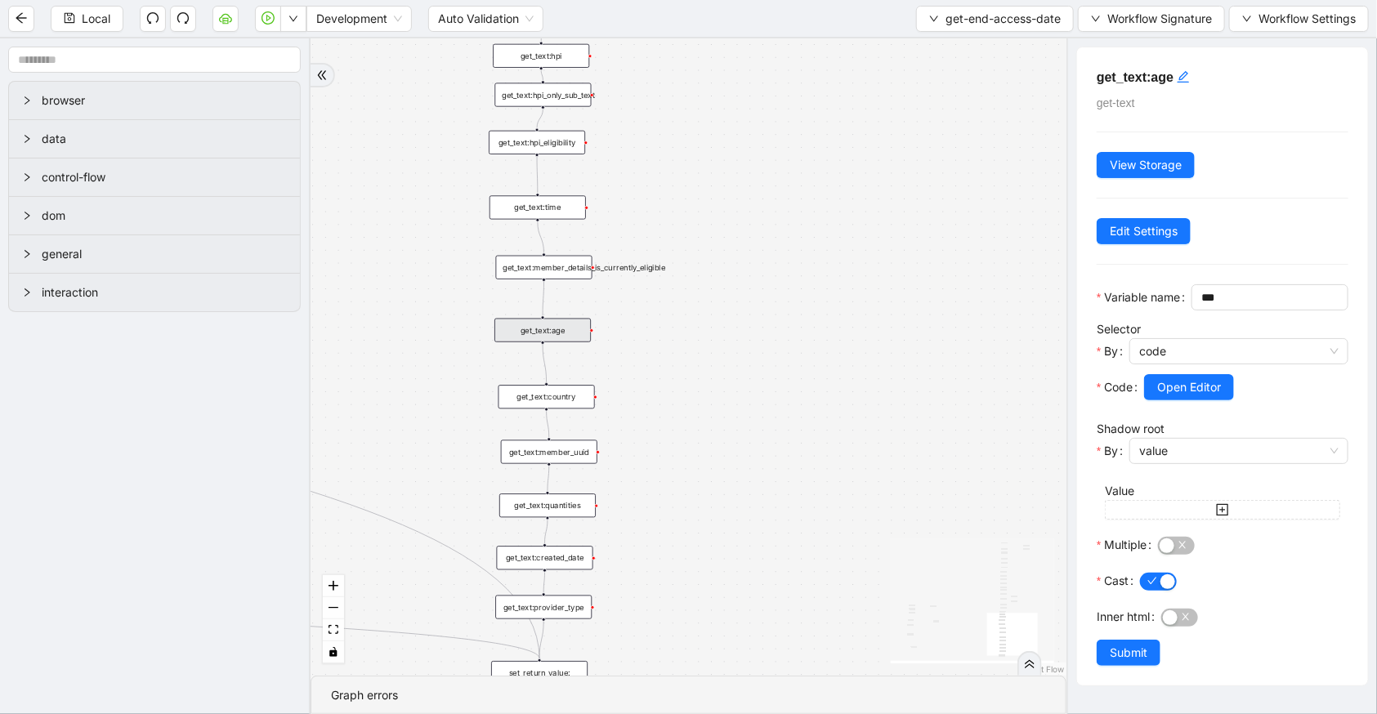
click at [548, 390] on div "get_text:country" at bounding box center [547, 397] width 96 height 24
click at [553, 396] on div "get_text:country" at bounding box center [547, 398] width 96 height 24
click at [569, 454] on div "get_text:member_uuid" at bounding box center [549, 453] width 96 height 24
drag, startPoint x: 1113, startPoint y: 310, endPoint x: 1056, endPoint y: 307, distance: 57.3
click at [1056, 307] on section "browser data control-flow dom general interaction c15a5e76_c89b_4639_a78a_79ea8…" at bounding box center [688, 376] width 1377 height 676
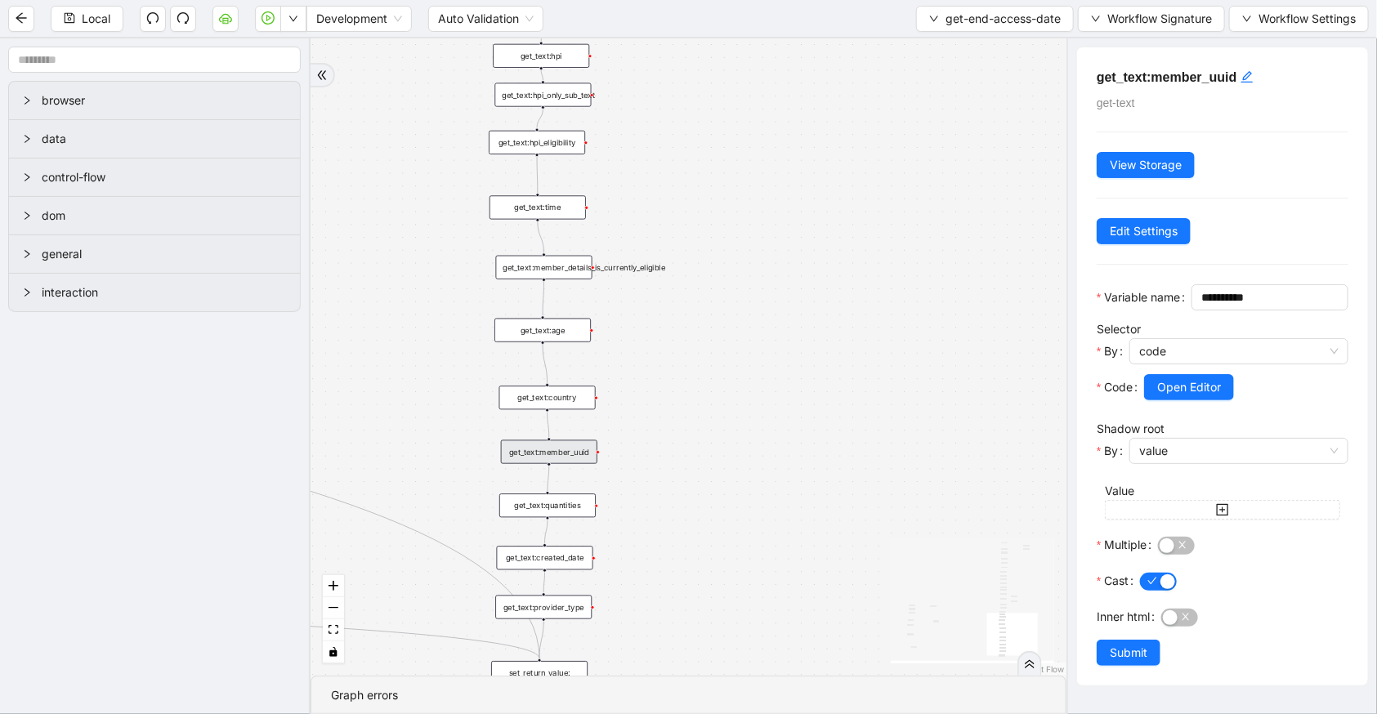
click at [539, 503] on div "get_text:quantities" at bounding box center [547, 506] width 96 height 24
drag, startPoint x: 1180, startPoint y: 326, endPoint x: 1071, endPoint y: 310, distance: 110.7
click at [1071, 310] on div "**********" at bounding box center [1222, 376] width 311 height 676
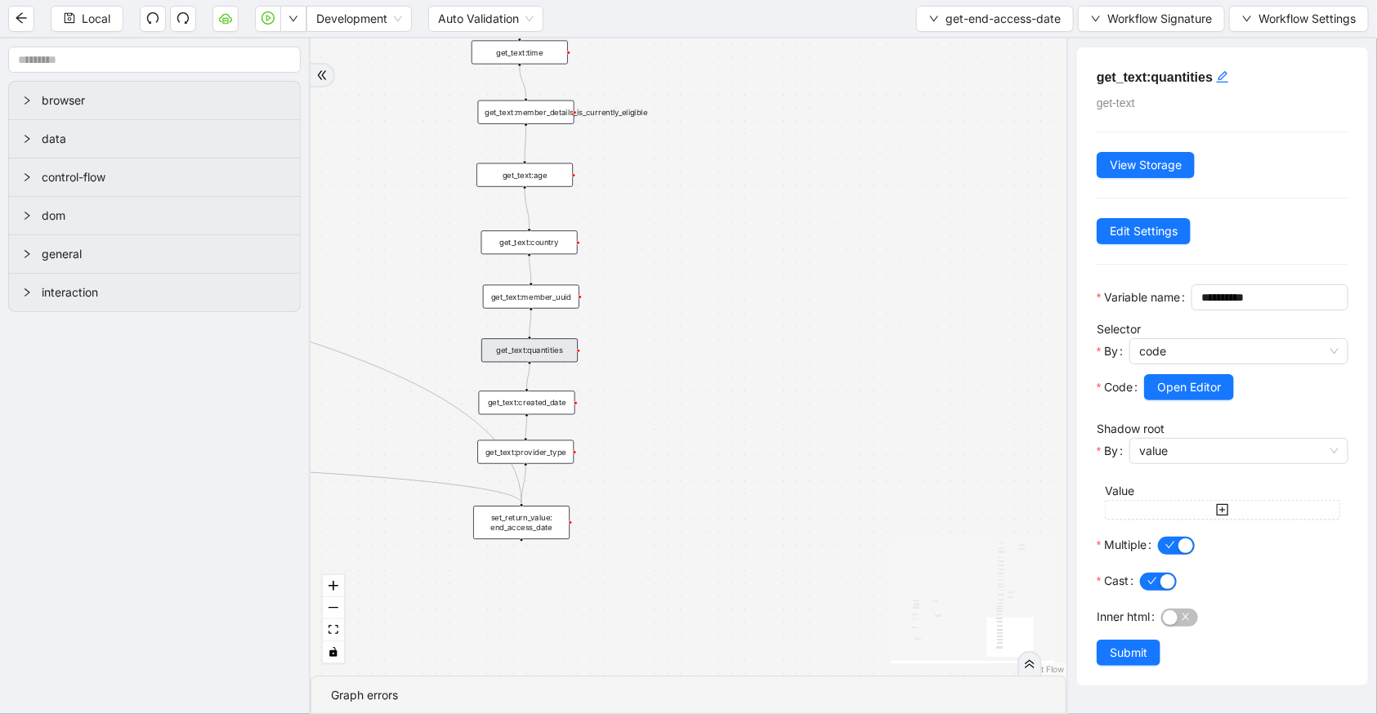
drag, startPoint x: 665, startPoint y: 429, endPoint x: 665, endPoint y: 384, distance: 45.0
click at [665, 384] on div "c15a5e76_c89b_4639_a78a_79ea8a52ecc3 onError onError onError trigger wait_for_e…" at bounding box center [689, 357] width 756 height 638
click at [562, 401] on div "get_text:created_date" at bounding box center [527, 402] width 96 height 24
drag, startPoint x: 1190, startPoint y: 317, endPoint x: 1092, endPoint y: 311, distance: 98.2
click at [1092, 311] on div "**********" at bounding box center [1222, 366] width 291 height 638
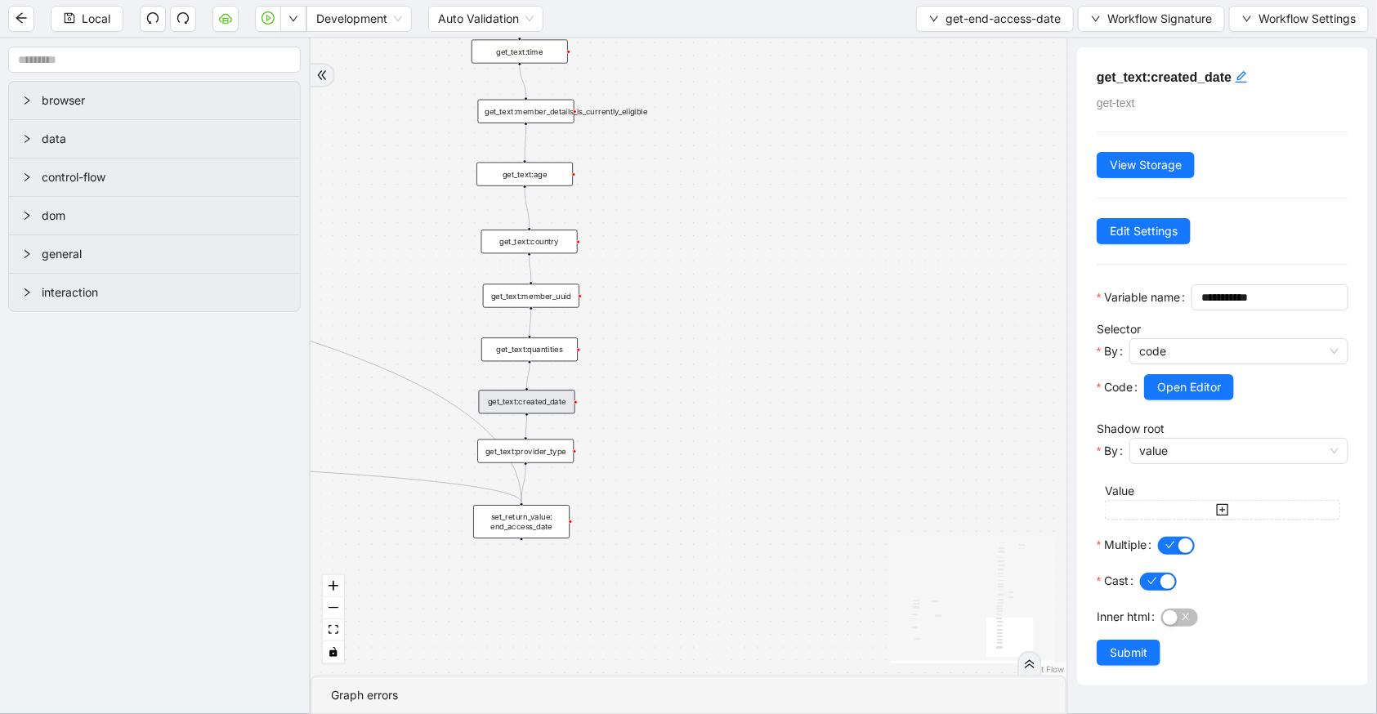
click at [526, 456] on div "get_text:provider_type" at bounding box center [525, 452] width 96 height 24
drag, startPoint x: 1188, startPoint y: 319, endPoint x: 1063, endPoint y: 315, distance: 125.1
click at [1063, 315] on section "browser data control-flow dom general interaction c15a5e76_c89b_4639_a78a_79ea8…" at bounding box center [688, 376] width 1377 height 676
